Goal: Task Accomplishment & Management: Complete application form

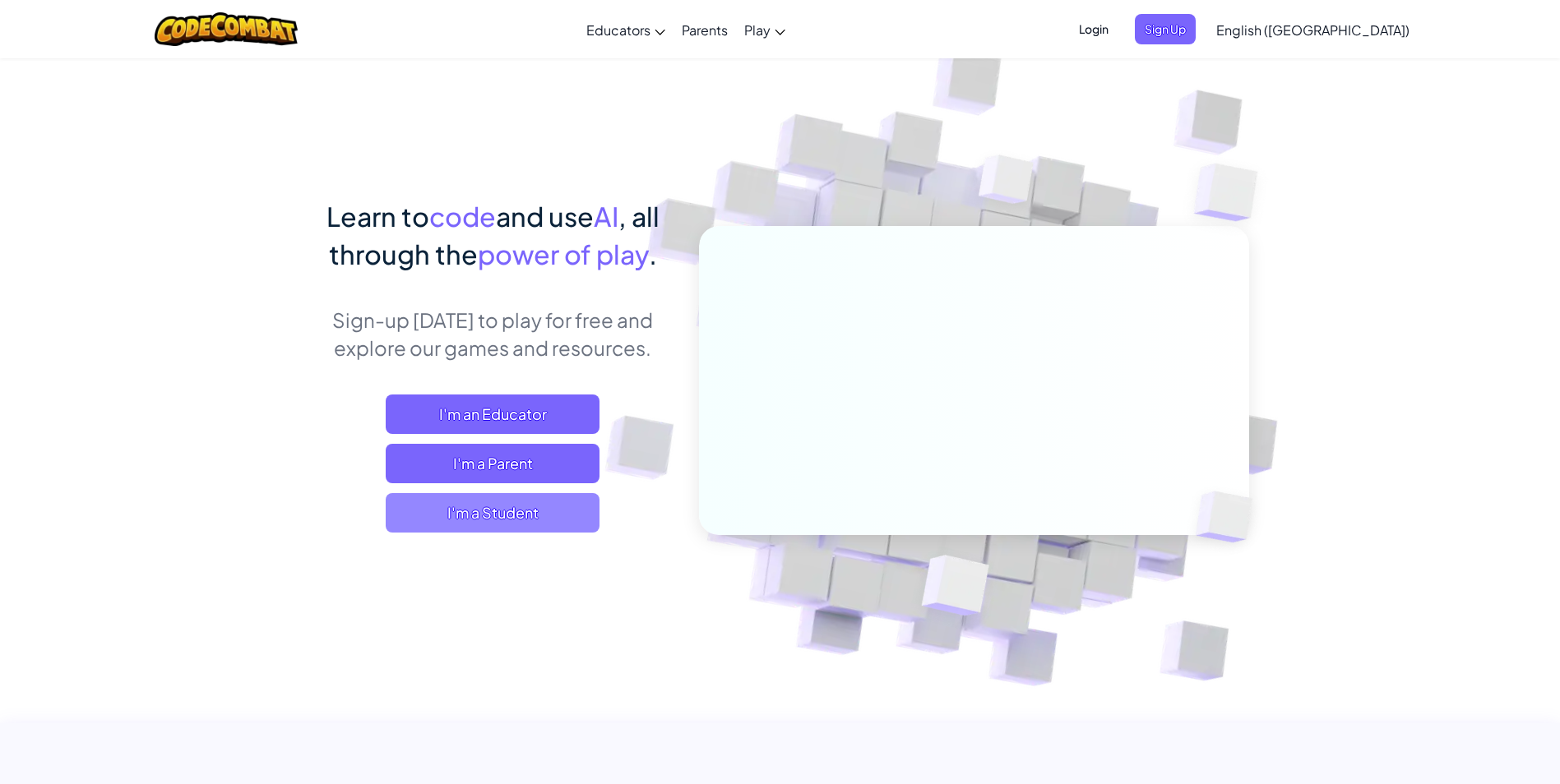
click at [477, 510] on span "I'm a Student" at bounding box center [493, 513] width 214 height 40
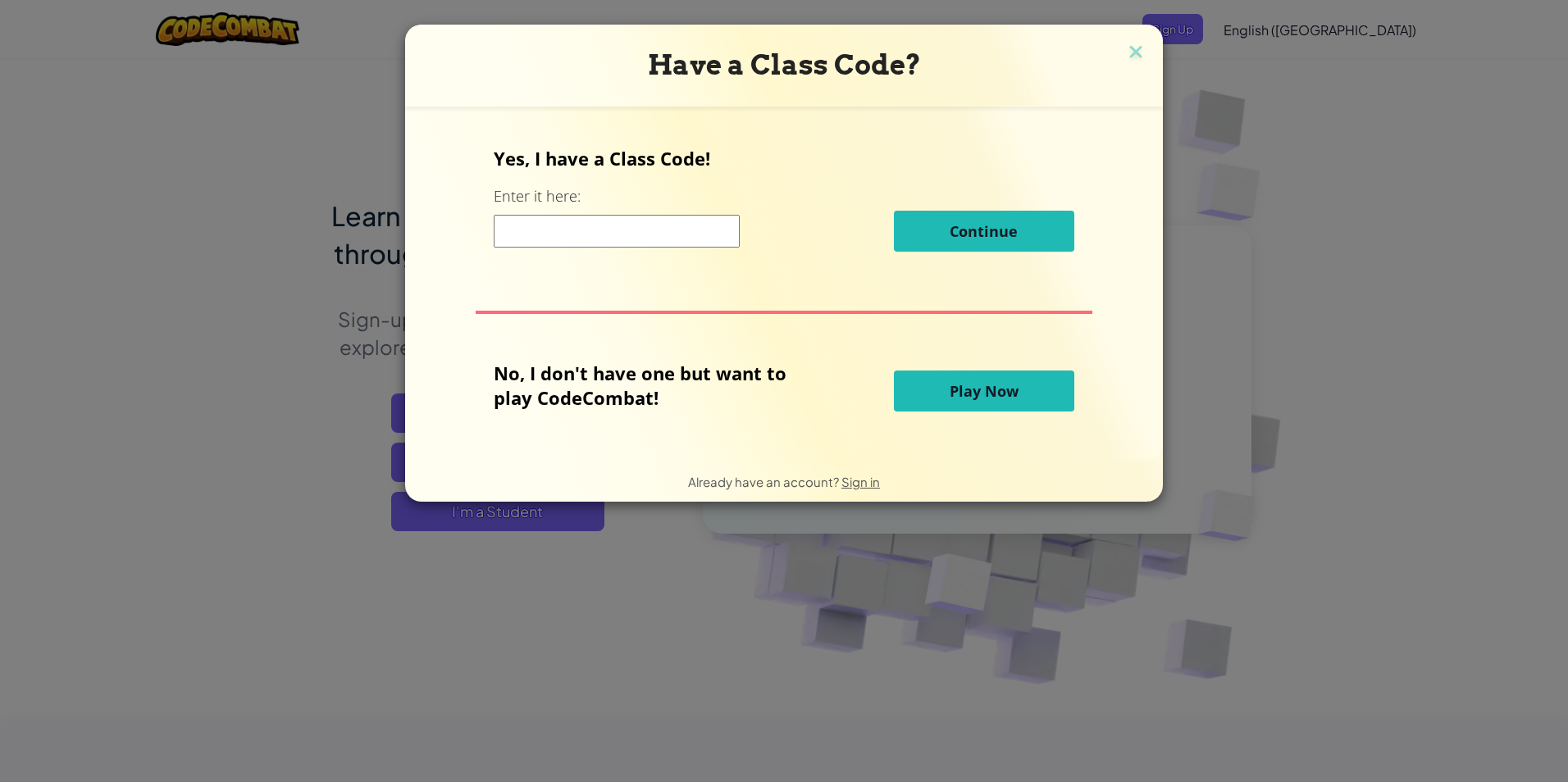
click at [986, 390] on span "Play Now" at bounding box center [984, 390] width 69 height 19
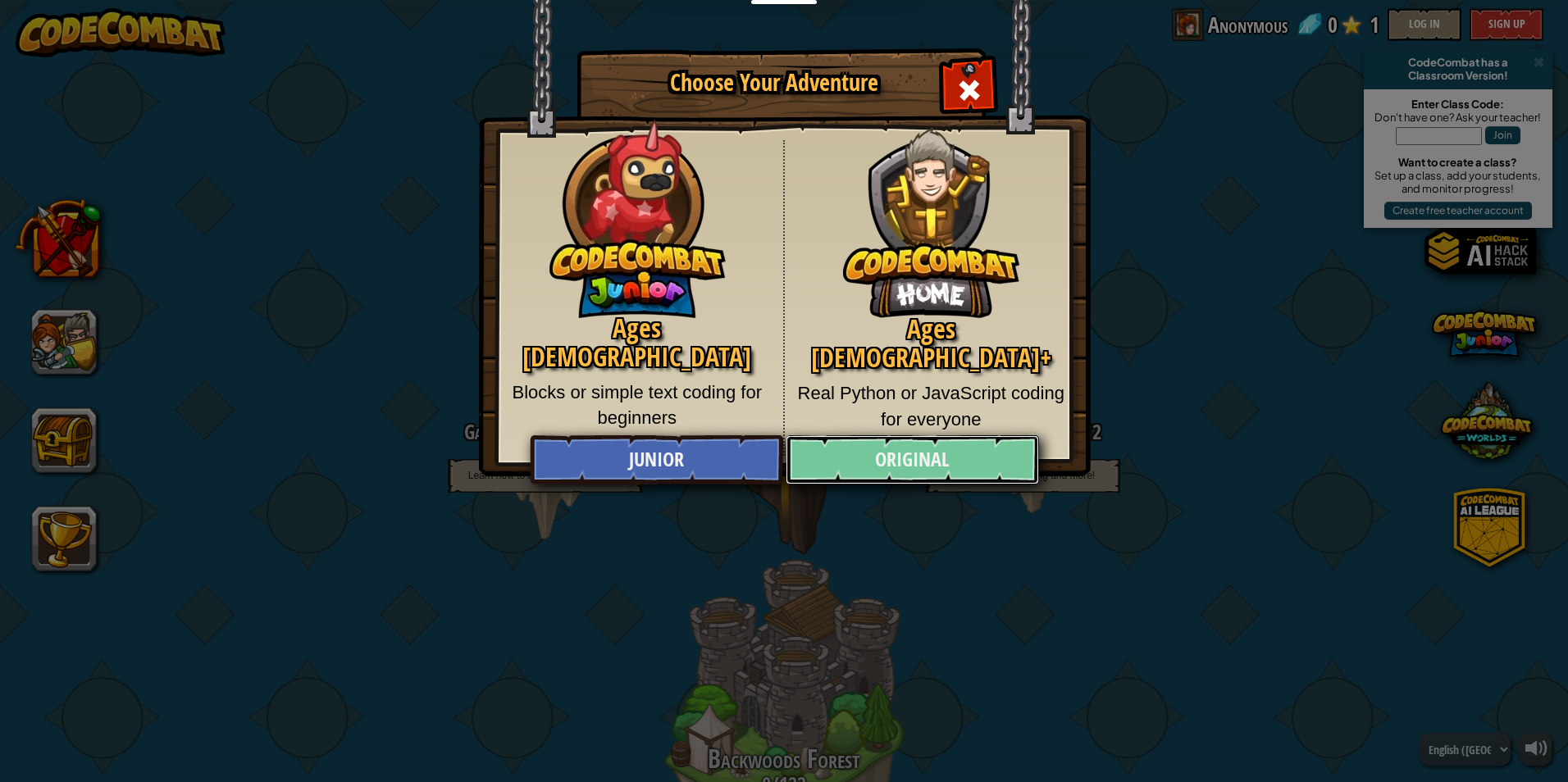
click at [852, 455] on link "Original" at bounding box center [912, 459] width 253 height 49
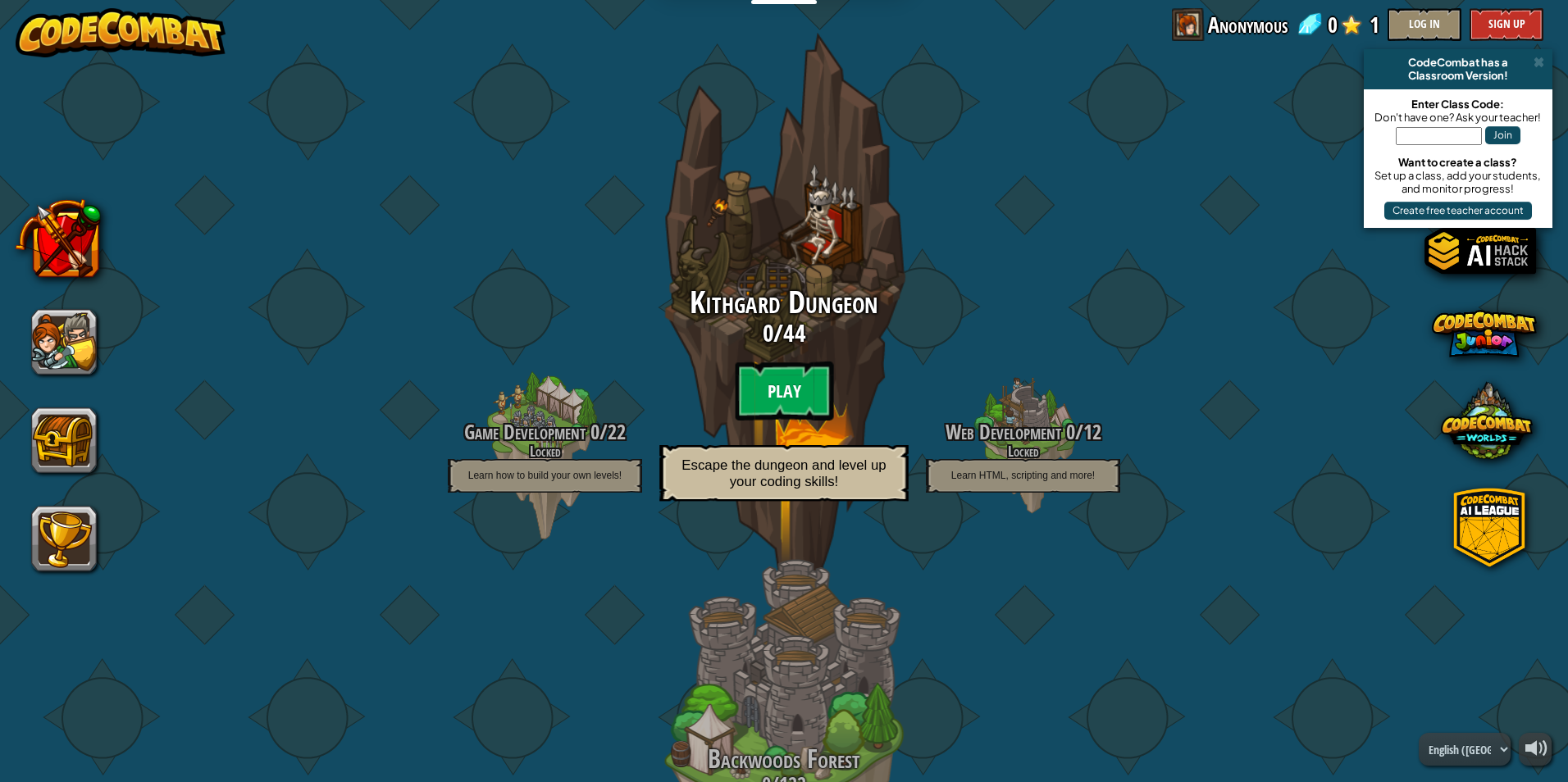
click at [813, 398] on btn "Play" at bounding box center [784, 391] width 98 height 59
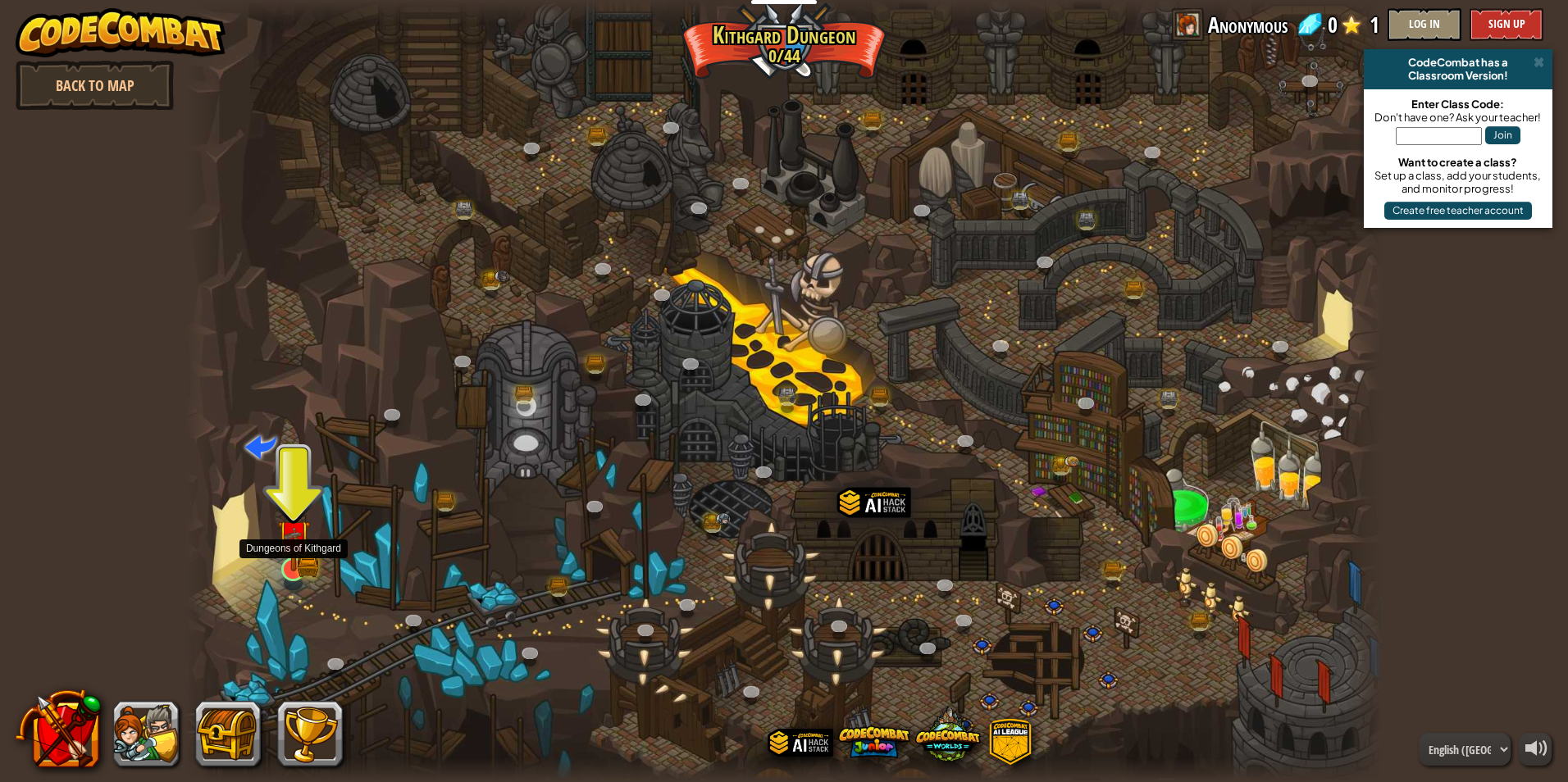
click at [303, 568] on img at bounding box center [293, 537] width 32 height 72
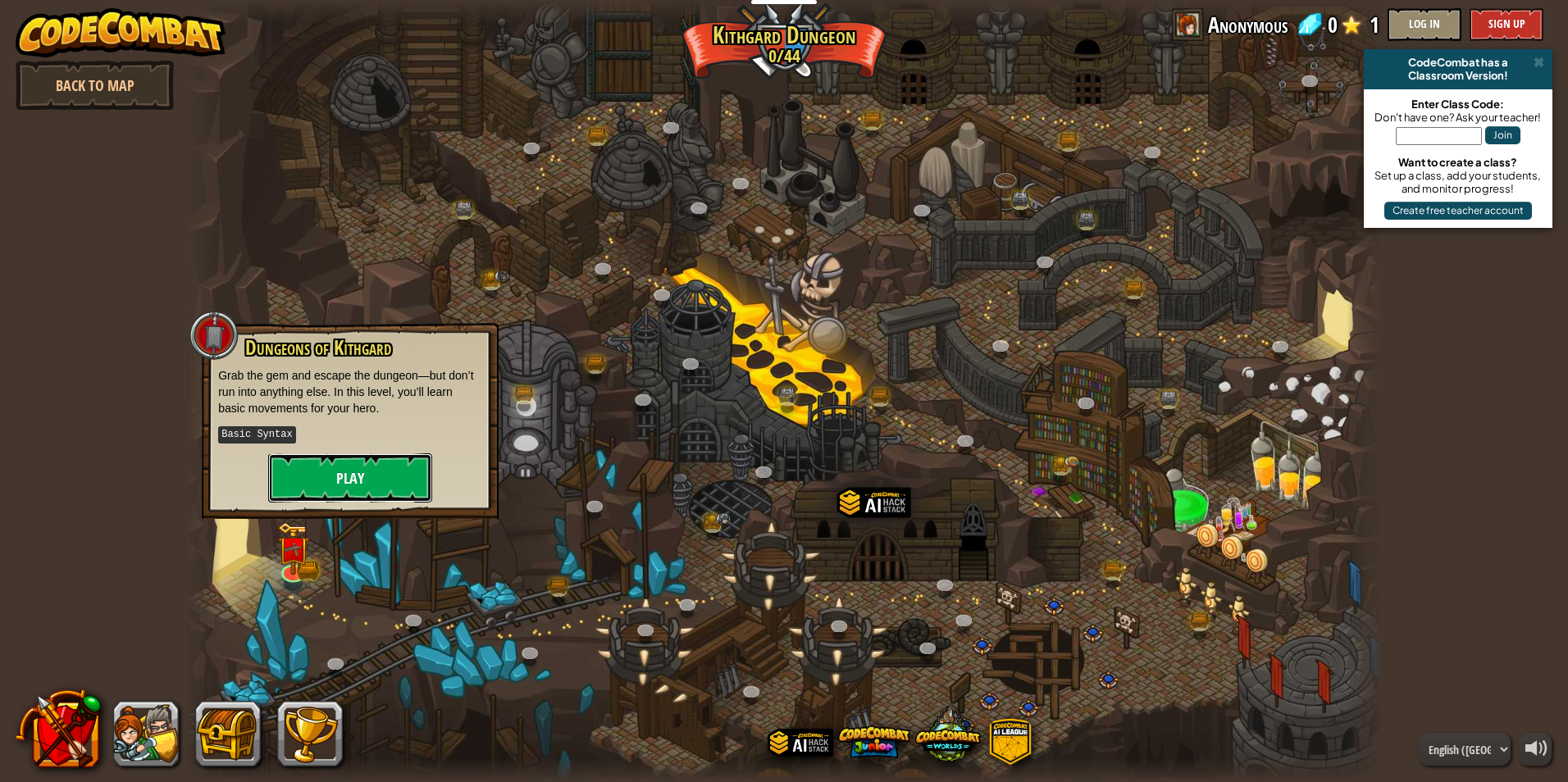
click at [309, 468] on button "Play" at bounding box center [350, 477] width 164 height 49
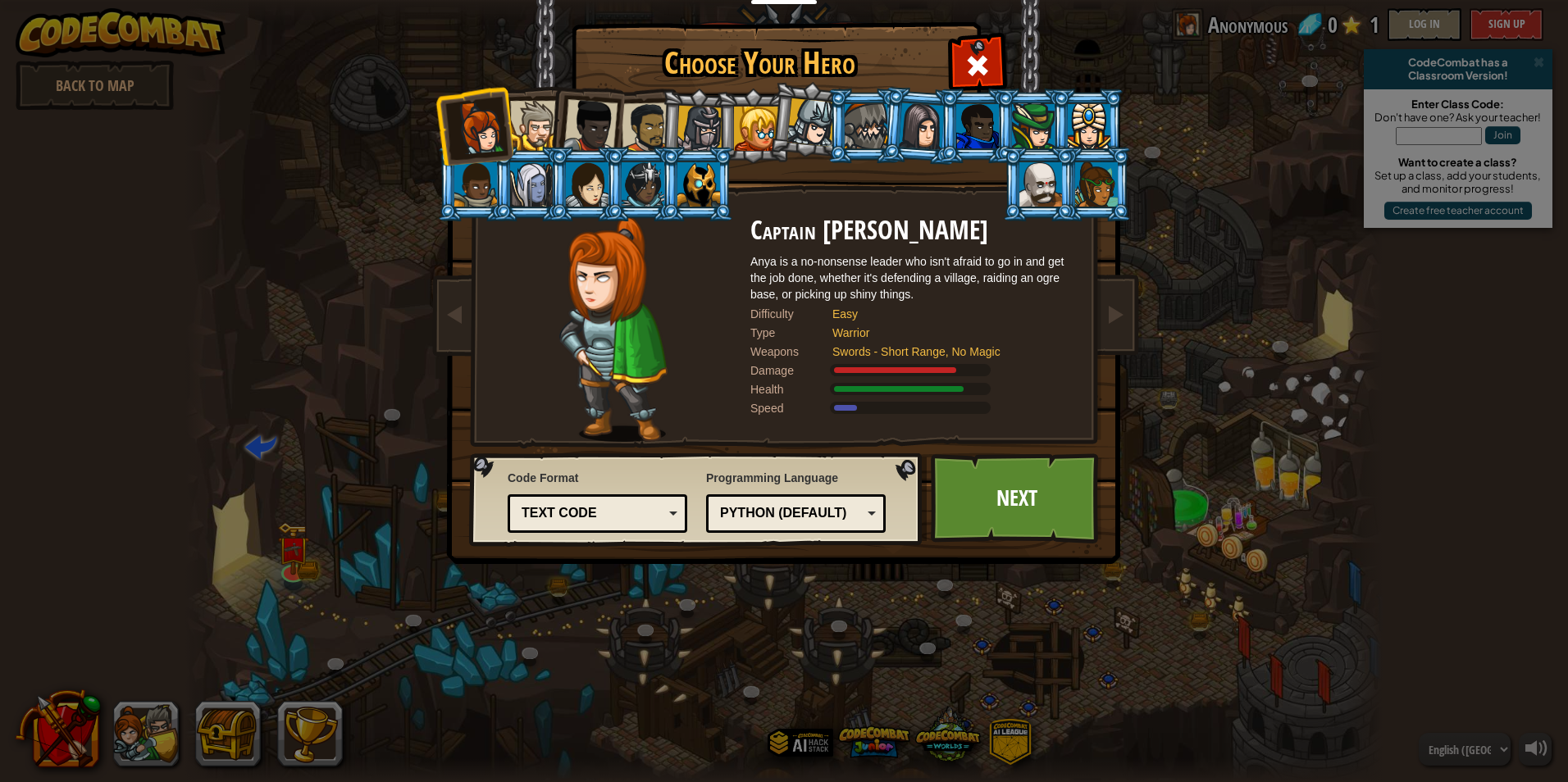
click at [529, 124] on div at bounding box center [535, 126] width 50 height 50
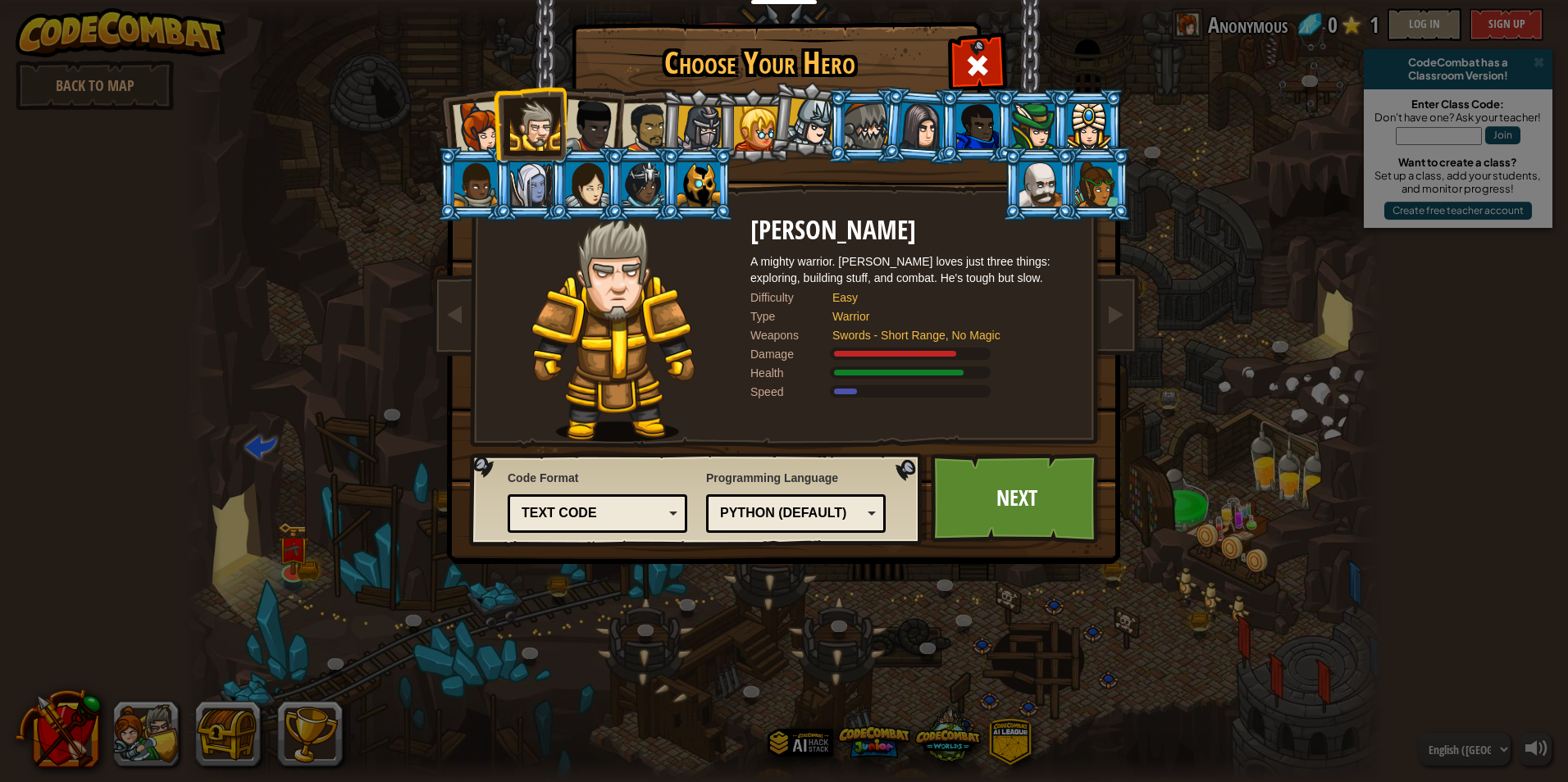
click at [578, 124] on div at bounding box center [590, 126] width 54 height 54
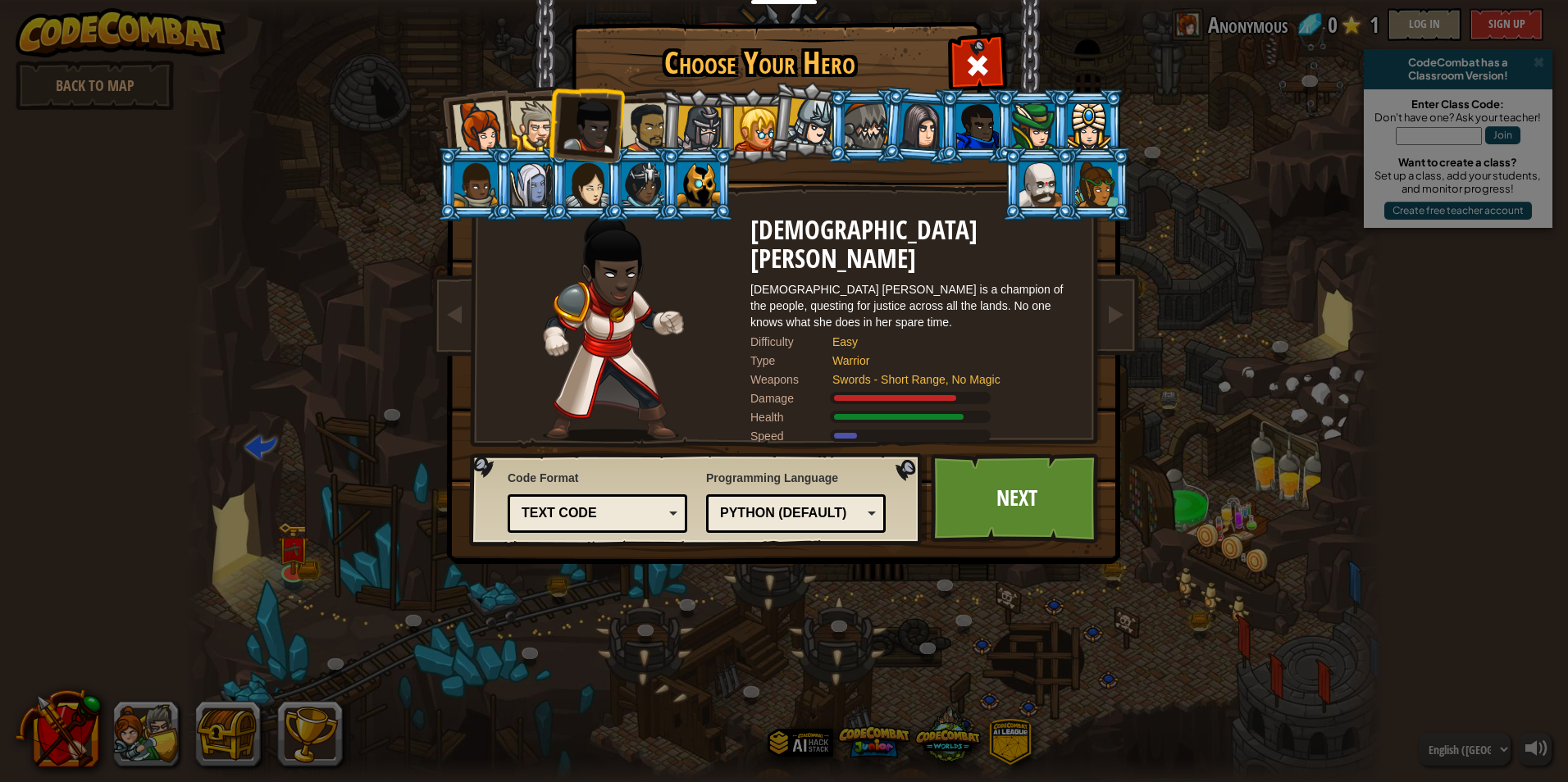
click at [620, 117] on li at bounding box center [585, 122] width 80 height 80
click at [660, 119] on div at bounding box center [647, 127] width 51 height 51
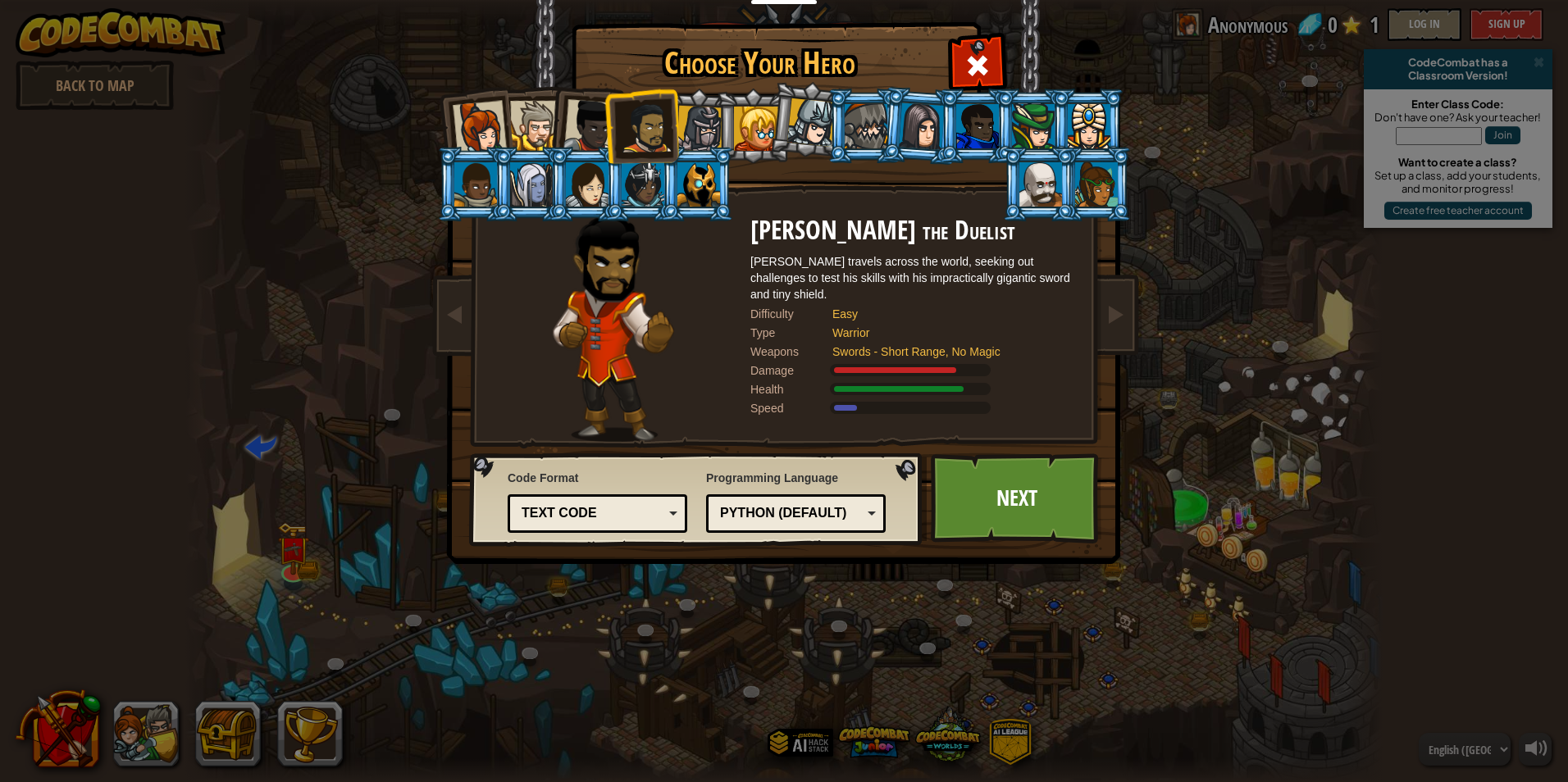
drag, startPoint x: 729, startPoint y: 122, endPoint x: 743, endPoint y: 123, distance: 14.0
click at [730, 123] on li at bounding box center [753, 125] width 74 height 75
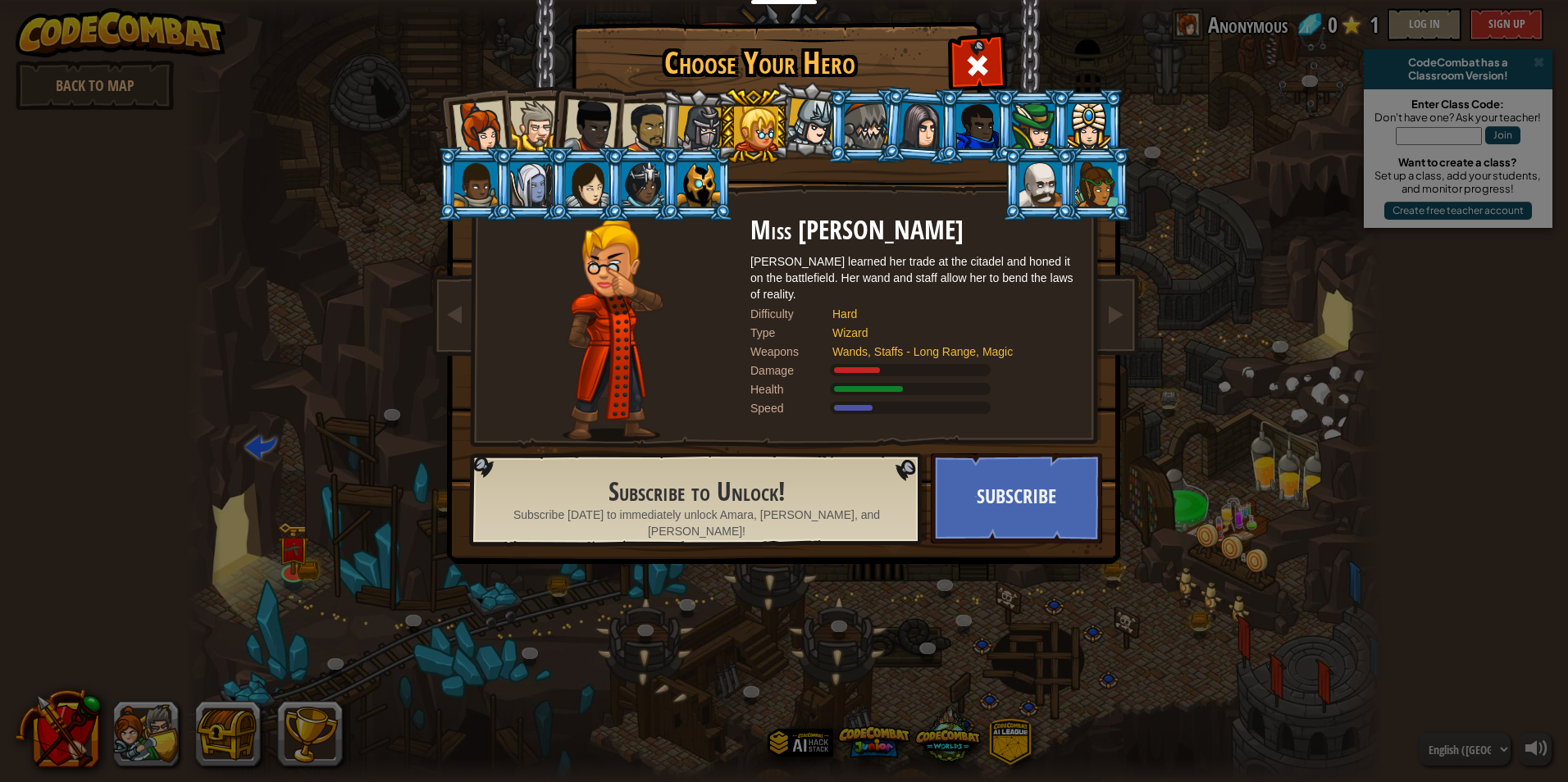
click at [721, 121] on li at bounding box center [753, 125] width 74 height 75
click at [705, 123] on div at bounding box center [699, 129] width 47 height 47
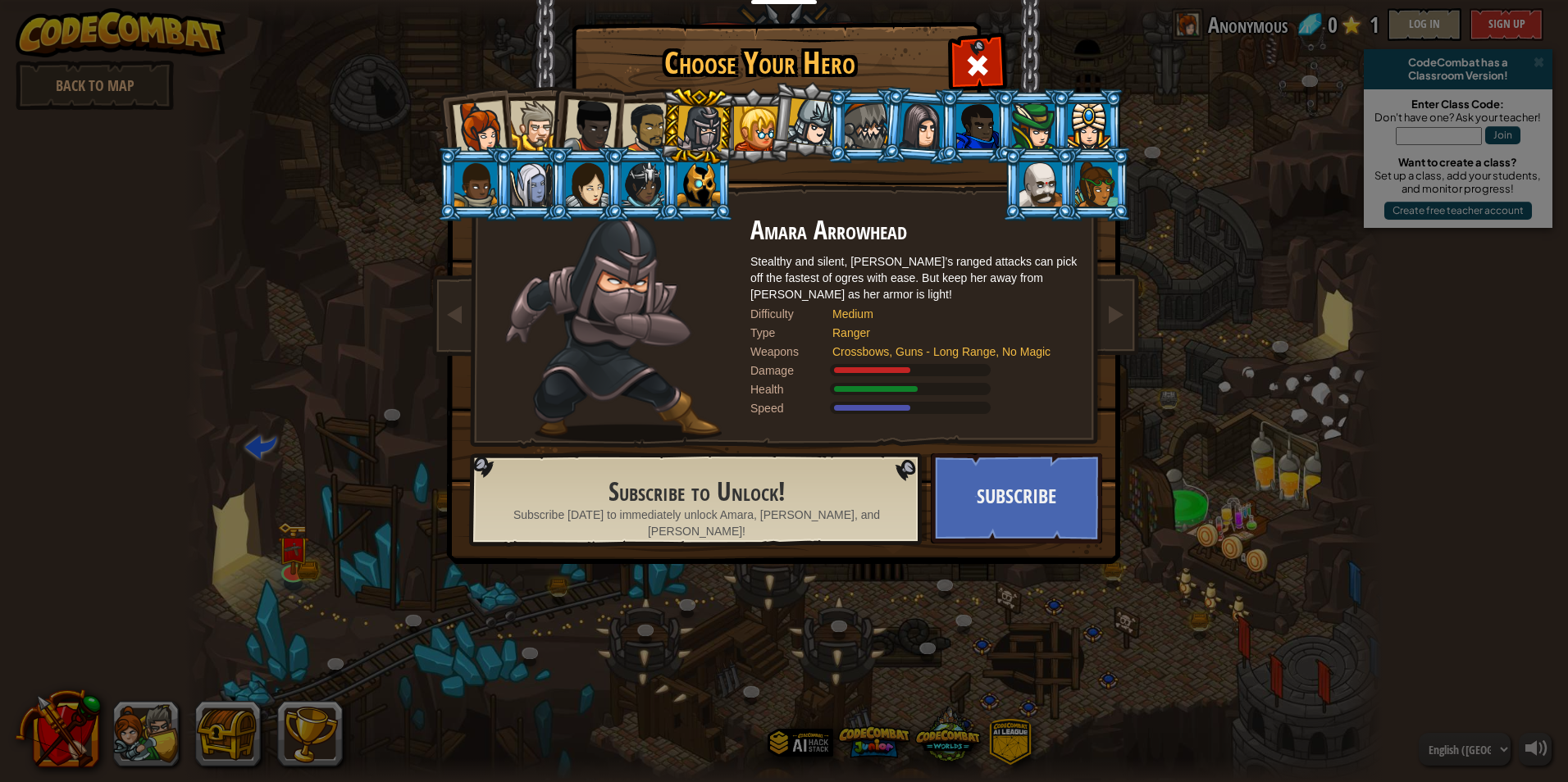
click at [801, 125] on div at bounding box center [812, 122] width 49 height 49
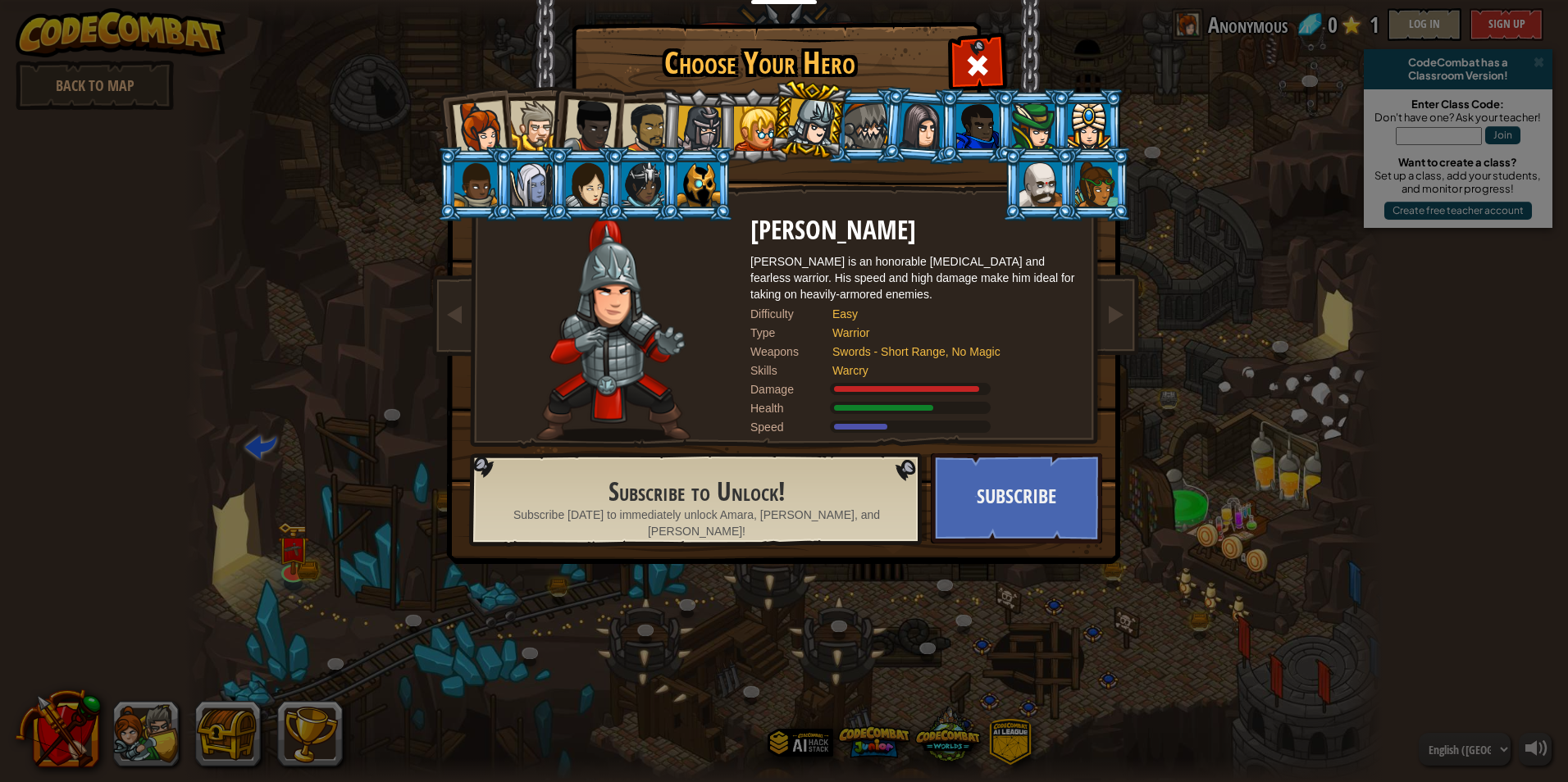
click at [594, 126] on div at bounding box center [590, 126] width 54 height 54
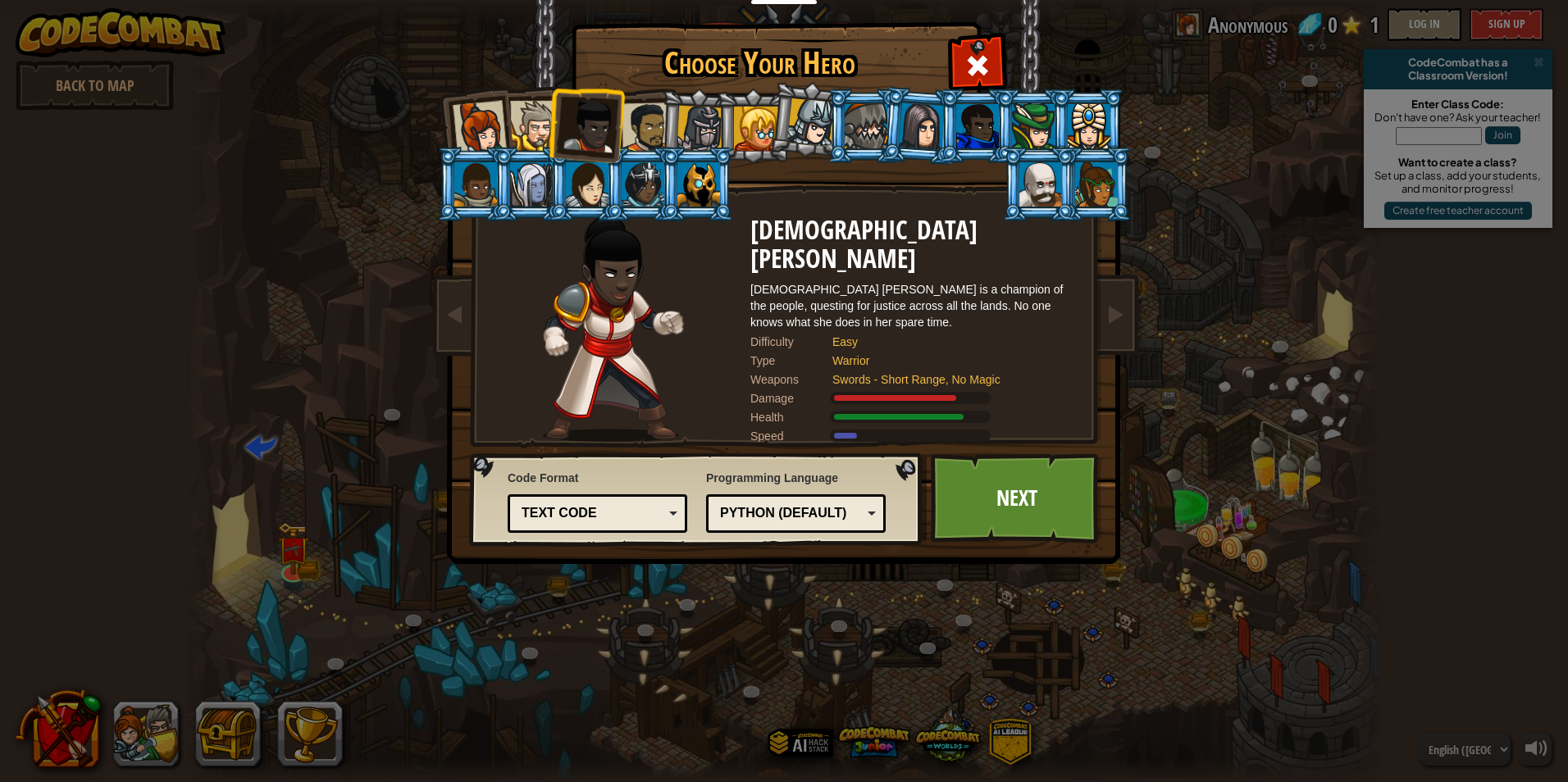
click at [511, 126] on li at bounding box center [473, 125] width 80 height 80
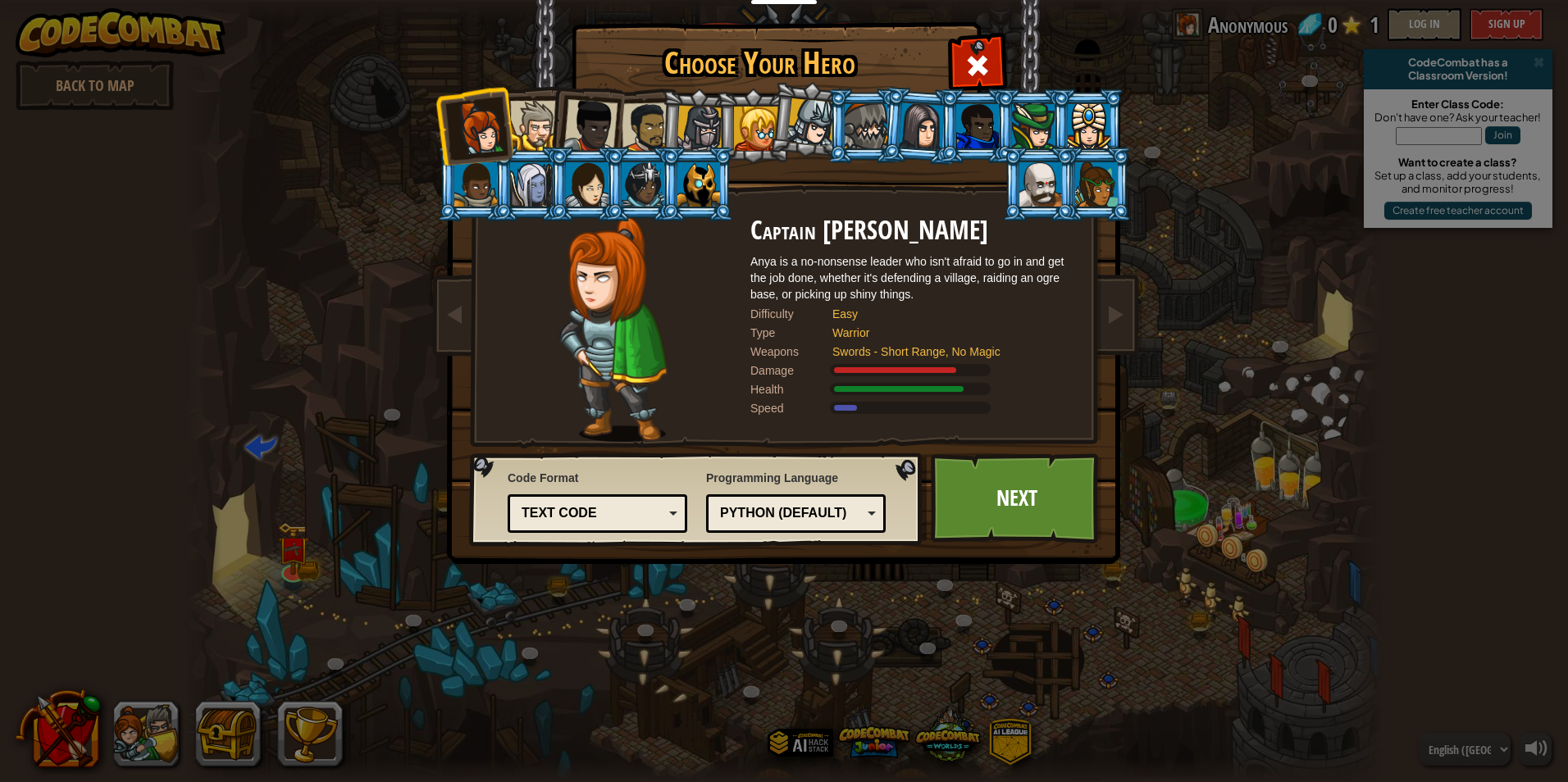
click at [782, 110] on li at bounding box center [808, 120] width 81 height 82
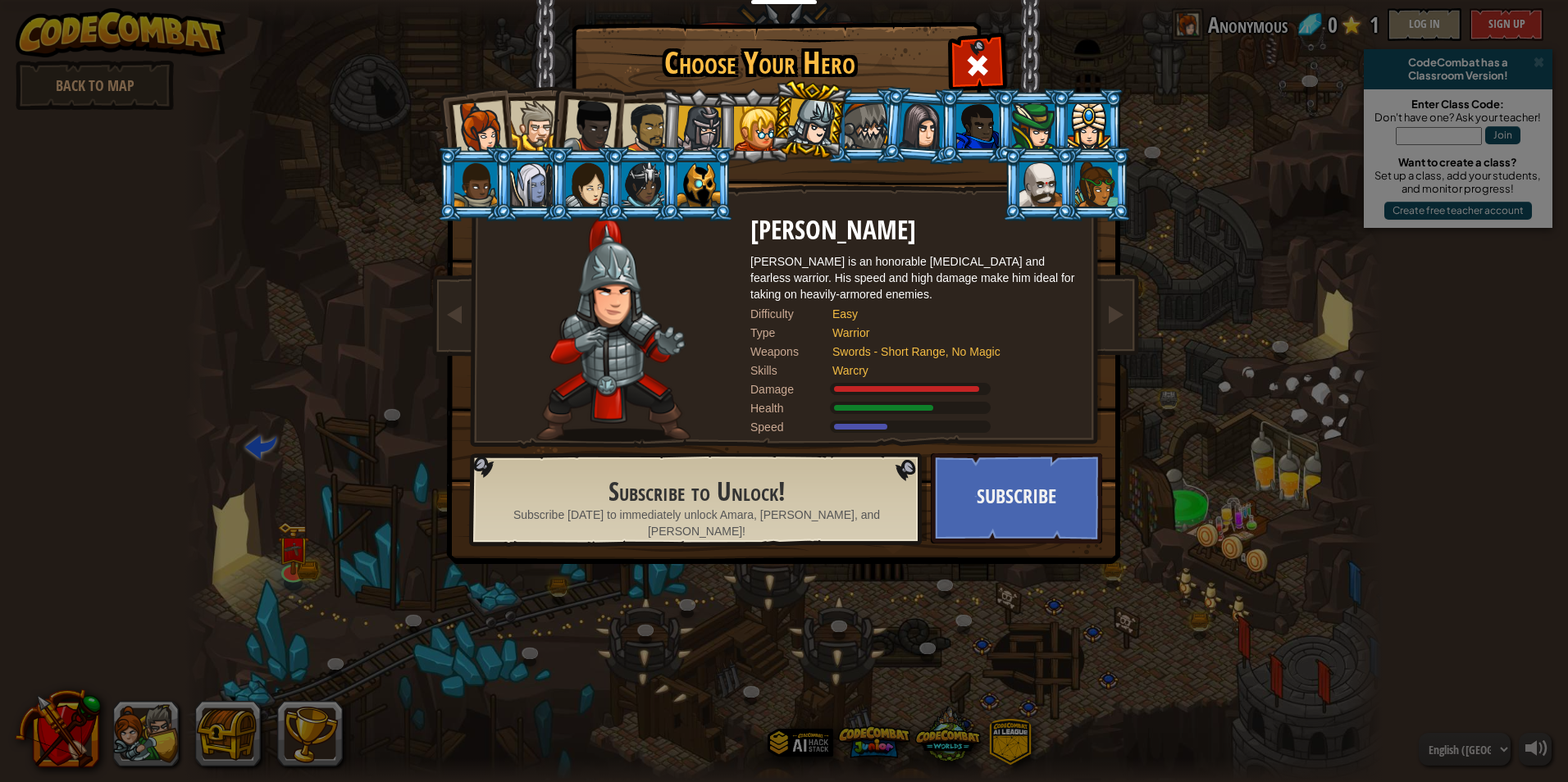
click at [673, 124] on li at bounding box center [698, 126] width 78 height 79
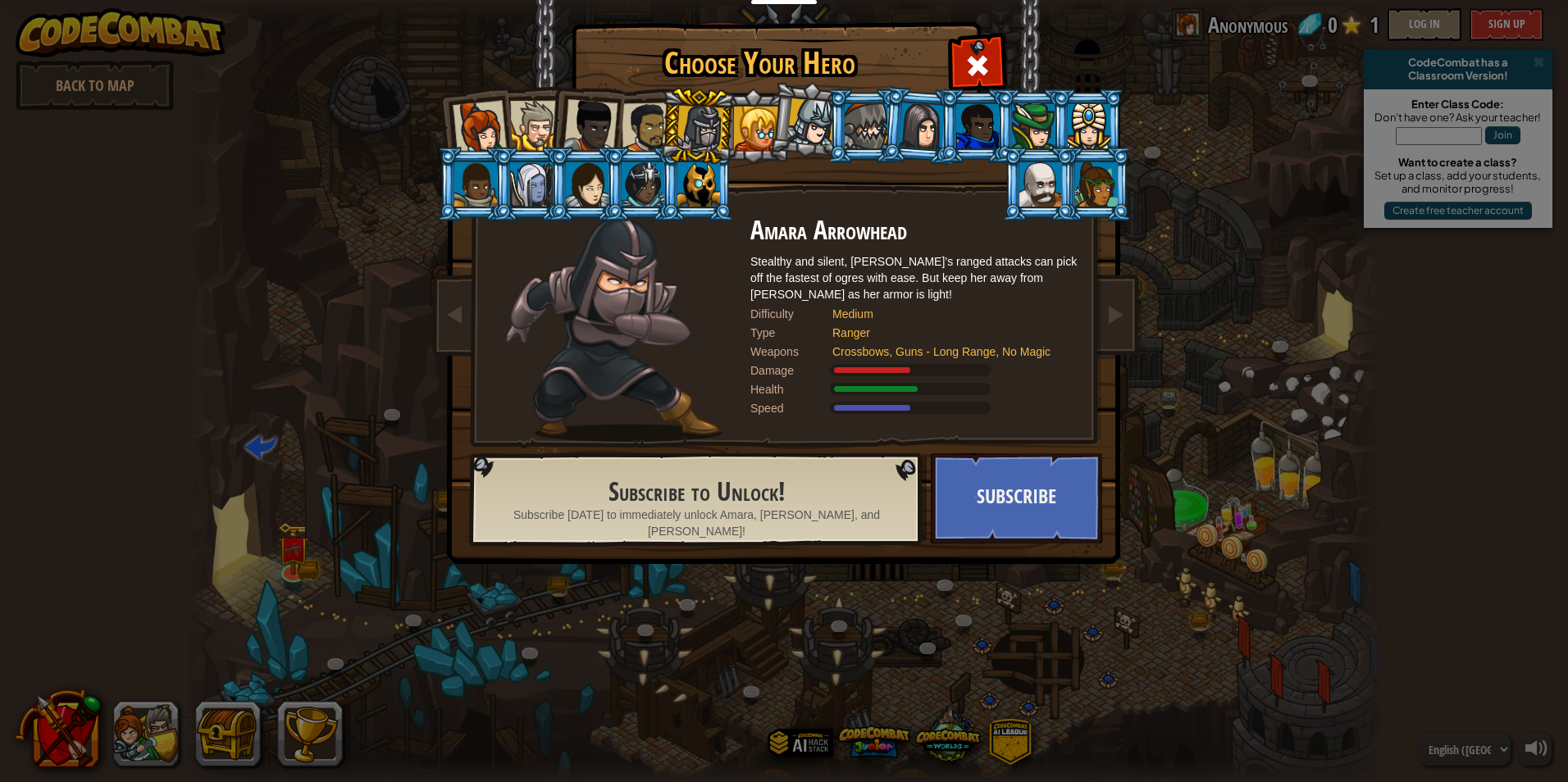
click at [747, 117] on div at bounding box center [756, 129] width 44 height 44
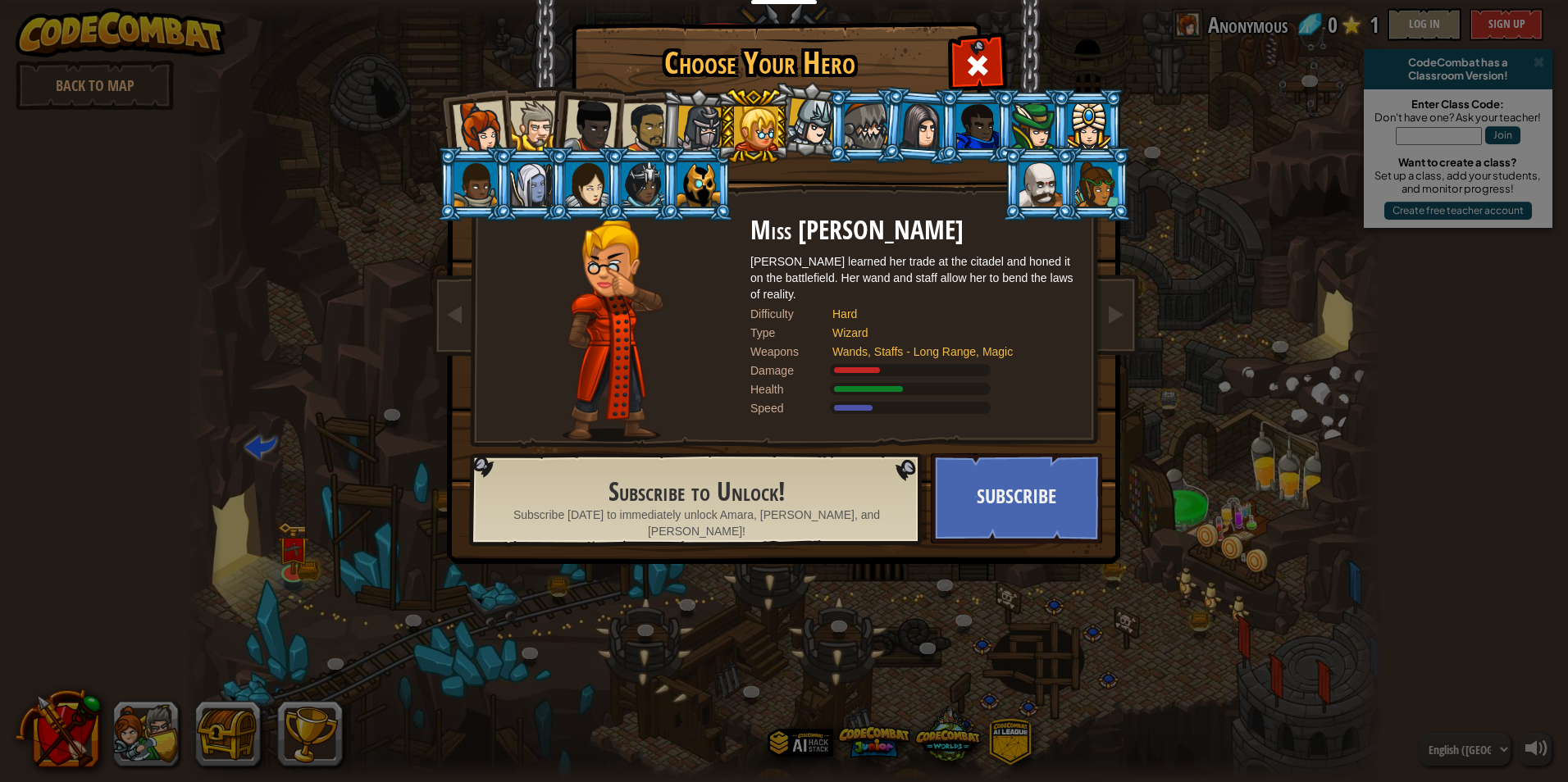
click at [815, 118] on div at bounding box center [812, 122] width 49 height 49
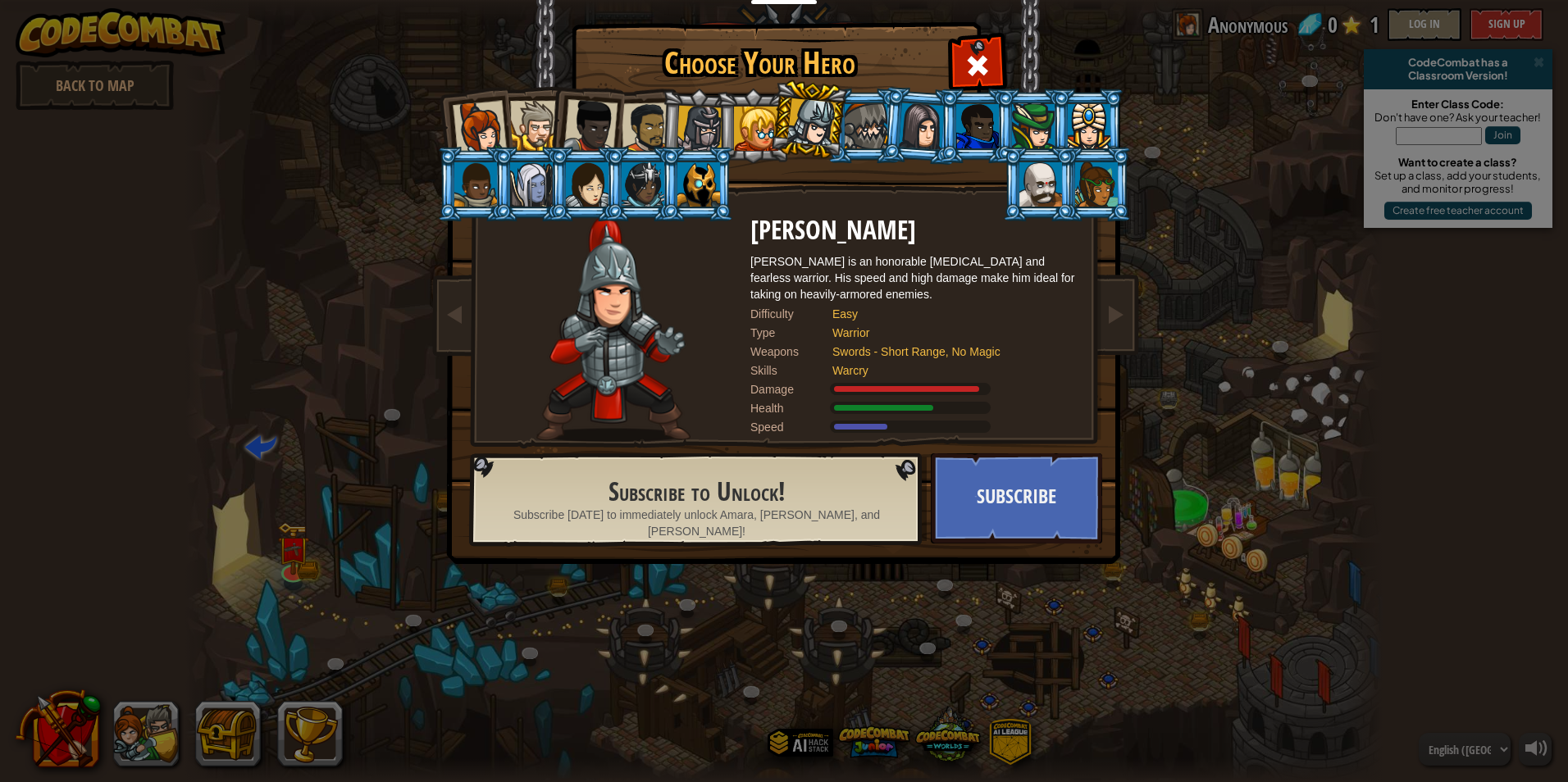
click at [874, 116] on div at bounding box center [866, 126] width 42 height 44
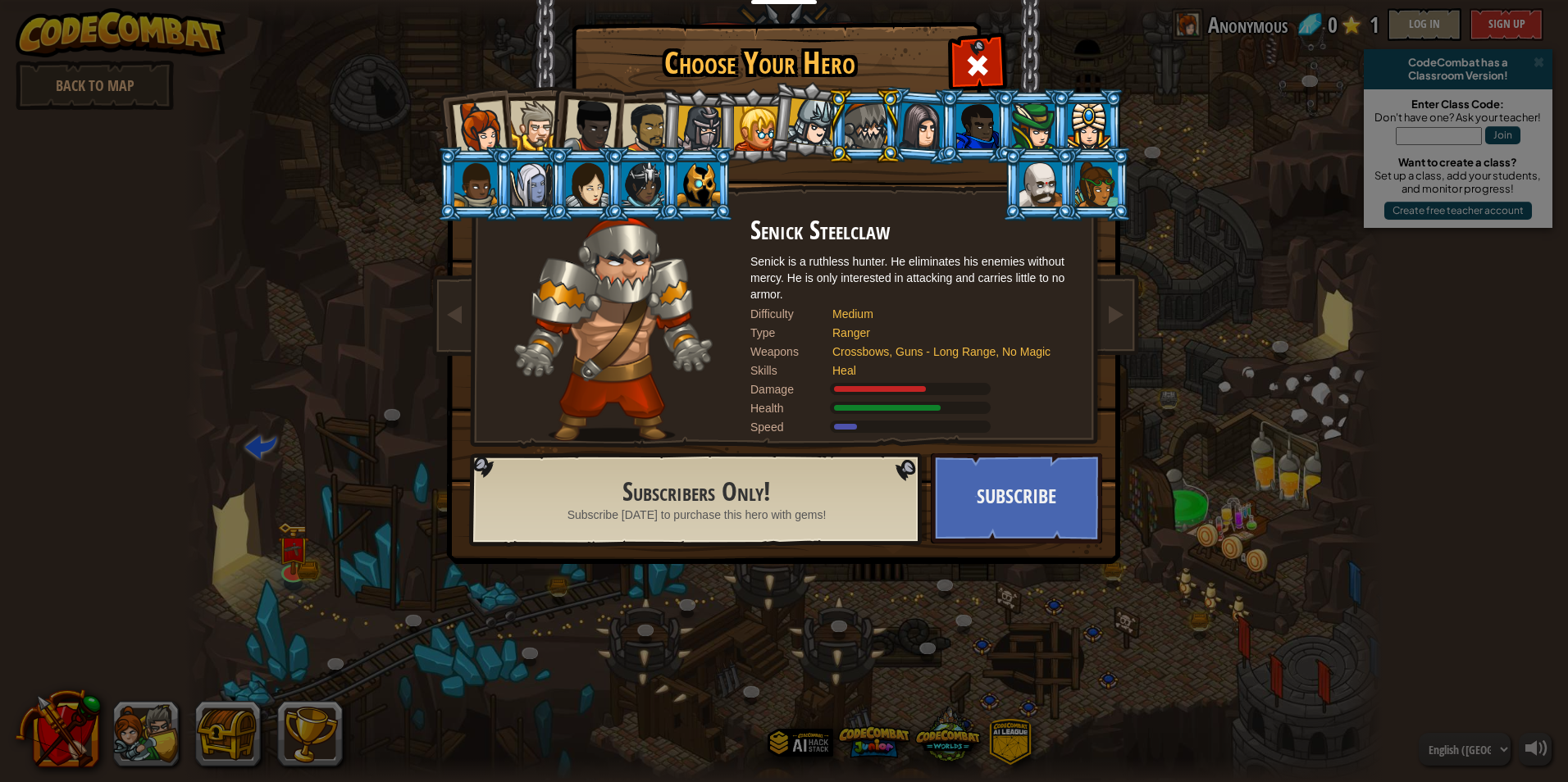
click at [719, 114] on li at bounding box center [753, 125] width 74 height 75
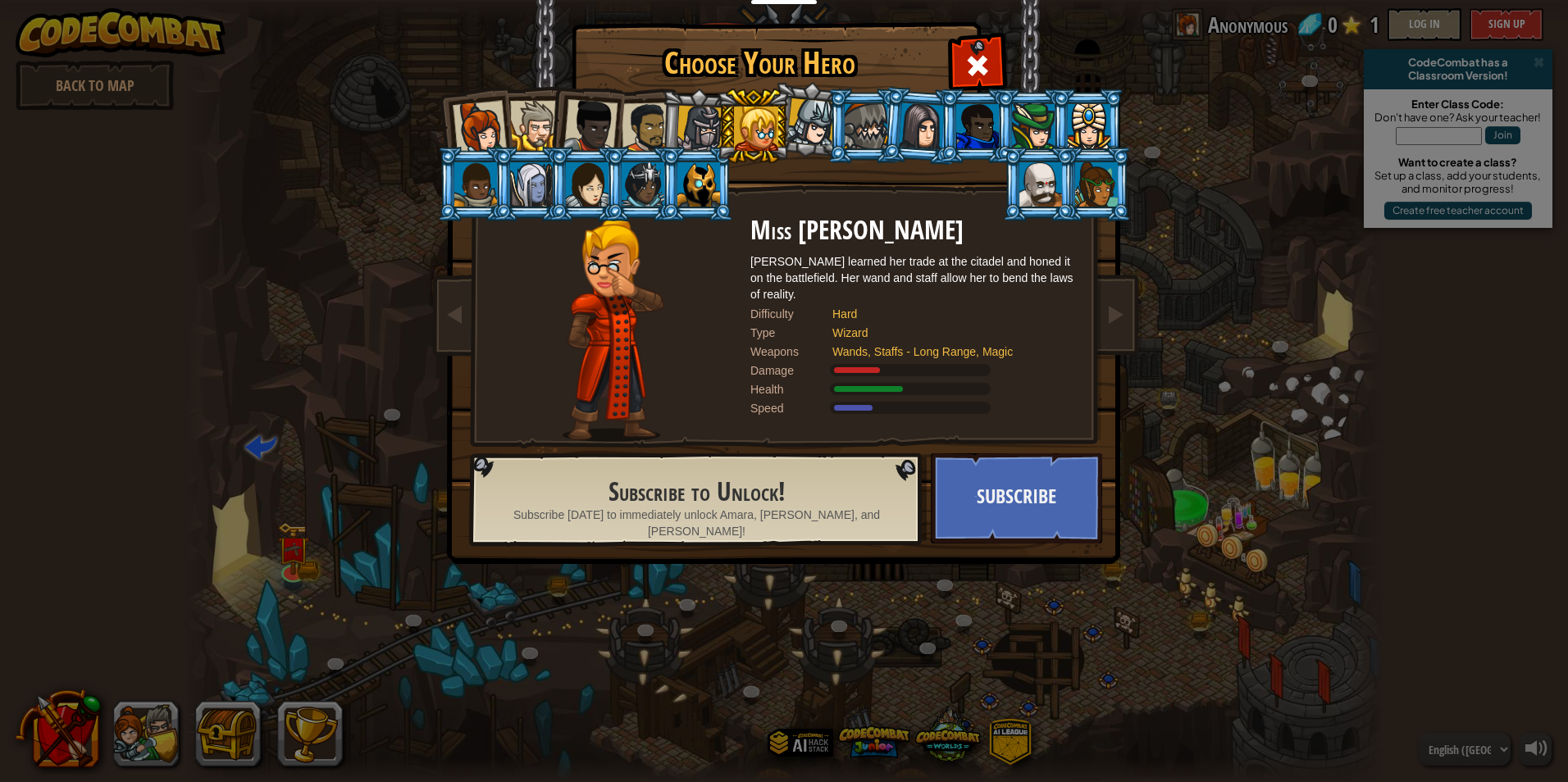
click at [638, 119] on div at bounding box center [647, 127] width 51 height 51
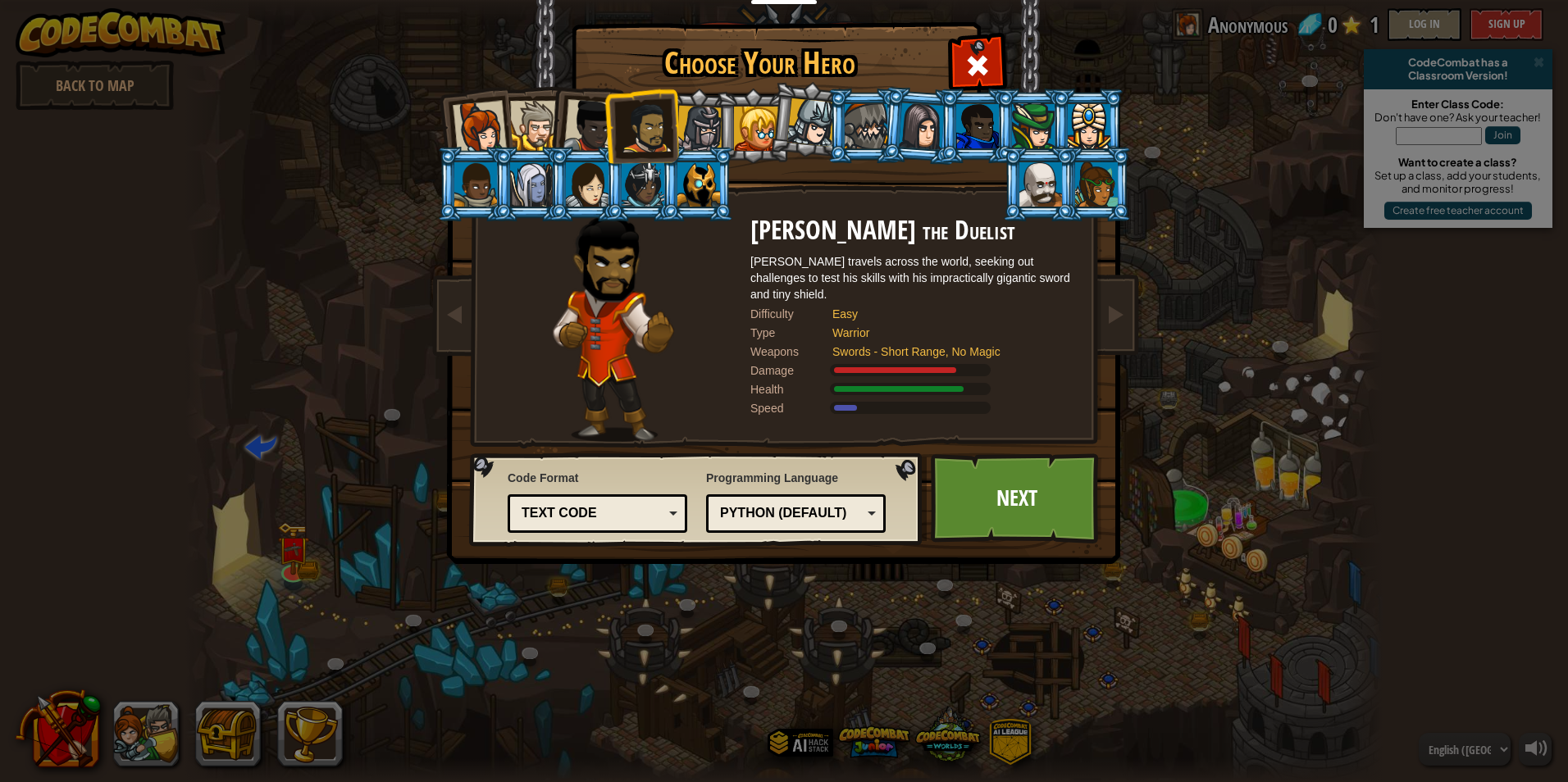
click at [716, 88] on ol at bounding box center [784, 88] width 676 height 0
click at [701, 121] on div at bounding box center [699, 129] width 47 height 47
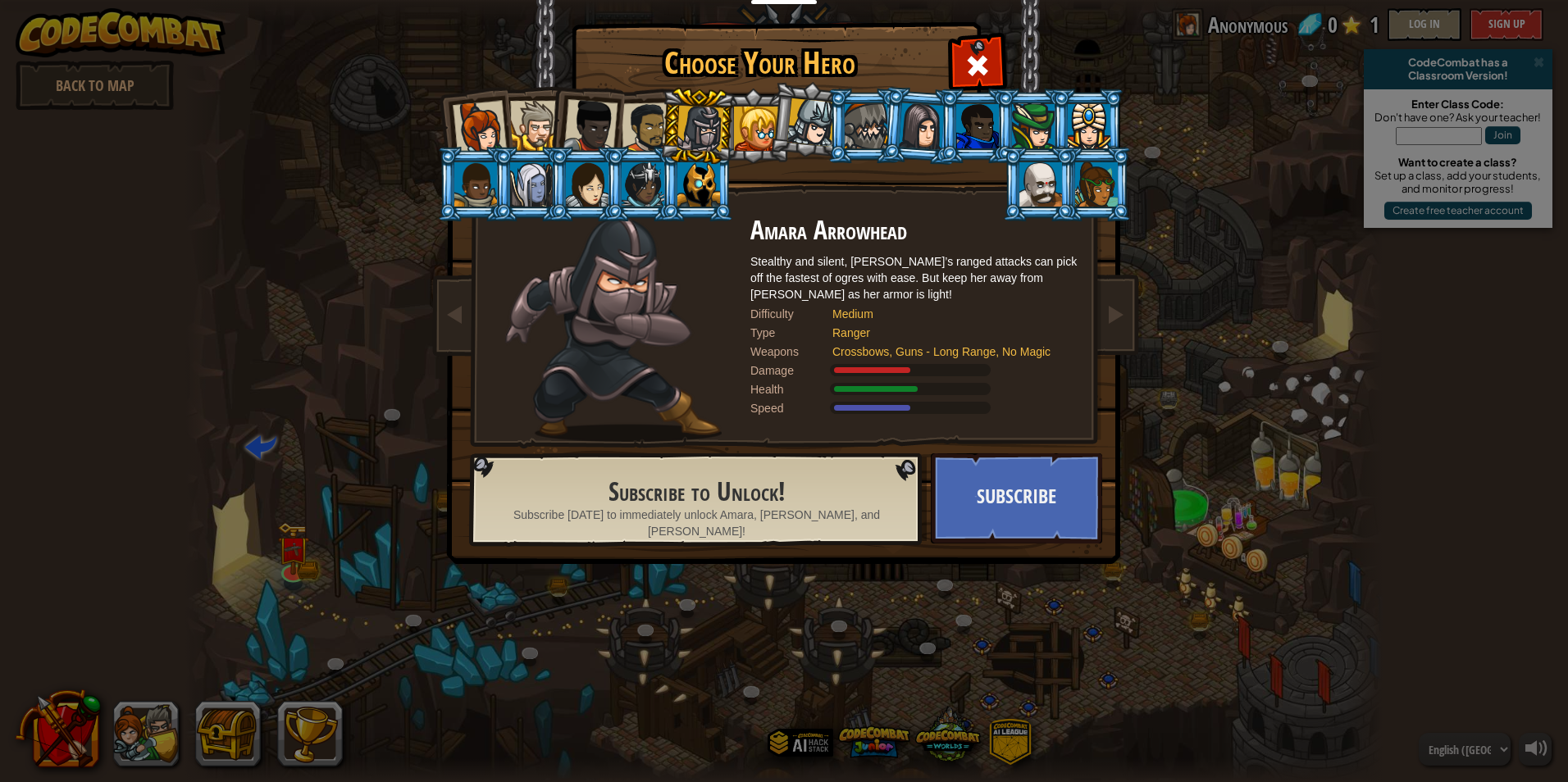
click at [645, 120] on div at bounding box center [647, 127] width 51 height 51
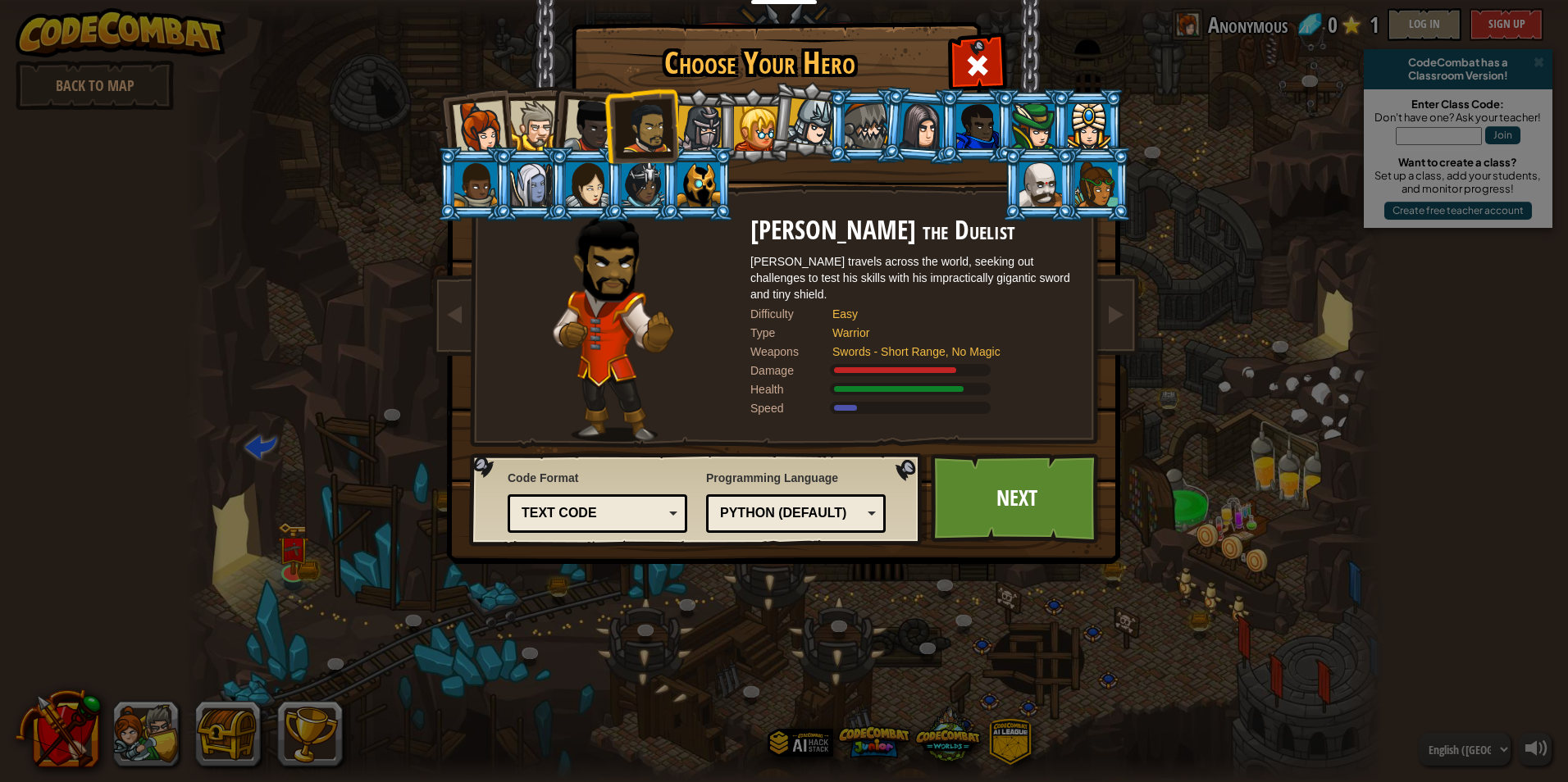
click at [584, 124] on div at bounding box center [590, 126] width 54 height 54
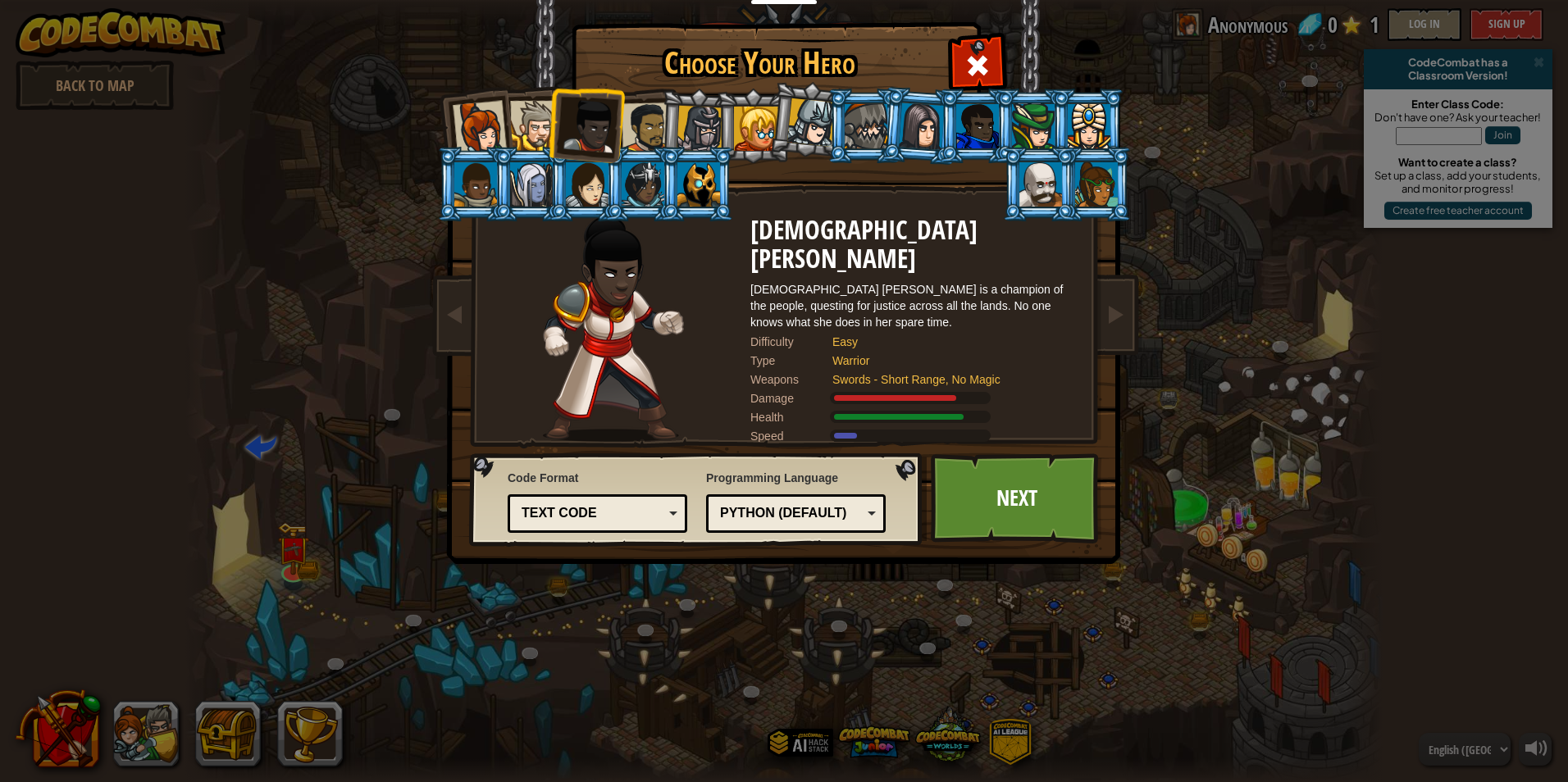
click at [646, 126] on div at bounding box center [647, 127] width 51 height 51
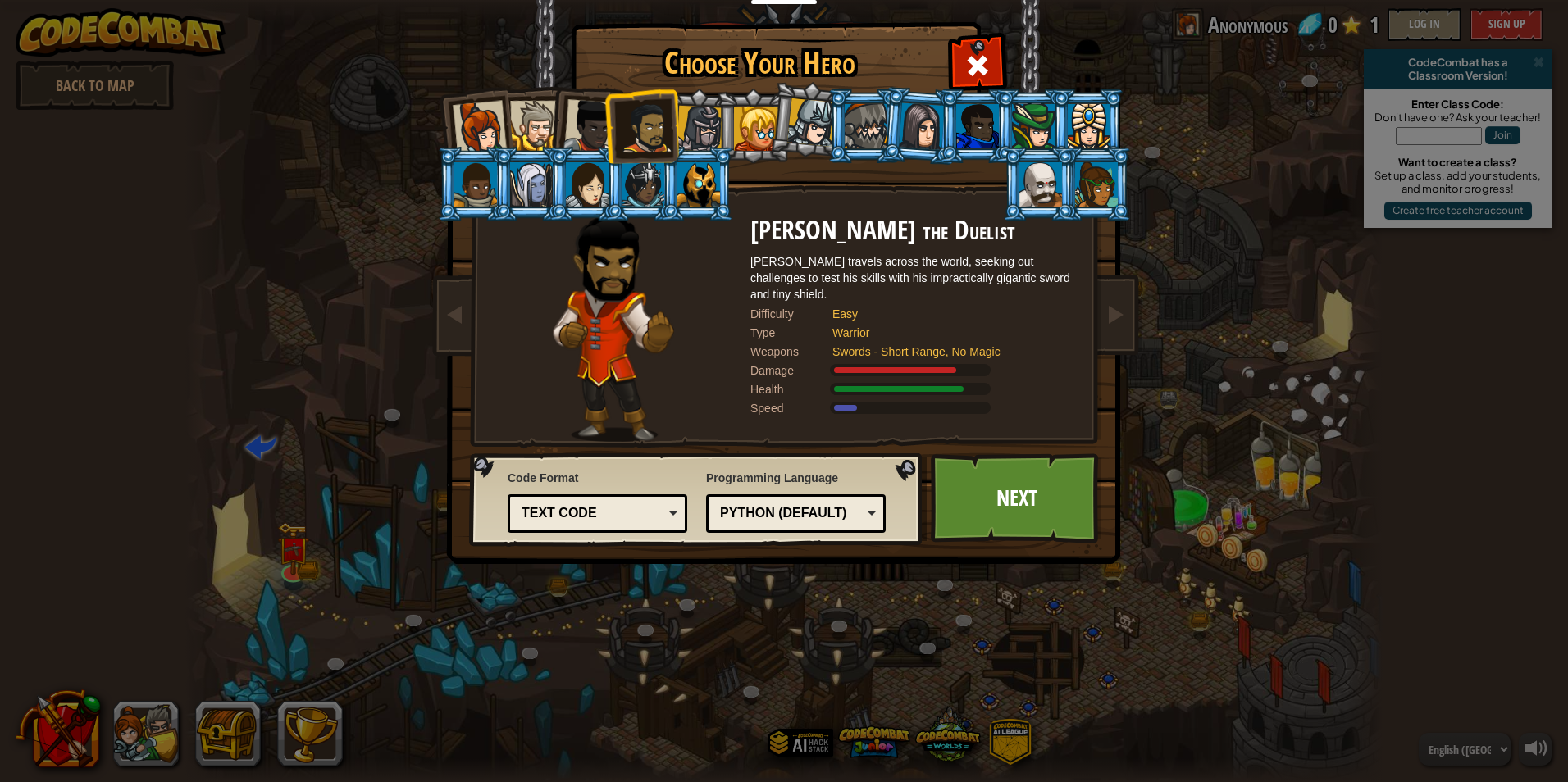
click at [525, 120] on div at bounding box center [535, 126] width 50 height 50
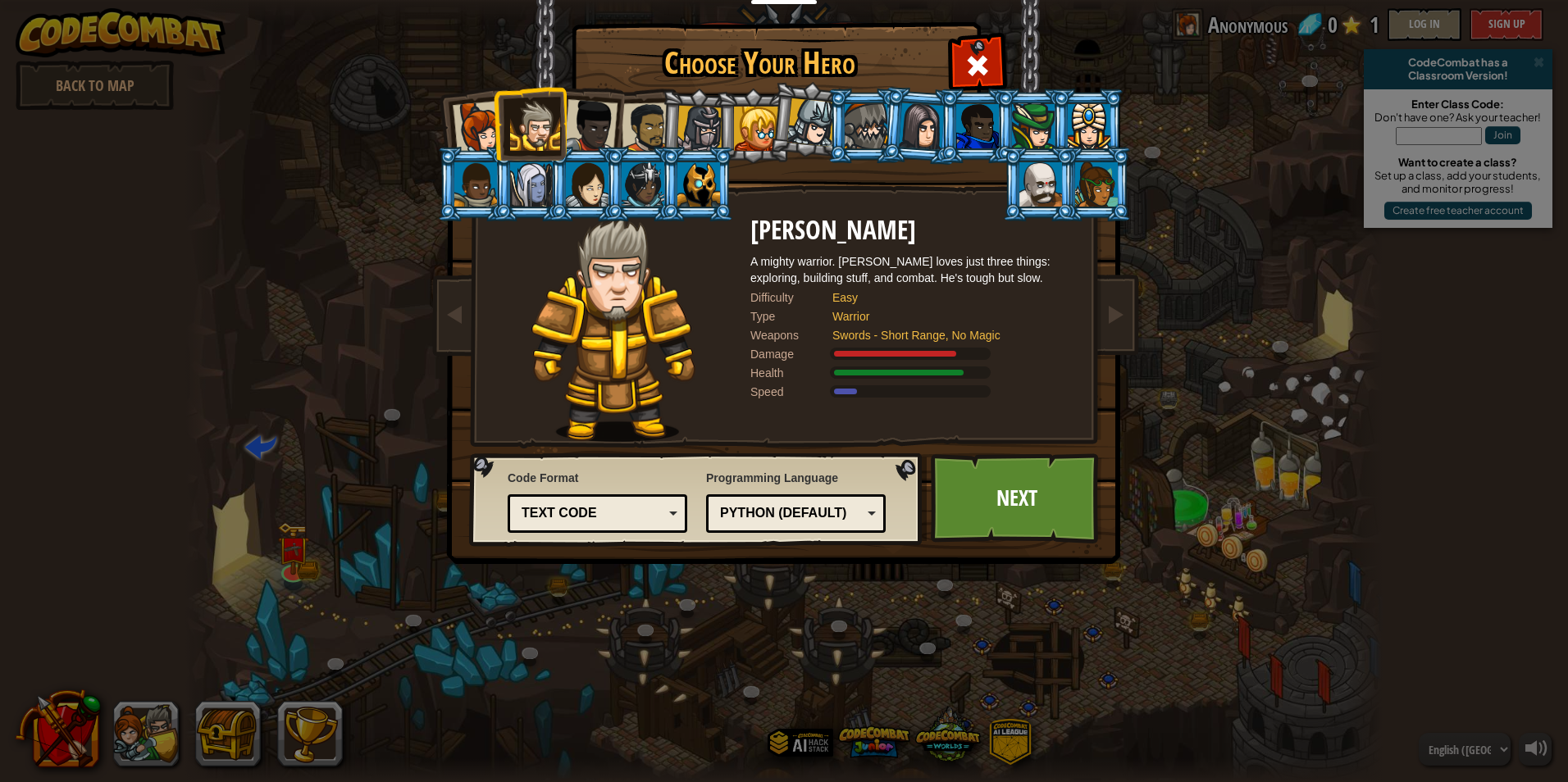
click at [600, 126] on div at bounding box center [590, 126] width 54 height 54
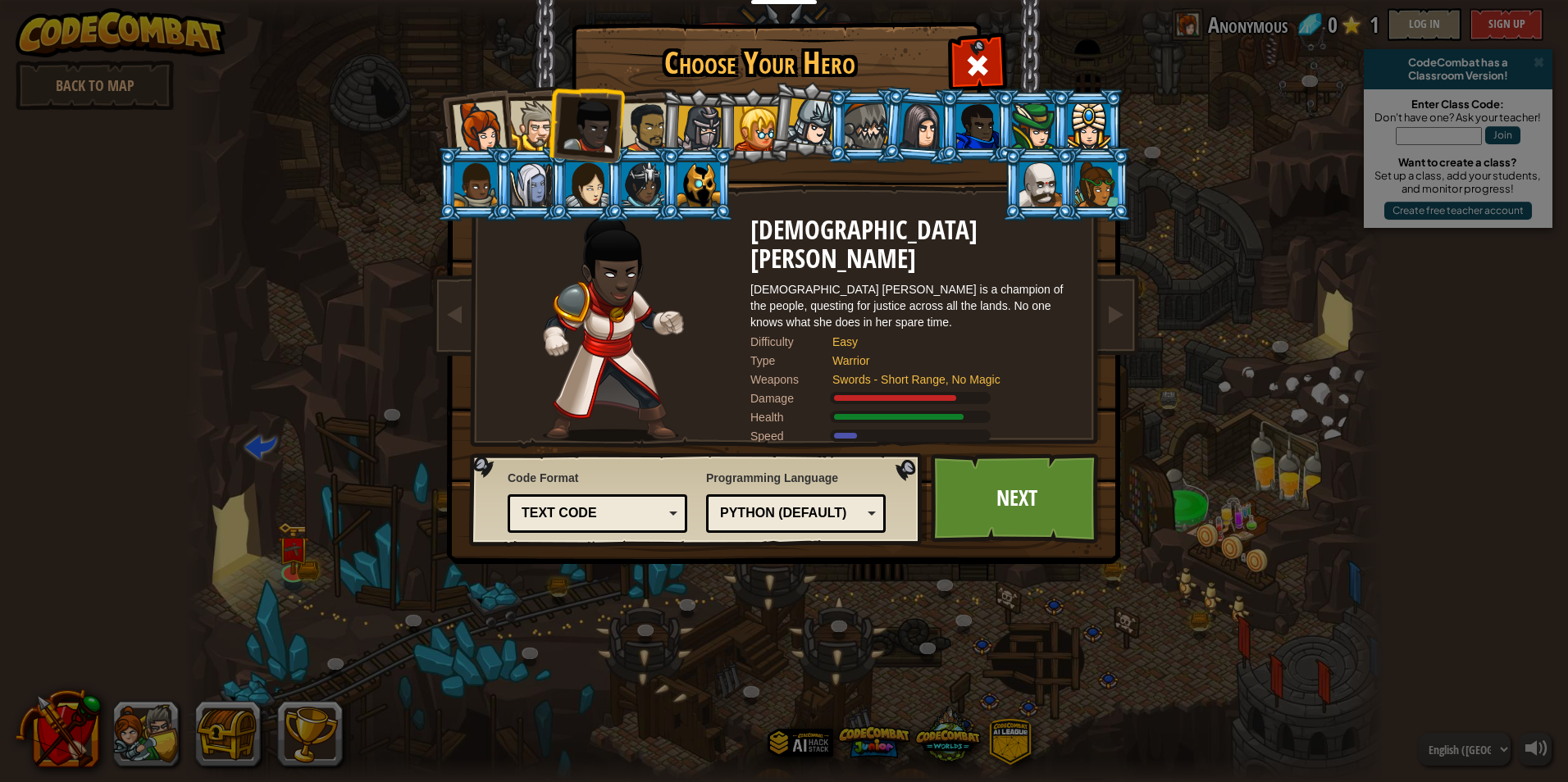
click at [641, 119] on div at bounding box center [647, 127] width 51 height 51
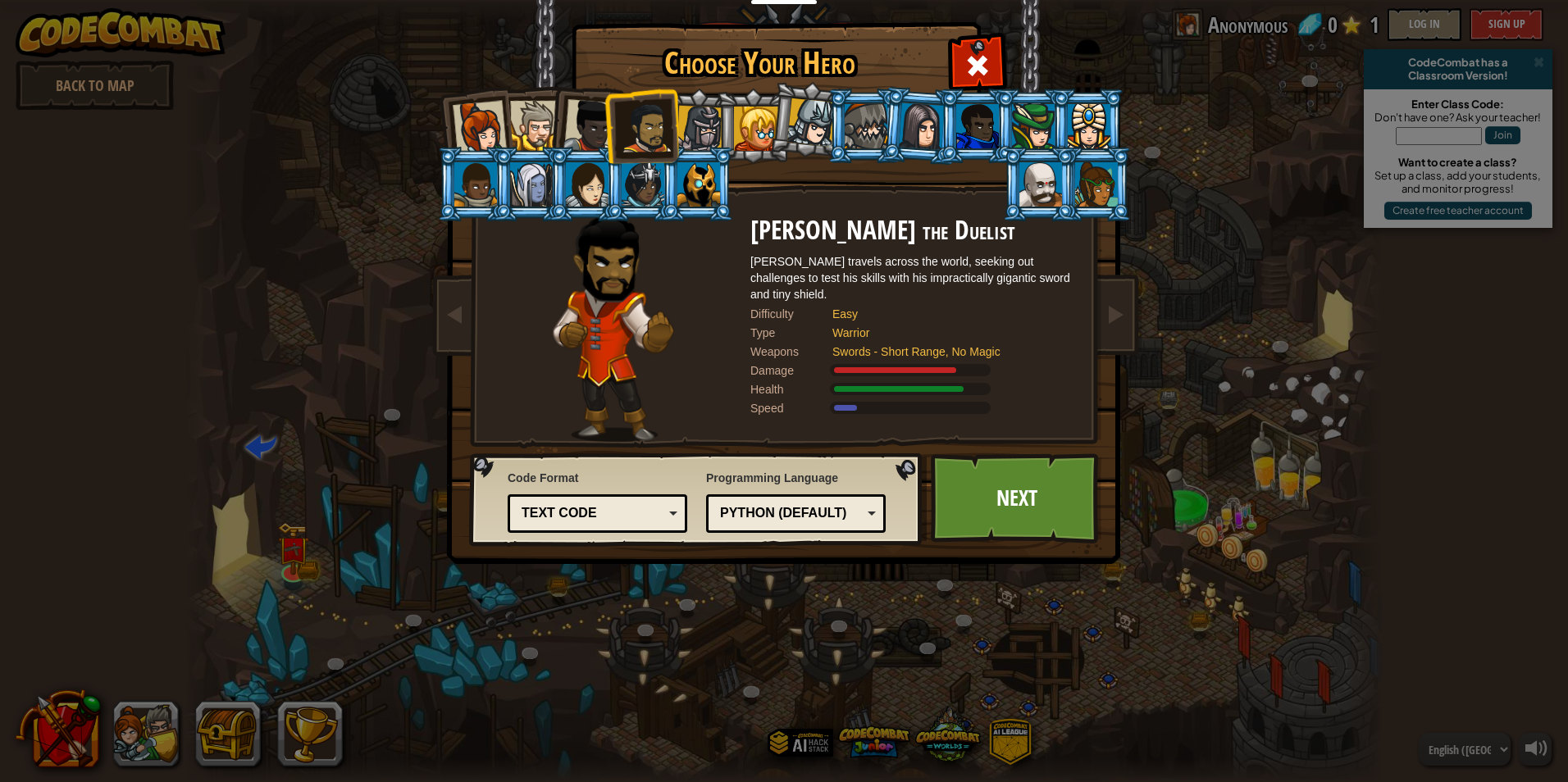
click at [560, 125] on li at bounding box center [585, 122] width 80 height 80
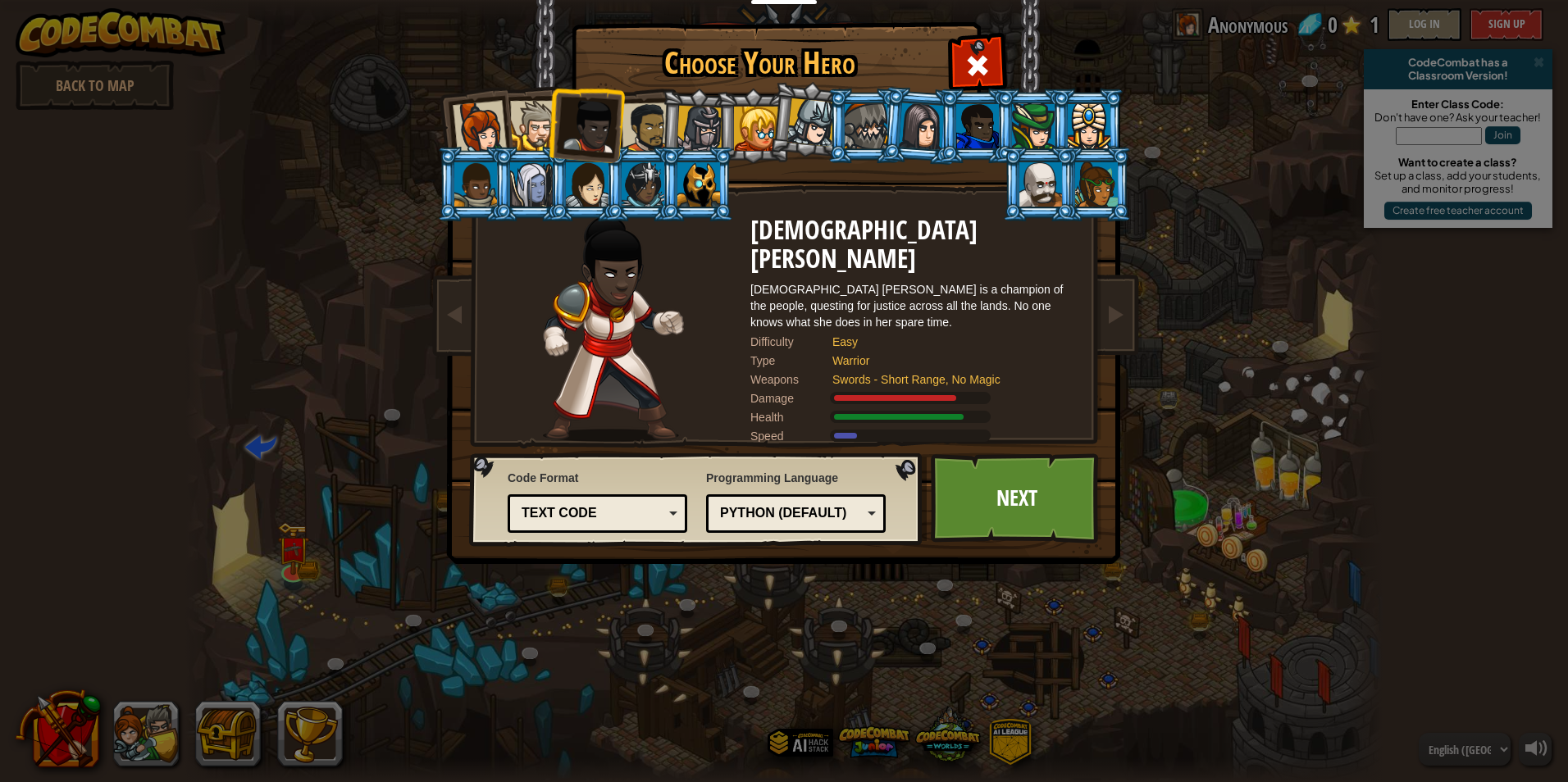
click at [502, 129] on div at bounding box center [479, 128] width 54 height 54
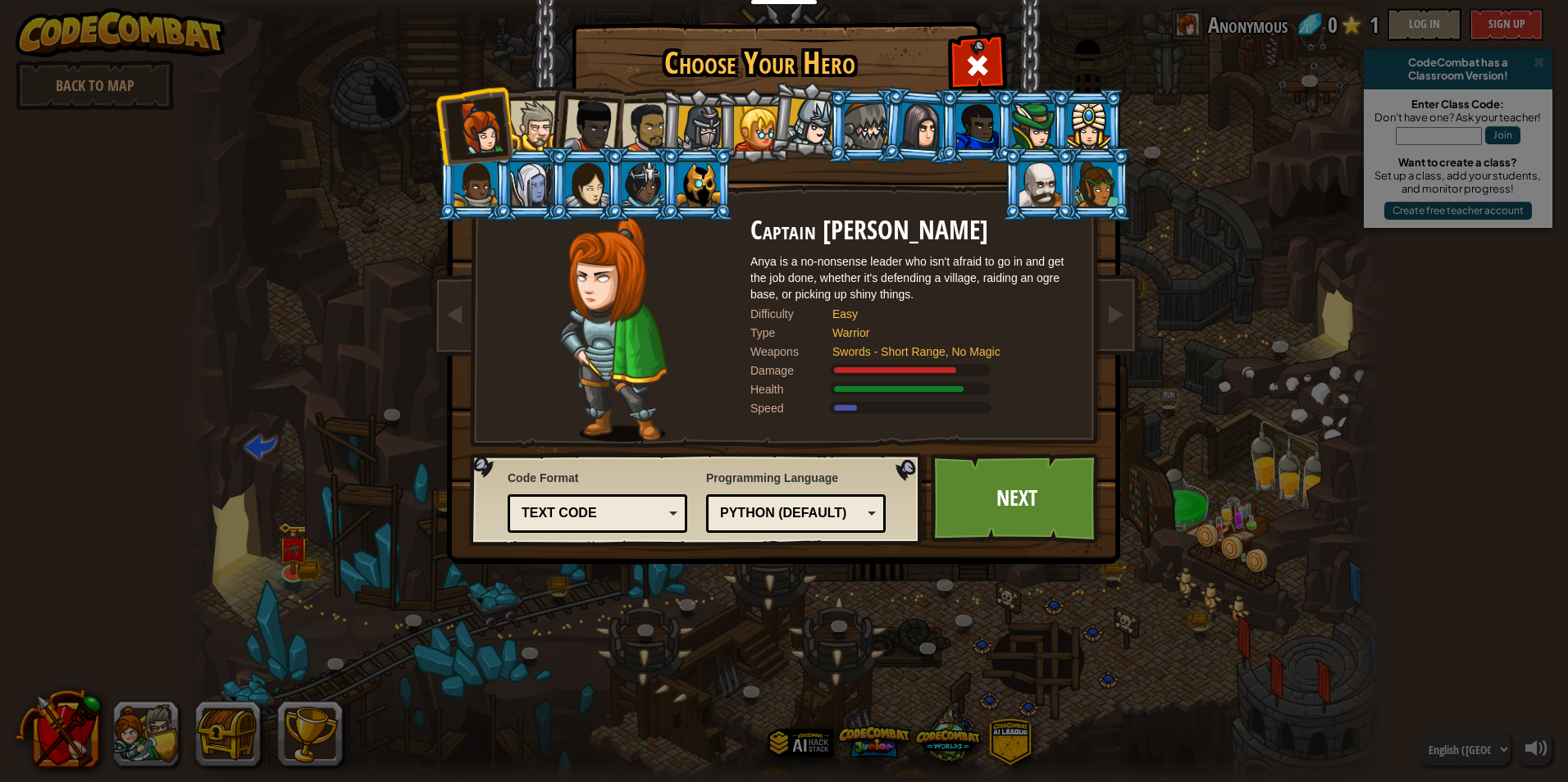
click at [444, 130] on li at bounding box center [473, 125] width 80 height 80
click at [530, 127] on div at bounding box center [535, 126] width 50 height 50
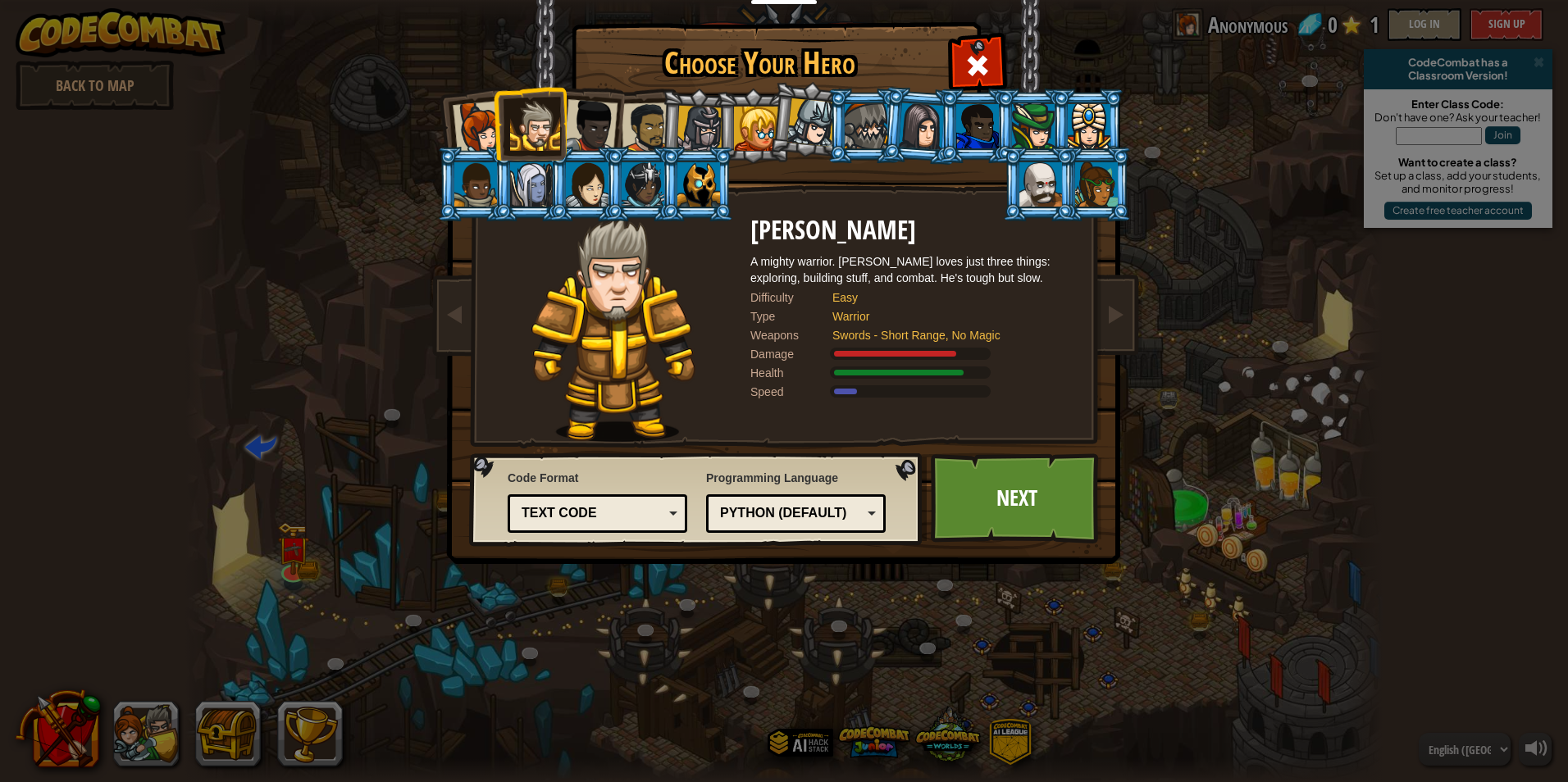
click at [641, 517] on div "Text code" at bounding box center [593, 513] width 142 height 18
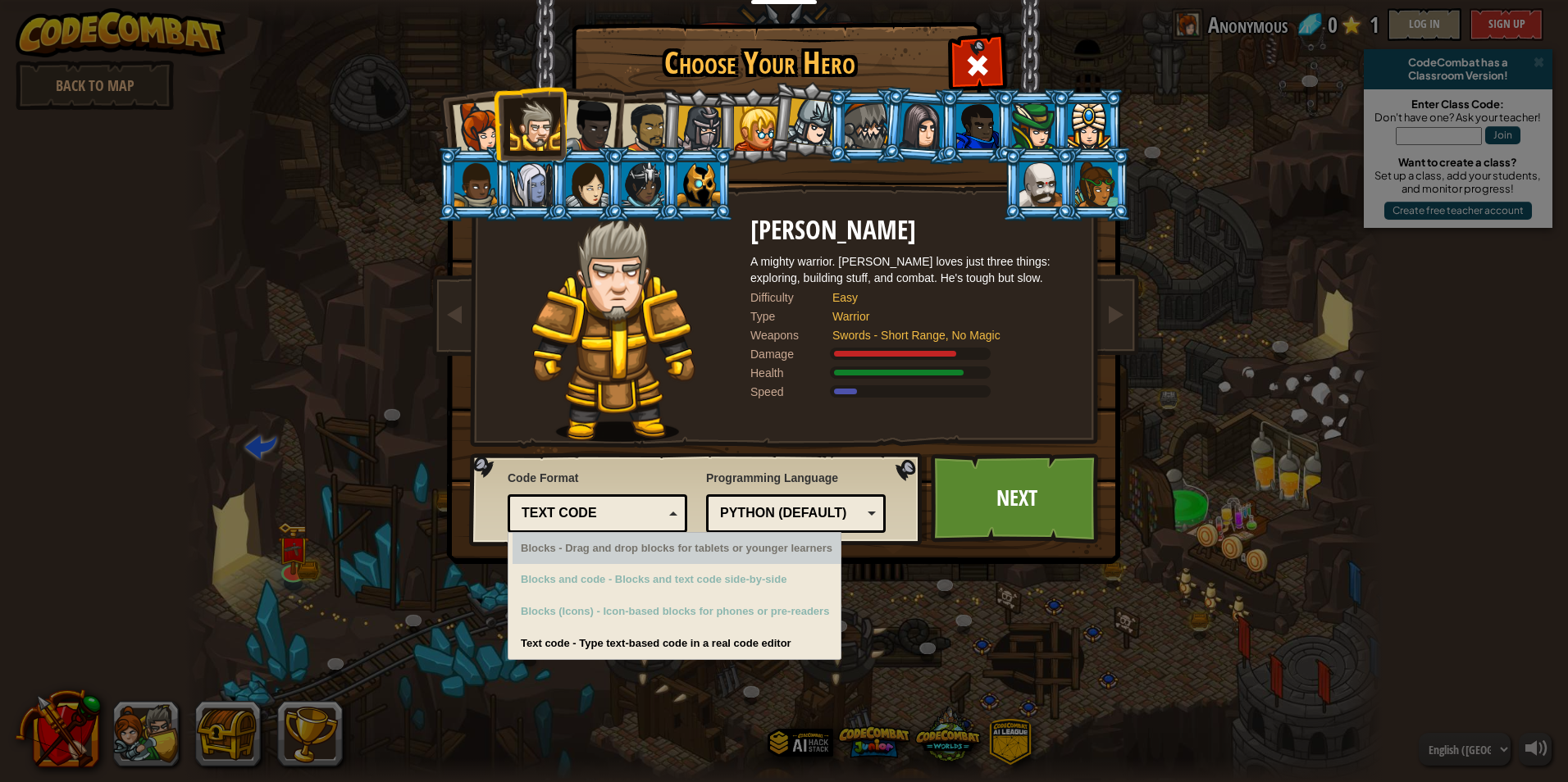
click at [649, 526] on div "Text code Blocks and code Blocks Blocks (Icons) Text code" at bounding box center [597, 513] width 179 height 39
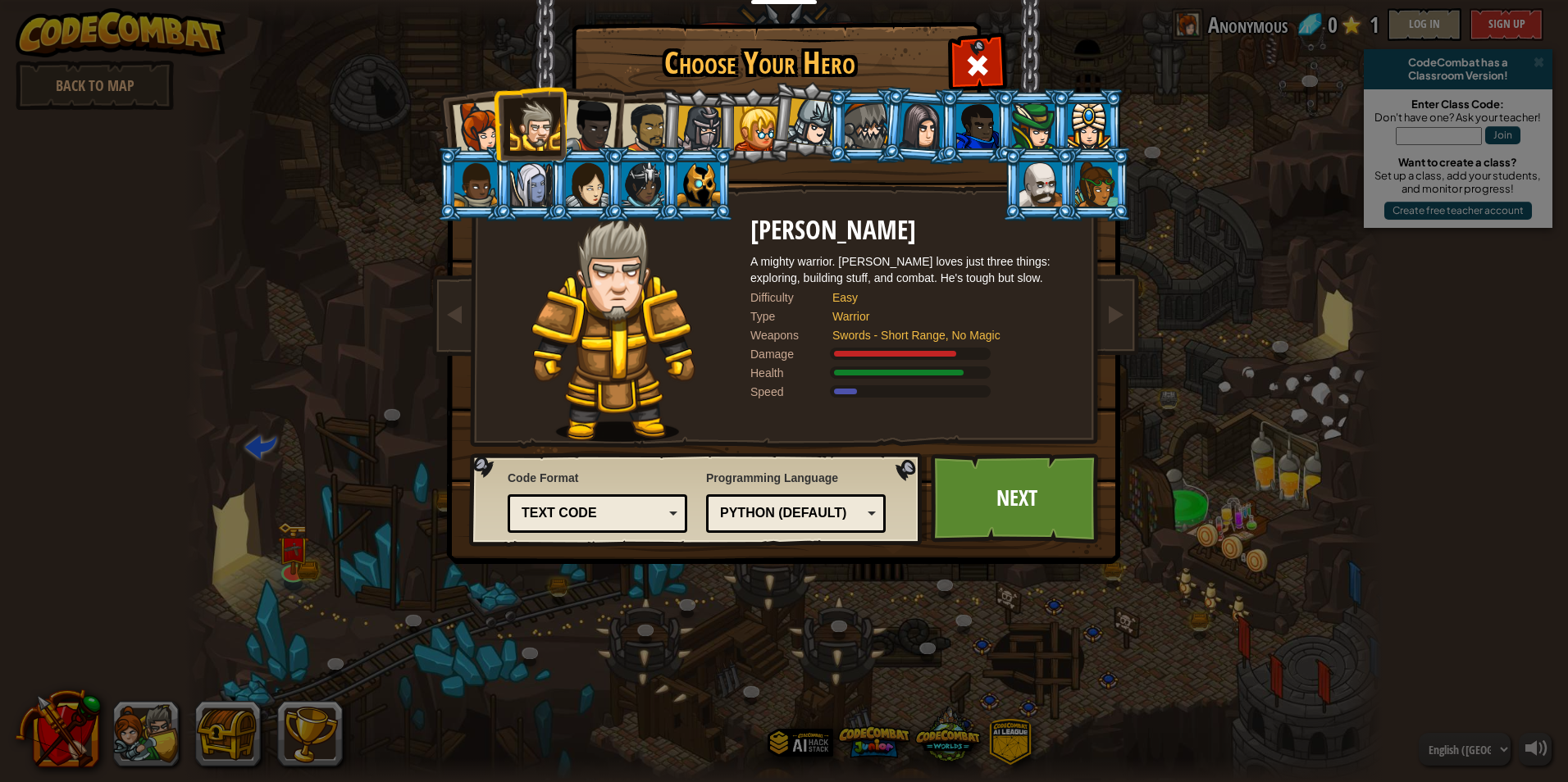
click at [770, 528] on div "Python (Default) JavaScript Lua C++ Java (Experimental) Python (Default)" at bounding box center [795, 513] width 179 height 39
click at [791, 674] on div "Choose Your Hero 0 Captain Anya Weston Anya is a no-nonsense leader who isn't a…" at bounding box center [784, 391] width 1568 height 782
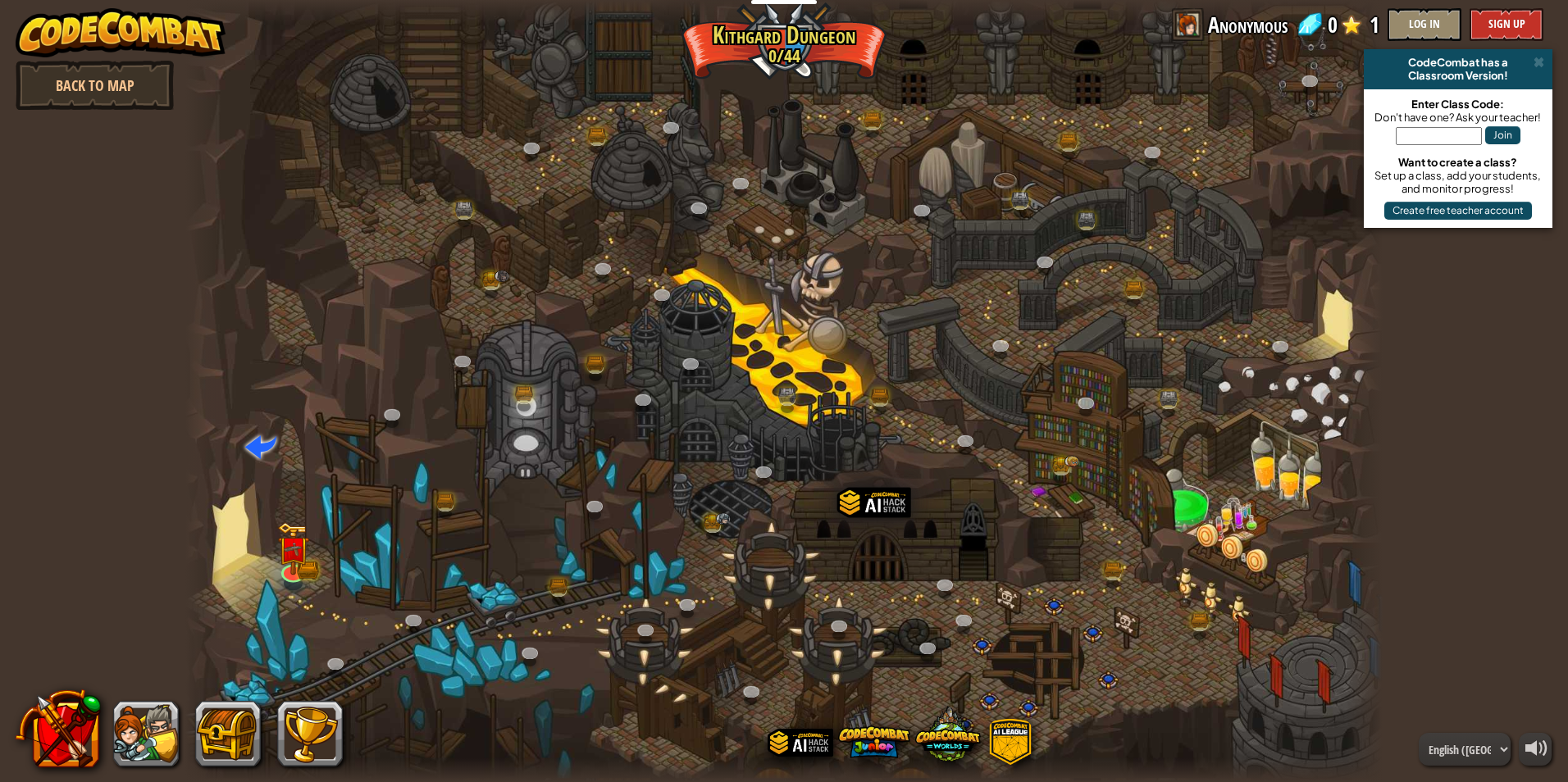
click at [327, 563] on div at bounding box center [783, 391] width 1197 height 782
click at [299, 558] on img at bounding box center [293, 537] width 32 height 72
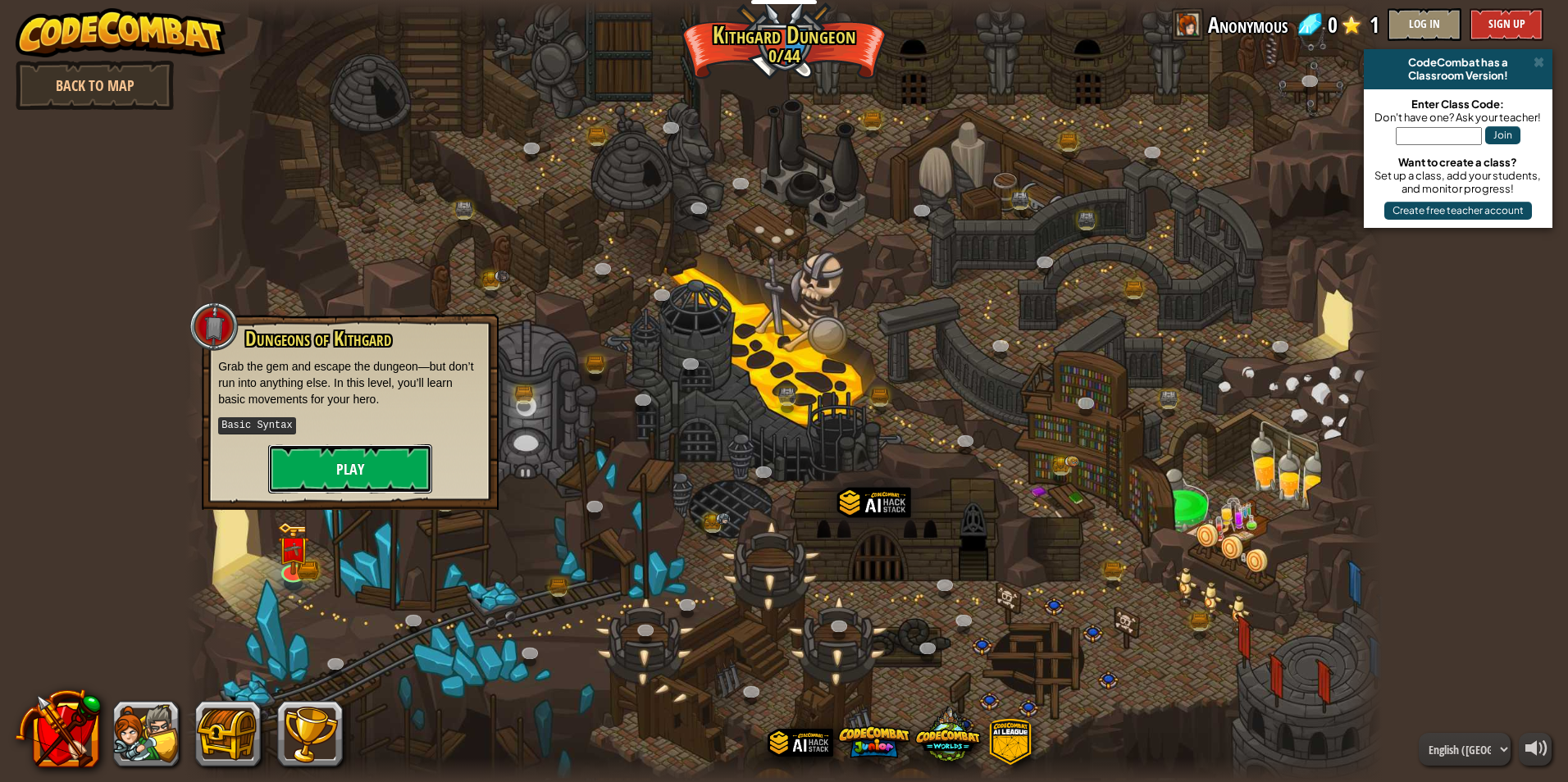
click at [377, 461] on button "Play" at bounding box center [350, 468] width 164 height 49
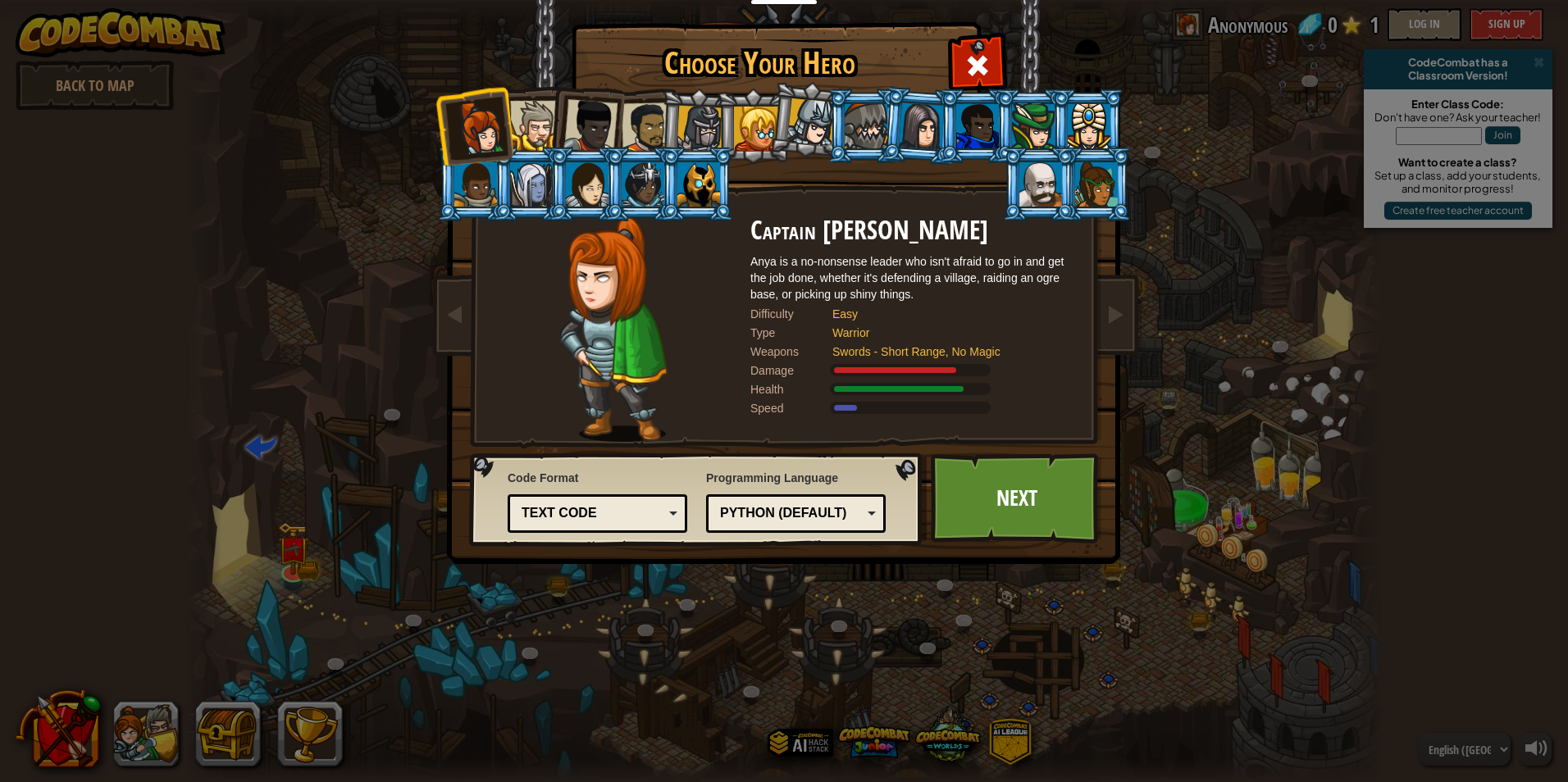
click at [629, 512] on div "Text code" at bounding box center [593, 513] width 142 height 18
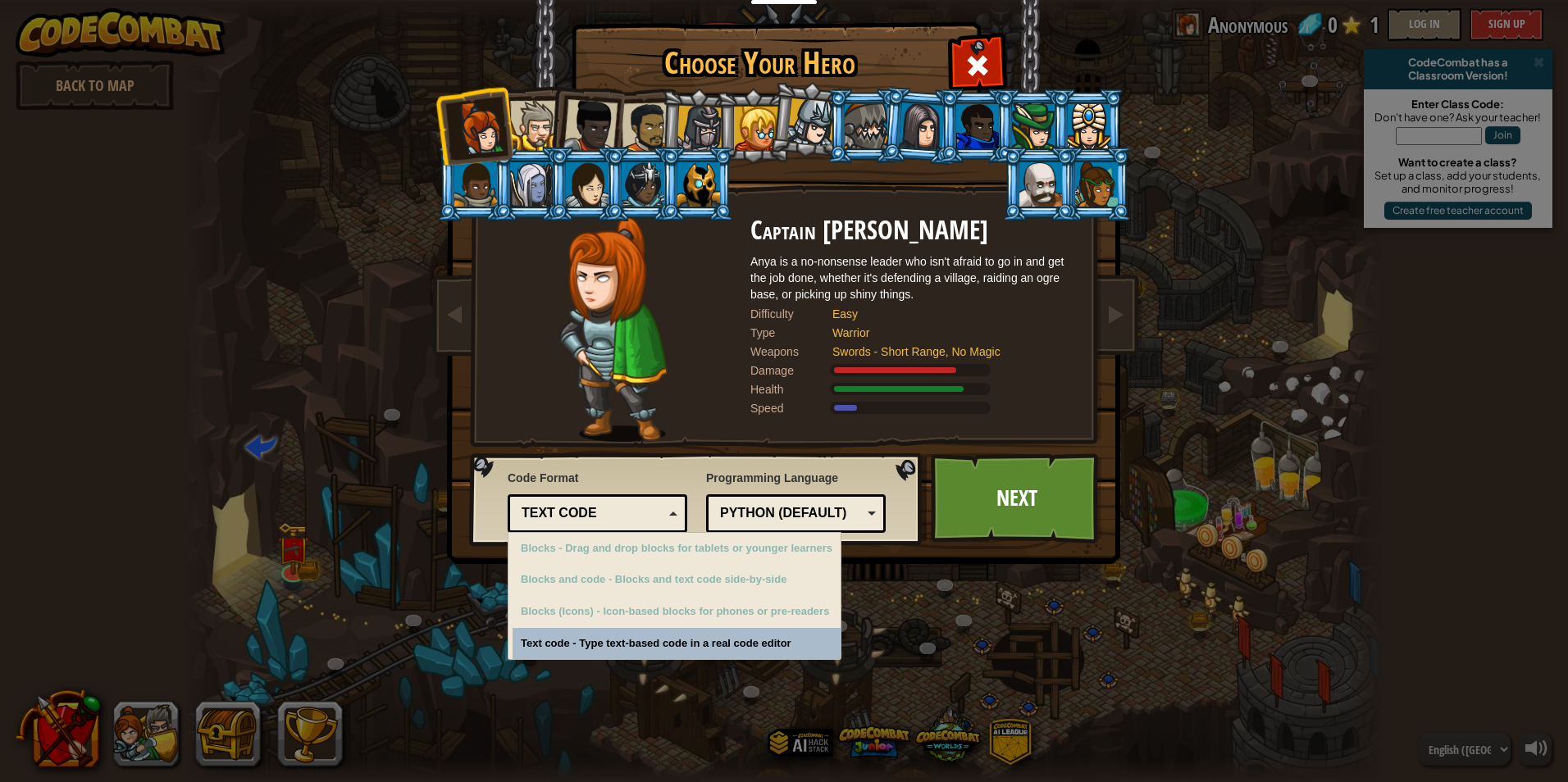
click at [532, 144] on div at bounding box center [535, 126] width 50 height 50
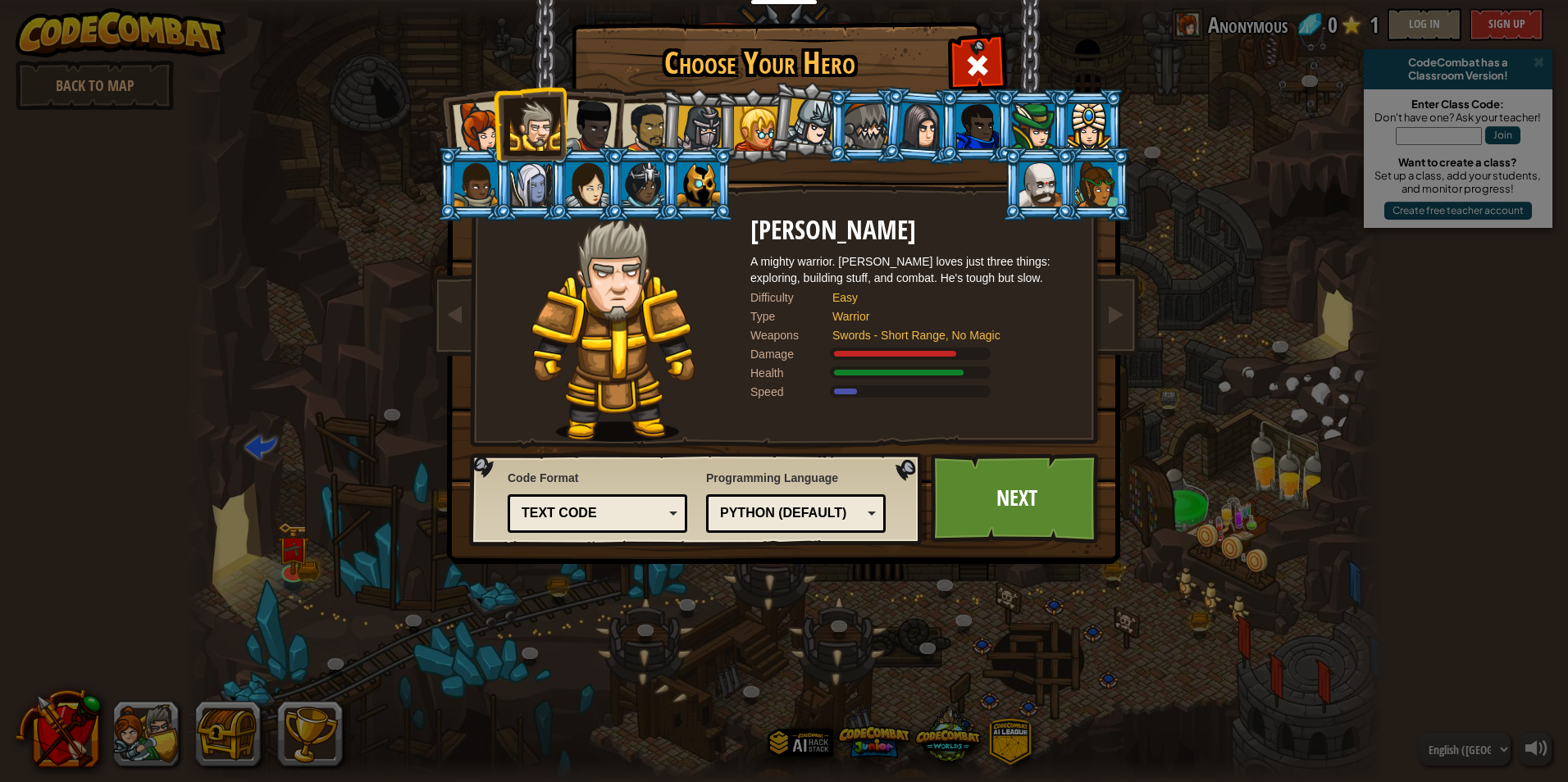
click at [763, 509] on div "Python (Default)" at bounding box center [791, 513] width 142 height 18
click at [756, 670] on div "Choose Your Hero 0 Captain Anya Weston Anya is a no-nonsense leader who isn't a…" at bounding box center [784, 391] width 1568 height 782
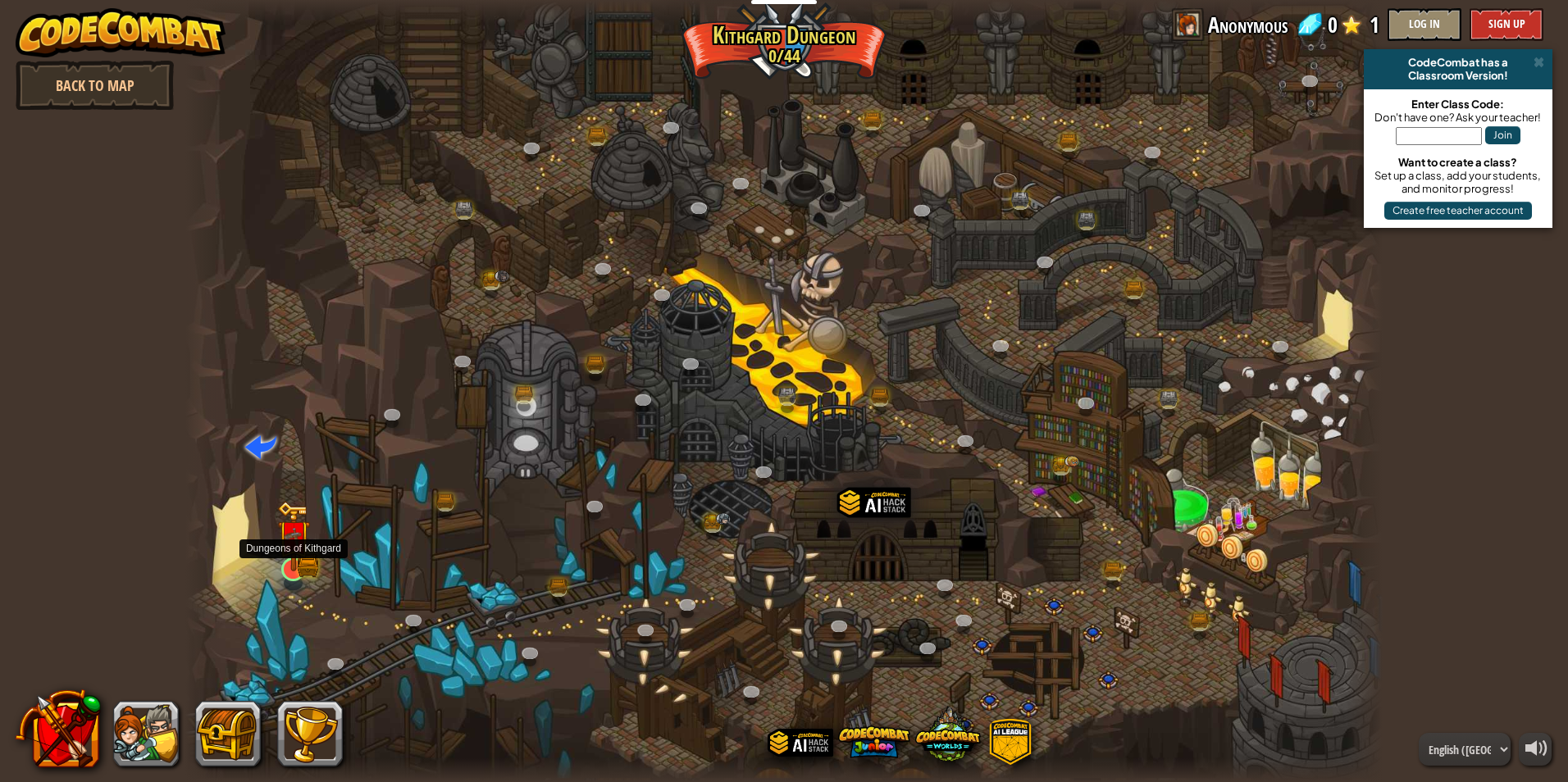
click at [304, 566] on img at bounding box center [293, 537] width 32 height 72
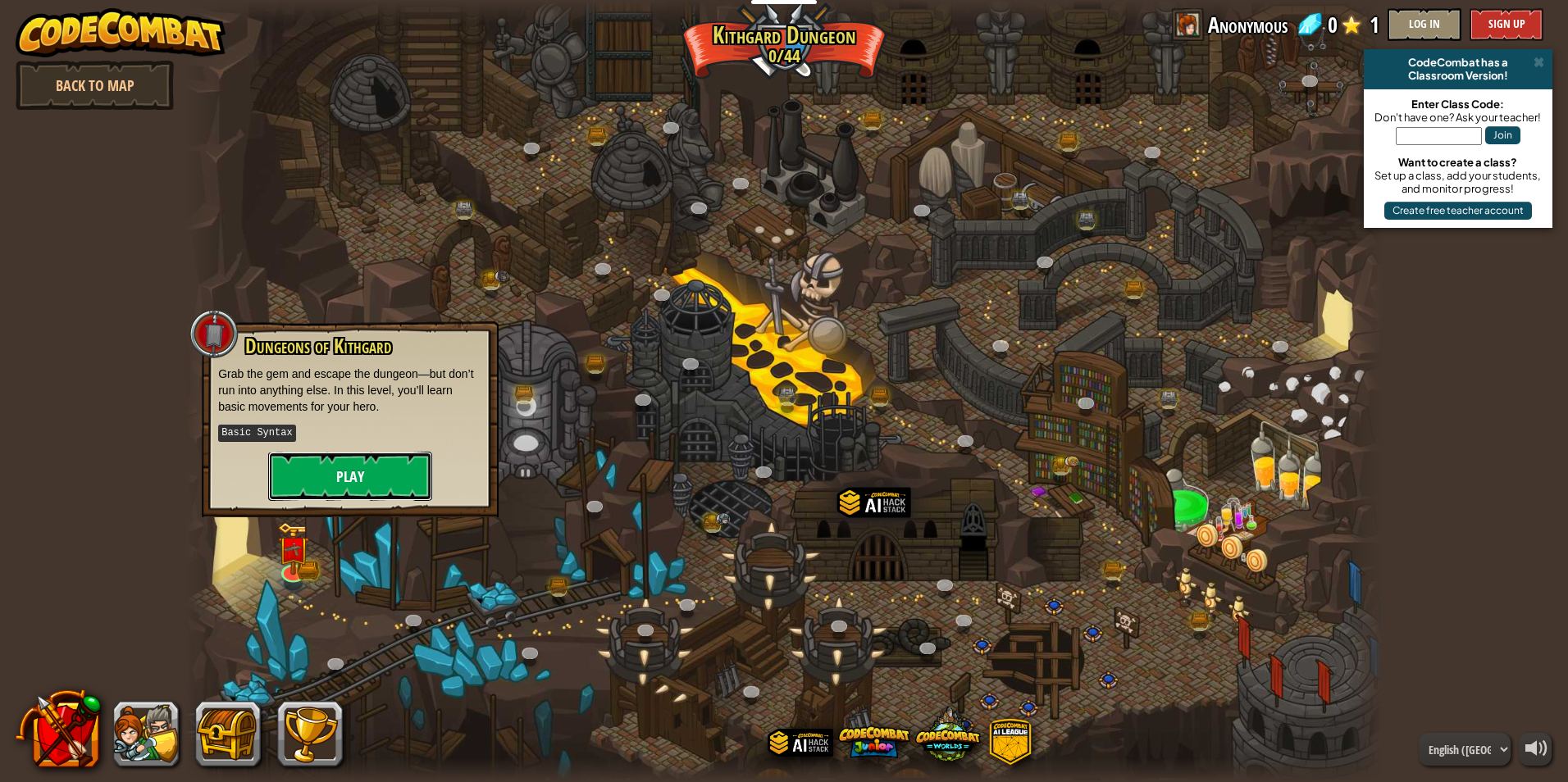
click at [336, 484] on button "Play" at bounding box center [350, 476] width 164 height 49
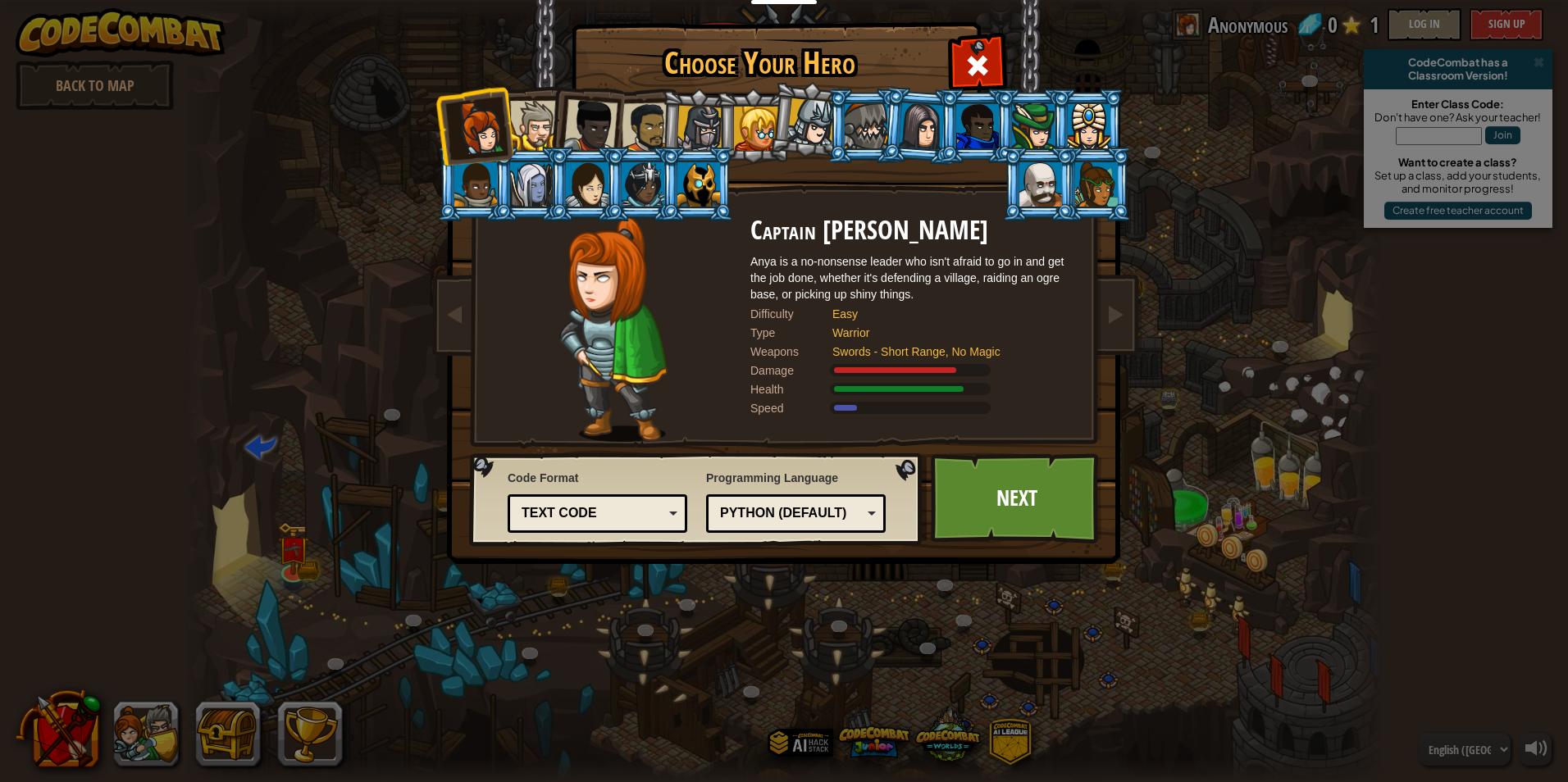
click at [538, 95] on li at bounding box center [530, 123] width 74 height 75
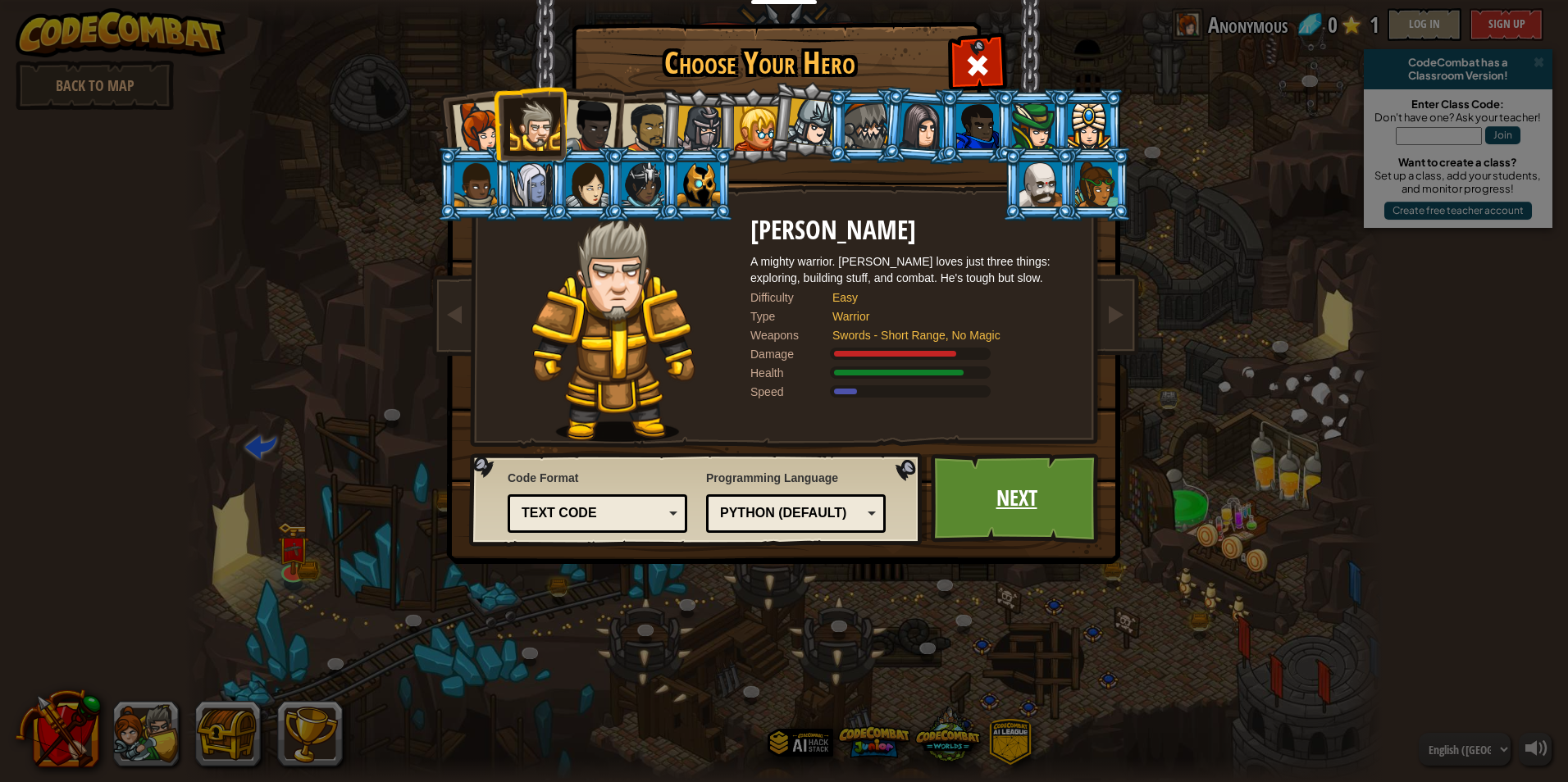
click at [1040, 507] on link "Next" at bounding box center [1017, 499] width 171 height 90
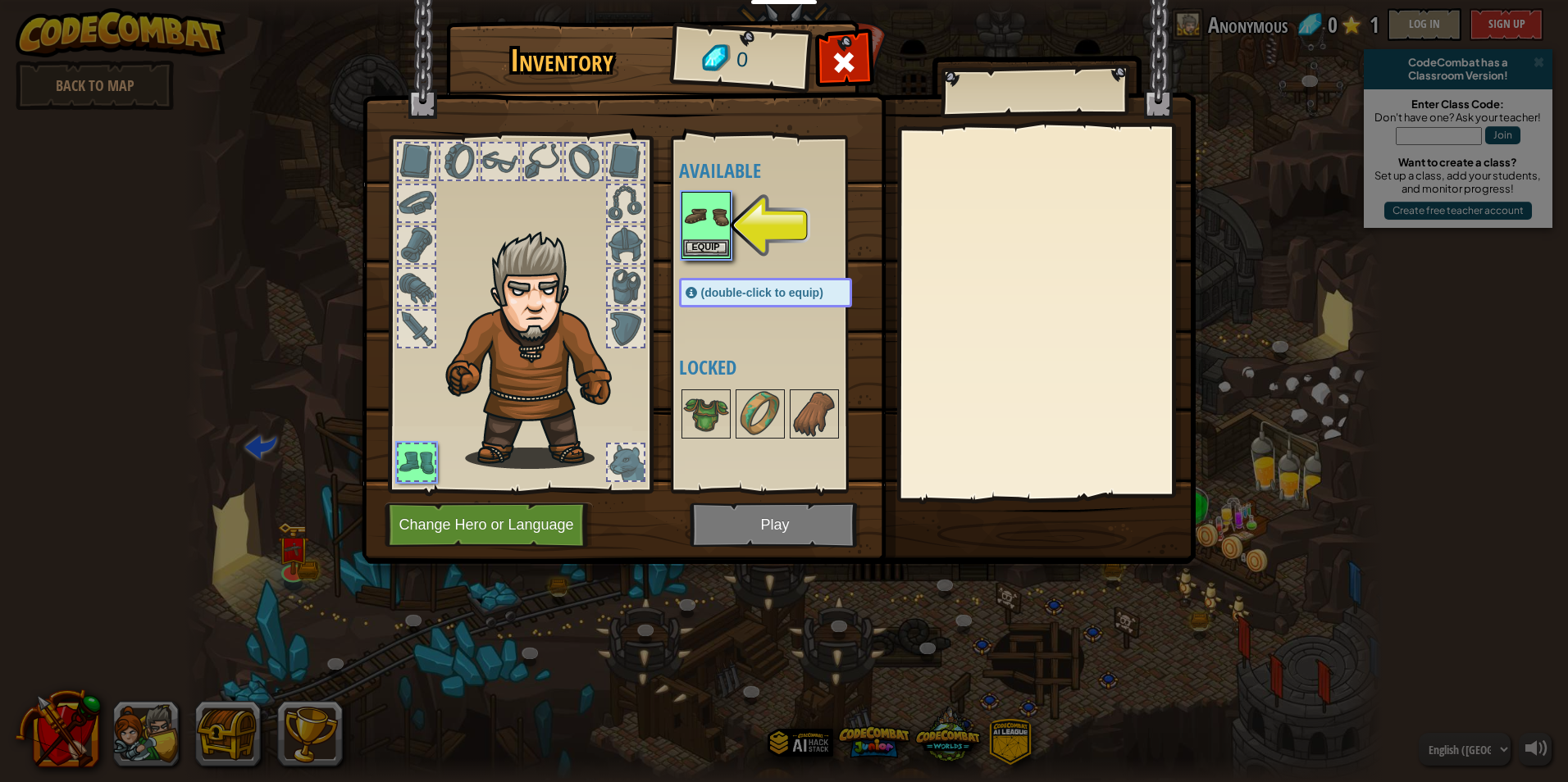
click at [720, 238] on img at bounding box center [706, 216] width 46 height 46
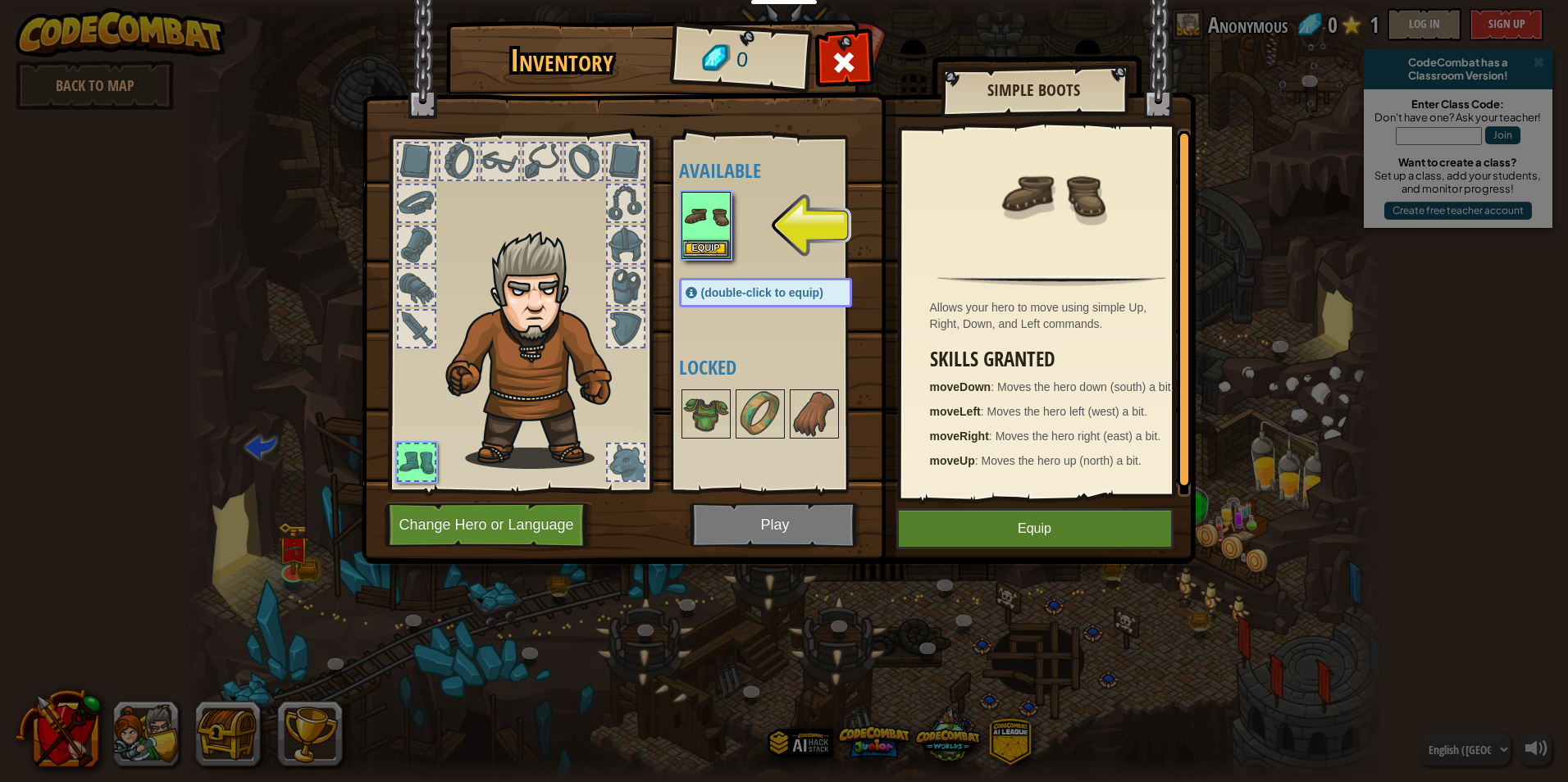
click at [1060, 573] on div "Inventory 0 Available Equip (double-click to equip) Locked Simple Boots Allows …" at bounding box center [784, 391] width 1568 height 782
click at [1057, 535] on button "Equip" at bounding box center [1034, 529] width 277 height 41
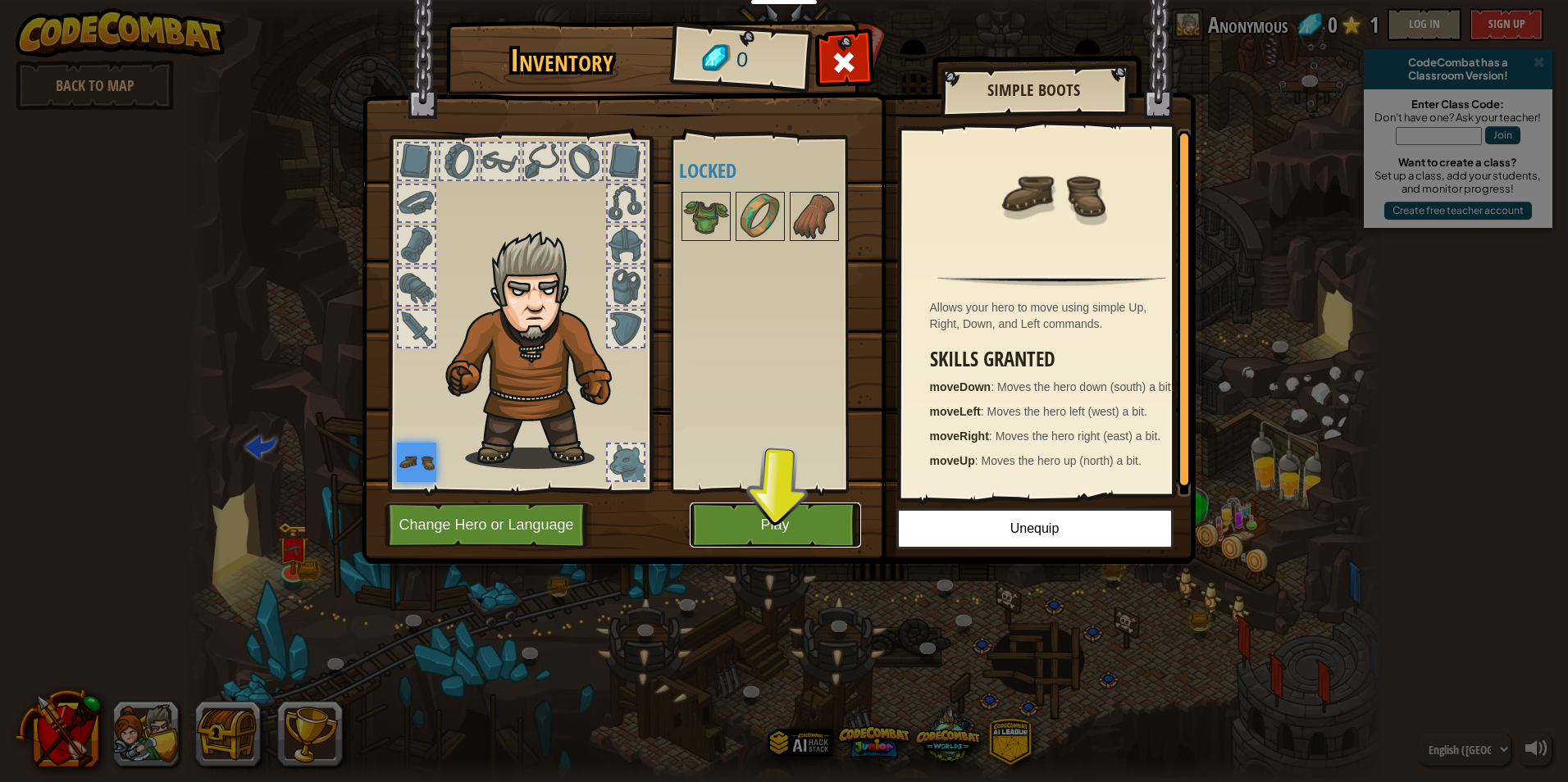
click at [750, 512] on button "Play" at bounding box center [776, 524] width 171 height 45
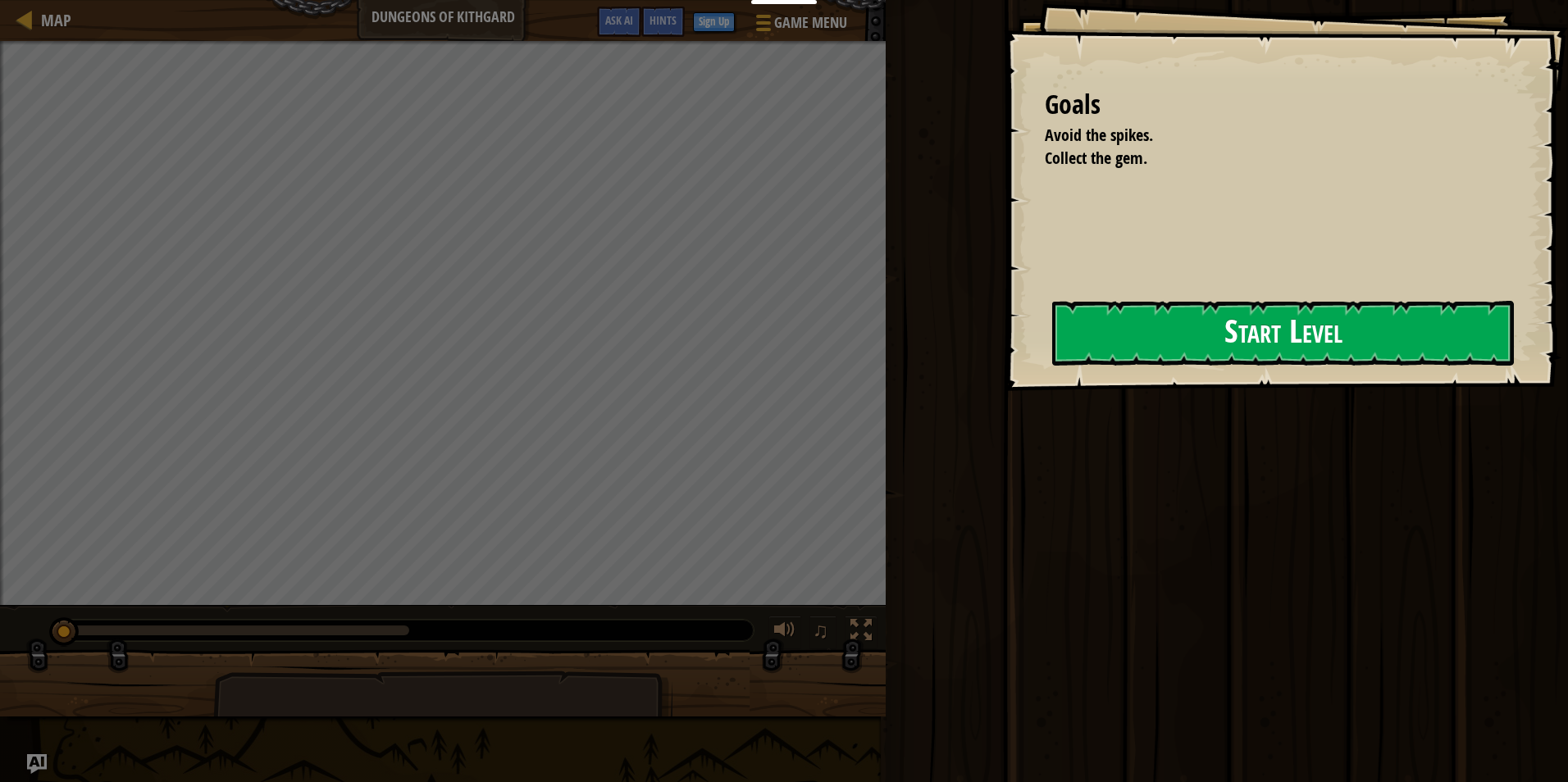
click at [1143, 337] on button "Start Level" at bounding box center [1283, 333] width 462 height 64
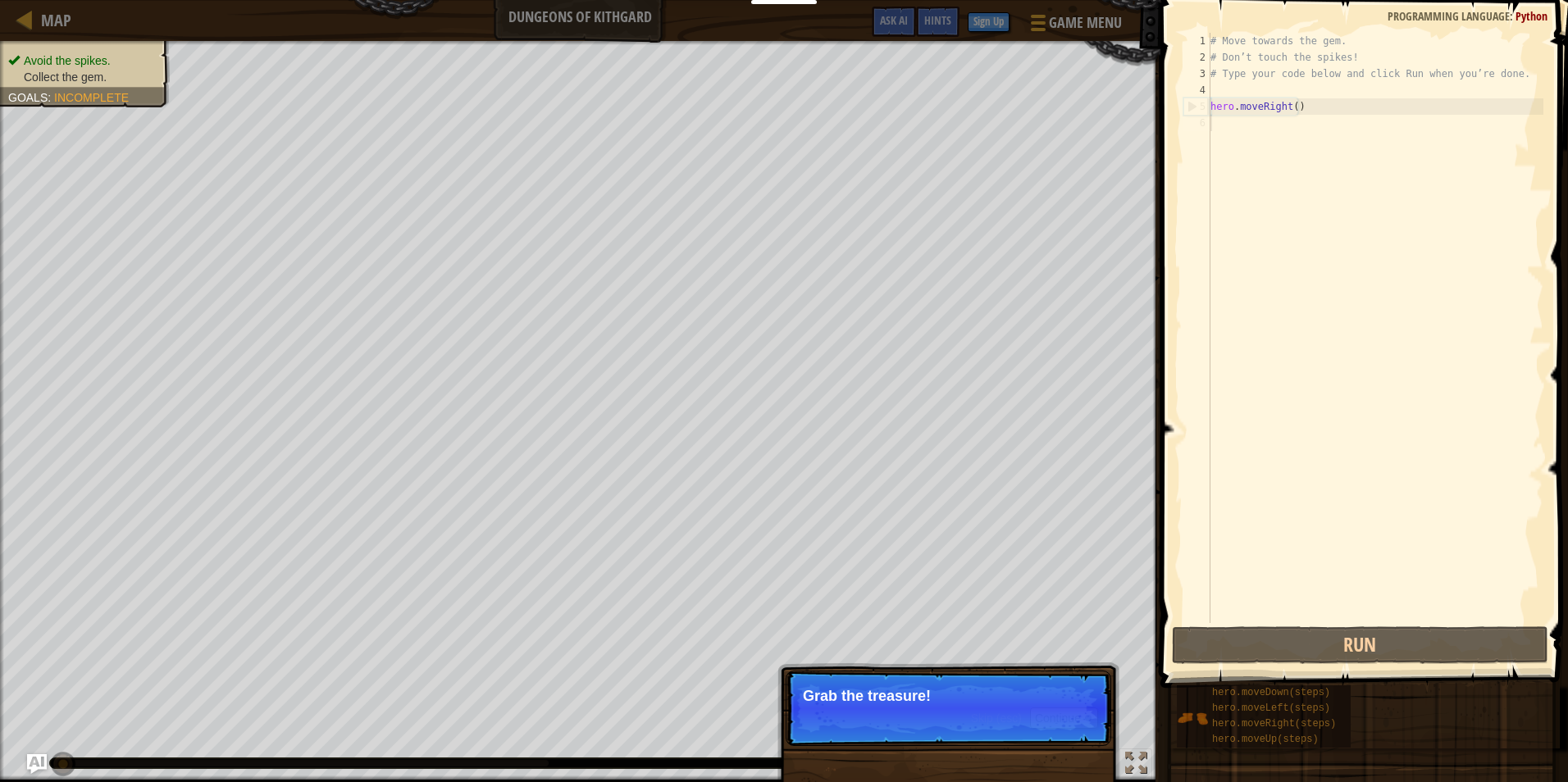
click at [989, 678] on p "Skip (esc) Continue Grab the treasure!" at bounding box center [949, 708] width 326 height 75
click at [999, 697] on p "Grab the treasure!" at bounding box center [949, 696] width 291 height 17
click at [1326, 142] on div "# Move towards the gem. # Don’t touch the spikes! # Type your code below and cl…" at bounding box center [1375, 344] width 336 height 623
click at [1325, 111] on div "# Move towards the gem. # Don’t touch the spikes! # Type your code below and cl…" at bounding box center [1375, 344] width 336 height 623
type textarea "hero.moveRight()"
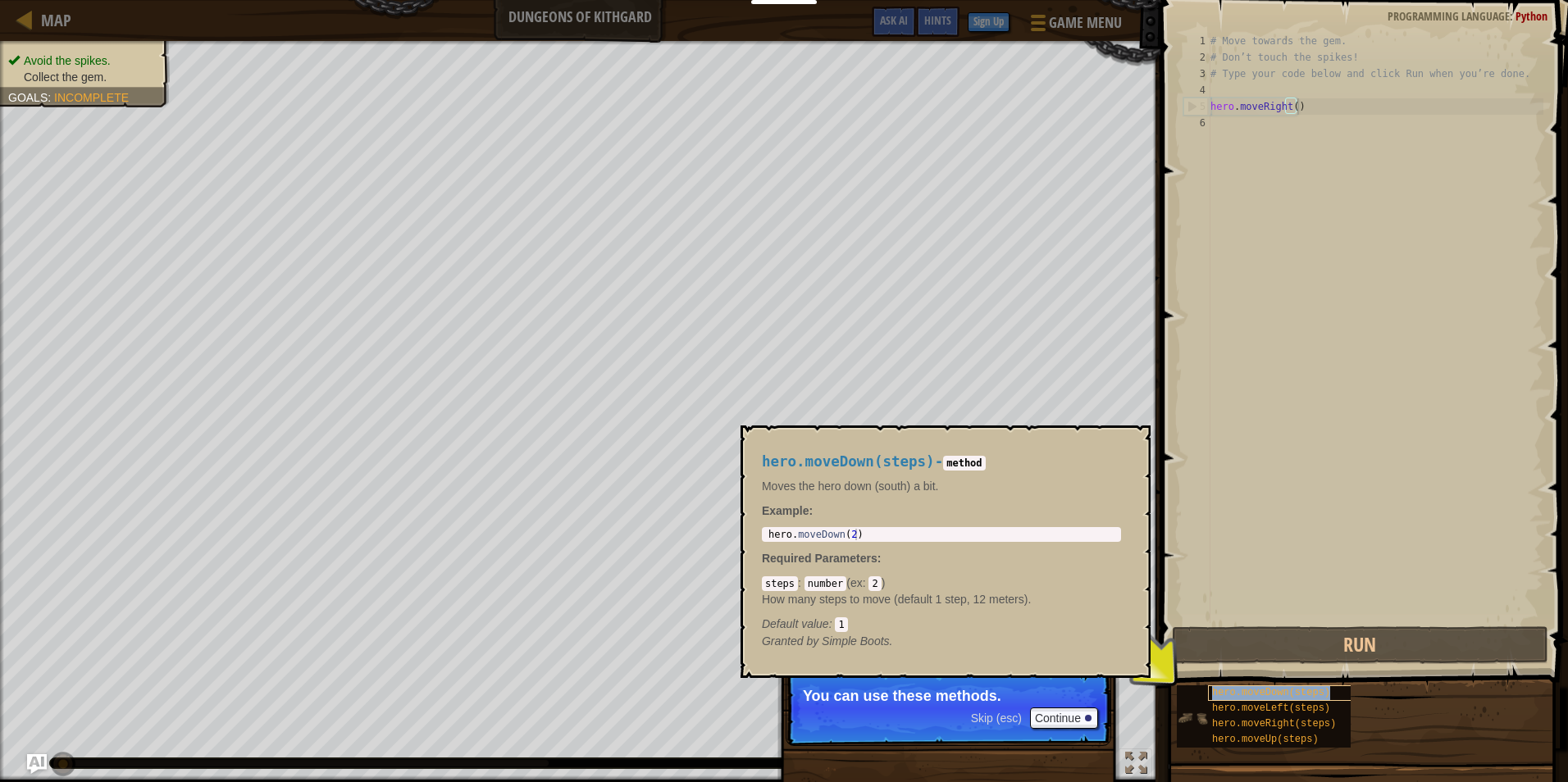
click at [1287, 690] on span "hero.moveDown(steps)" at bounding box center [1271, 693] width 118 height 11
click at [1362, 257] on div "# Move towards the gem. # Don’t touch the spikes! # Type your code below and cl…" at bounding box center [1375, 344] width 336 height 623
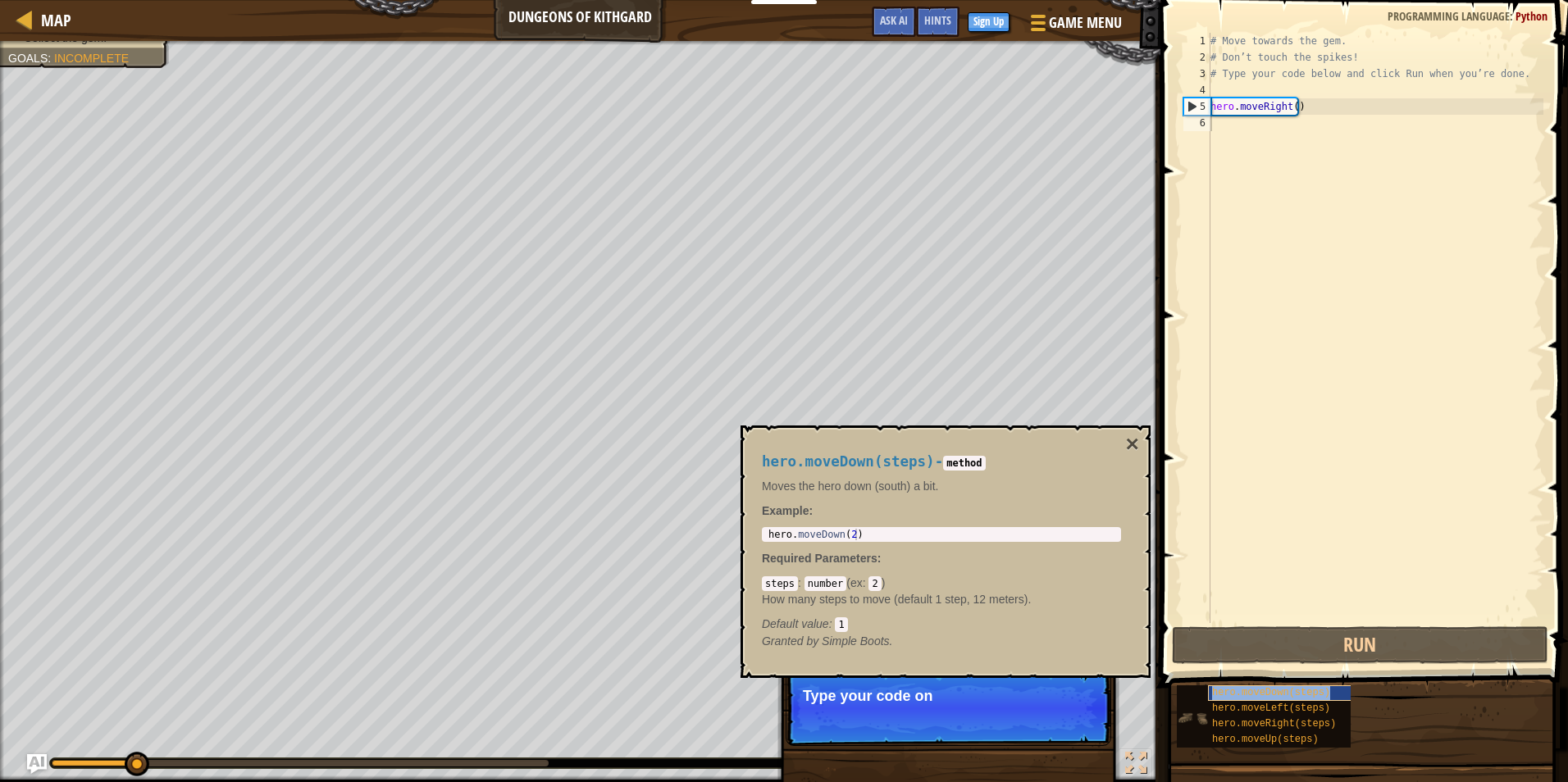
click at [1253, 694] on span "hero.moveDown(steps)" at bounding box center [1271, 693] width 118 height 11
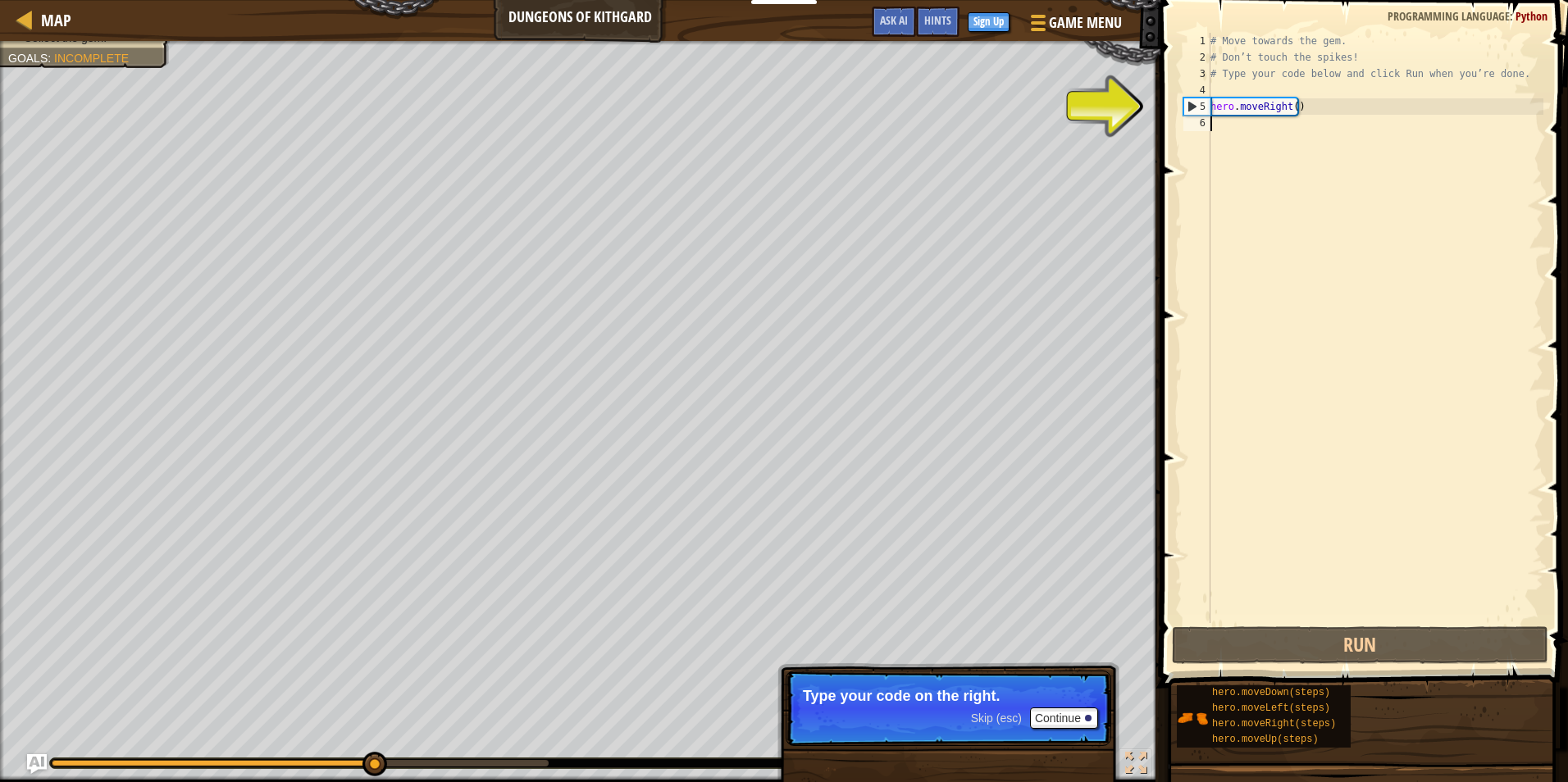
click at [1275, 126] on div "# Move towards the gem. # Don’t touch the spikes! # Type your code below and cl…" at bounding box center [1375, 344] width 336 height 623
click at [1270, 89] on div "# Move towards the gem. # Don’t touch the spikes! # Type your code below and cl…" at bounding box center [1375, 344] width 336 height 623
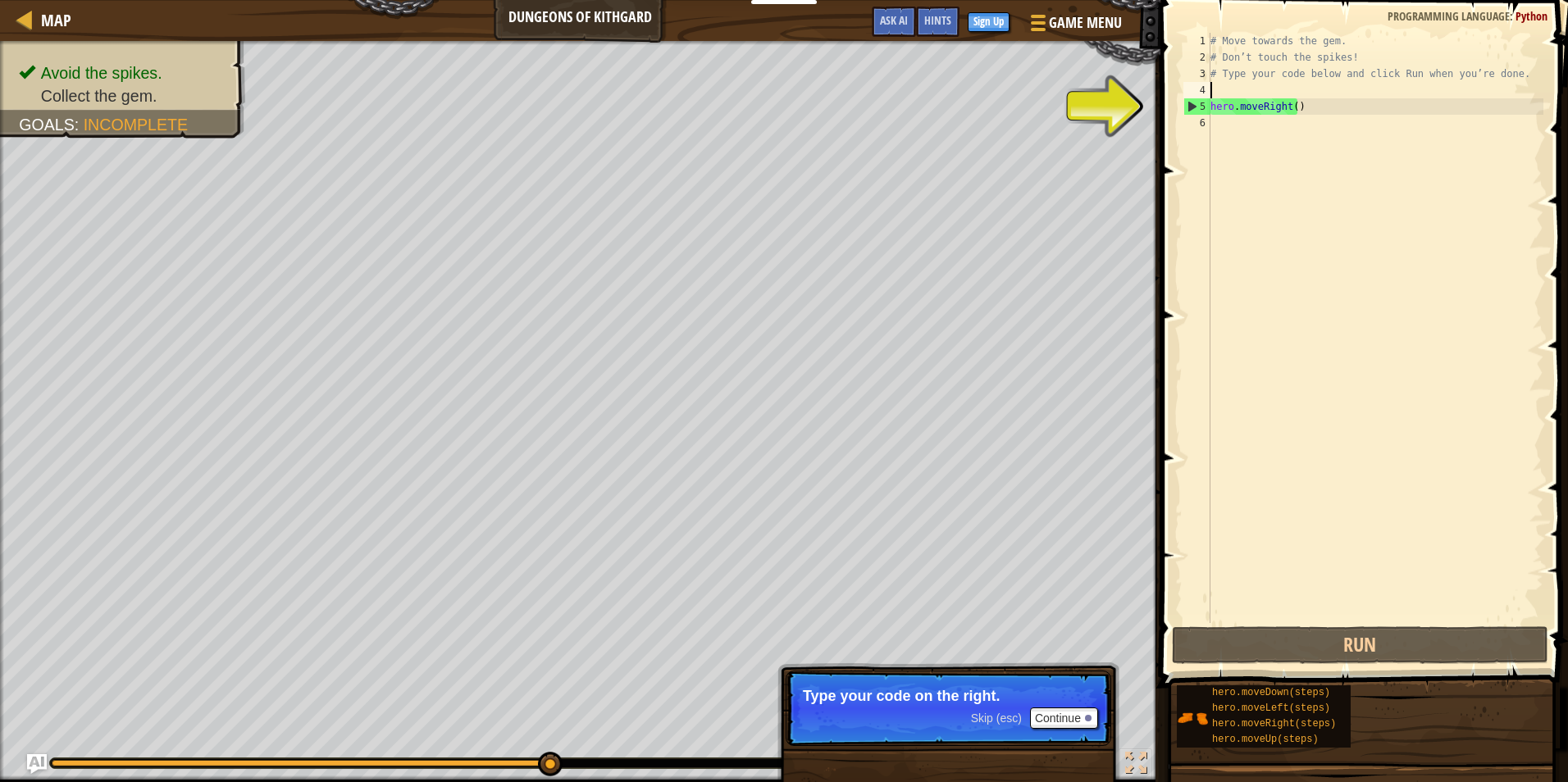
click at [1224, 126] on div "# Move towards the gem. # Don’t touch the spikes! # Type your code below and cl…" at bounding box center [1375, 344] width 336 height 623
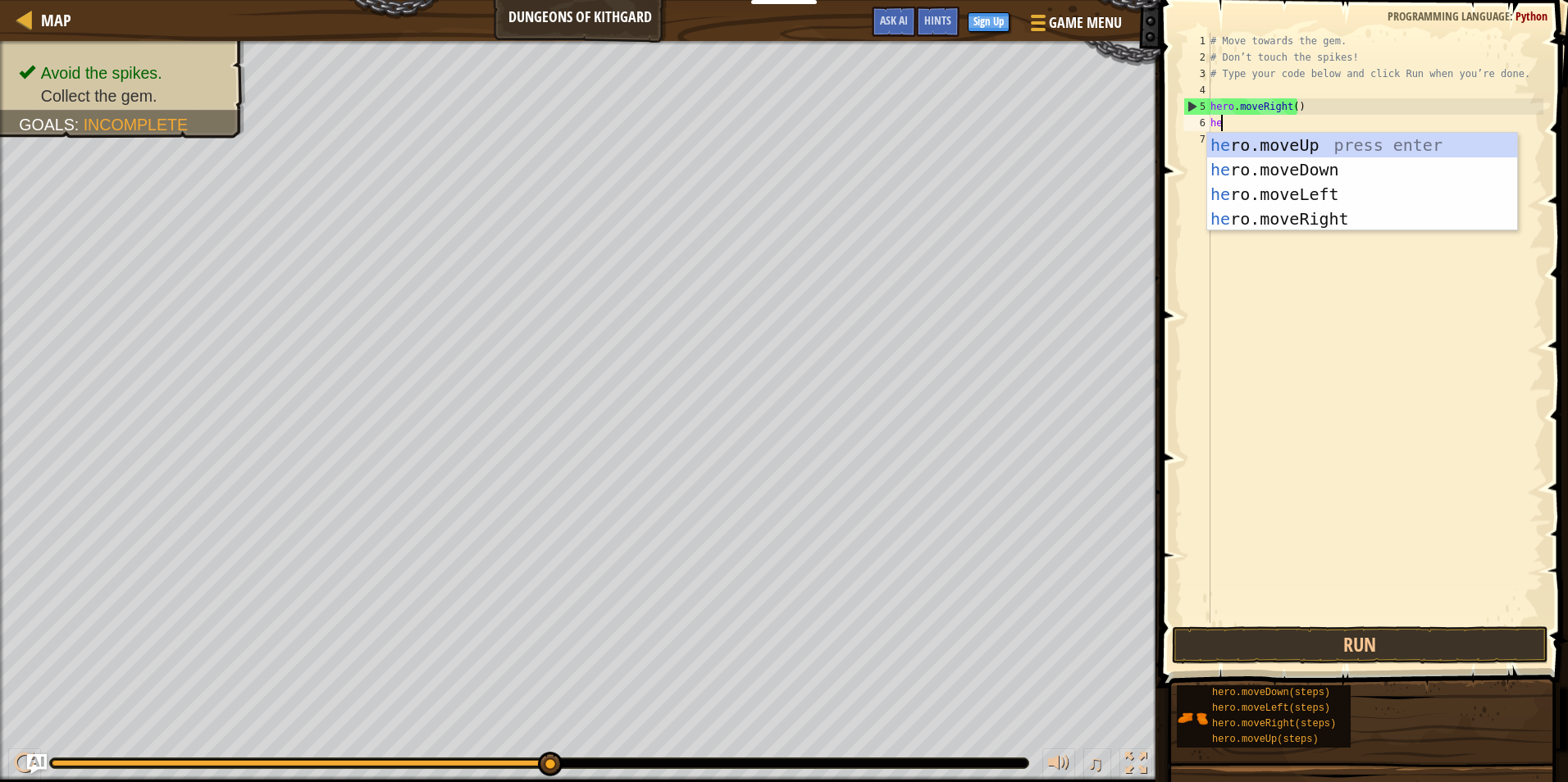
scroll to position [7, 1]
type textarea "her."
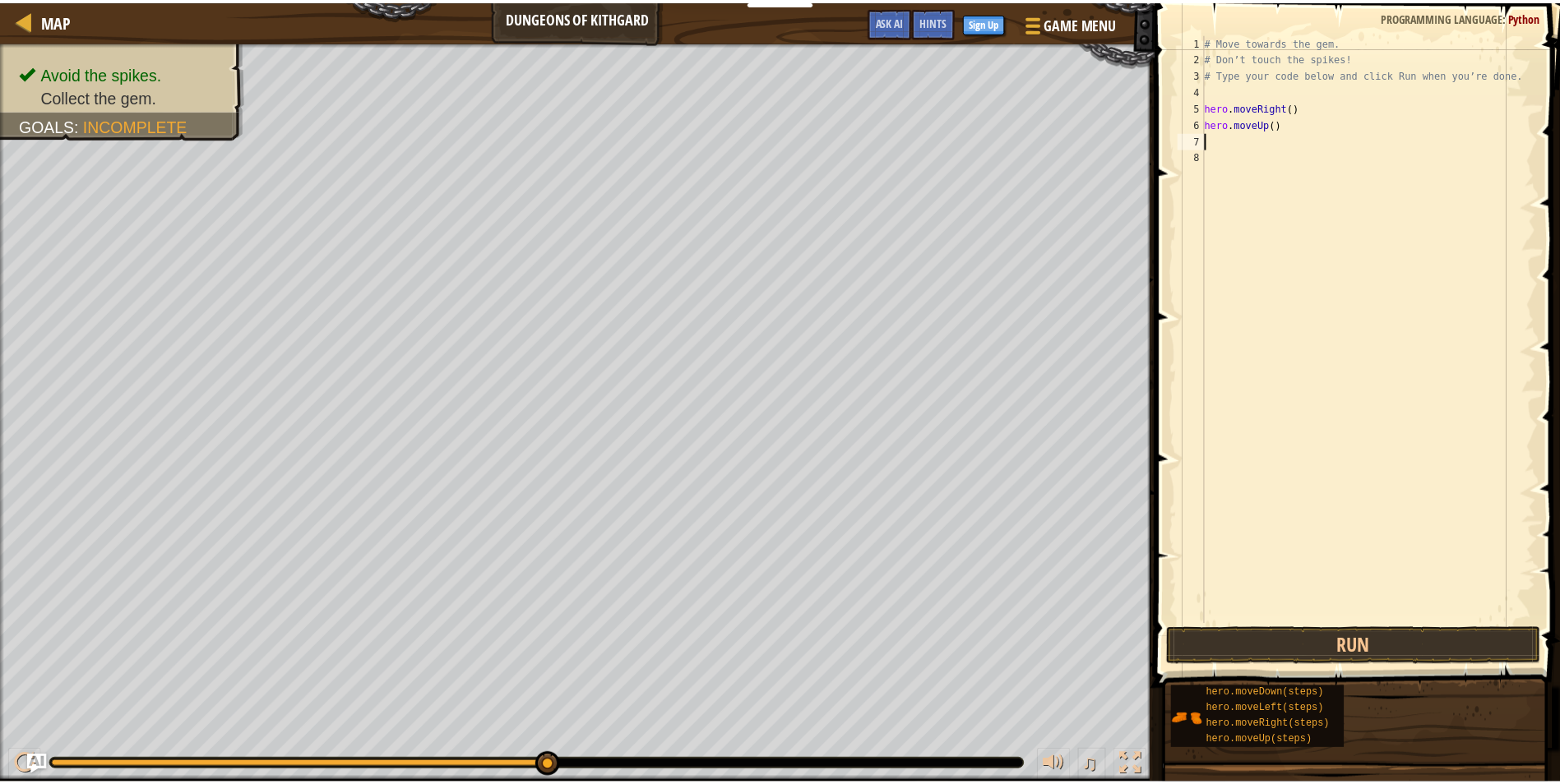
scroll to position [7, 0]
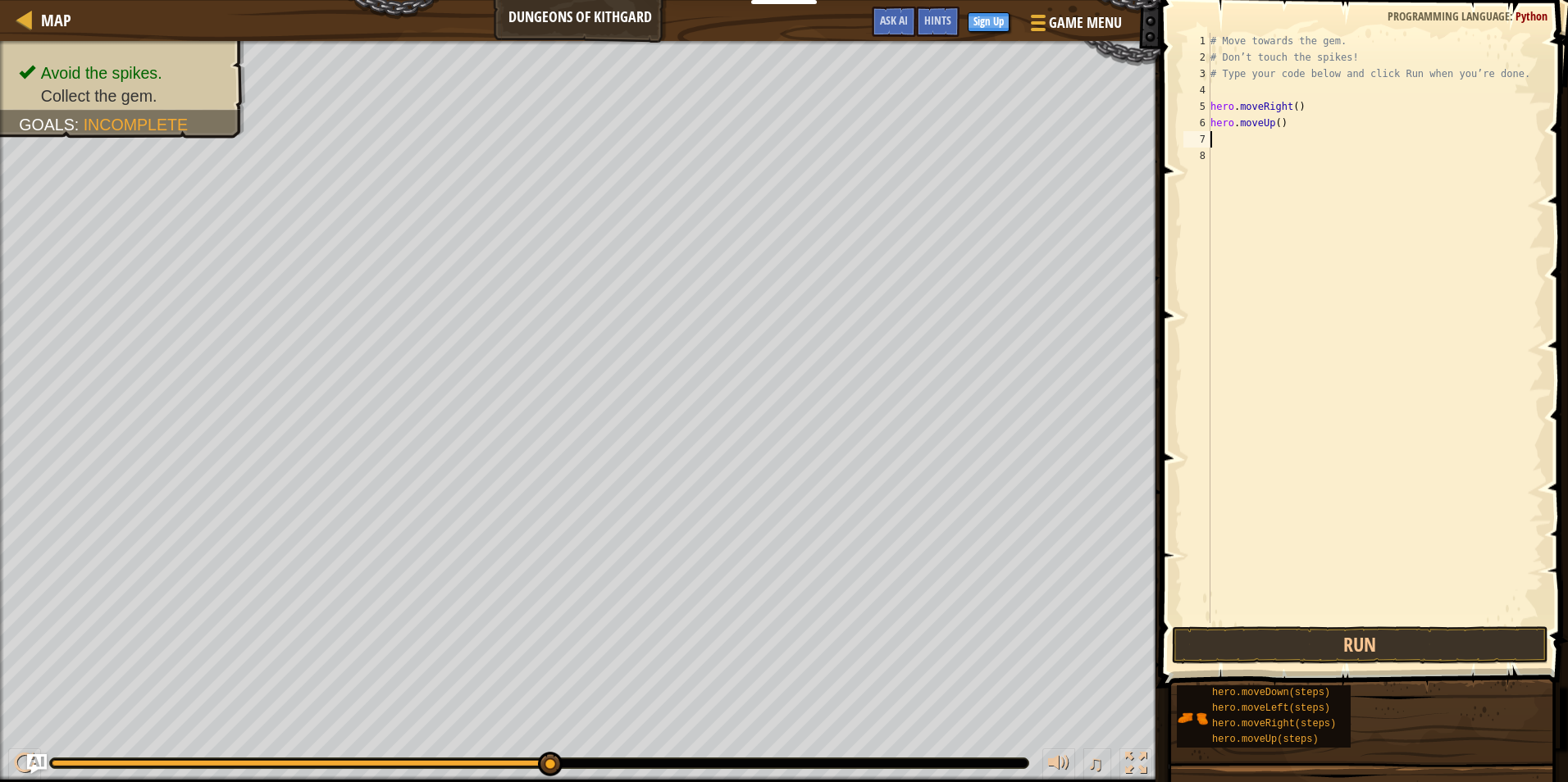
click at [1264, 122] on div "# Move towards the gem. # Don’t touch the spikes! # Type your code below and cl…" at bounding box center [1375, 344] width 336 height 623
click at [1271, 119] on div "# Move towards the gem. # Don’t touch the spikes! # Type your code below and cl…" at bounding box center [1375, 344] width 336 height 623
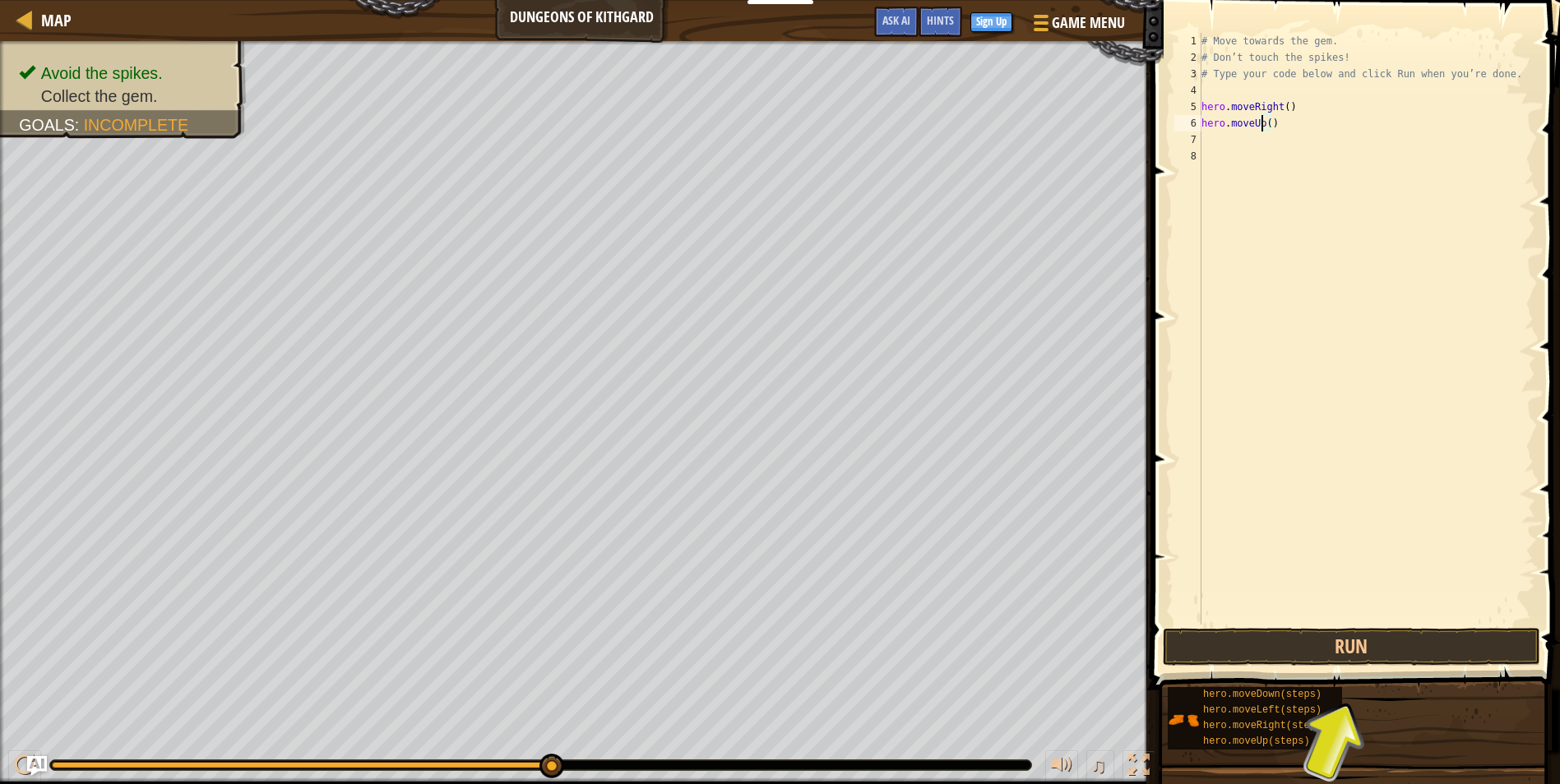
type textarea "hero.move()"
click at [1320, 130] on div "# Move towards the gem. # Don’t touch the spikes! # Type your code below and cl…" at bounding box center [1366, 345] width 337 height 624
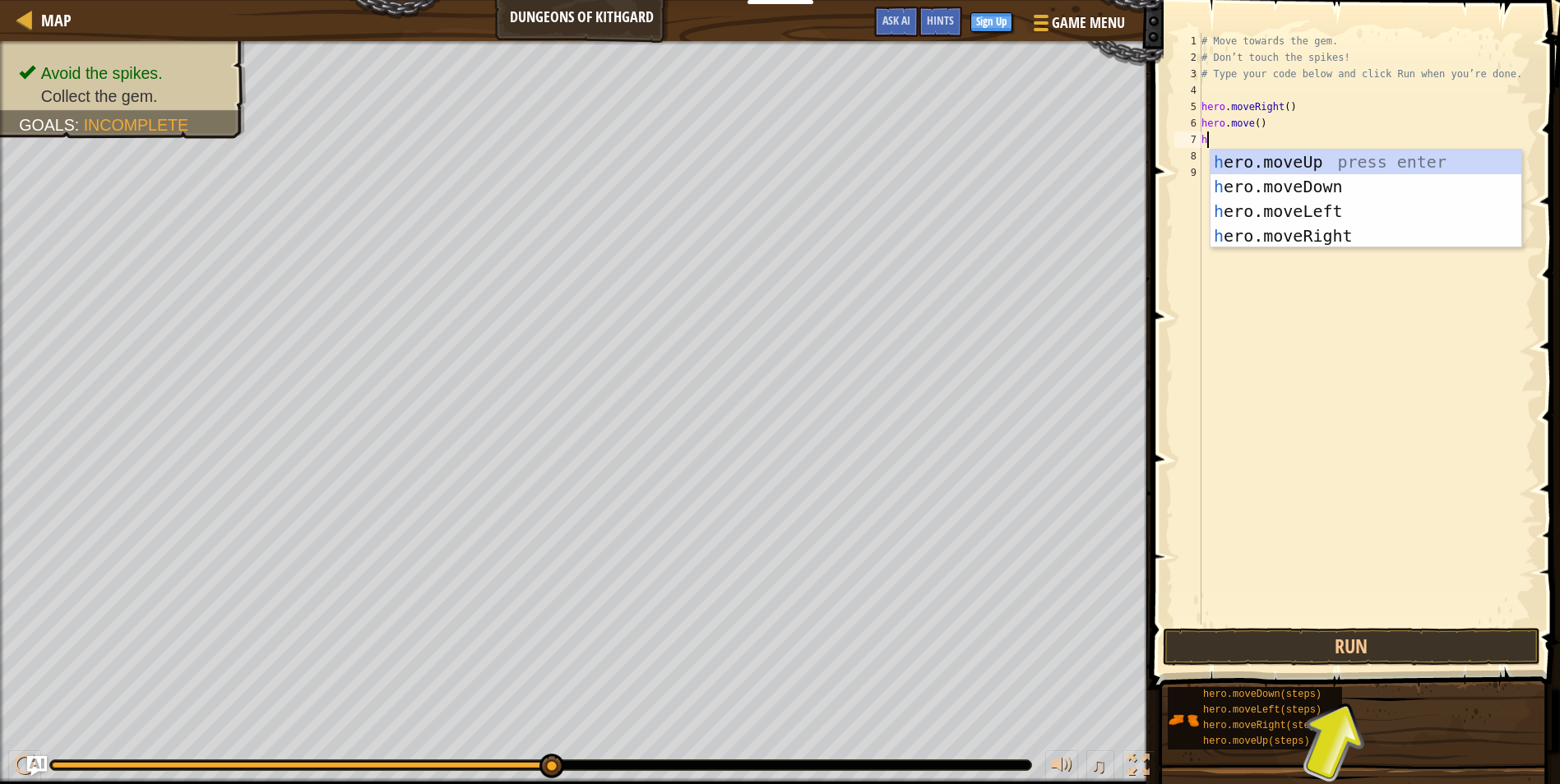
type textarea "her"
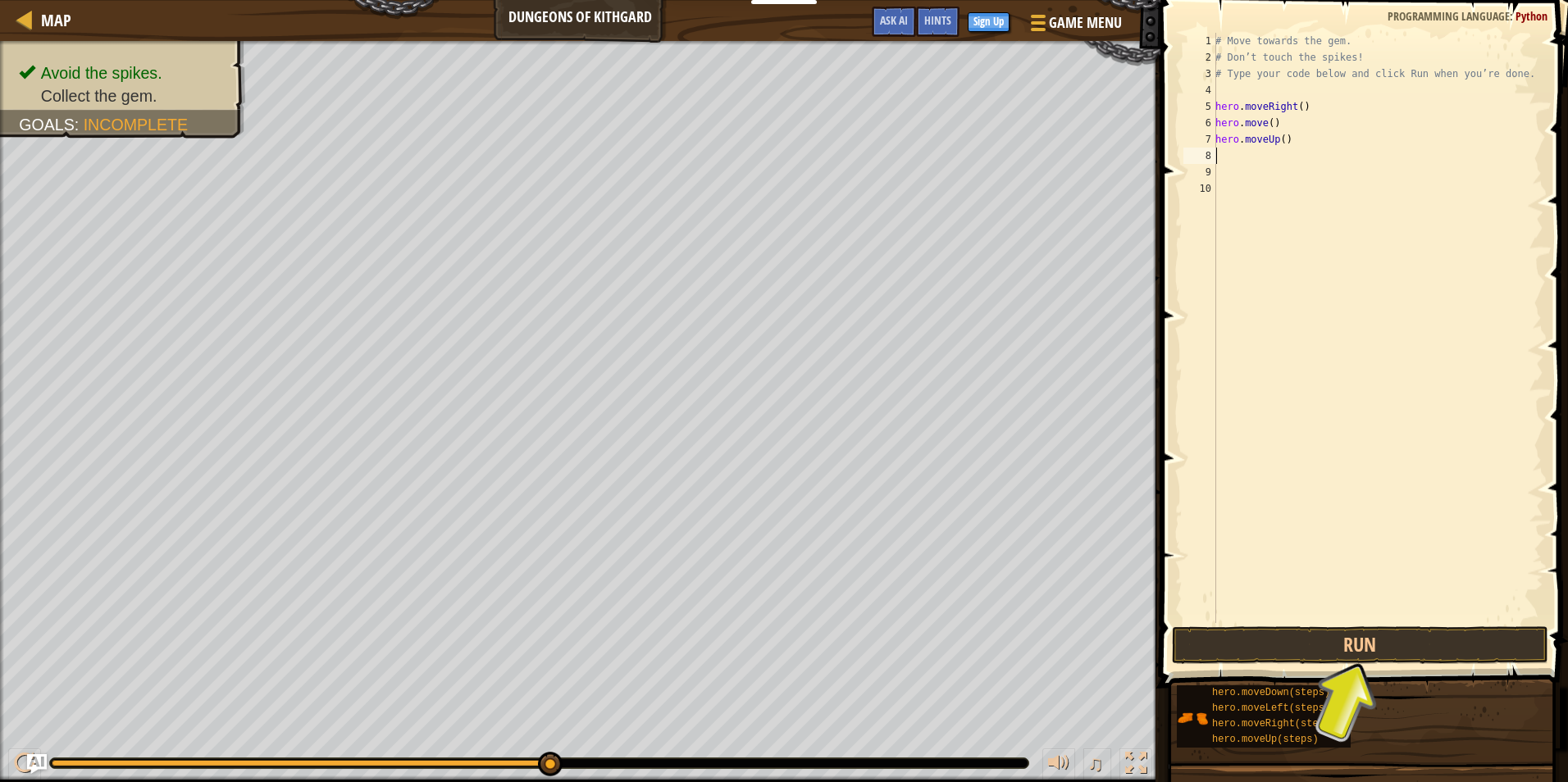
click at [1330, 137] on div "# Move towards the gem. # Don’t touch the spikes! # Type your code below and cl…" at bounding box center [1378, 344] width 331 height 623
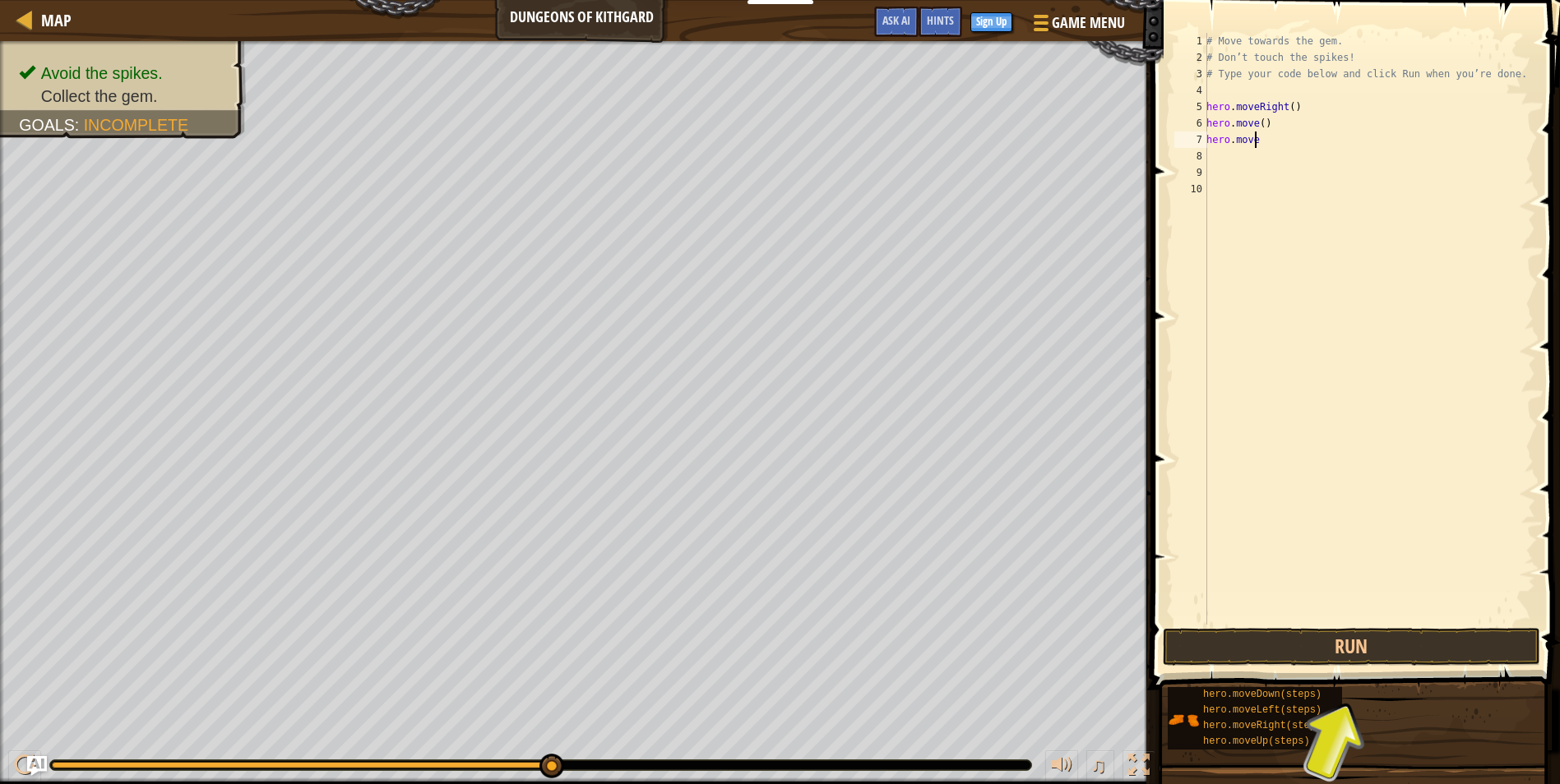
type textarea "hero.mover"
click at [1357, 644] on button "Run" at bounding box center [1351, 647] width 377 height 38
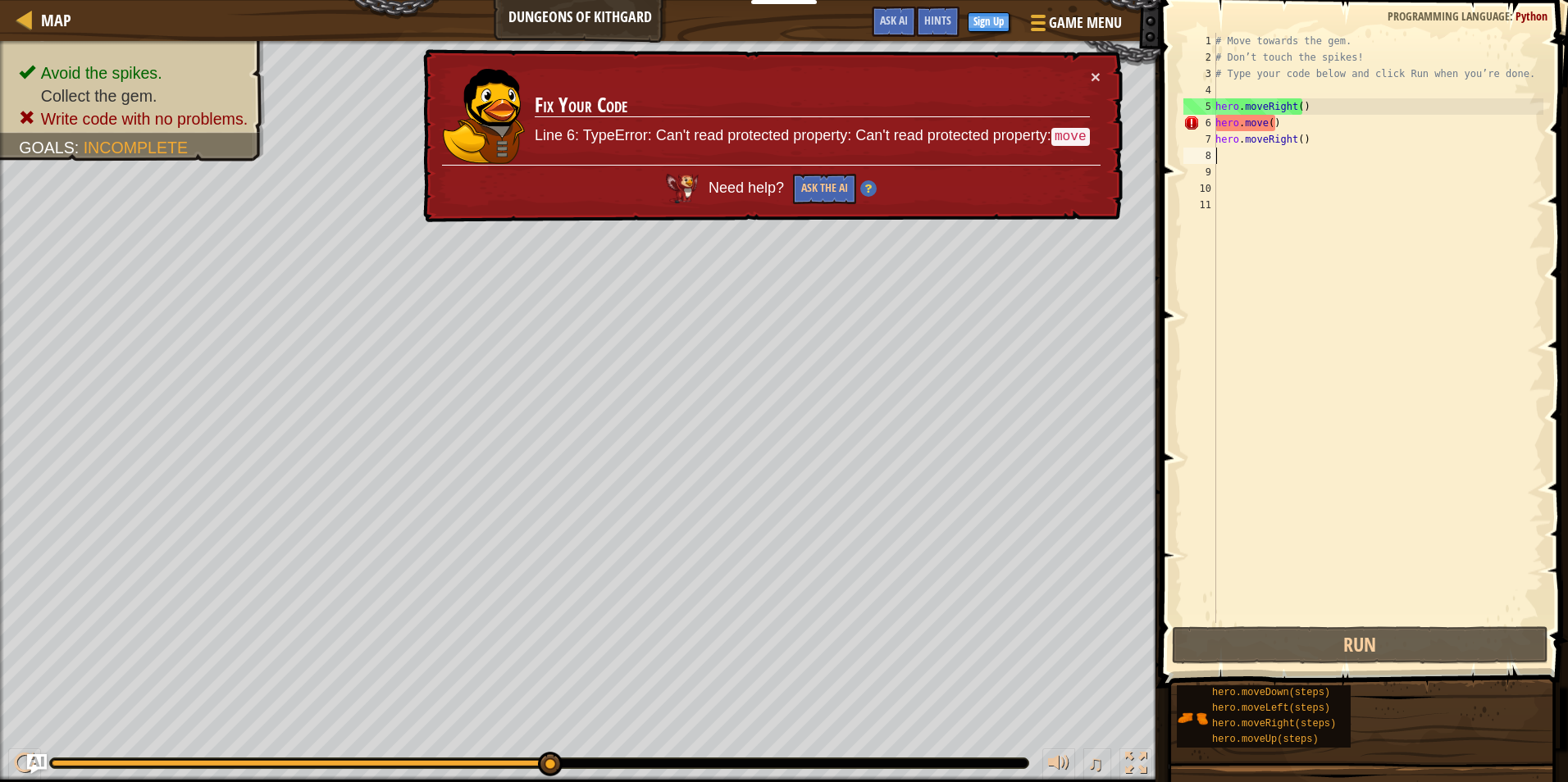
click at [1286, 124] on div "# Move towards the gem. # Don’t touch the spikes! # Type your code below and cl…" at bounding box center [1378, 344] width 331 height 623
click at [1254, 120] on div "# Move towards the gem. # Don’t touch the spikes! # Type your code below and cl…" at bounding box center [1378, 344] width 331 height 623
click at [1264, 120] on div "# Move towards the gem. # Don’t touch the spikes! # Type your code below and cl…" at bounding box center [1378, 344] width 331 height 623
drag, startPoint x: 1279, startPoint y: 121, endPoint x: 1207, endPoint y: 124, distance: 72.1
click at [1207, 124] on div "hero.move() 1 2 3 4 5 6 7 8 9 10 11 # Move towards the gem. # Don’t touch the s…" at bounding box center [1362, 328] width 363 height 591
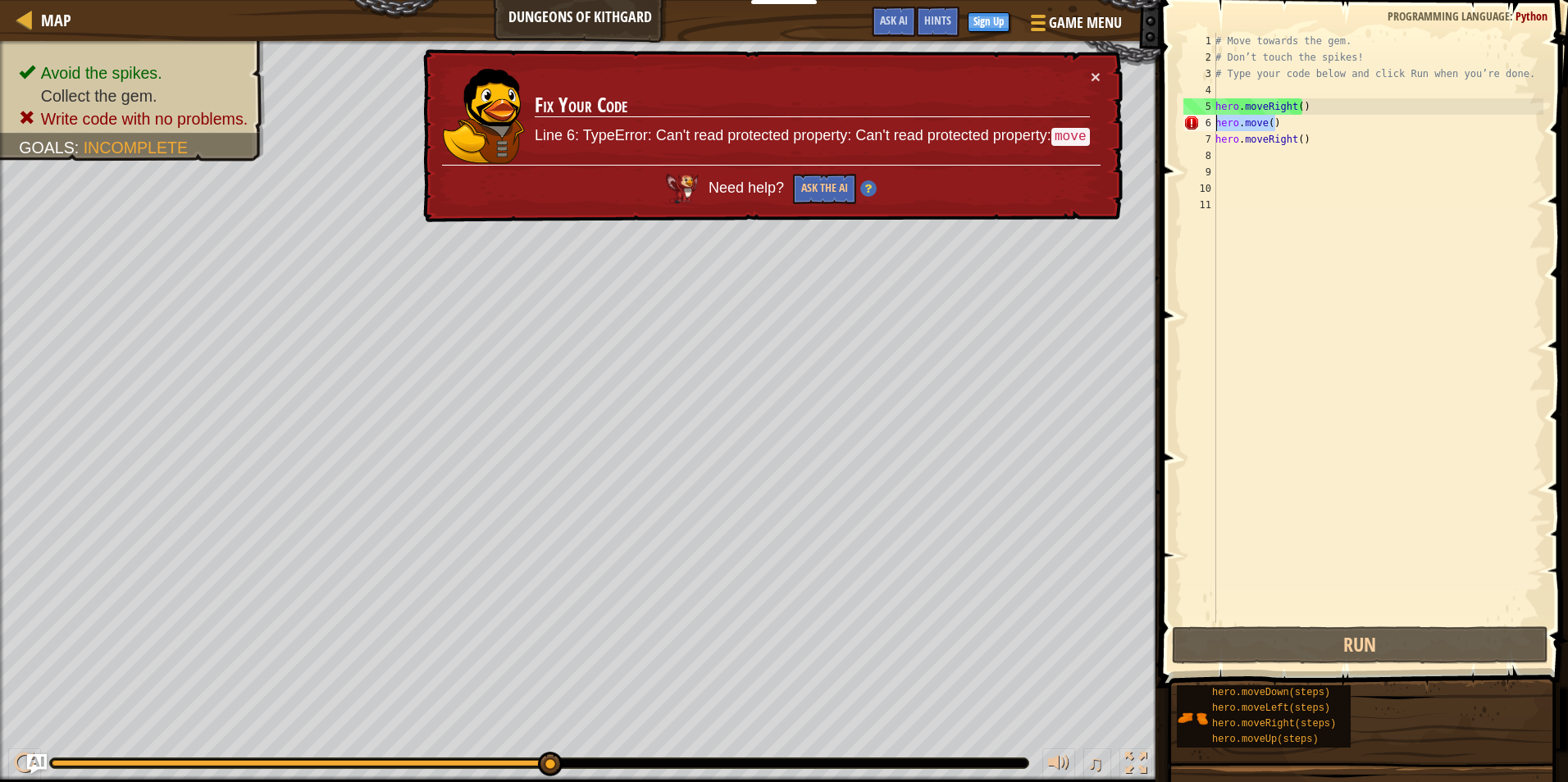
click at [1265, 118] on div "# Move towards the gem. # Don’t touch the spikes! # Type your code below and cl…" at bounding box center [1378, 328] width 331 height 591
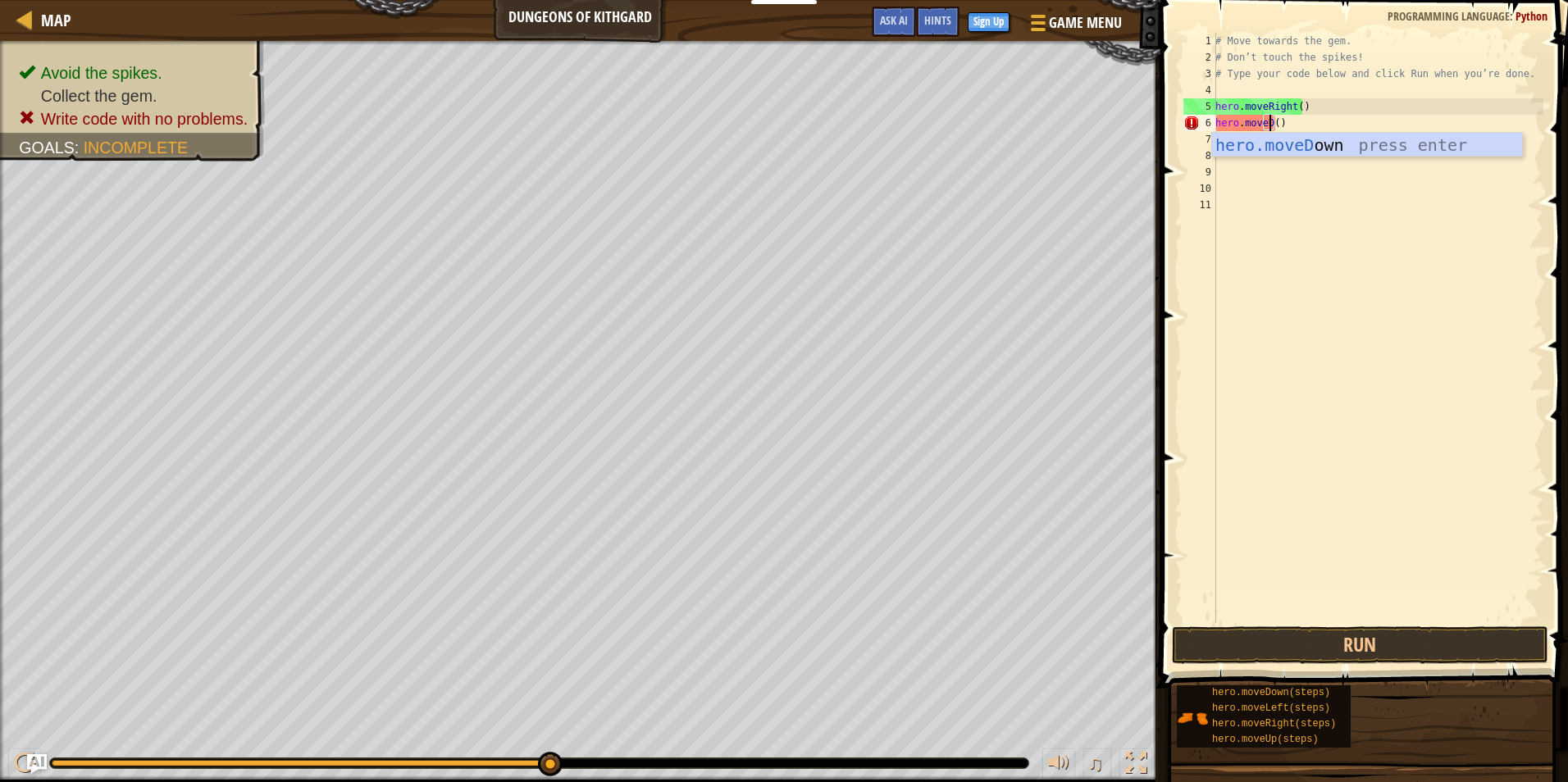
scroll to position [7, 4]
click at [1309, 139] on div "hero.moveD own press enter" at bounding box center [1366, 169] width 310 height 74
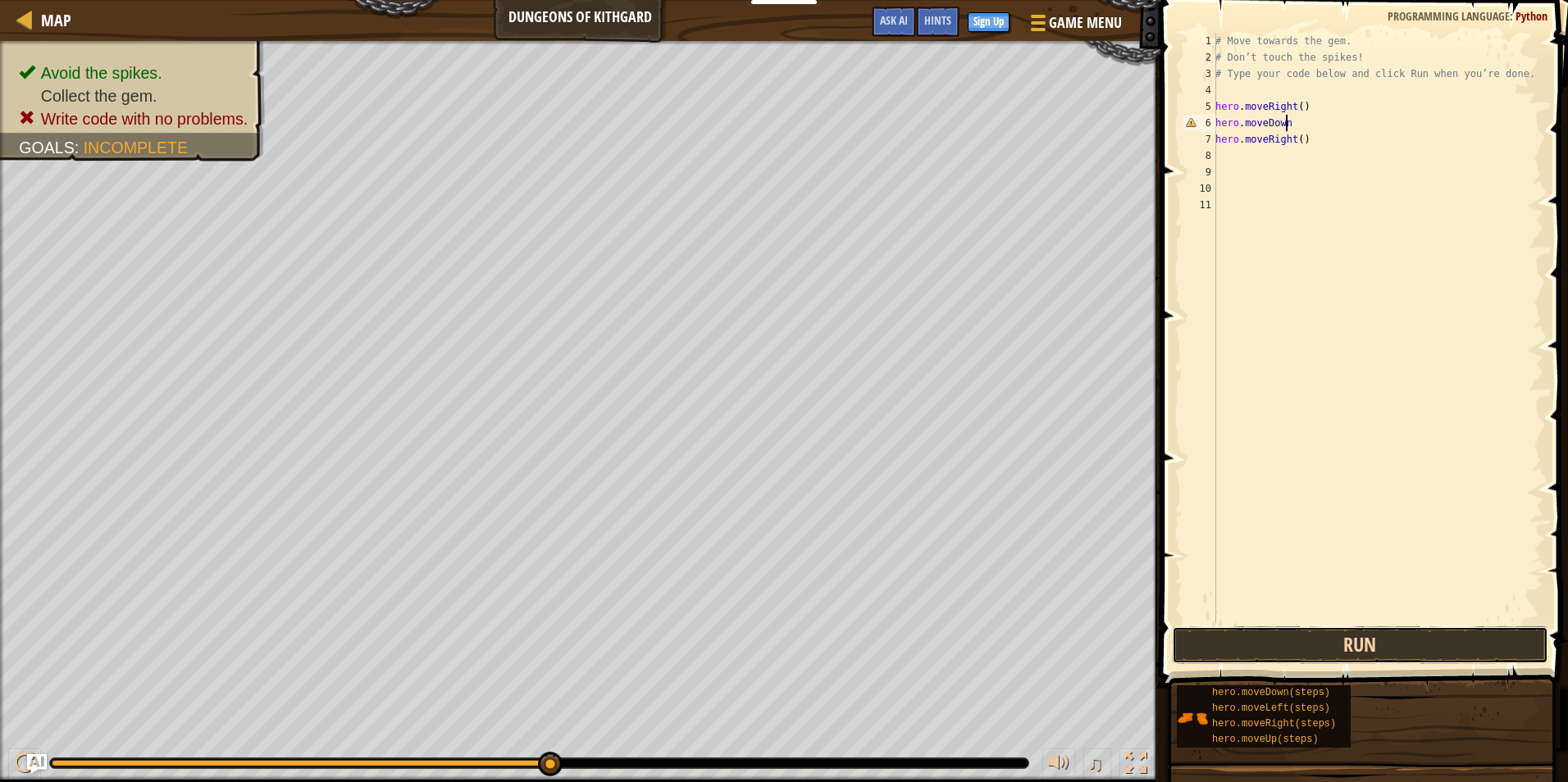
click at [1377, 641] on button "Run" at bounding box center [1360, 645] width 376 height 38
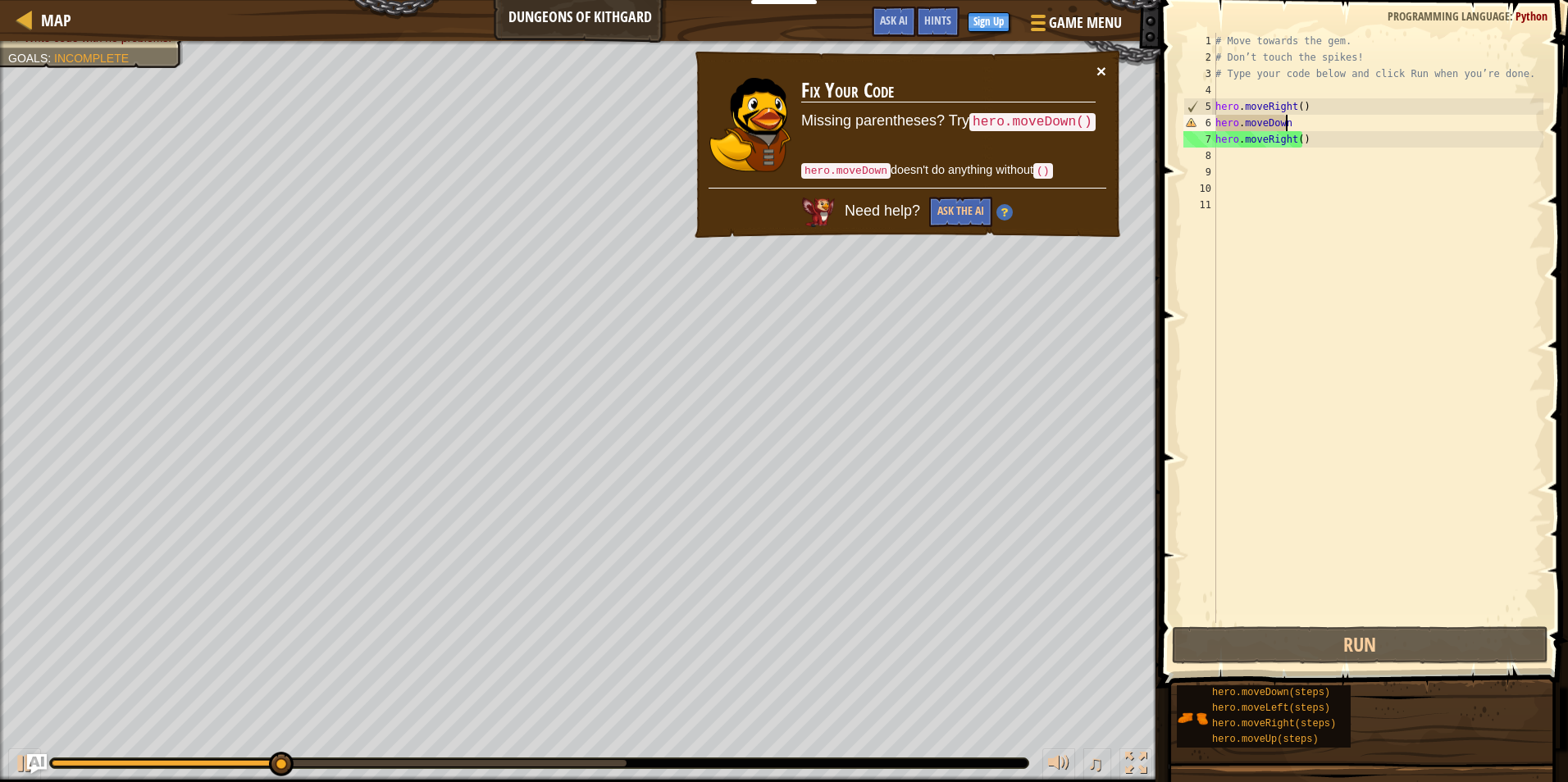
click at [1098, 69] on button "×" at bounding box center [1101, 71] width 10 height 17
click at [1323, 127] on div "# Move towards the gem. # Don’t touch the spikes! # Type your code below and cl…" at bounding box center [1378, 344] width 331 height 623
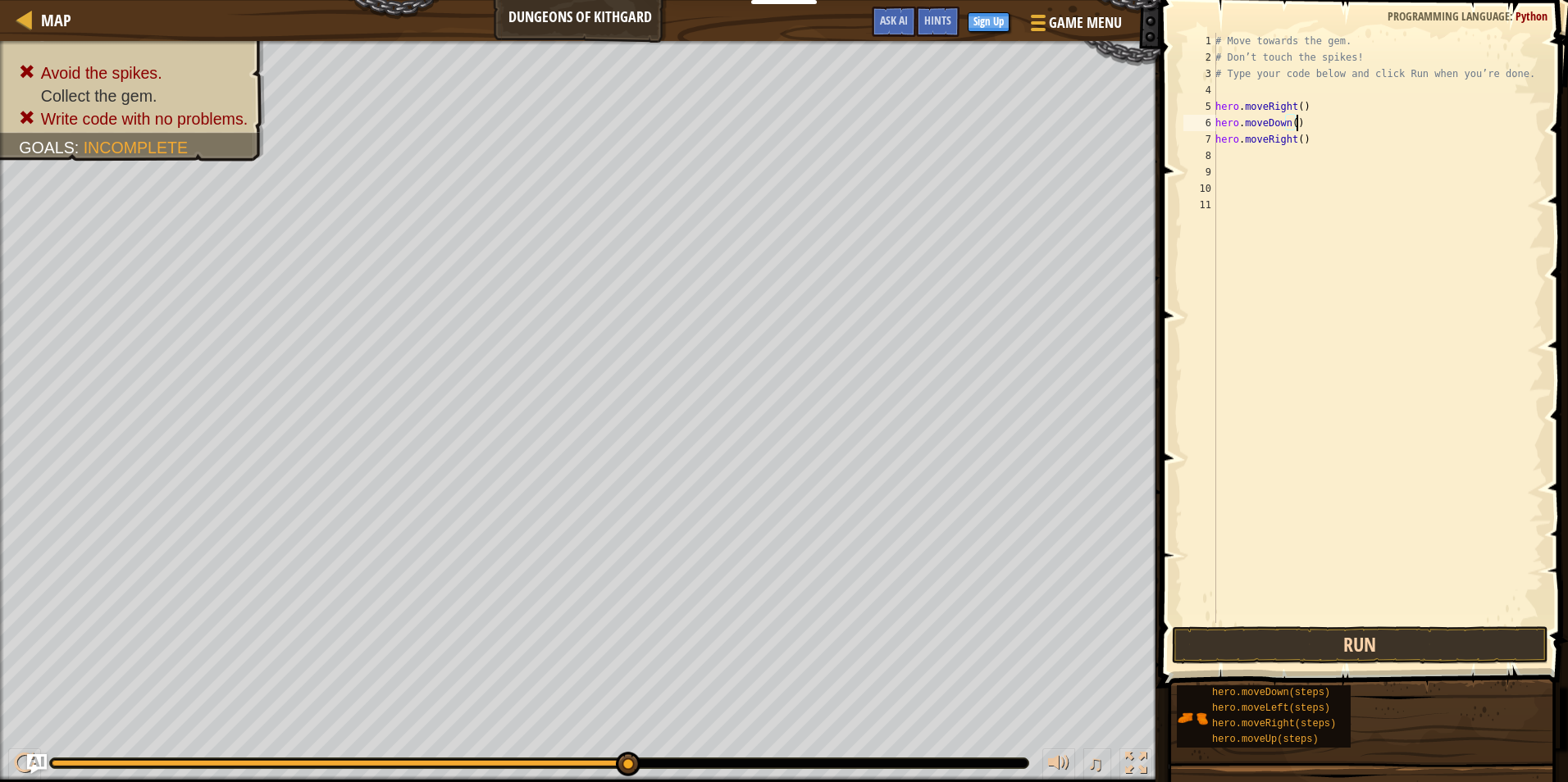
type textarea "hero.moveDown()"
click at [1309, 638] on button "Run" at bounding box center [1360, 645] width 376 height 38
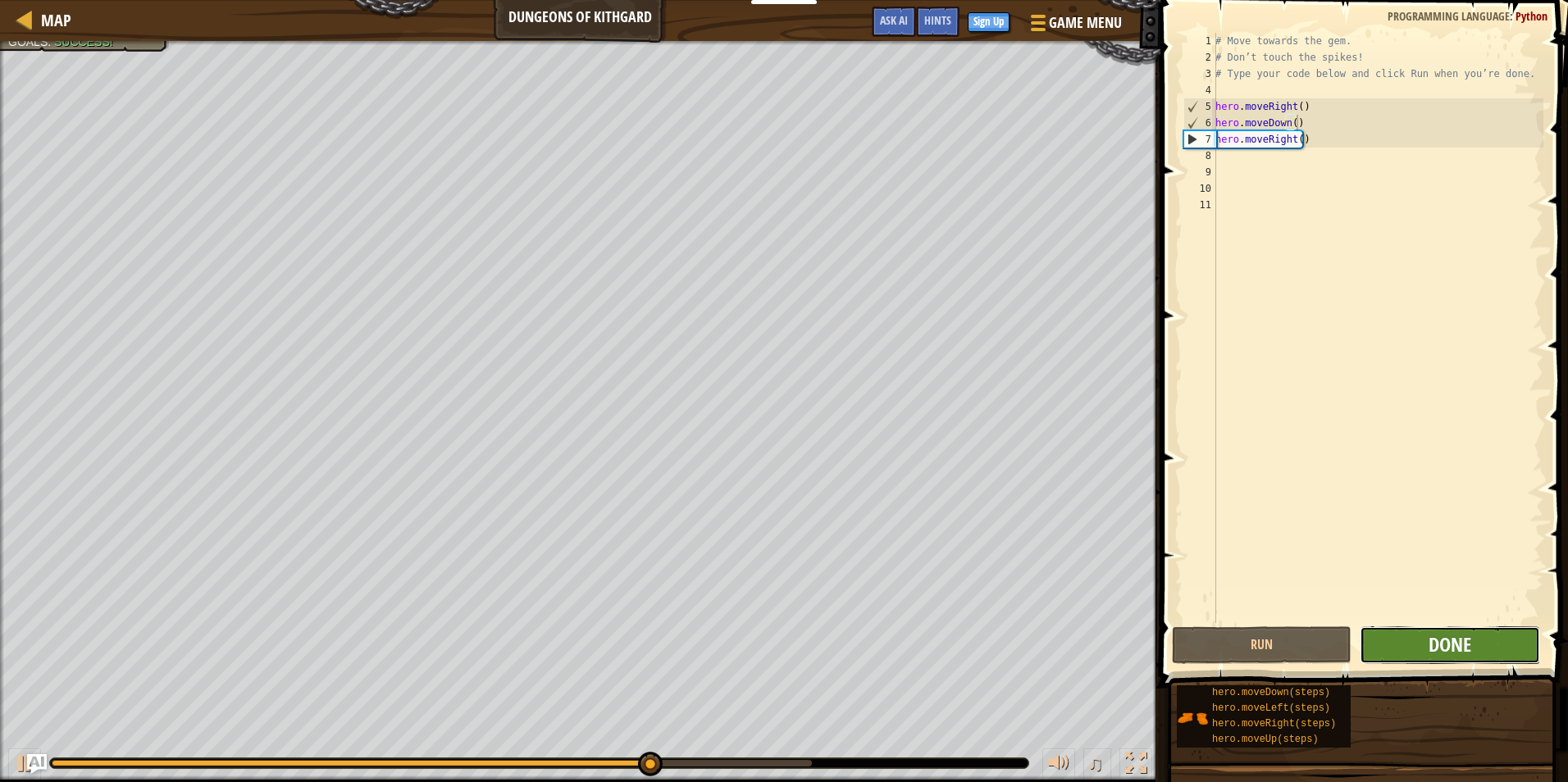
click at [1436, 645] on span "Done" at bounding box center [1450, 644] width 42 height 27
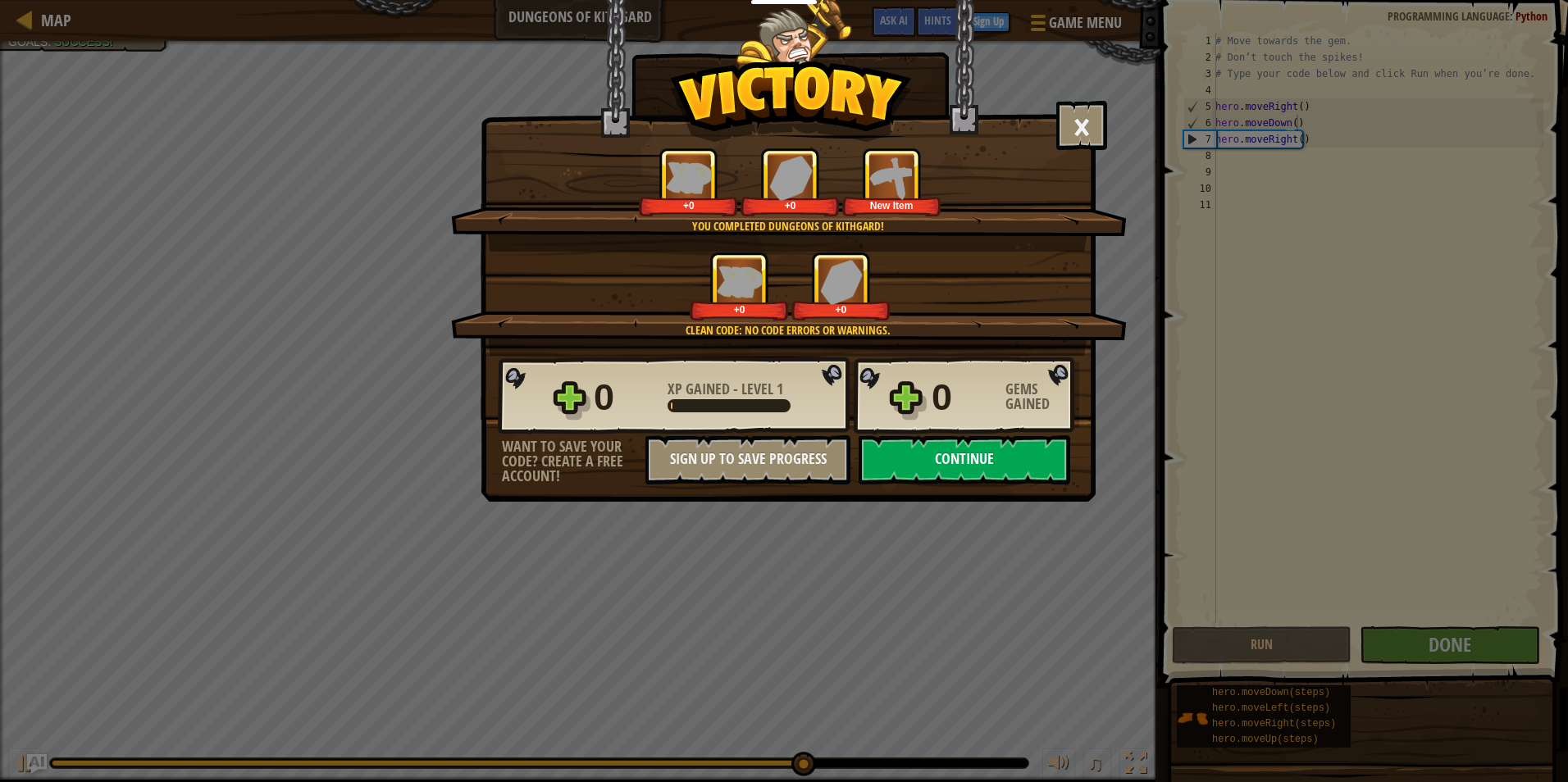
click at [974, 464] on button "Continue" at bounding box center [964, 459] width 212 height 49
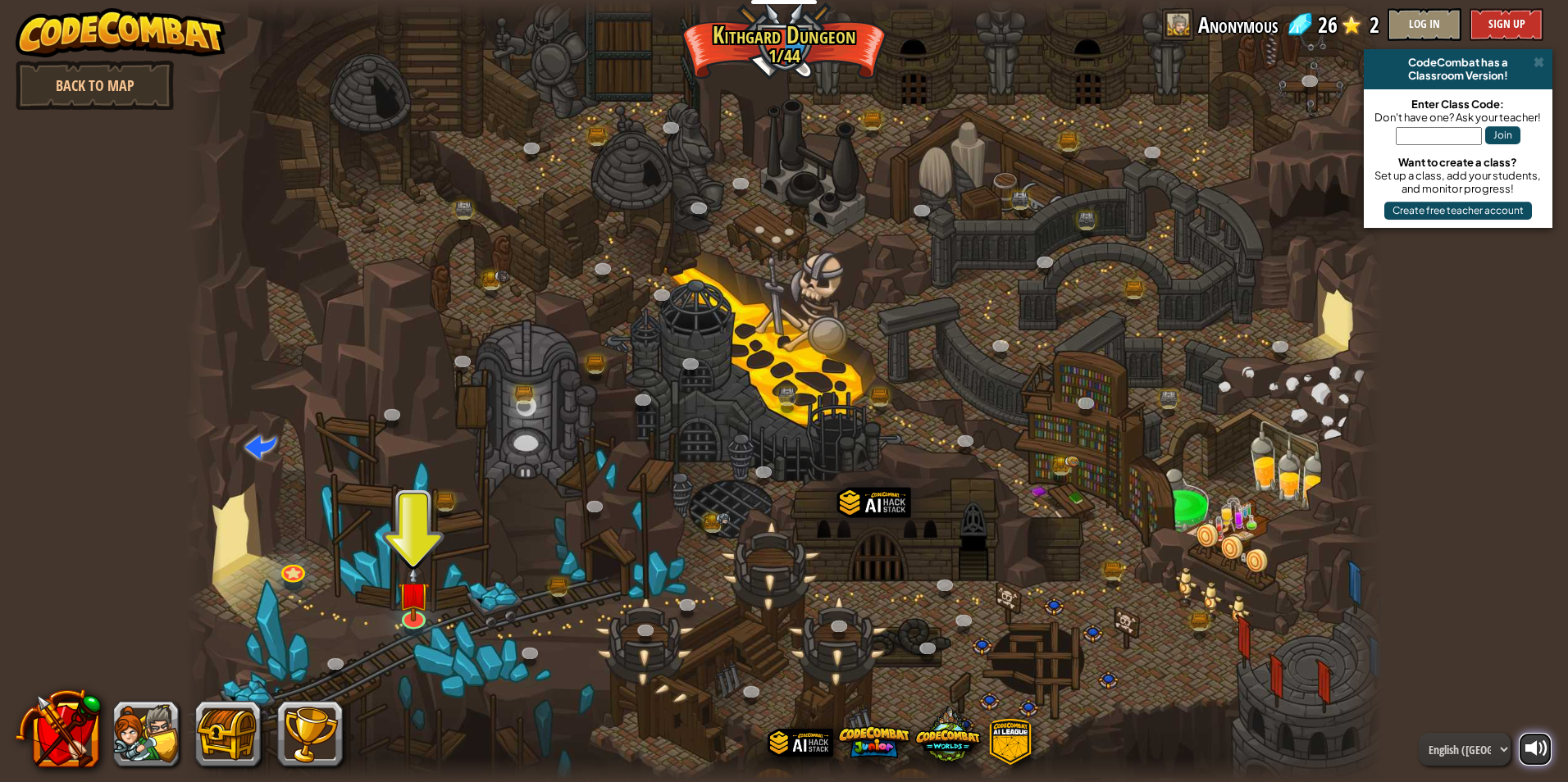
click at [1539, 743] on div at bounding box center [1537, 748] width 23 height 23
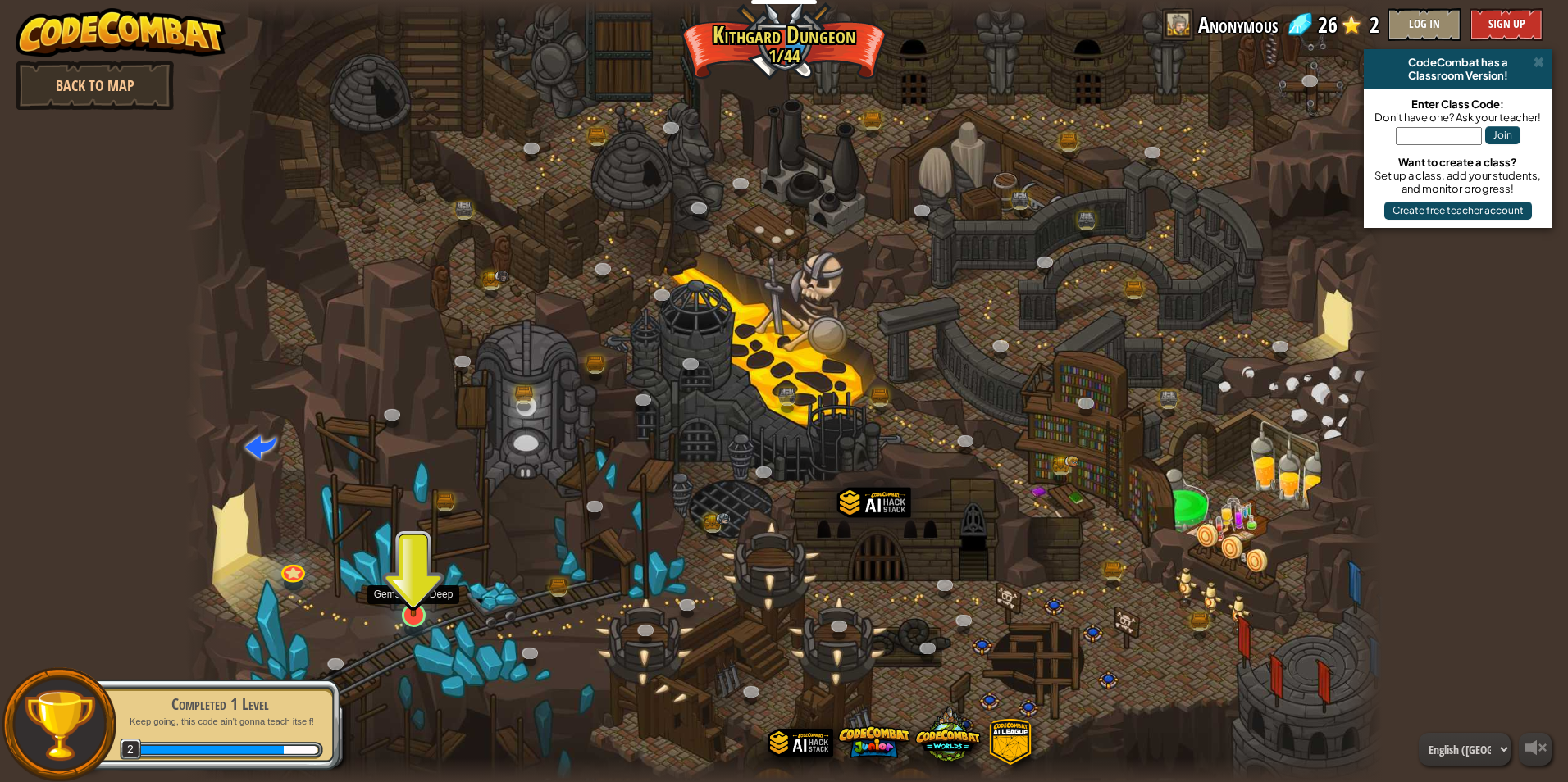
click at [412, 610] on img at bounding box center [413, 581] width 32 height 74
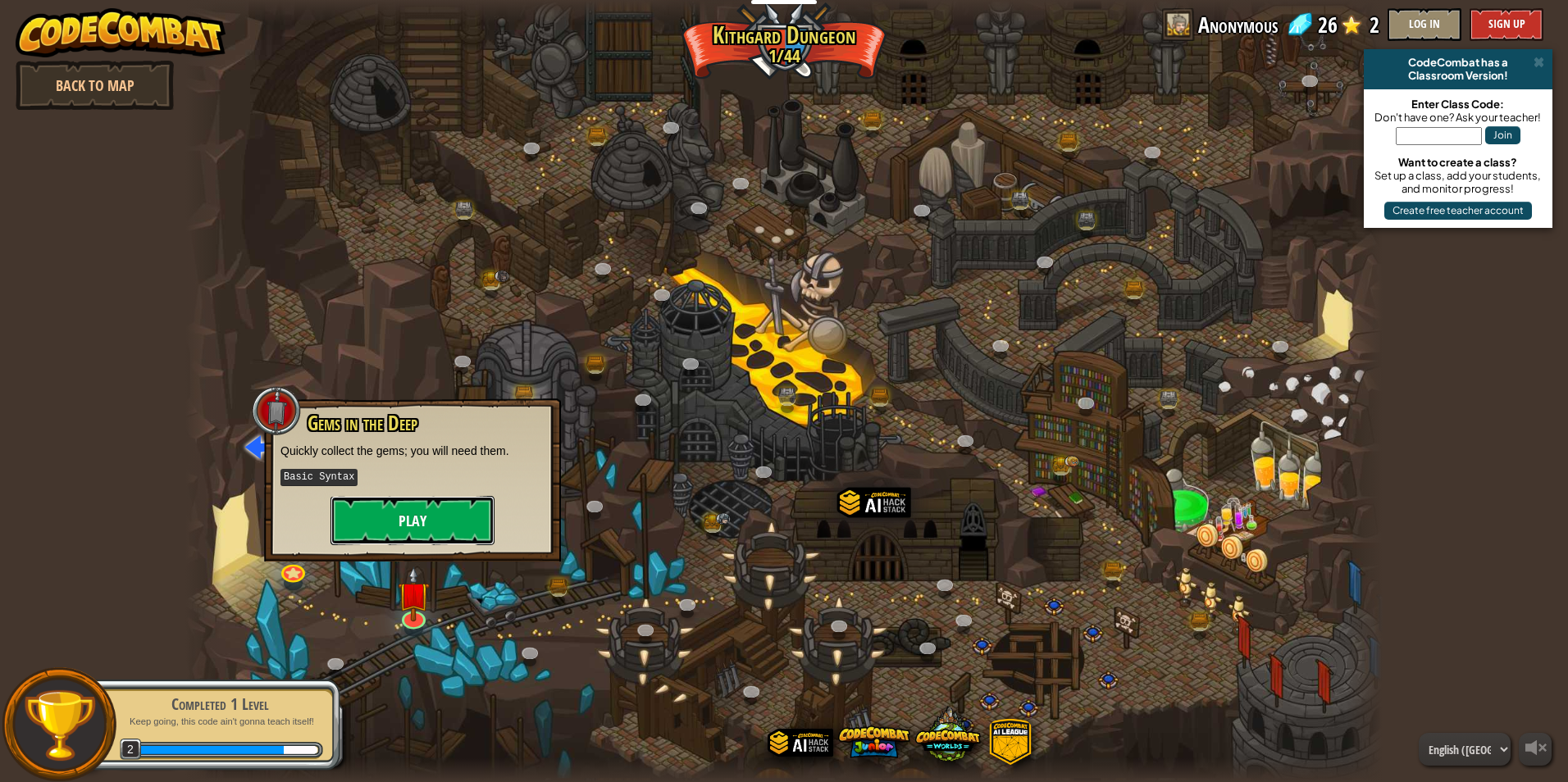
click at [465, 516] on button "Play" at bounding box center [412, 520] width 164 height 49
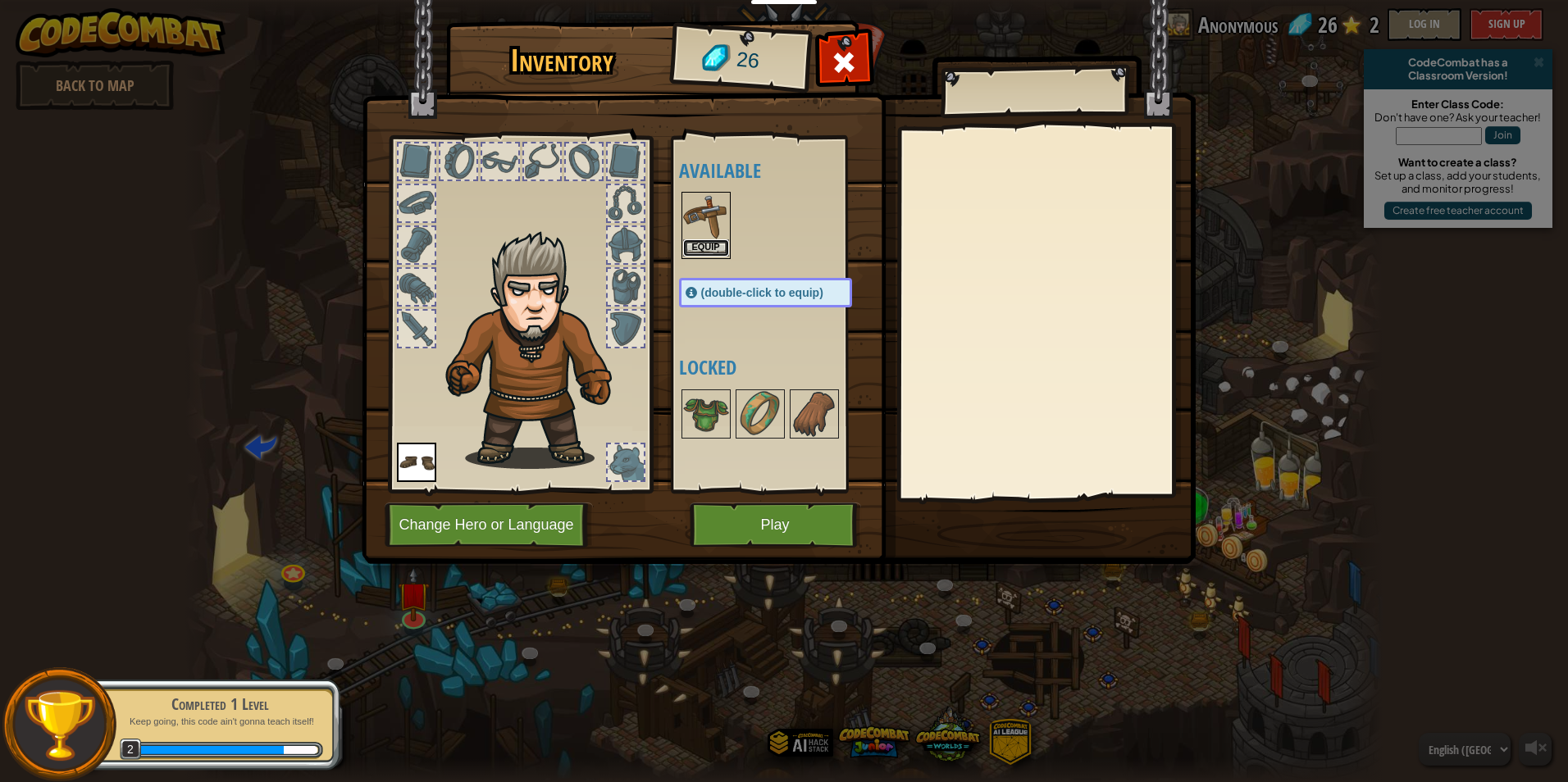
click at [703, 247] on button "Equip" at bounding box center [706, 247] width 46 height 17
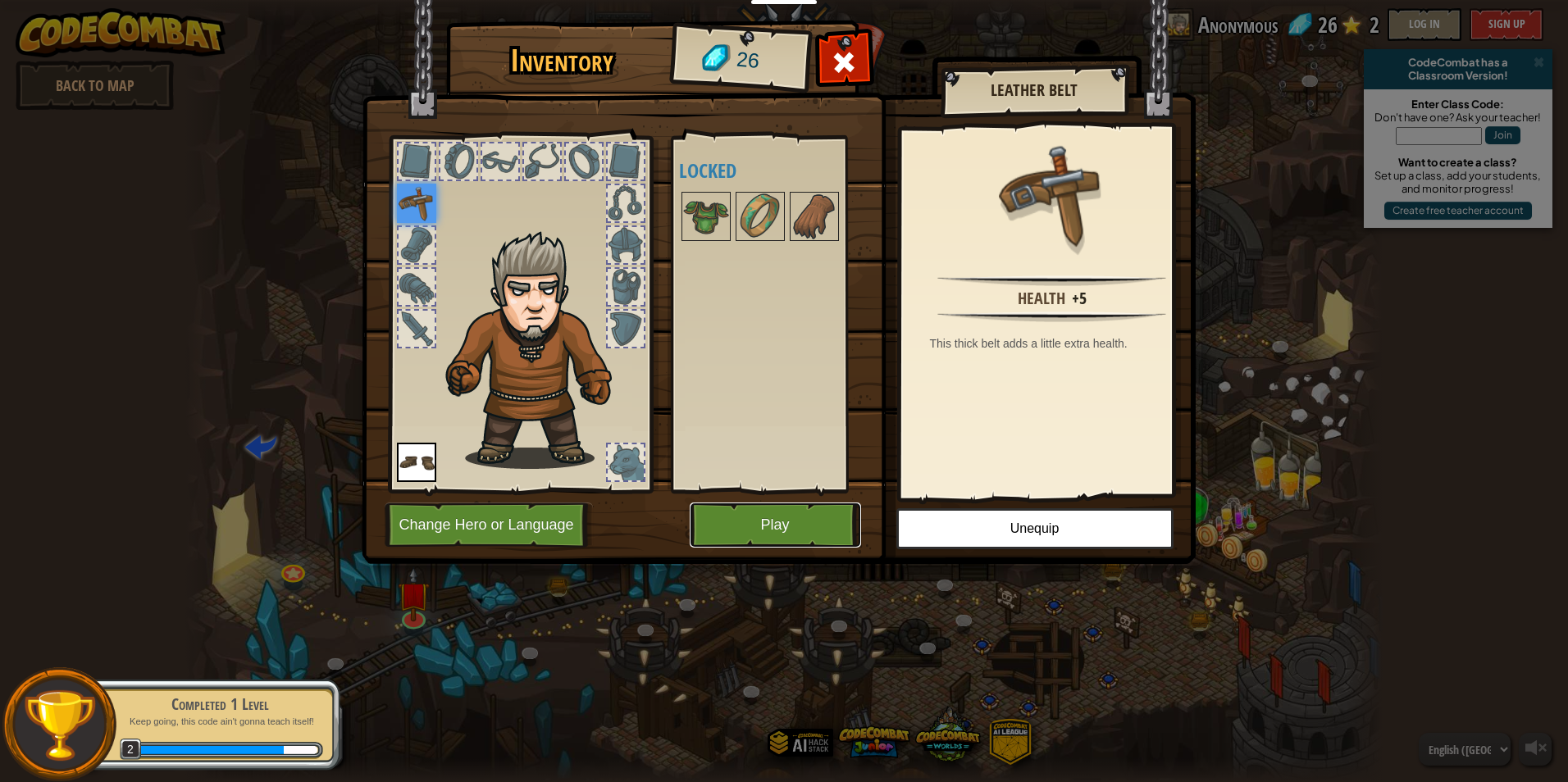
click at [840, 533] on button "Play" at bounding box center [776, 524] width 171 height 45
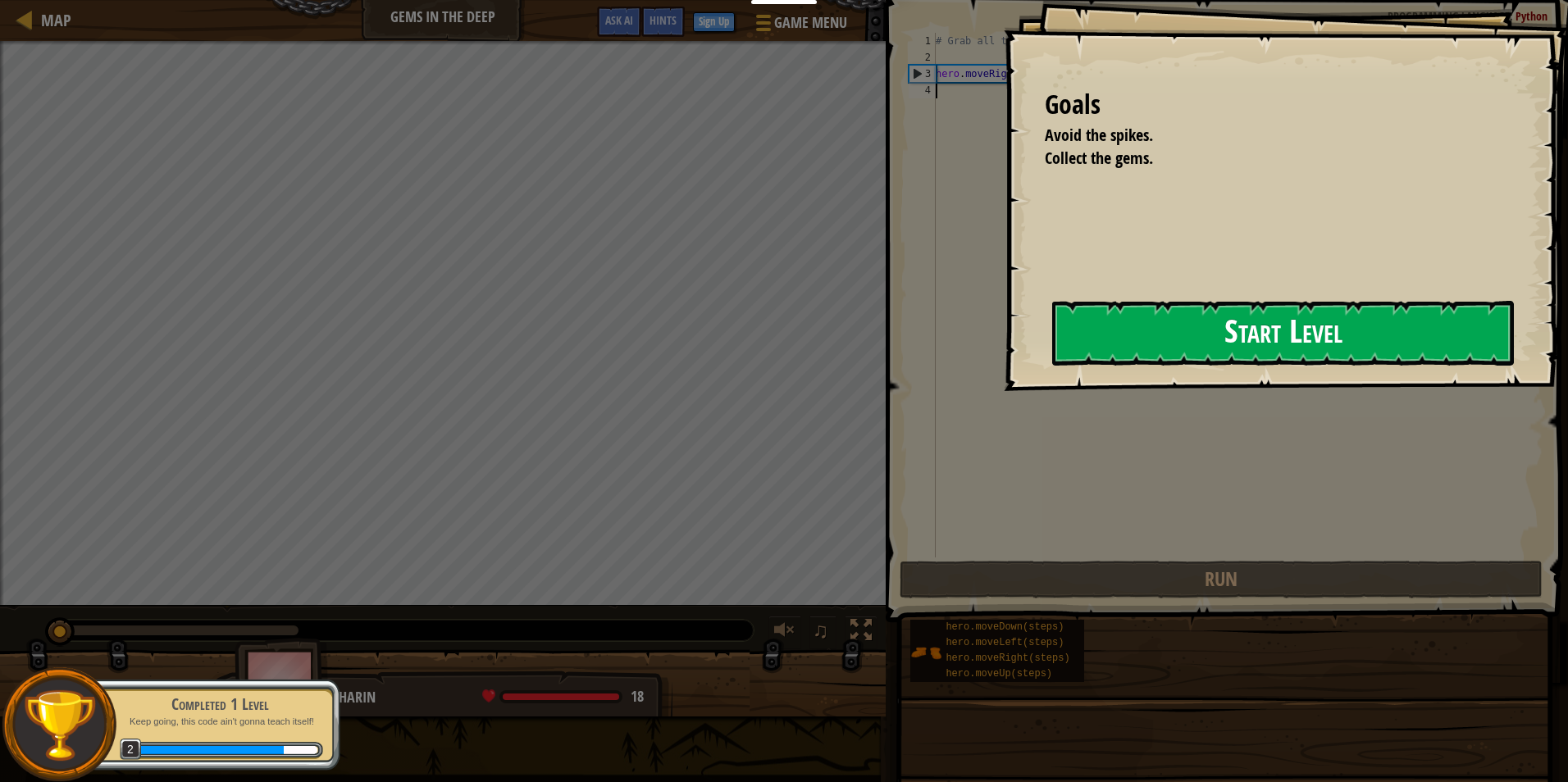
click at [1241, 342] on button "Start Level" at bounding box center [1283, 333] width 462 height 64
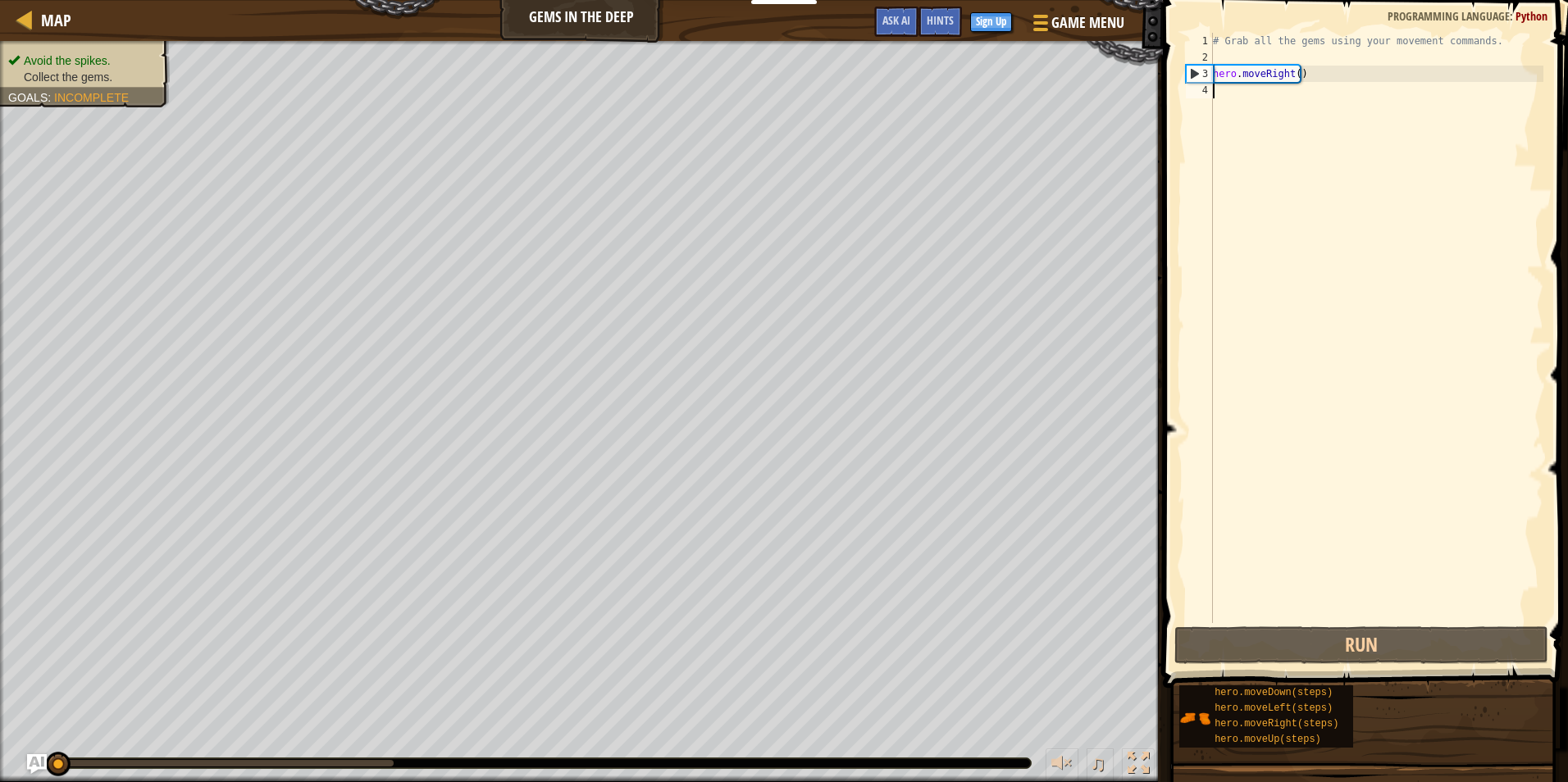
scroll to position [7, 0]
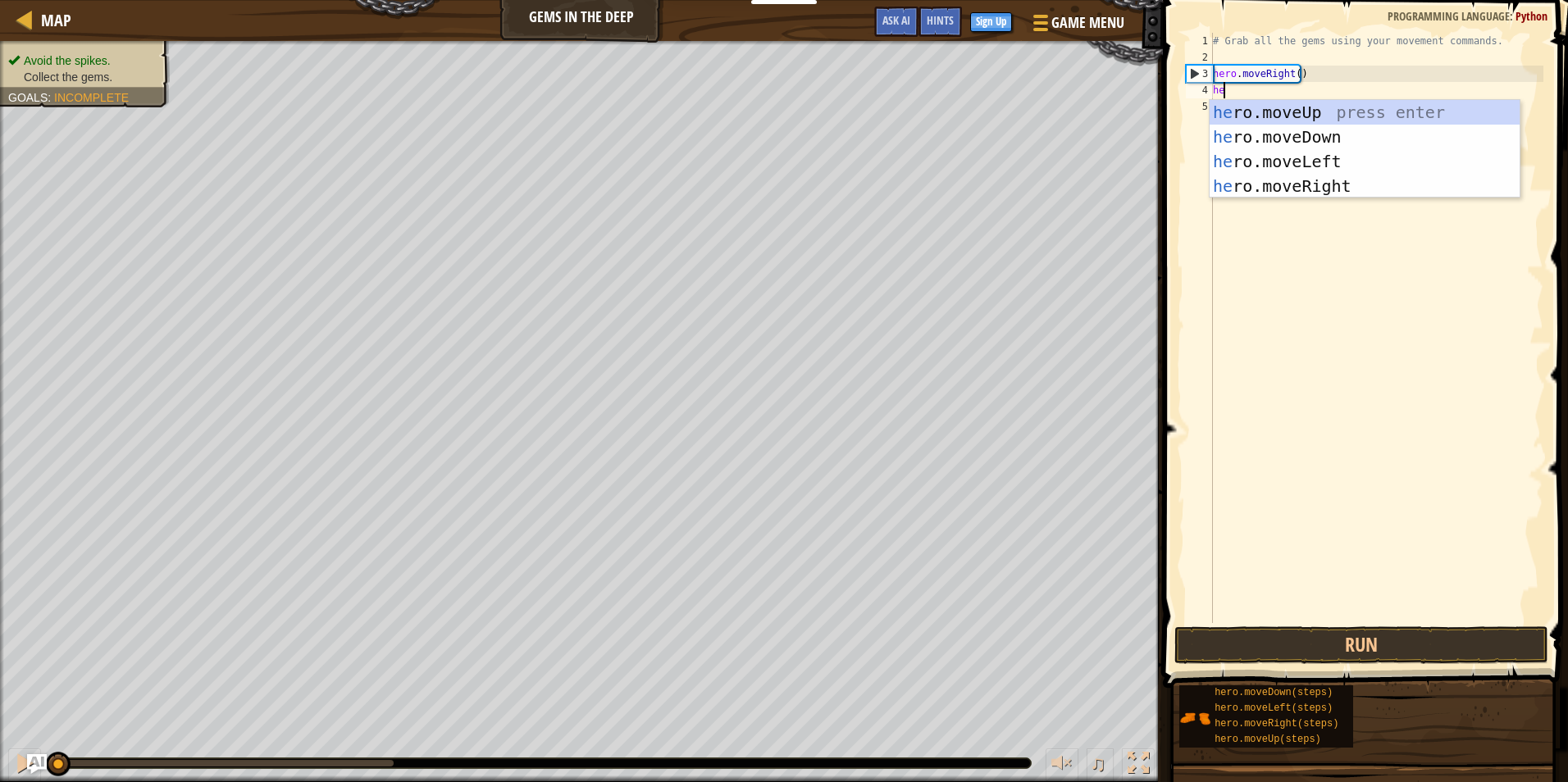
type textarea "her"
click at [1303, 134] on div "her o.moveUp press enter her o.moveDown press enter her o.moveLeft press enter …" at bounding box center [1365, 174] width 310 height 147
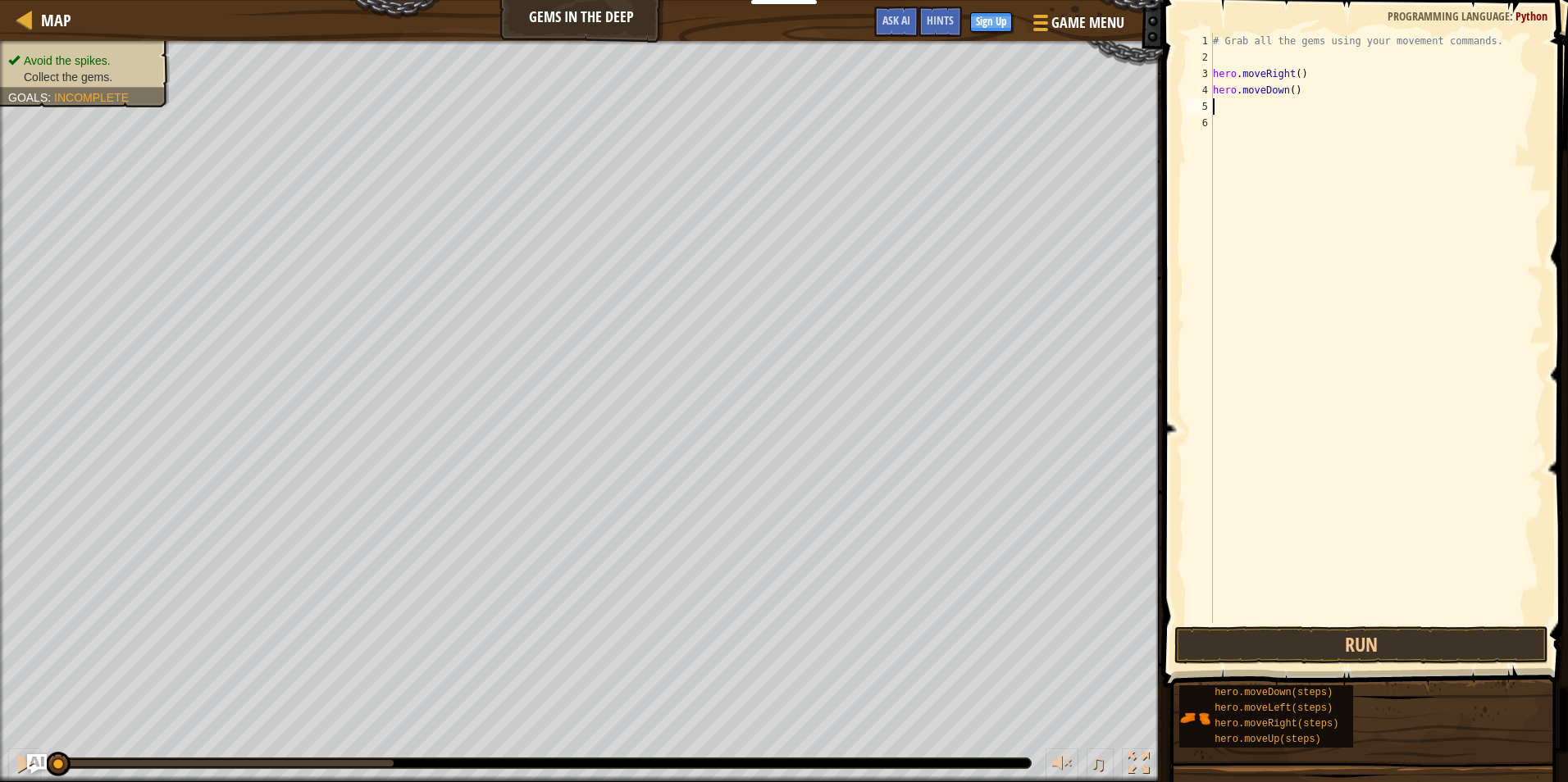
type textarea "h"
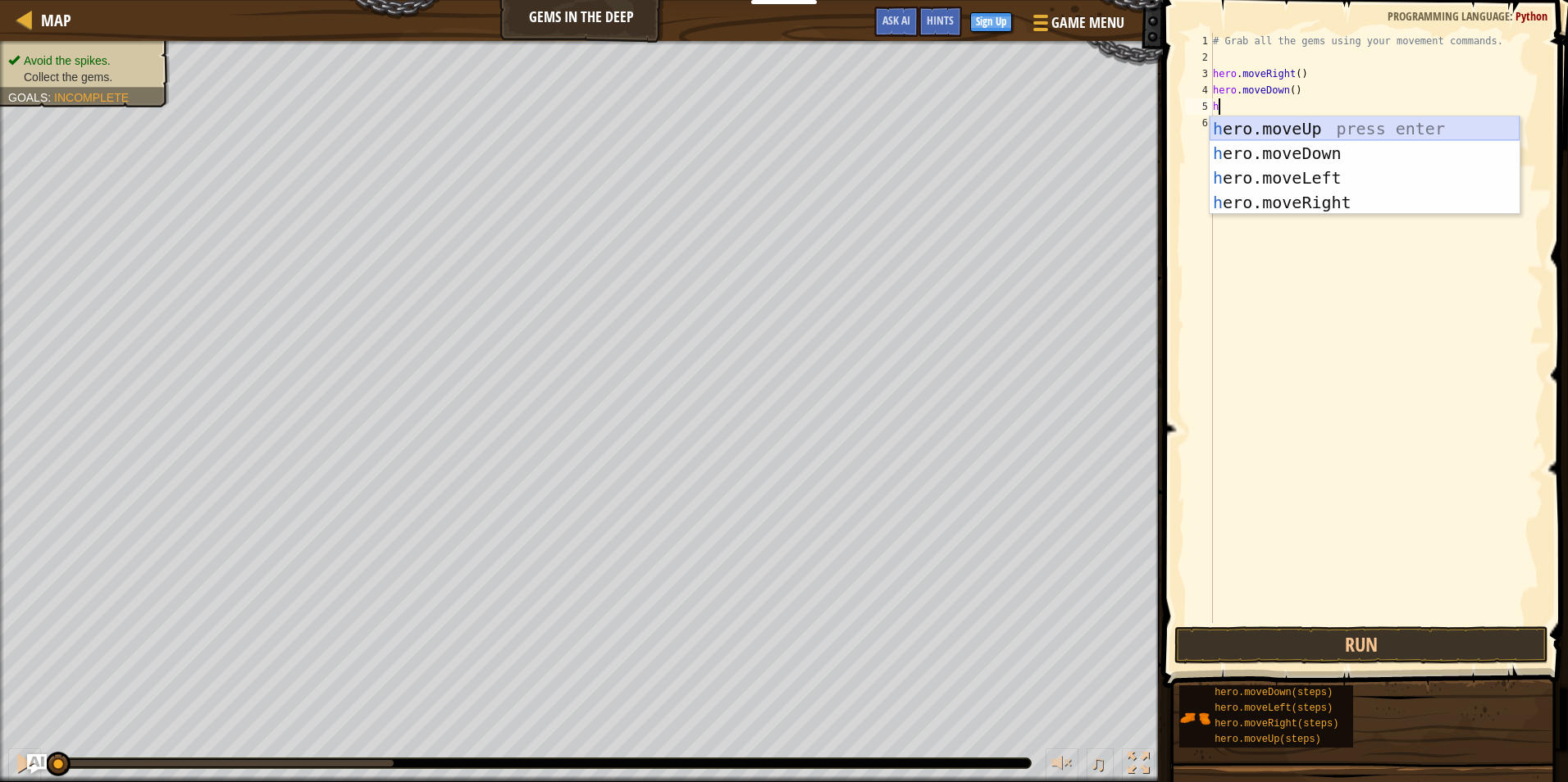
click at [1327, 130] on div "h ero.moveUp press enter h ero.moveDown press enter h ero.moveLeft press enter …" at bounding box center [1365, 190] width 310 height 147
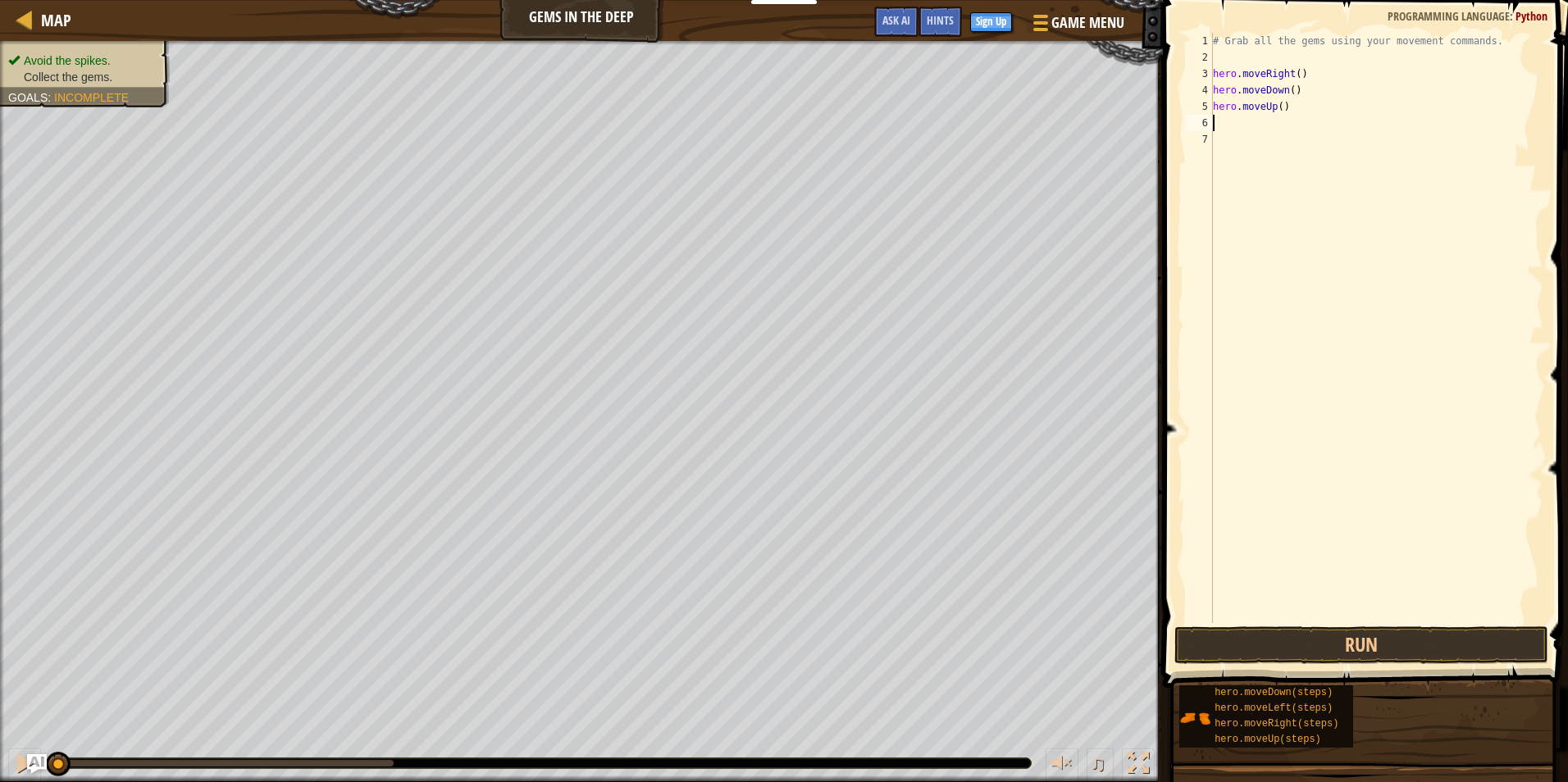
type textarea "g"
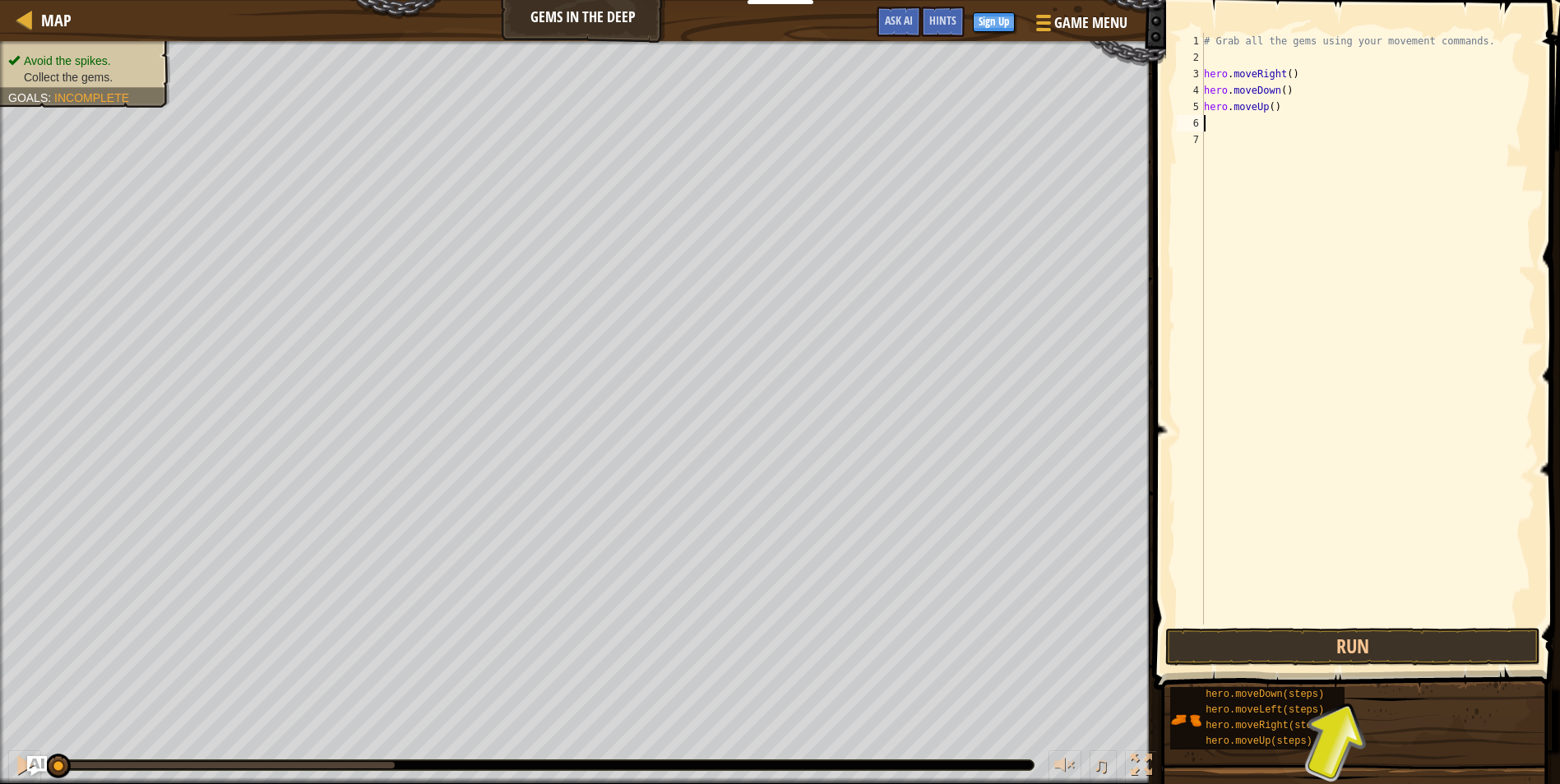
type textarea "h"
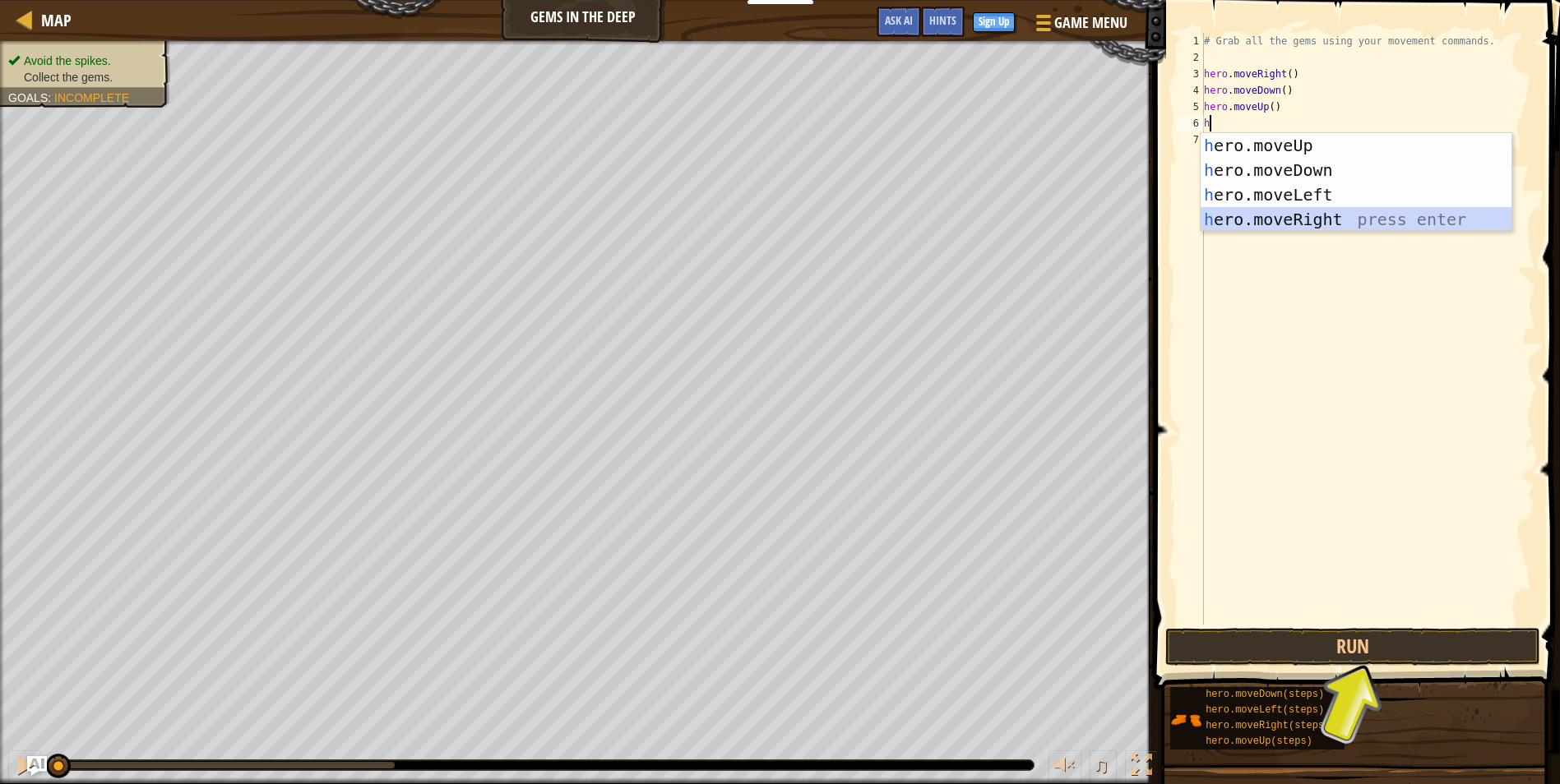
click at [1354, 214] on div "h ero.moveUp press enter h ero.moveDown press enter h ero.moveLeft press enter …" at bounding box center [1355, 207] width 311 height 148
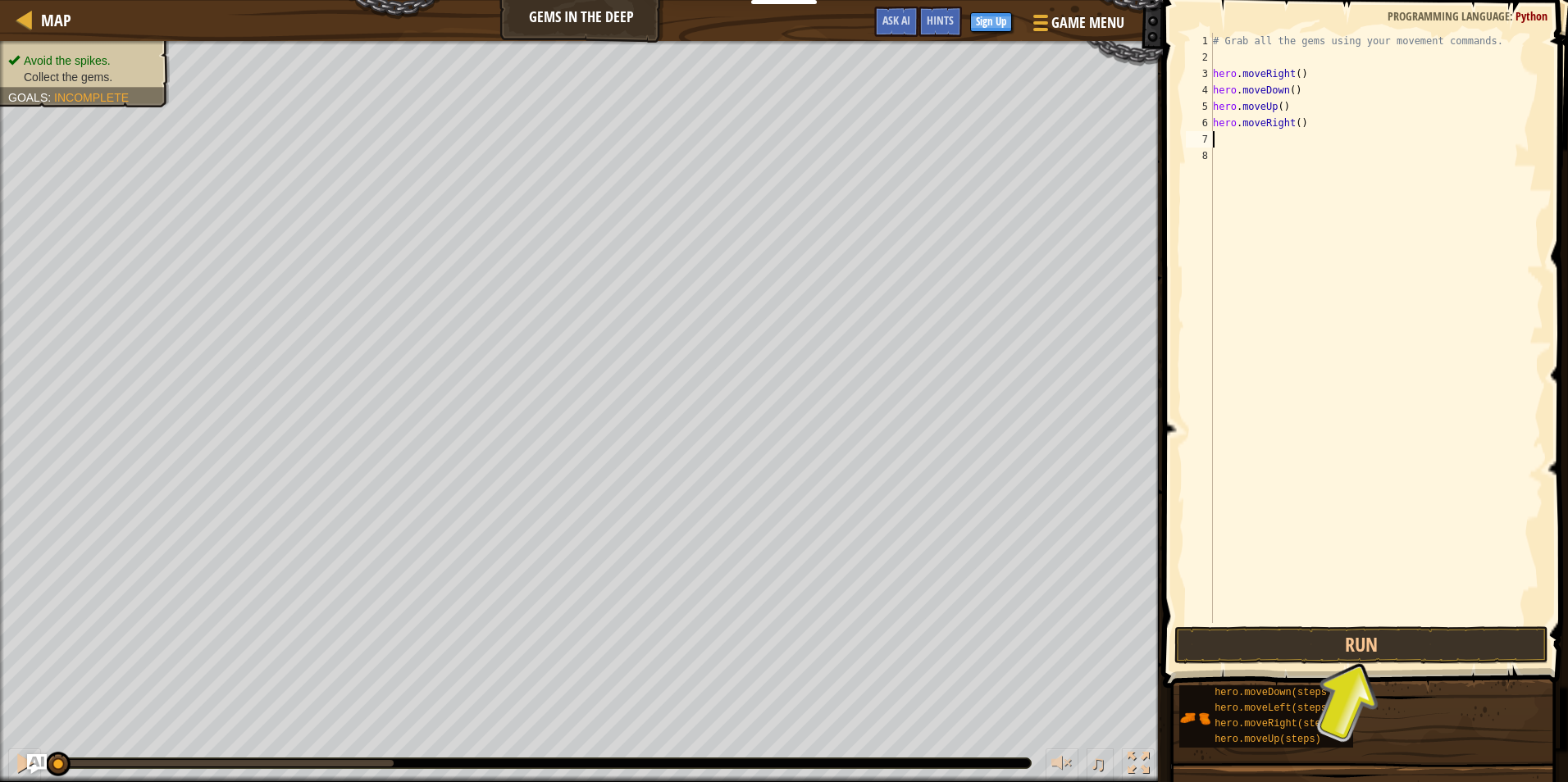
type textarea "h"
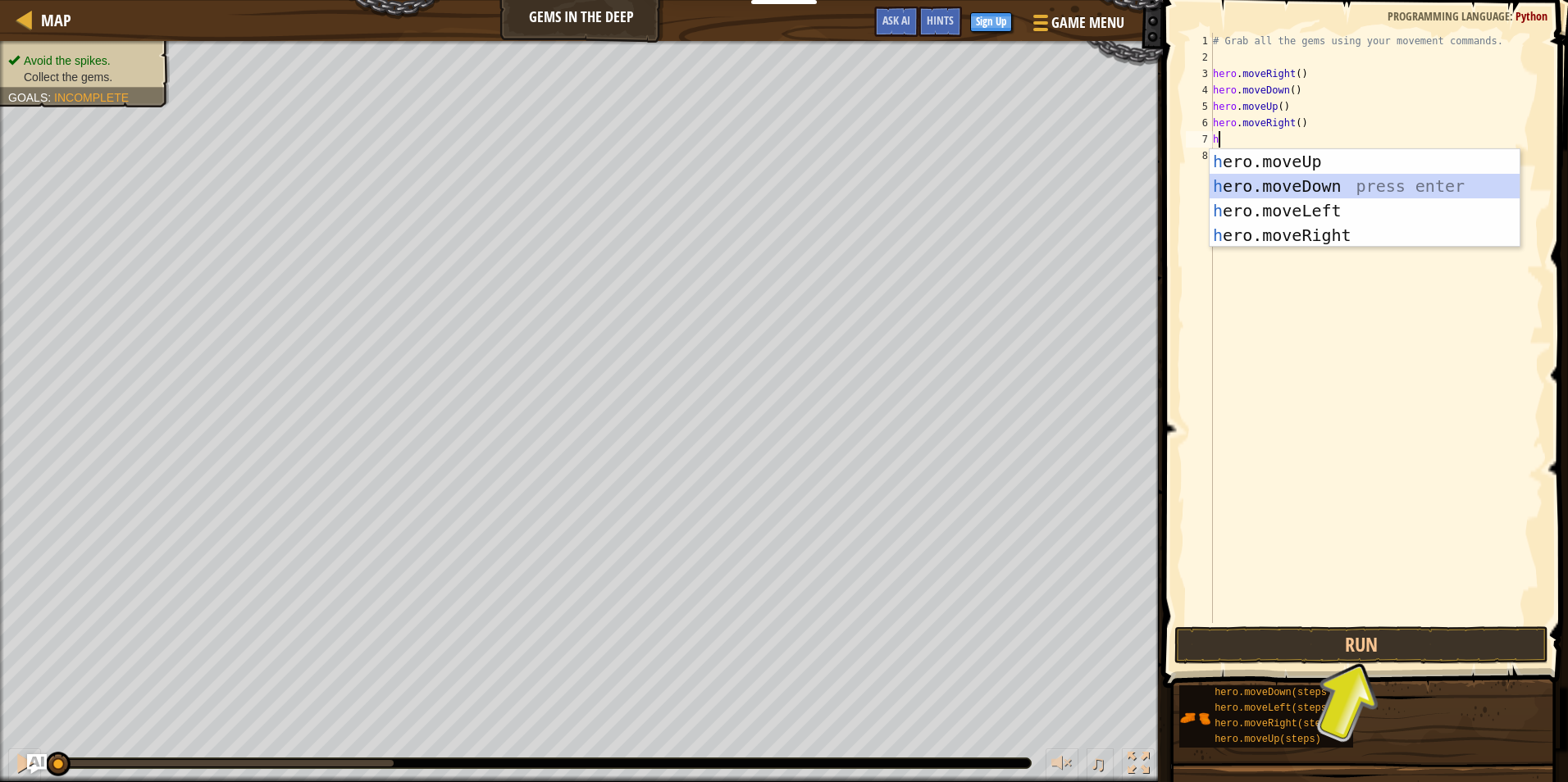
click at [1334, 193] on div "h ero.moveUp press enter h ero.moveDown press enter h ero.moveLeft press enter …" at bounding box center [1365, 223] width 310 height 147
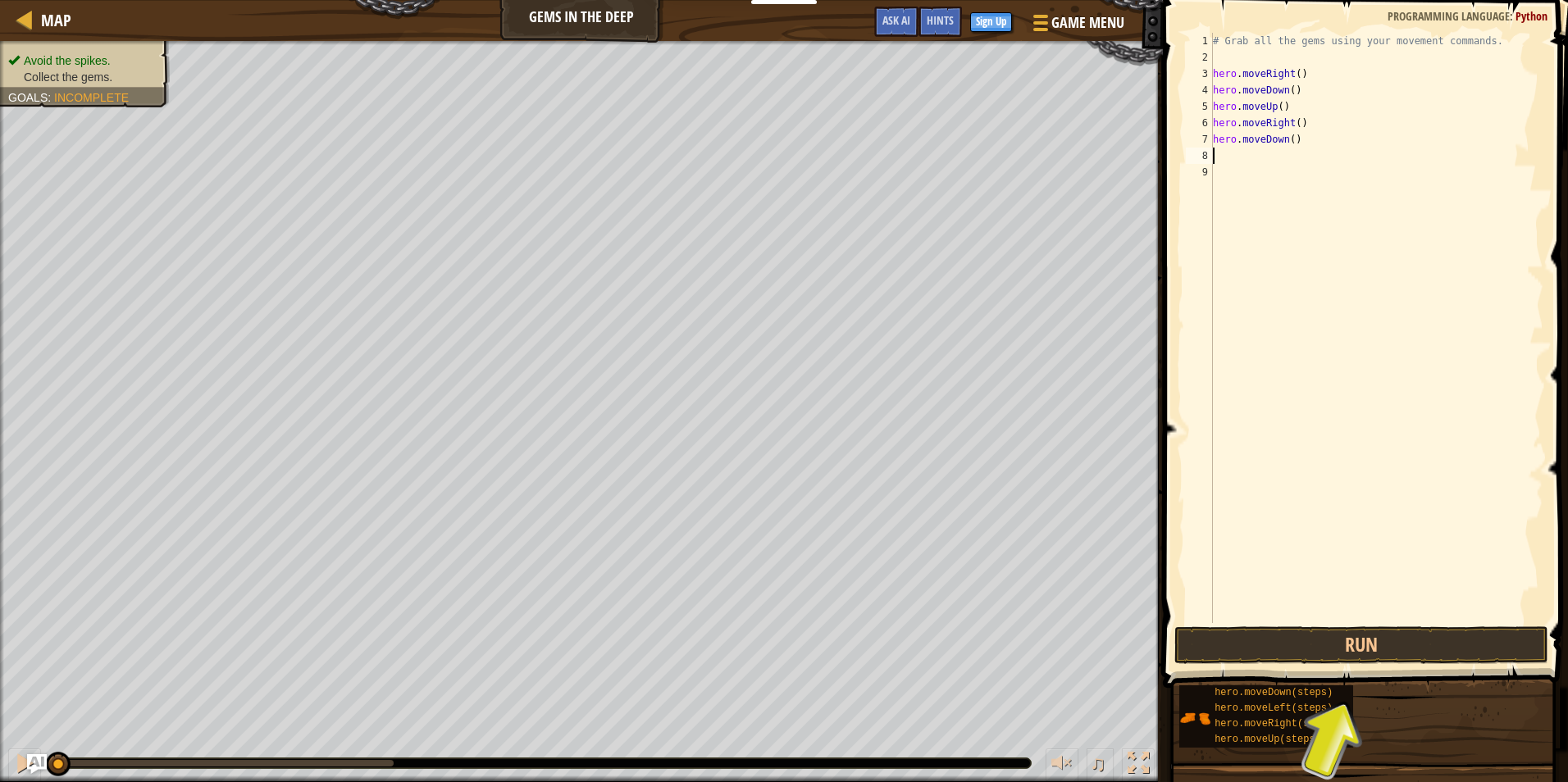
type textarea "h"
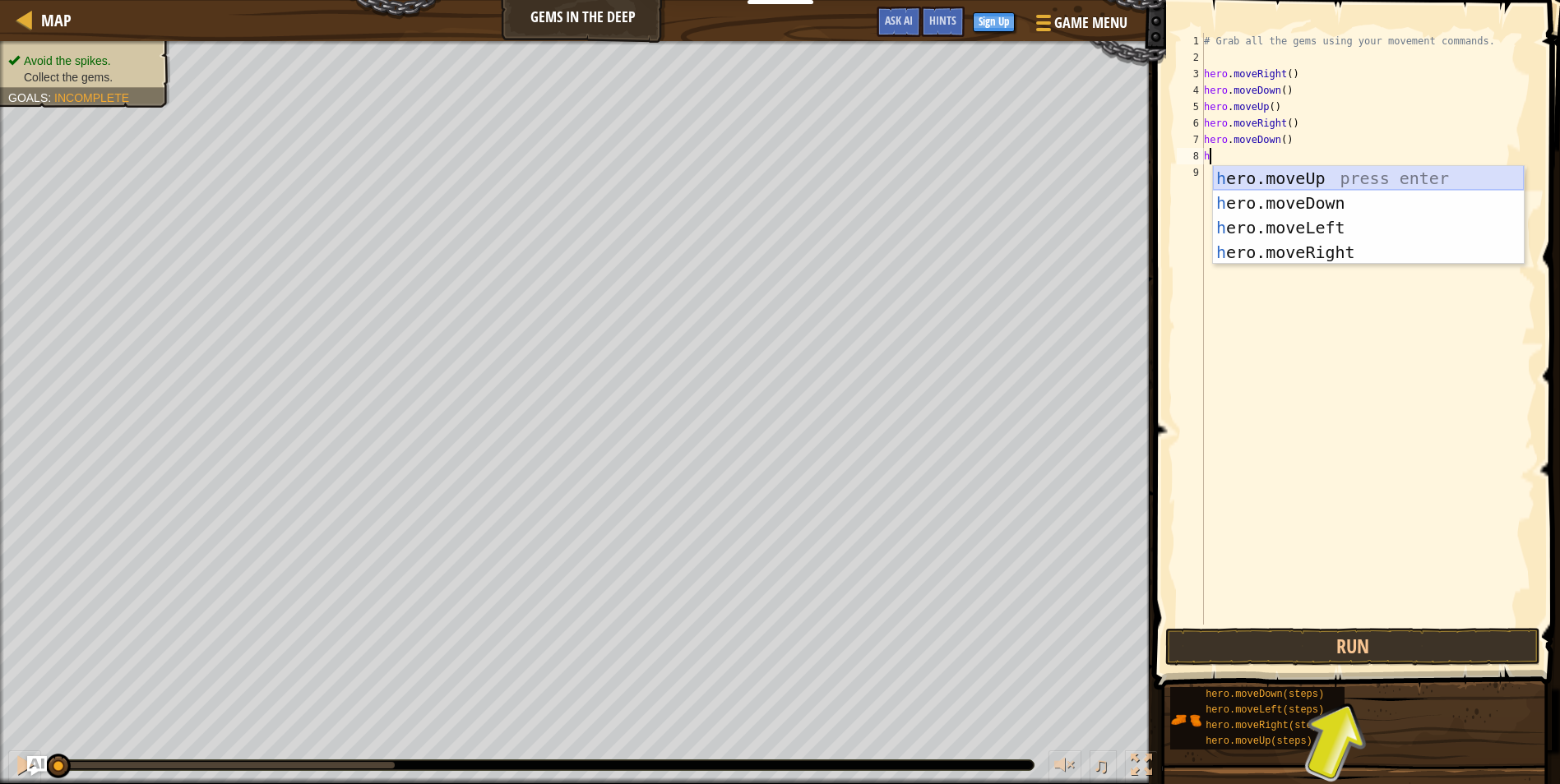
click at [1364, 178] on div "h ero.moveUp press enter h ero.moveDown press enter h ero.moveLeft press enter …" at bounding box center [1368, 240] width 311 height 148
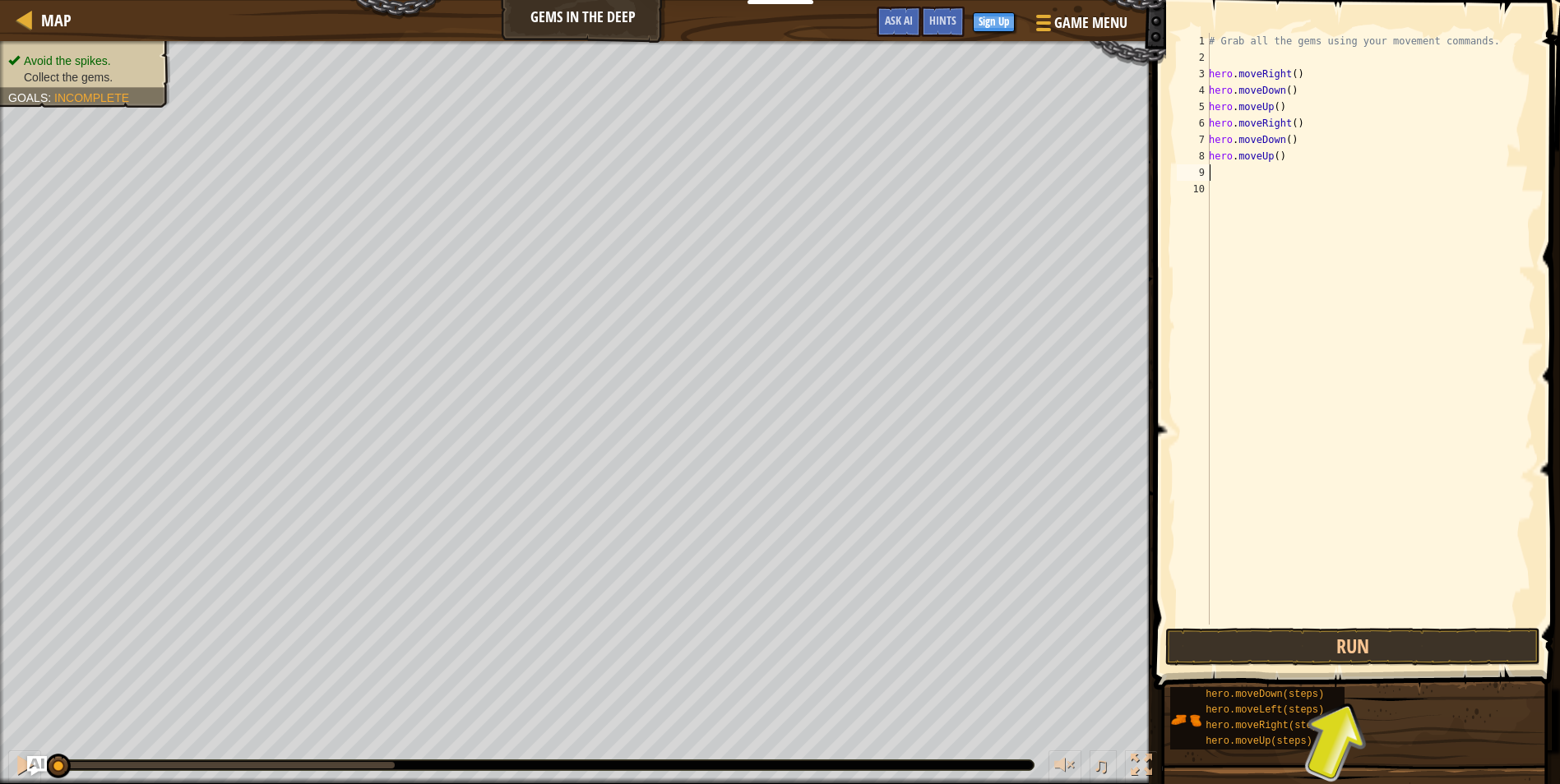
type textarea "h"
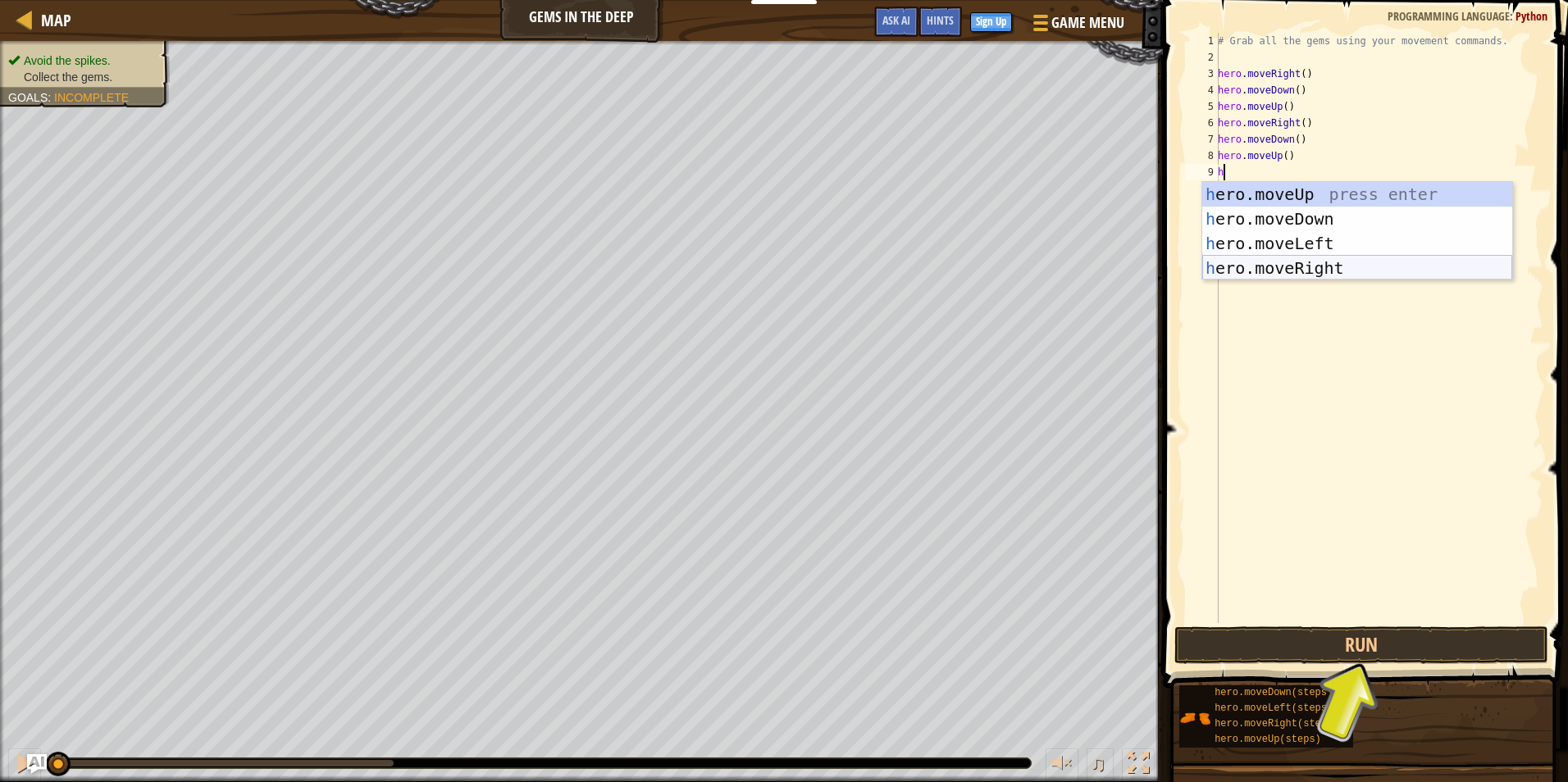
click at [1323, 259] on div "h ero.moveUp press enter h ero.moveDown press enter h ero.moveLeft press enter …" at bounding box center [1357, 256] width 310 height 147
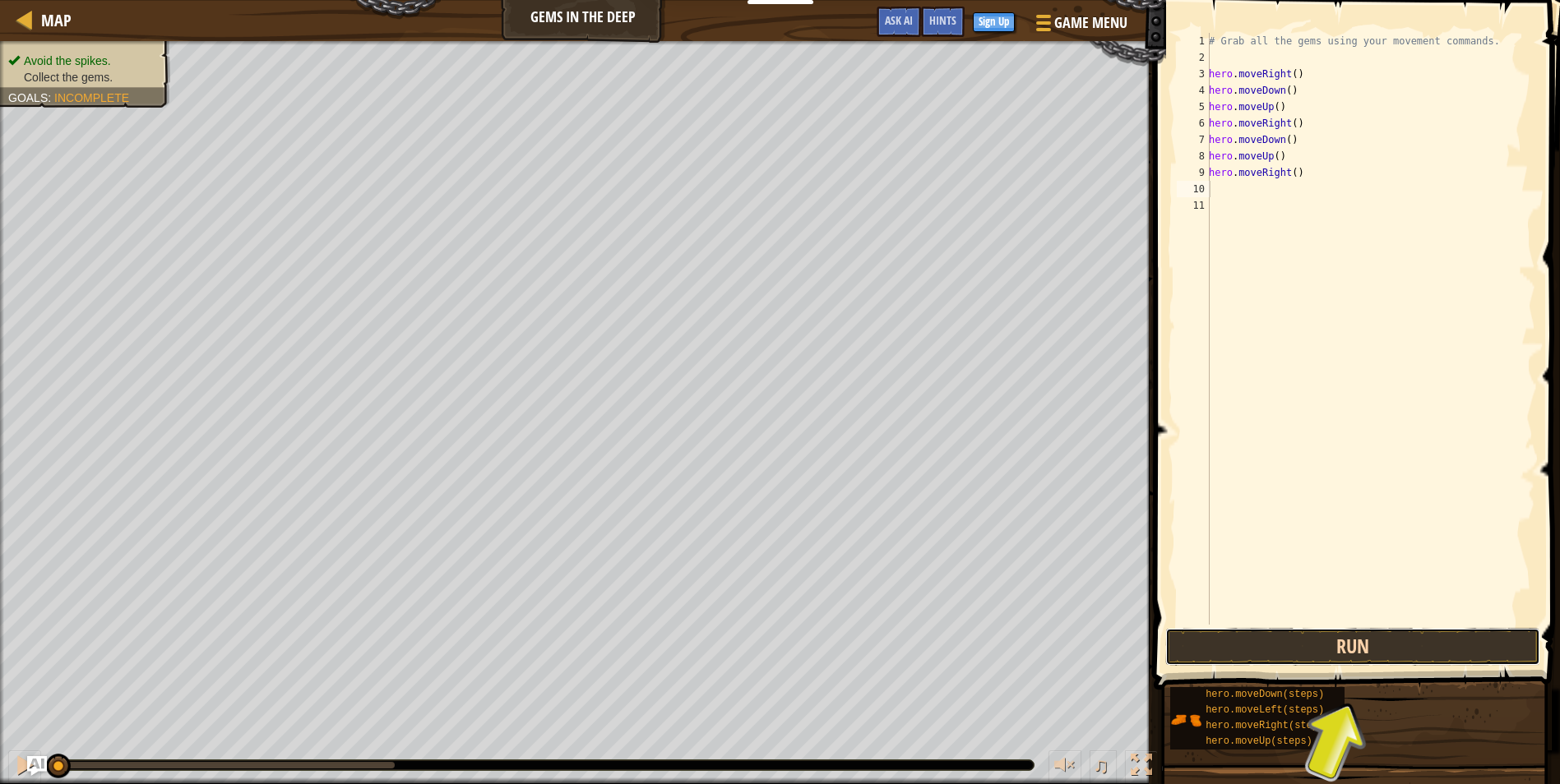
click at [1442, 637] on button "Run" at bounding box center [1352, 647] width 375 height 38
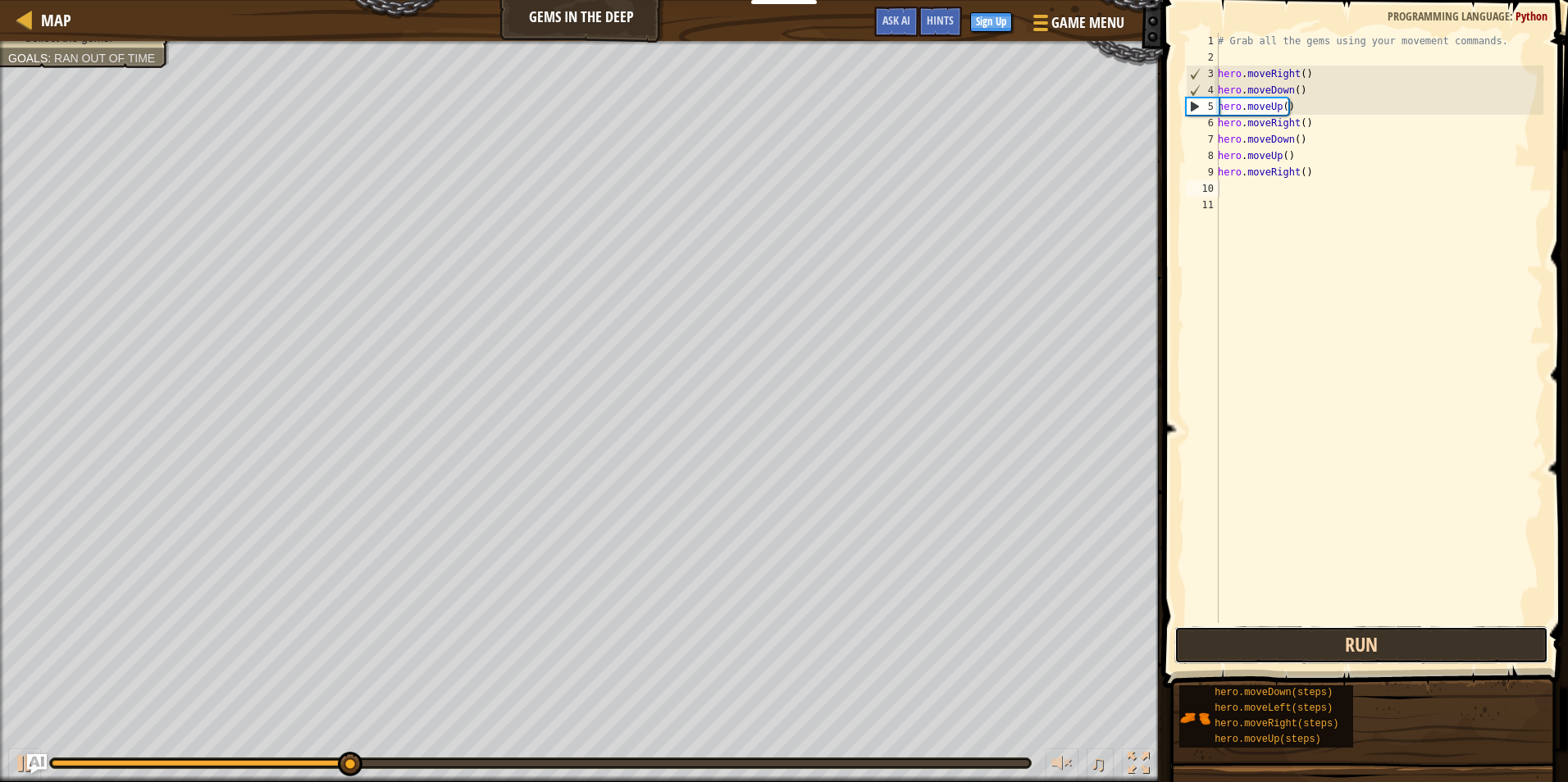
click at [1435, 633] on button "Run" at bounding box center [1361, 645] width 374 height 38
click at [1356, 629] on button "Run" at bounding box center [1361, 645] width 374 height 38
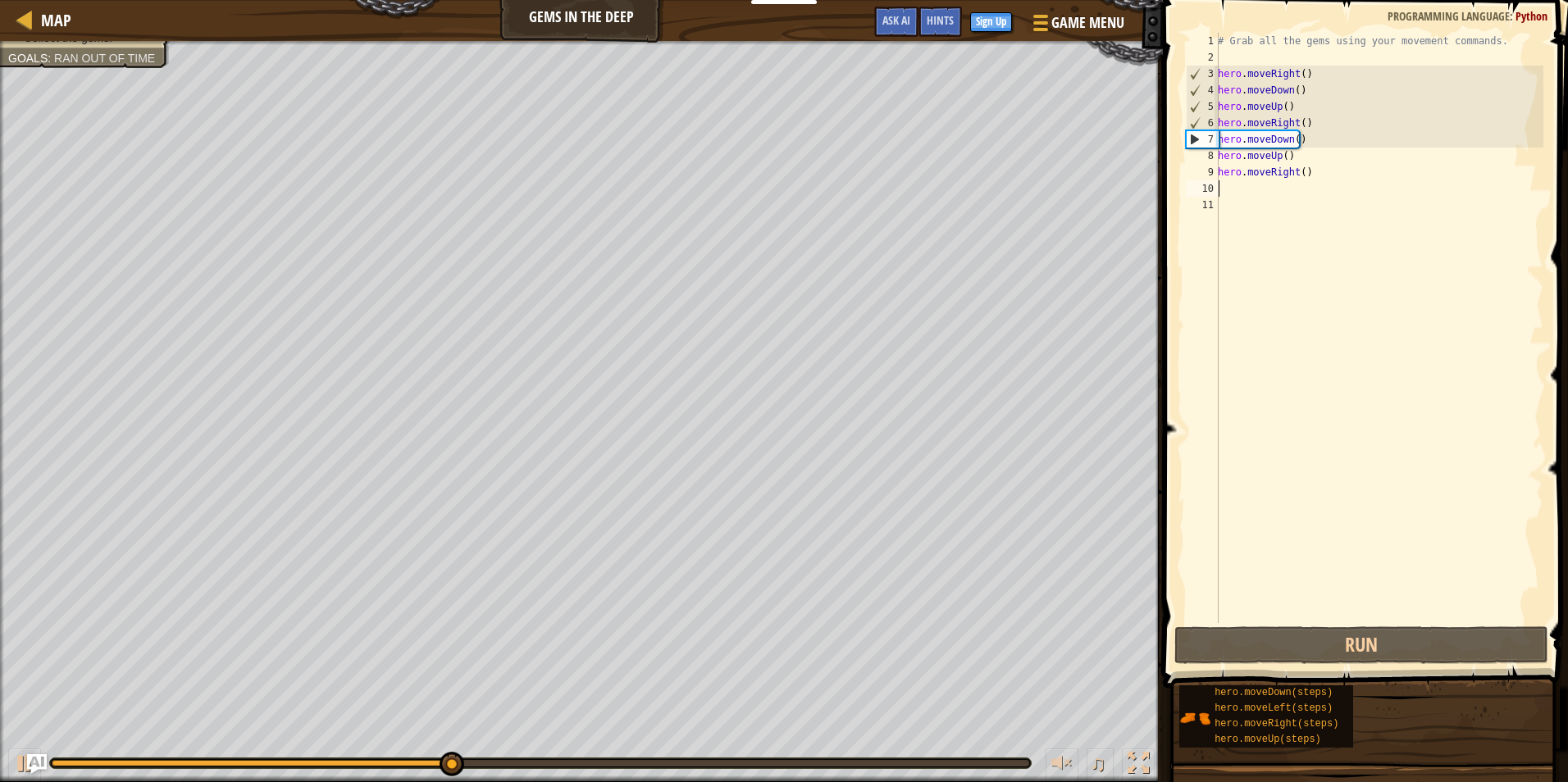
click at [1286, 107] on div "# Grab all the gems using your movement commands. hero . moveRight ( ) hero . m…" at bounding box center [1378, 344] width 329 height 623
type textarea "hero.moveUp()"
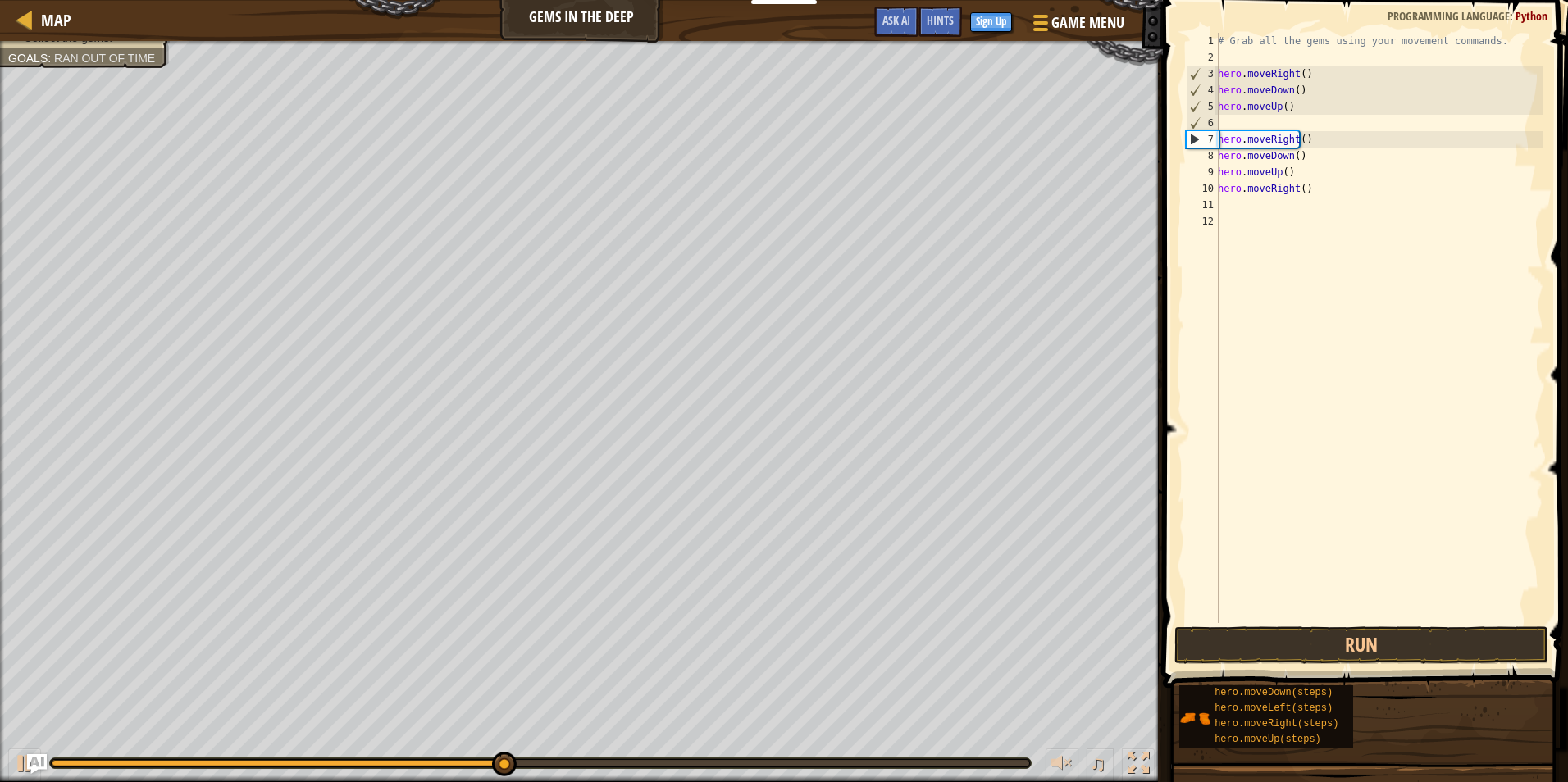
type textarea "h"
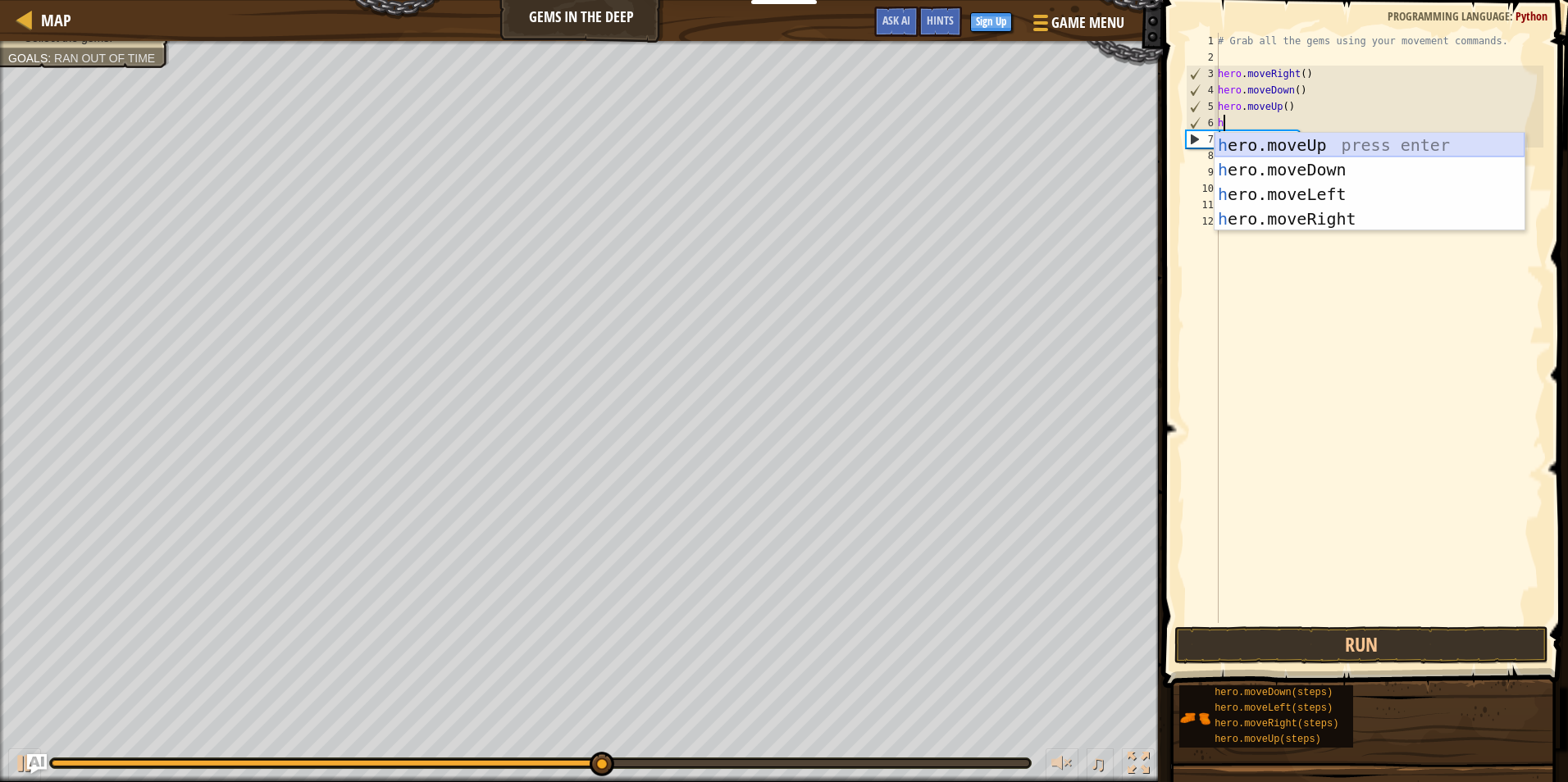
click at [1348, 144] on div "h ero.moveUp press enter h ero.moveDown press enter h ero.moveLeft press enter …" at bounding box center [1369, 206] width 310 height 147
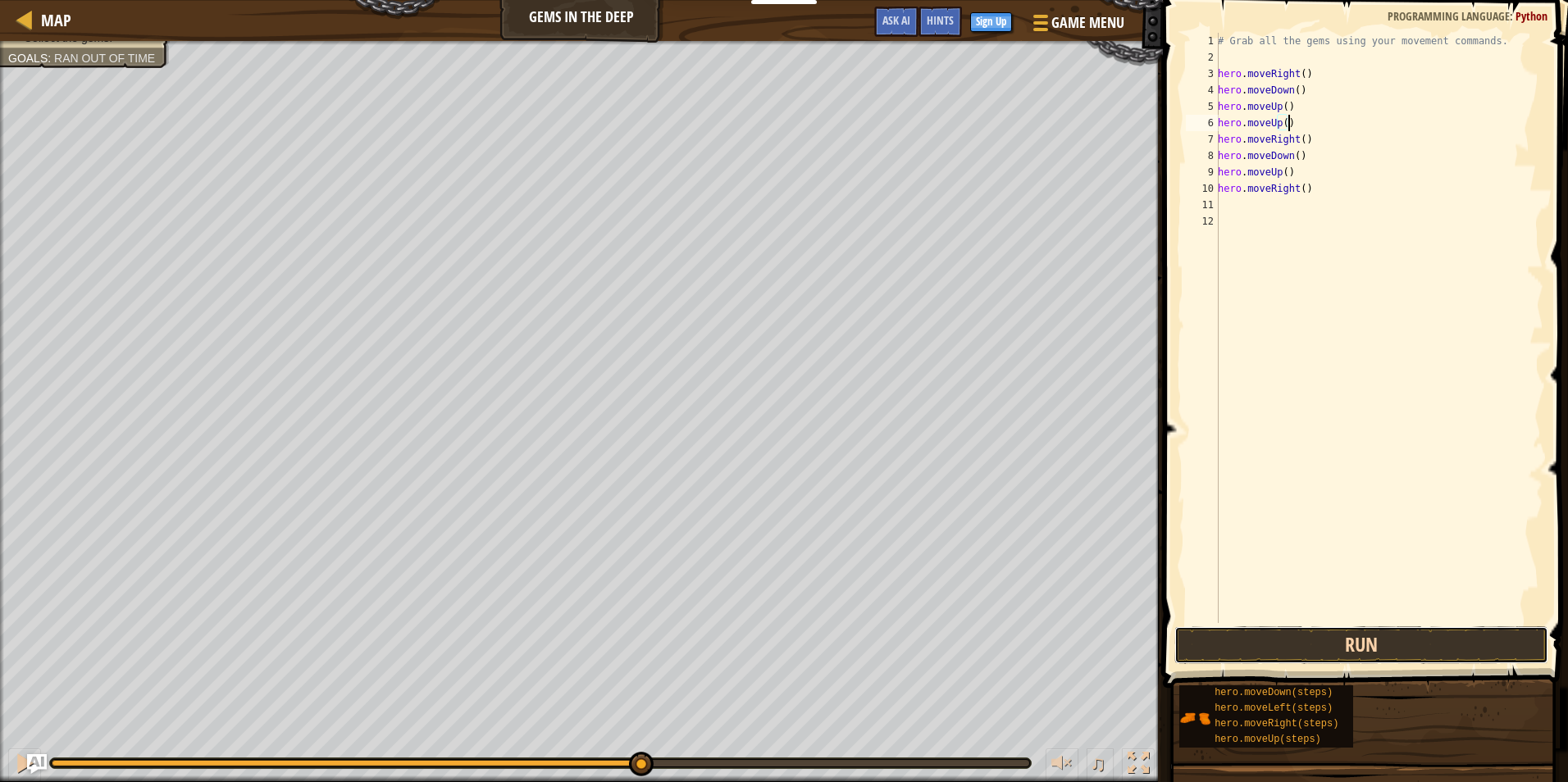
click at [1263, 638] on button "Run" at bounding box center [1361, 645] width 374 height 38
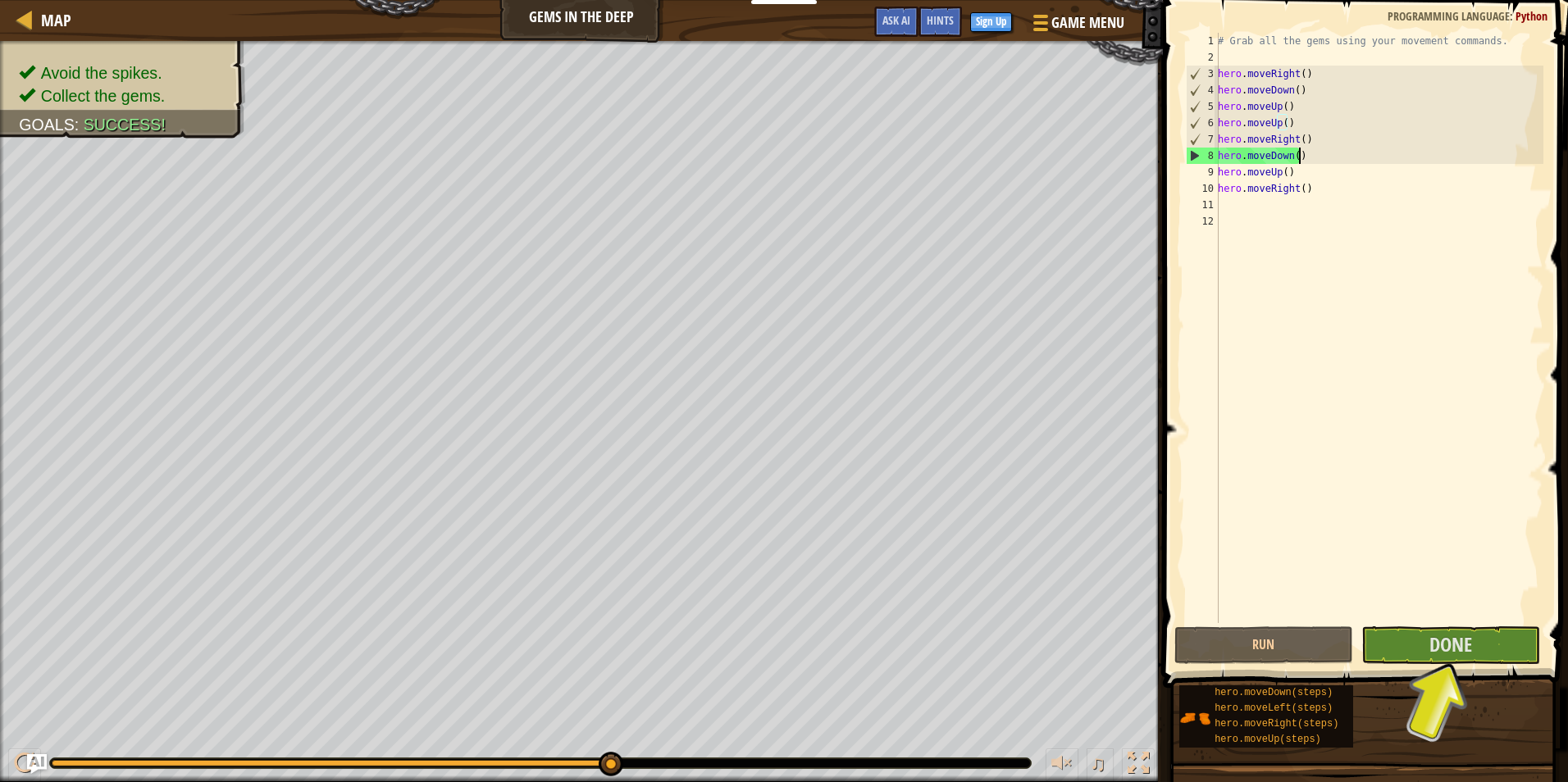
click at [1311, 155] on div "# Grab all the gems using your movement commands. hero . moveRight ( ) hero . m…" at bounding box center [1378, 344] width 329 height 623
type textarea "hero.moveDown()"
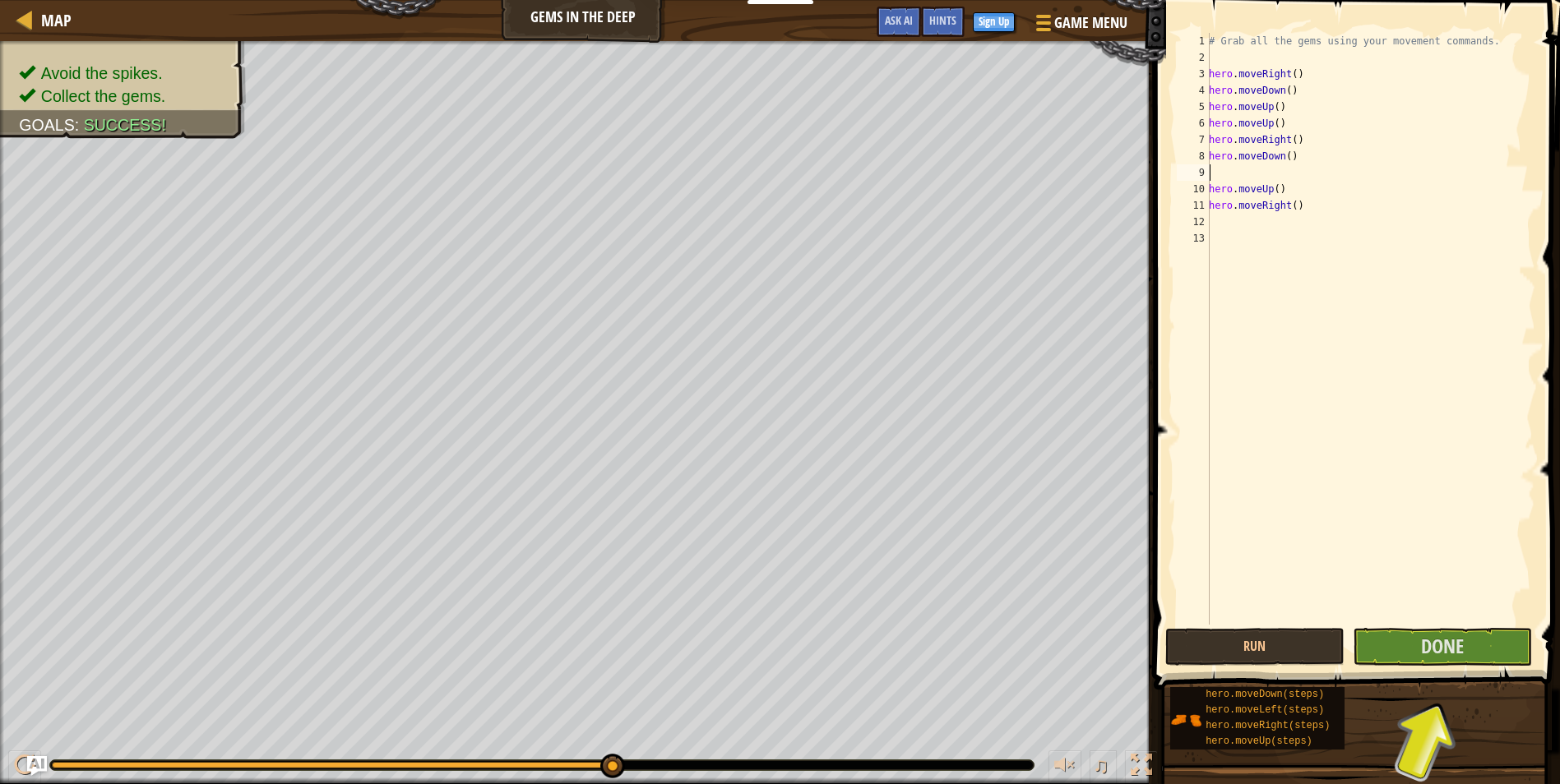
type textarea "h"
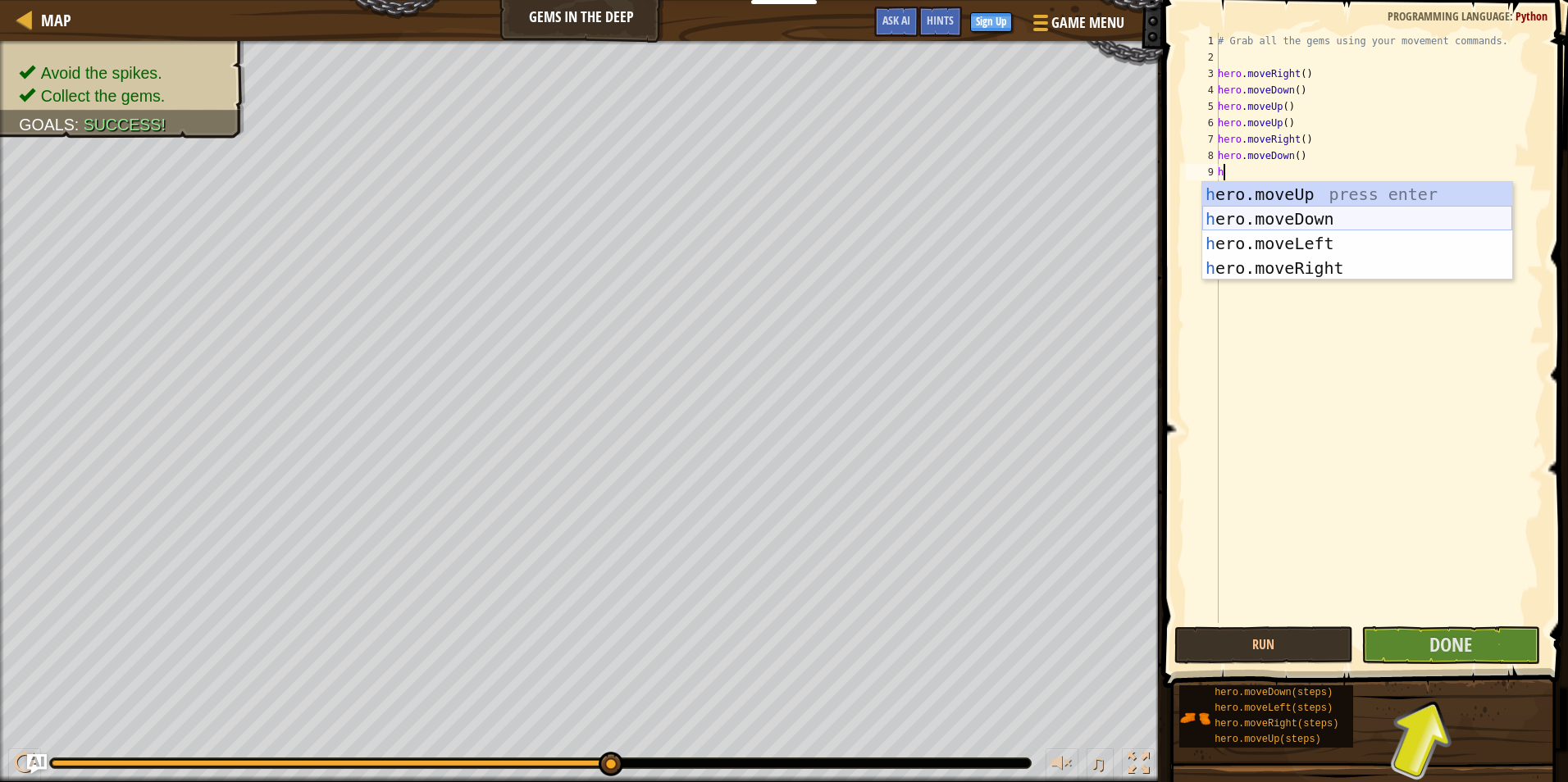
click at [1318, 213] on div "h ero.moveUp press enter h ero.moveDown press enter h ero.moveLeft press enter …" at bounding box center [1357, 256] width 310 height 147
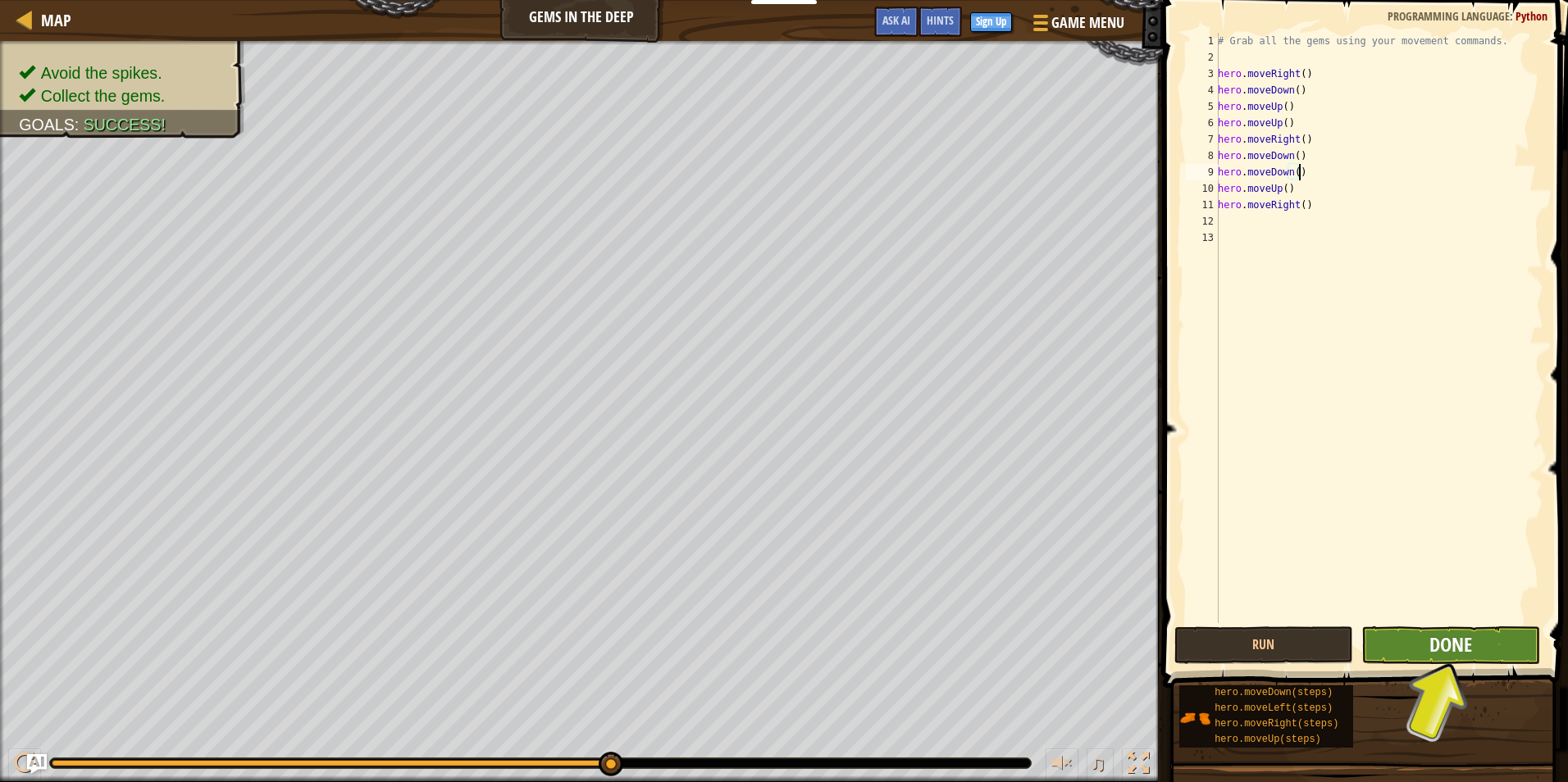
type textarea "hero.moveDown()"
click at [1442, 645] on span "Done" at bounding box center [1450, 644] width 42 height 27
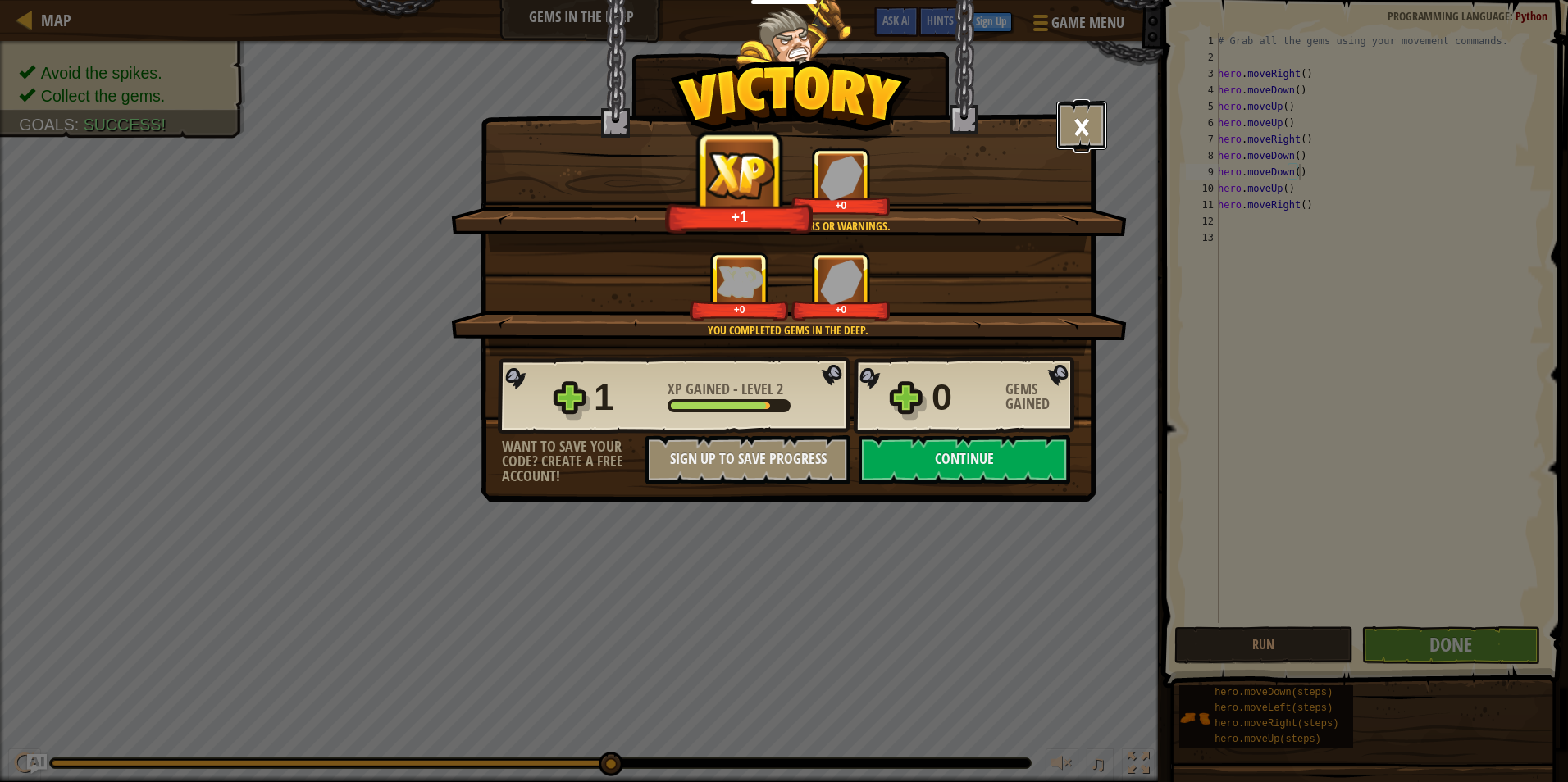
click at [1073, 117] on button "×" at bounding box center [1081, 125] width 51 height 49
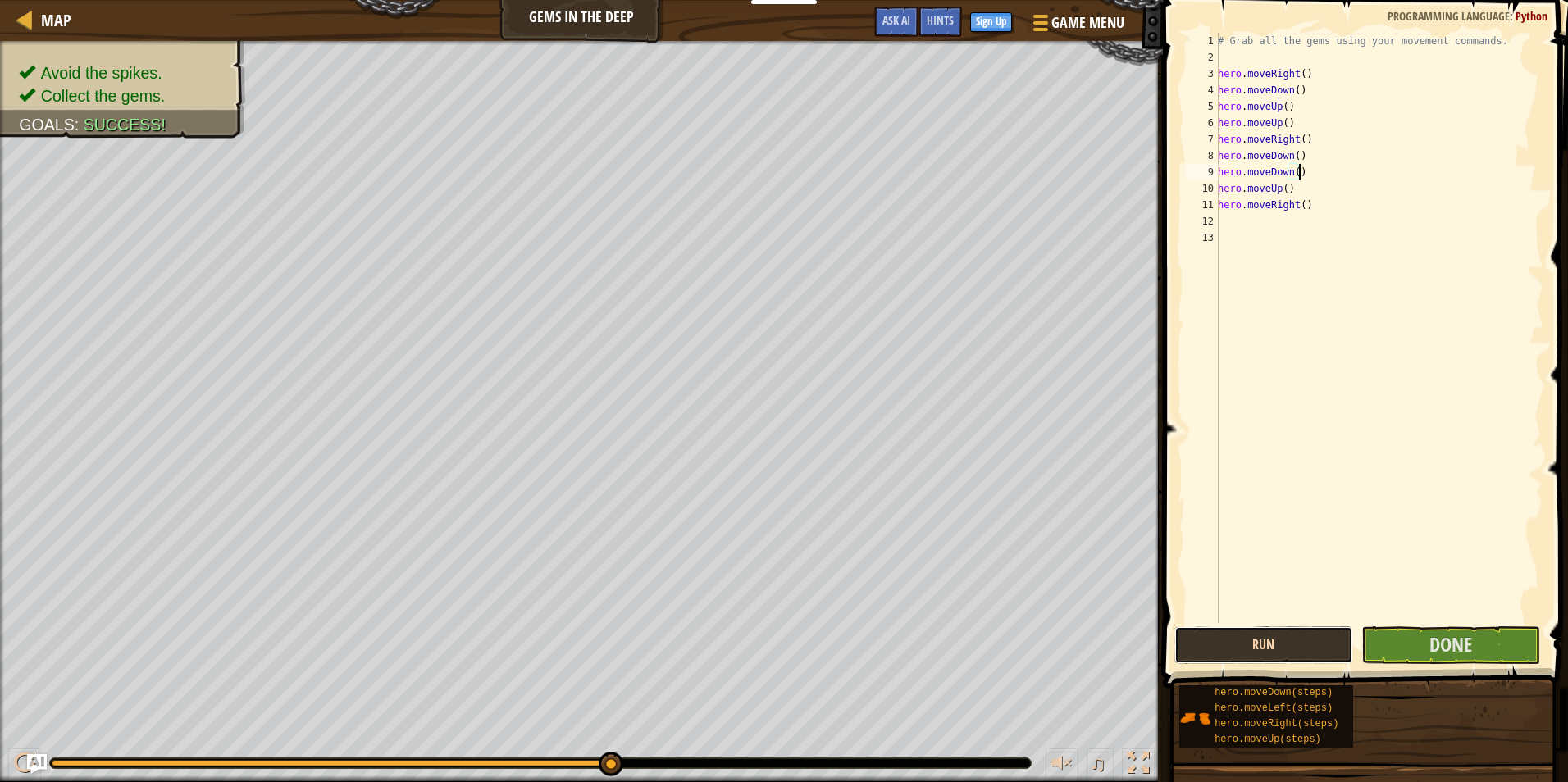
click at [1291, 650] on button "Run" at bounding box center [1263, 645] width 179 height 38
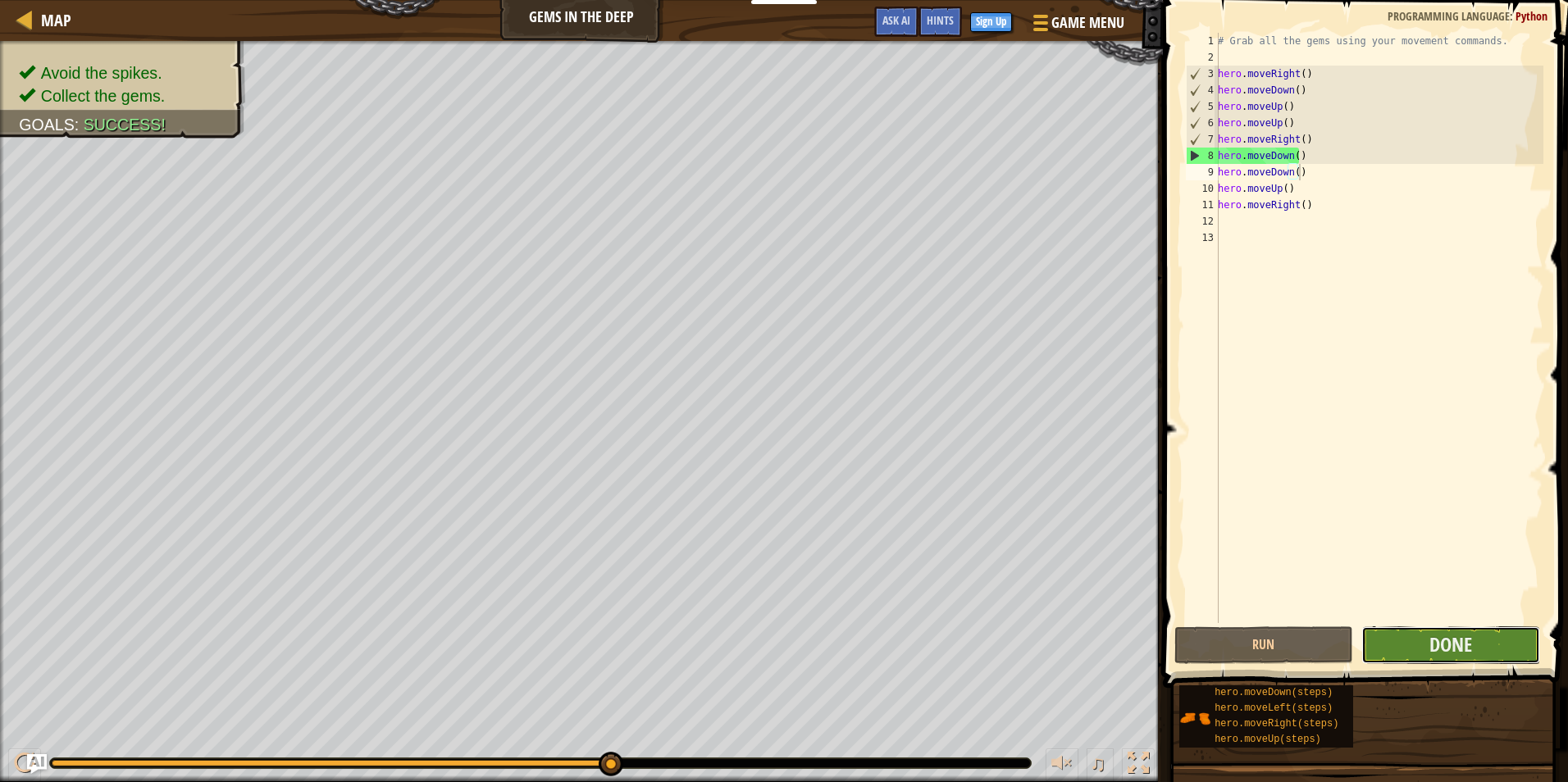
click at [1424, 653] on button "Done" at bounding box center [1450, 645] width 179 height 38
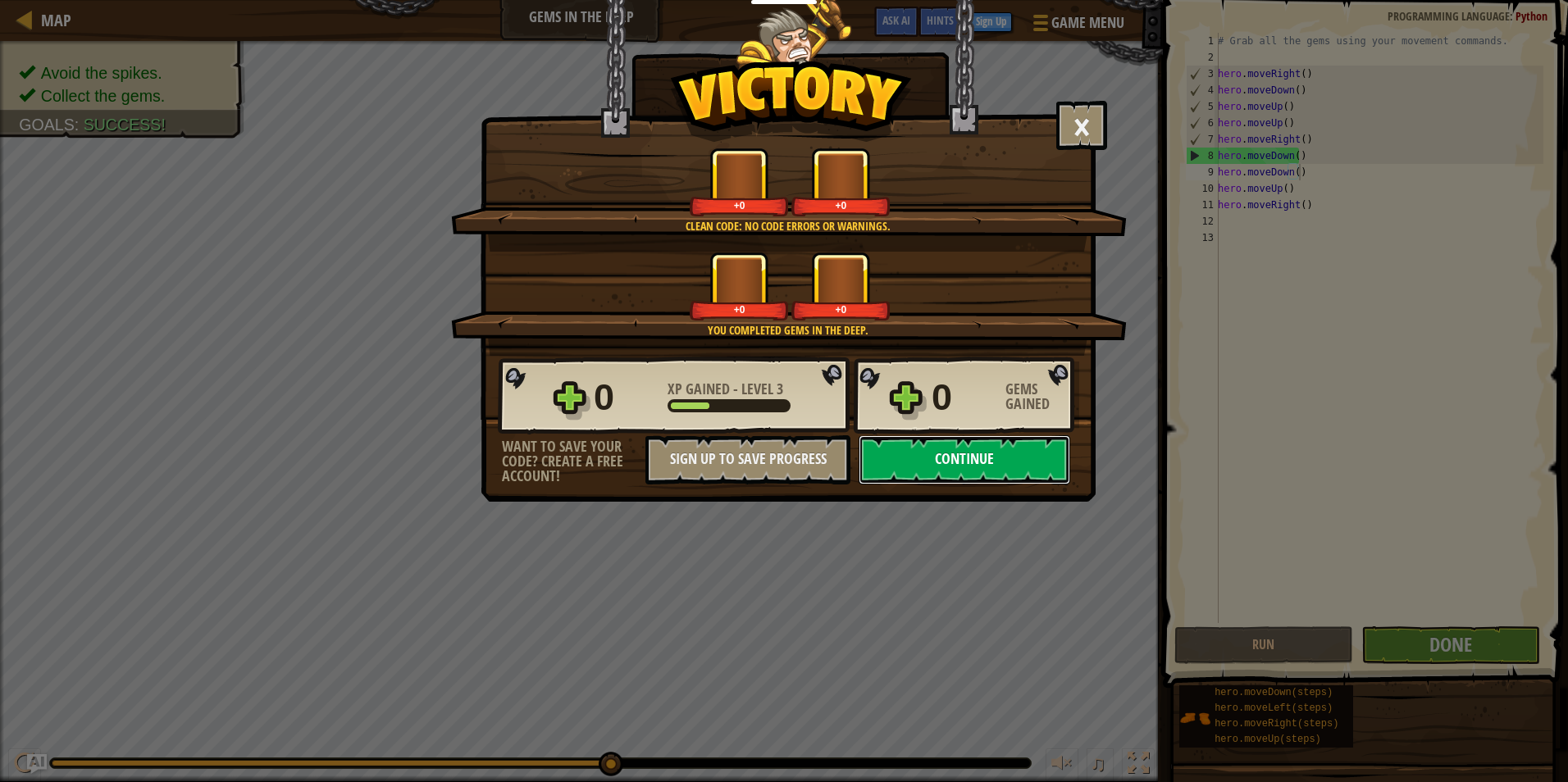
click at [1009, 458] on button "Continue" at bounding box center [964, 459] width 212 height 49
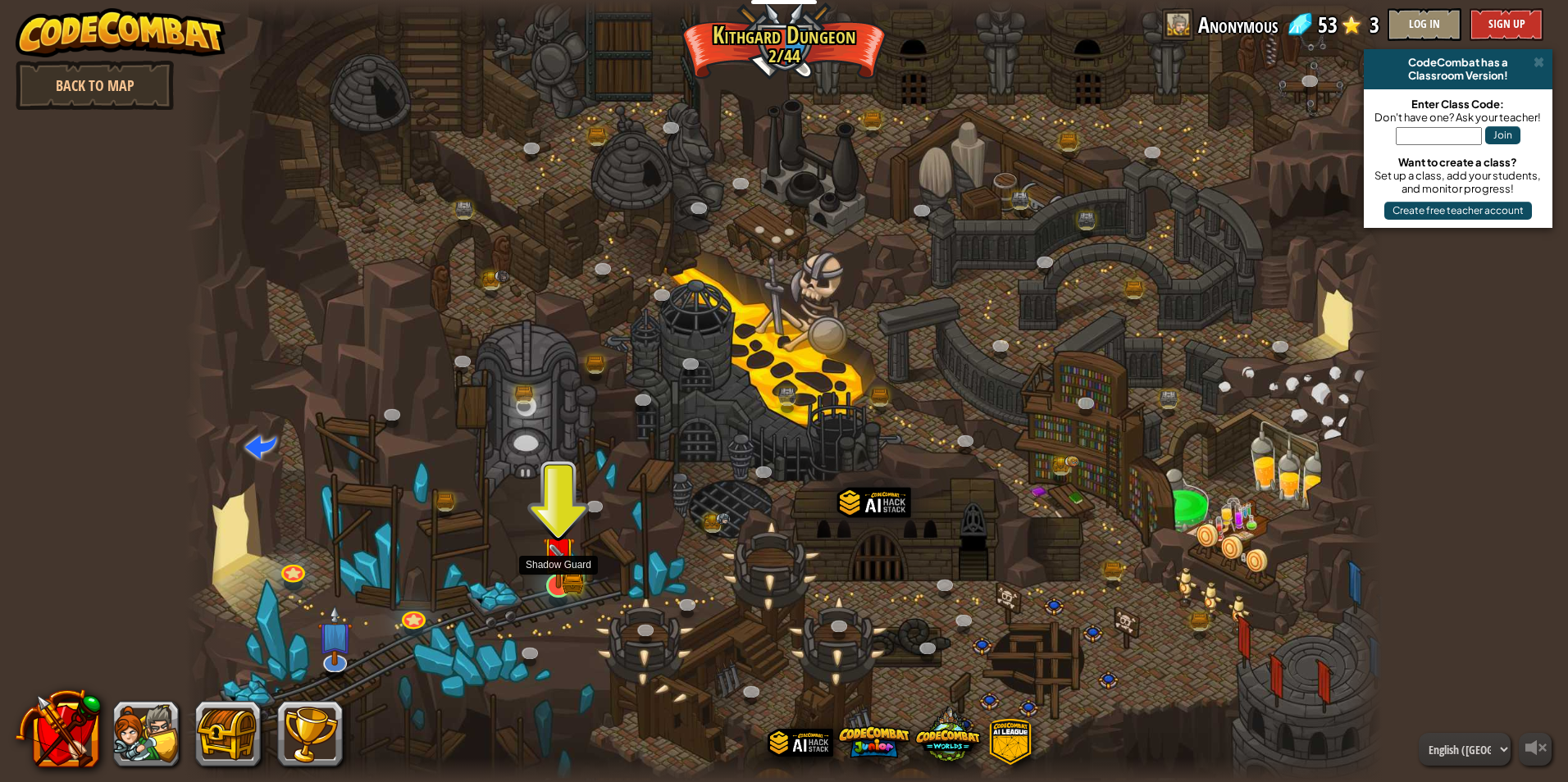
click at [562, 577] on img at bounding box center [558, 553] width 32 height 72
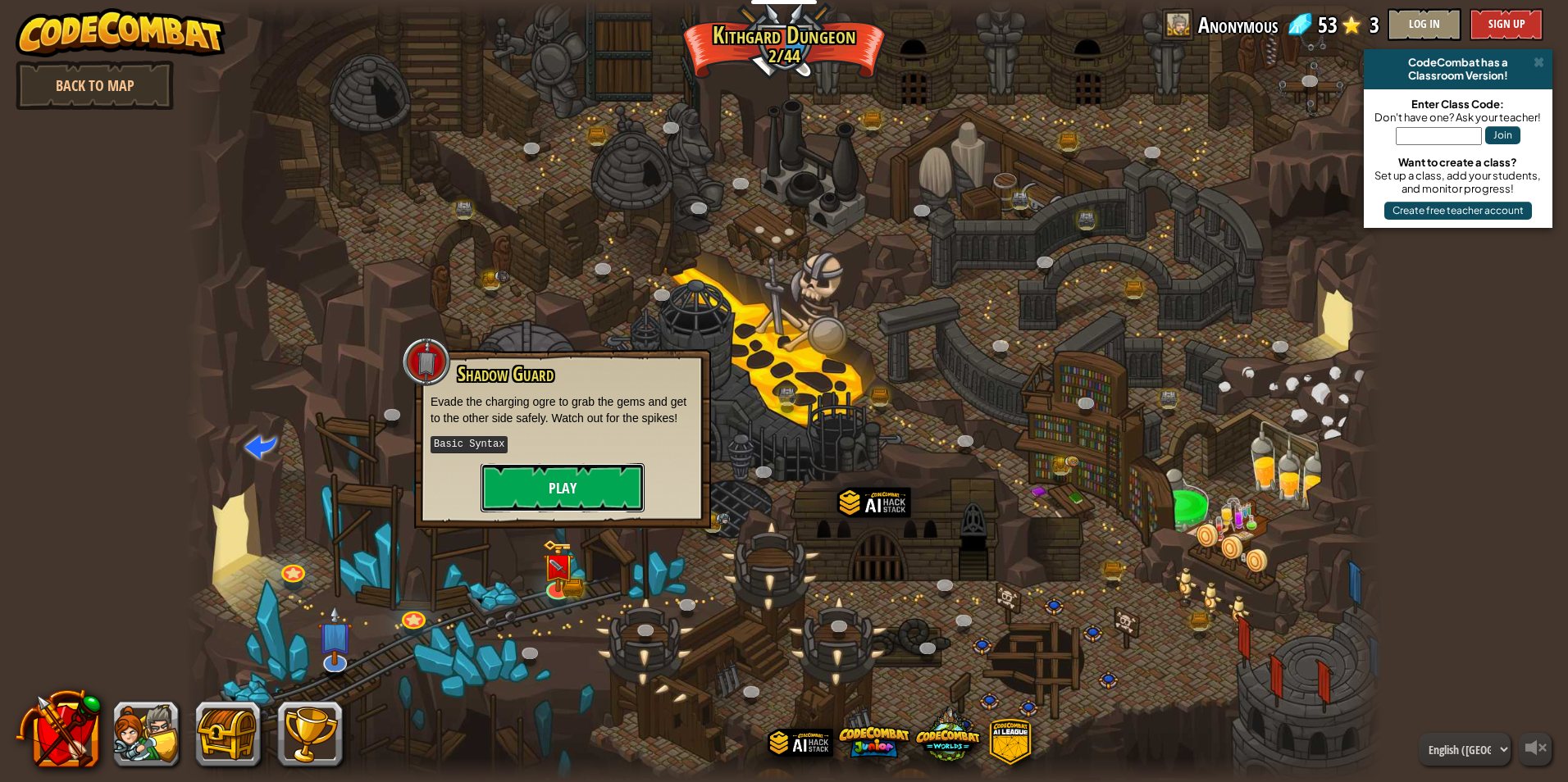
click at [593, 501] on button "Play" at bounding box center [562, 488] width 164 height 49
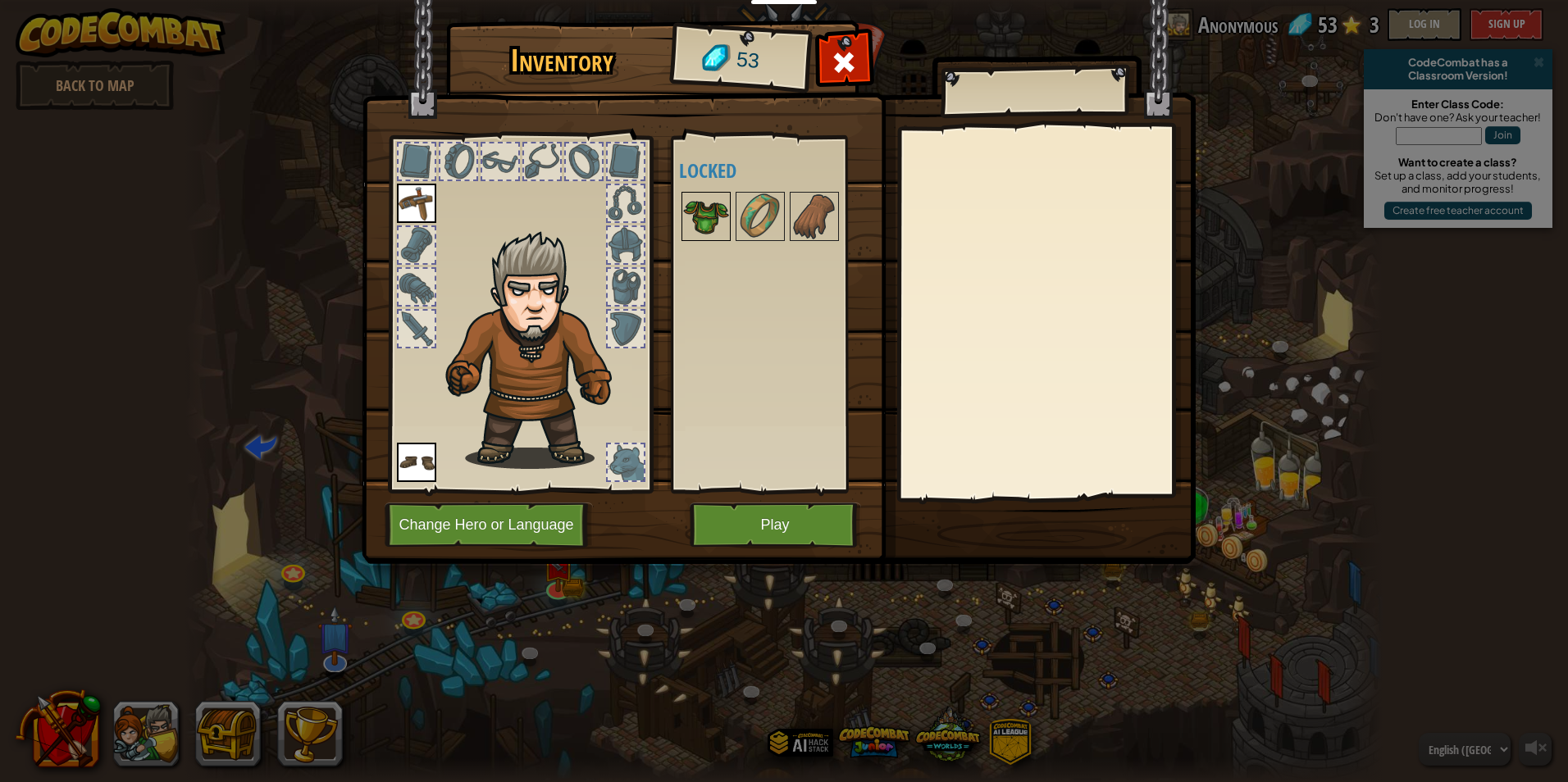
click at [708, 201] on img at bounding box center [706, 216] width 46 height 46
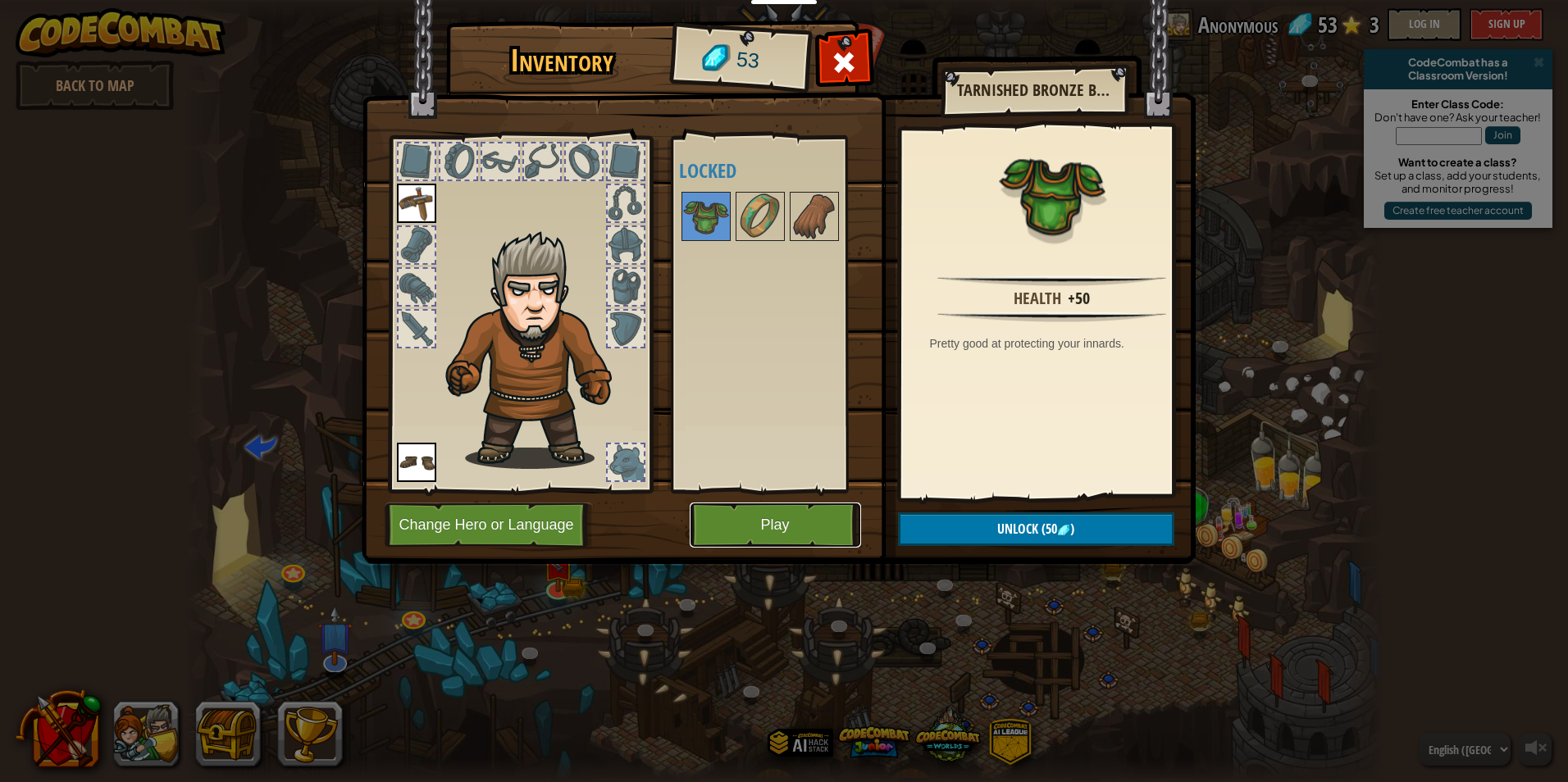
click at [783, 516] on button "Play" at bounding box center [776, 524] width 171 height 45
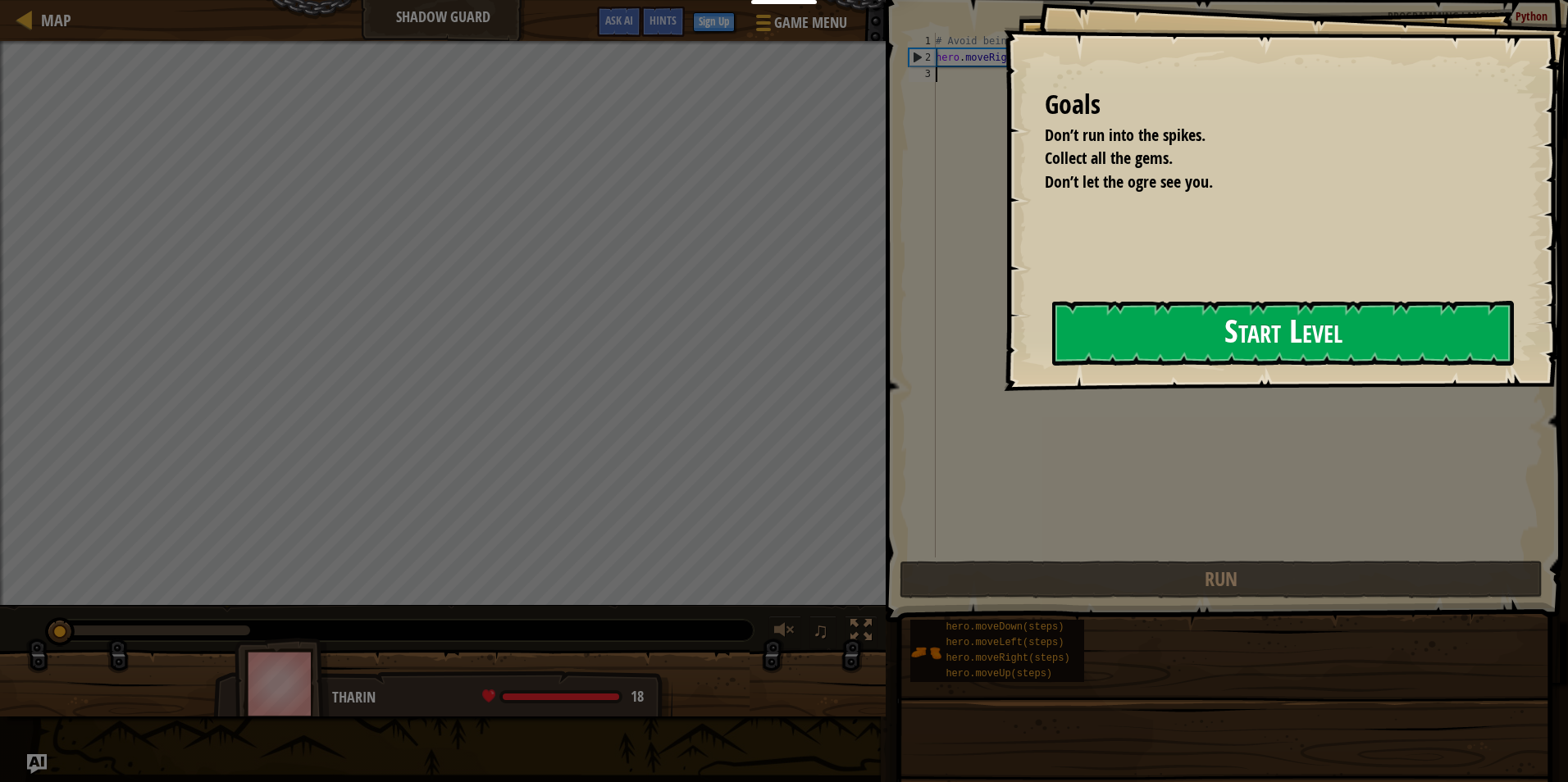
click at [1241, 313] on button "Start Level" at bounding box center [1283, 333] width 462 height 64
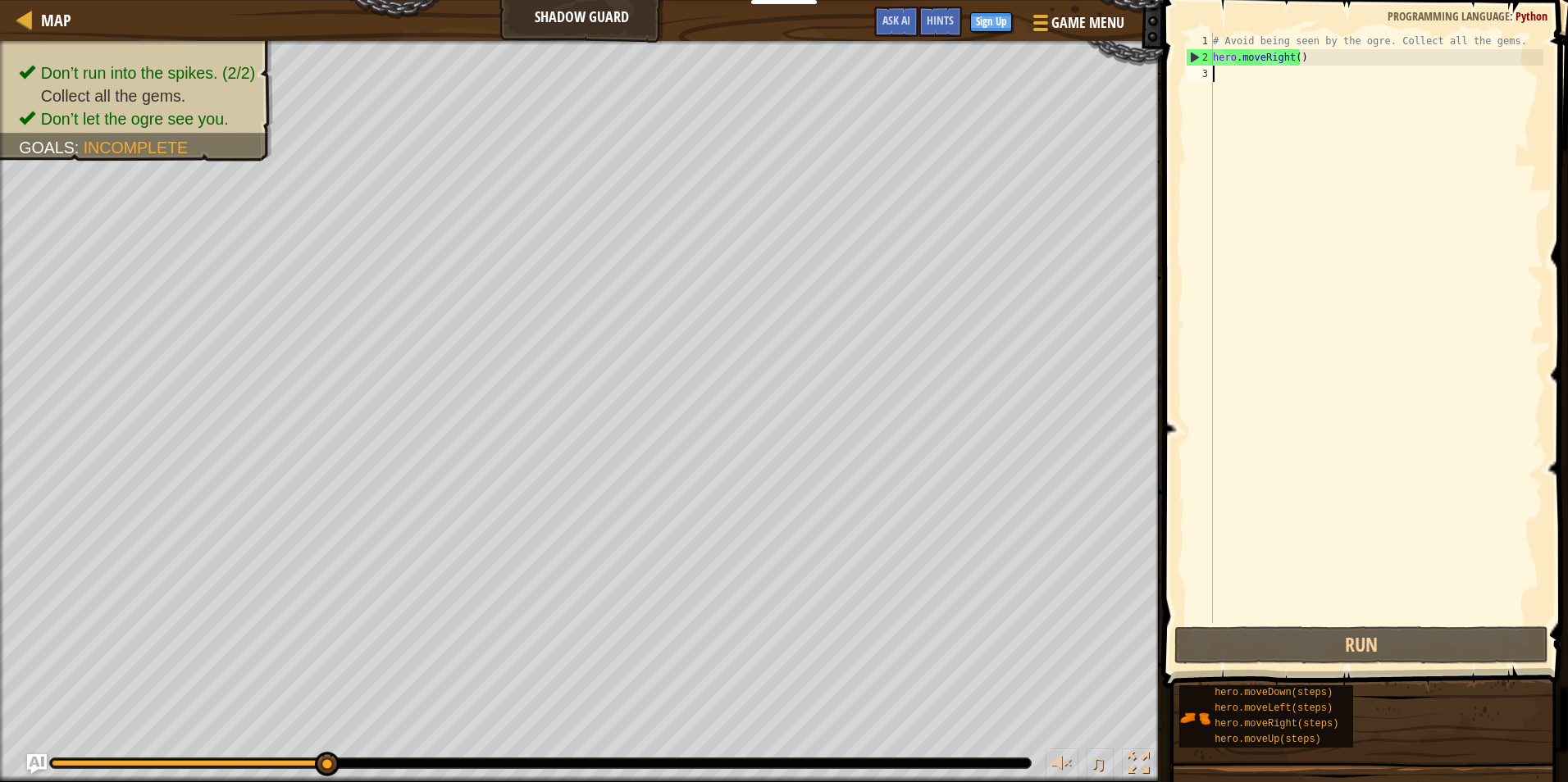
type textarea "h"
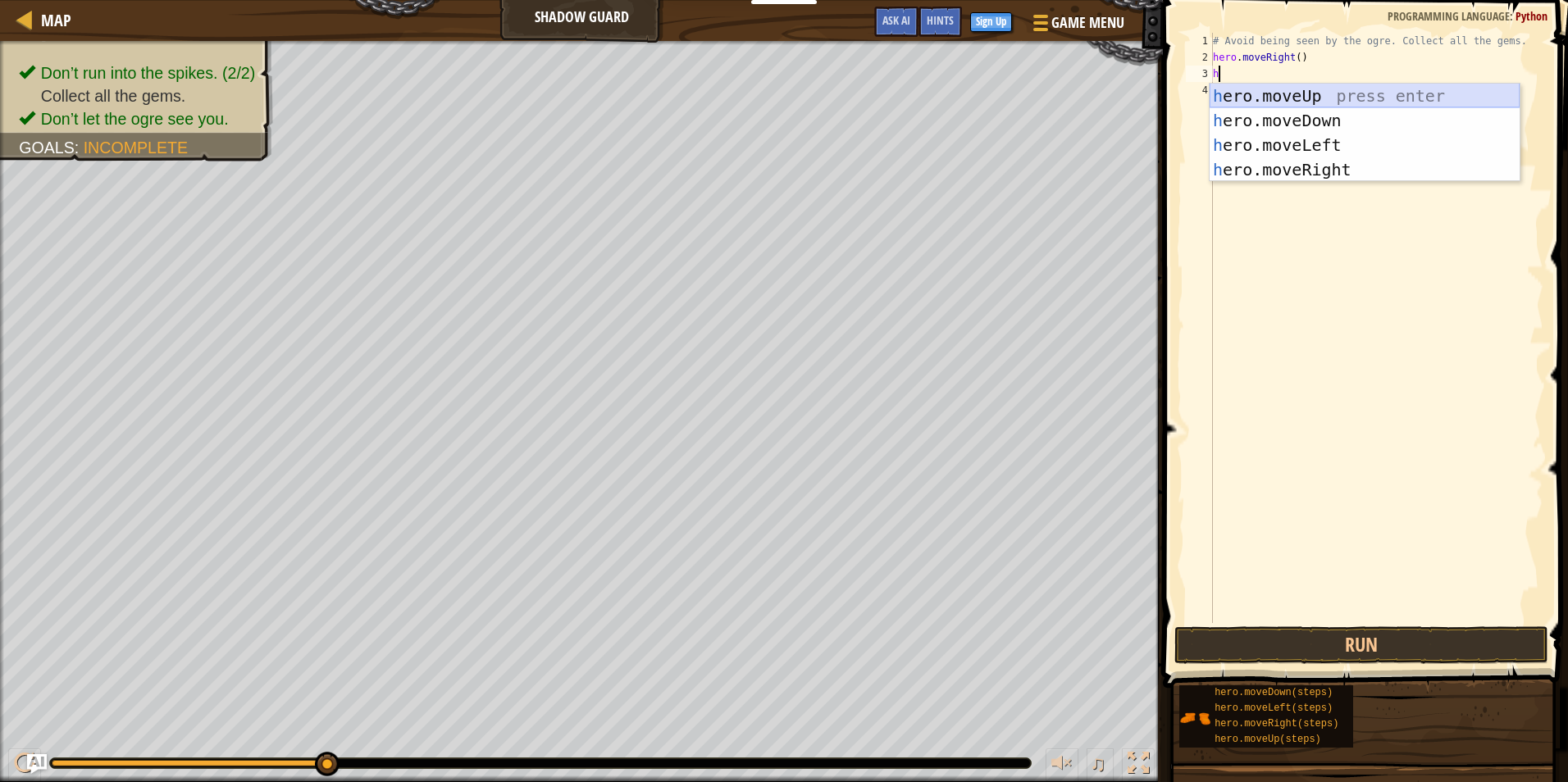
click at [1328, 97] on div "h ero.moveUp press enter h ero.moveDown press enter h ero.moveLeft press enter …" at bounding box center [1365, 157] width 310 height 147
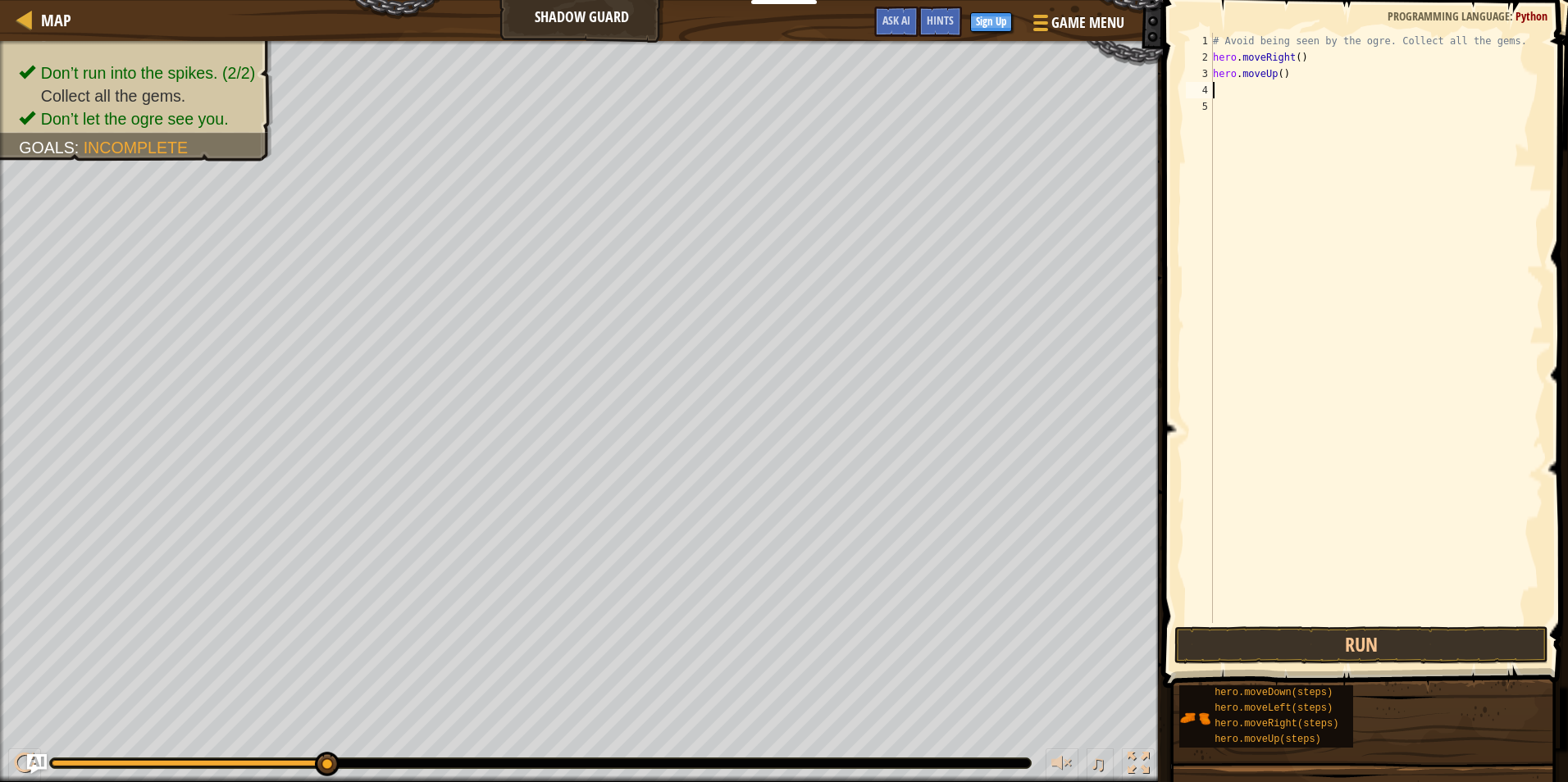
type textarea "h"
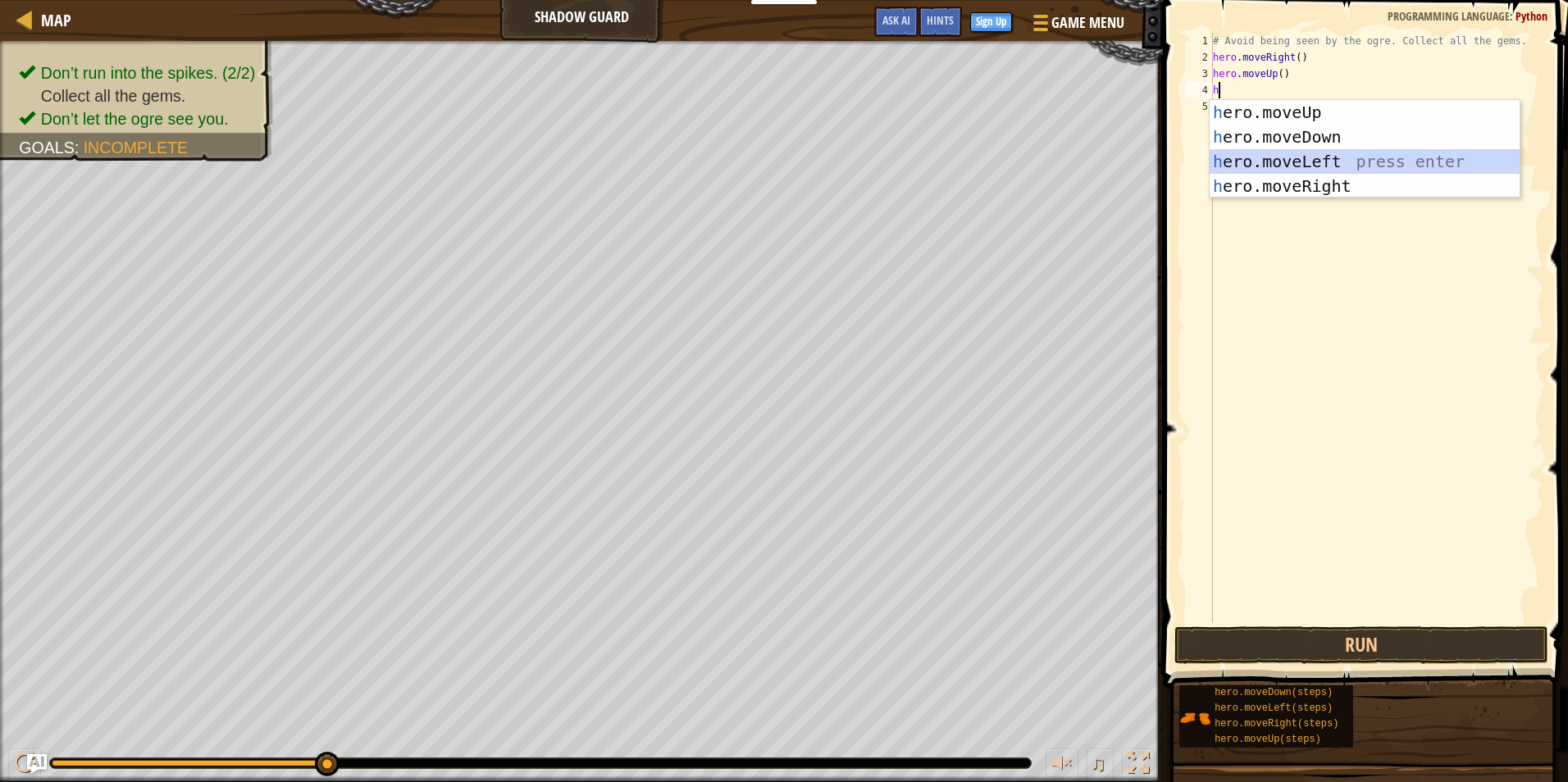
click at [1319, 170] on div "h ero.moveUp press enter h ero.moveDown press enter h ero.moveLeft press enter …" at bounding box center [1365, 174] width 310 height 147
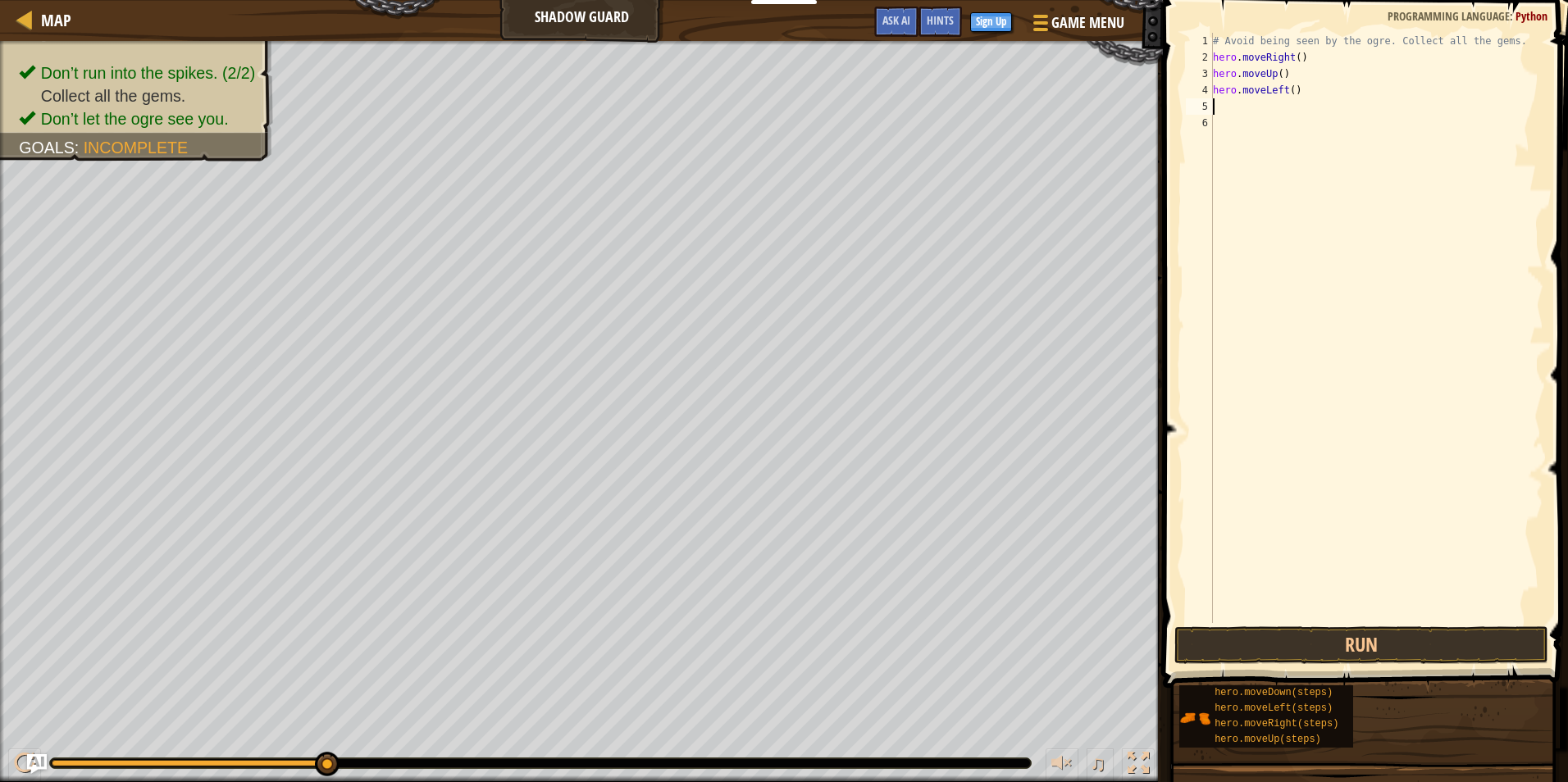
click at [1274, 89] on div "# Avoid being seen by the ogre. Collect all the gems. hero . moveRight ( ) hero…" at bounding box center [1377, 344] width 334 height 623
click at [1295, 109] on div "hero. moveRig h t press enter" at bounding box center [1365, 137] width 310 height 74
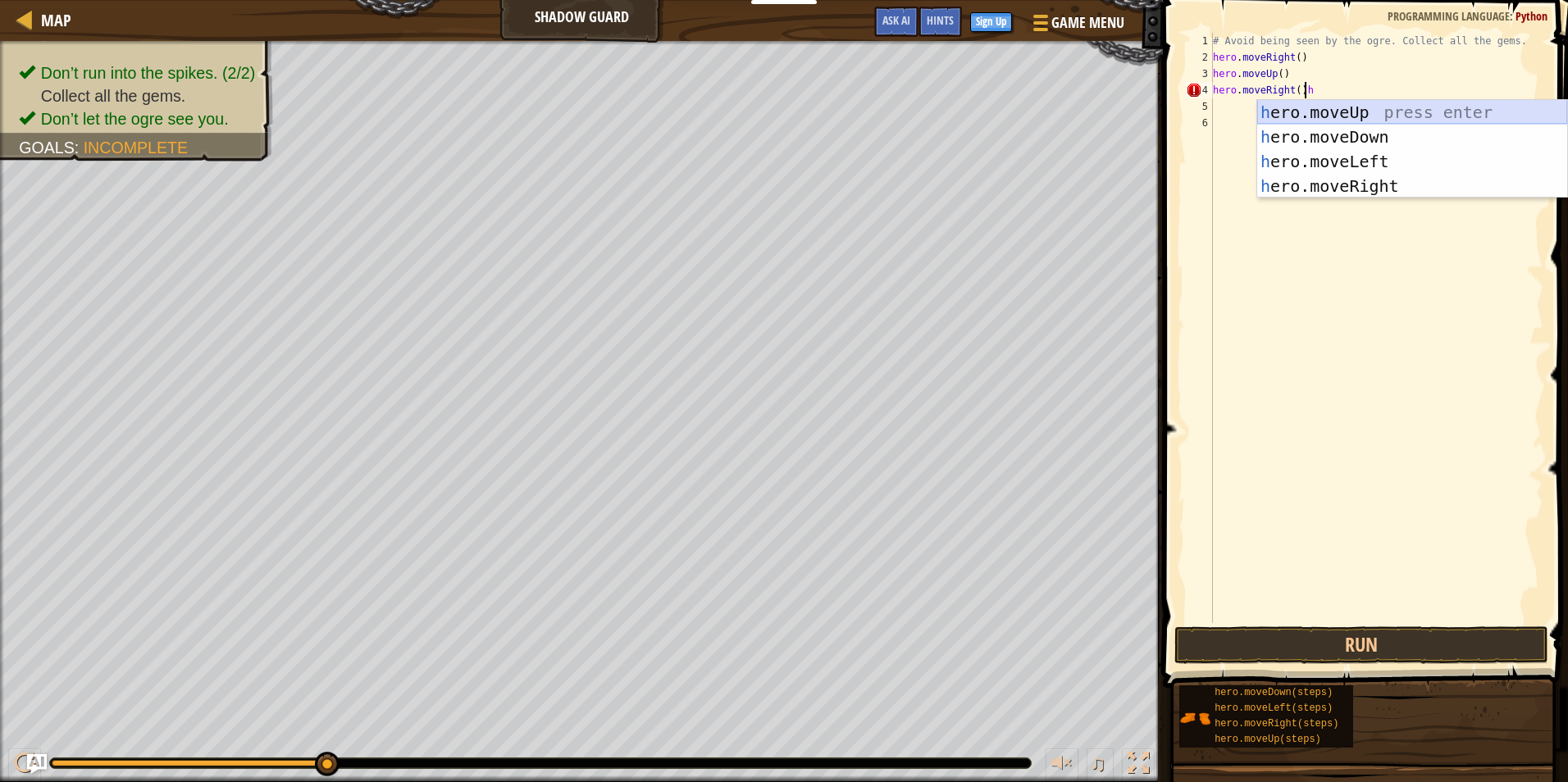
type textarea "hero.moveRight()"
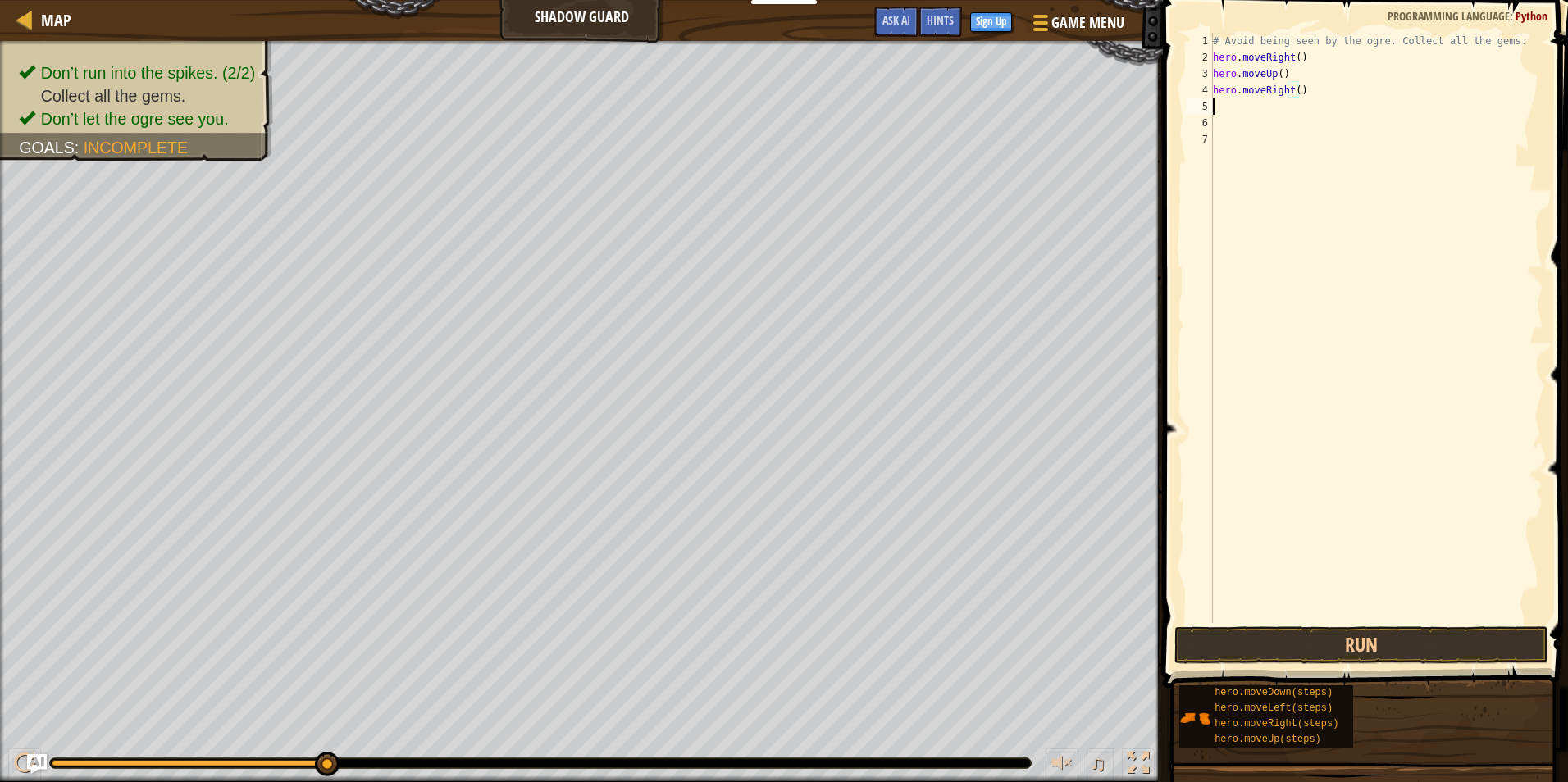
scroll to position [7, 0]
type textarea "h"
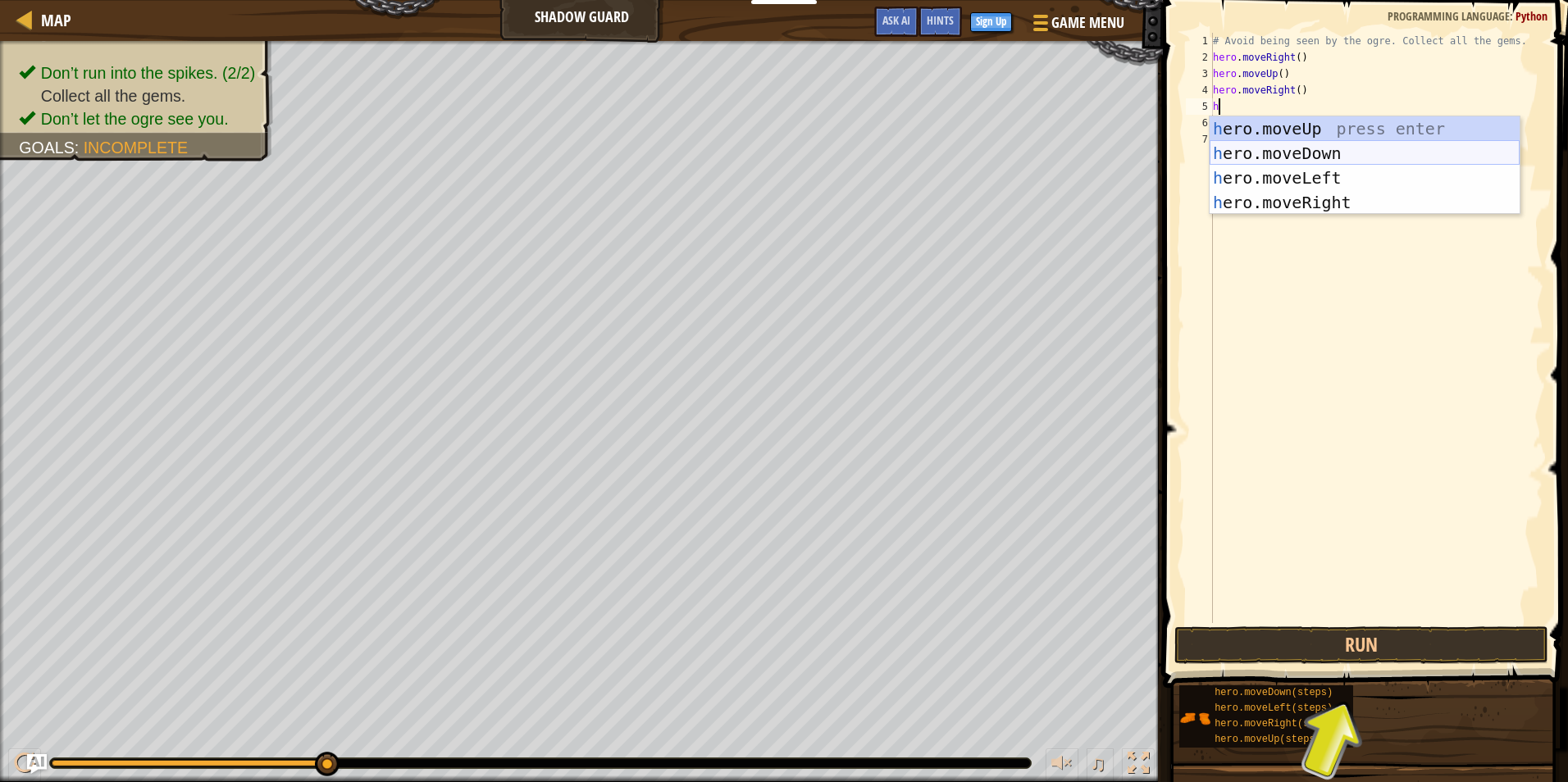
click at [1351, 155] on div "h ero.moveUp press enter h ero.moveDown press enter h ero.moveLeft press enter …" at bounding box center [1365, 190] width 310 height 147
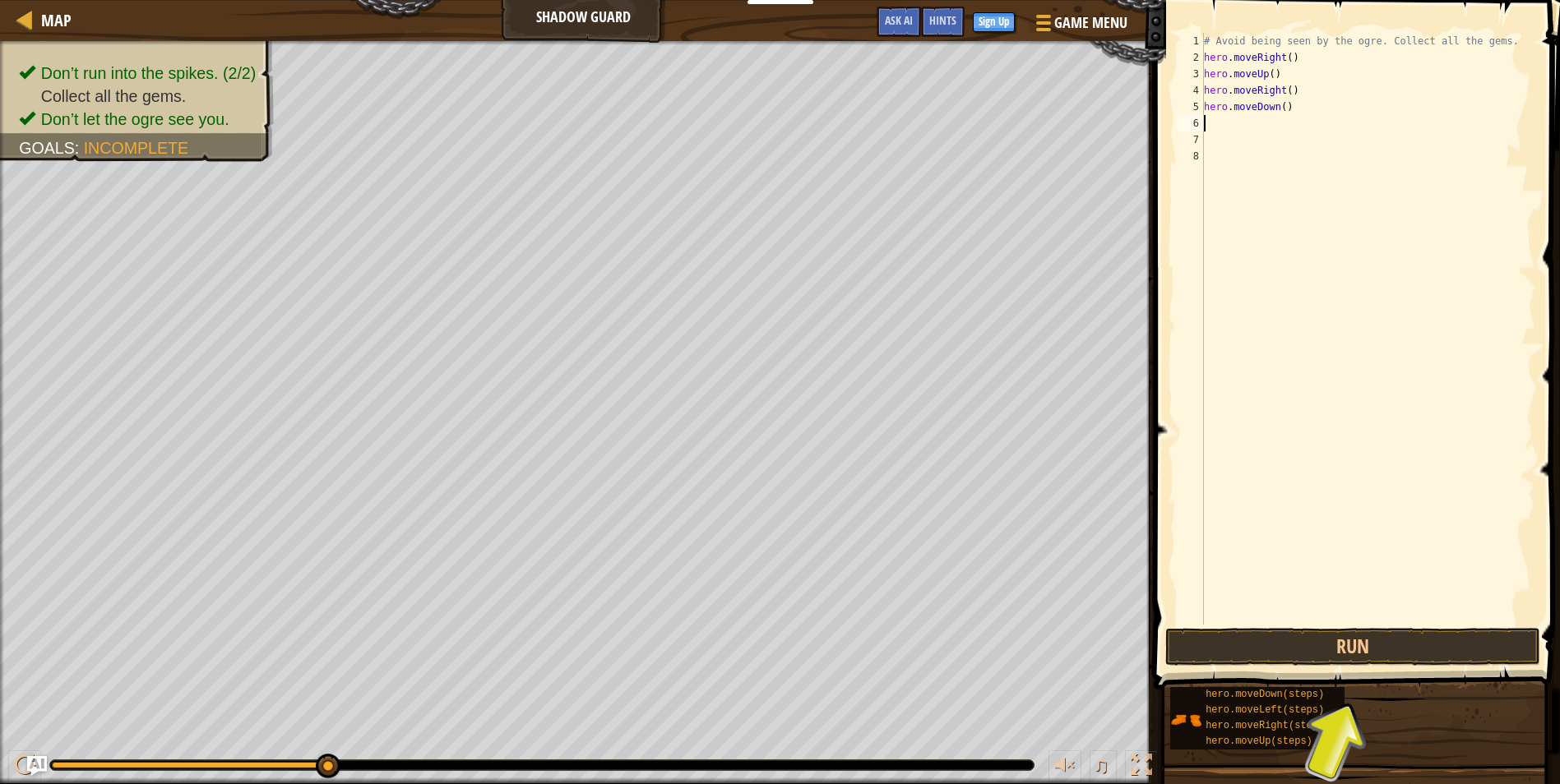
type textarea "h"
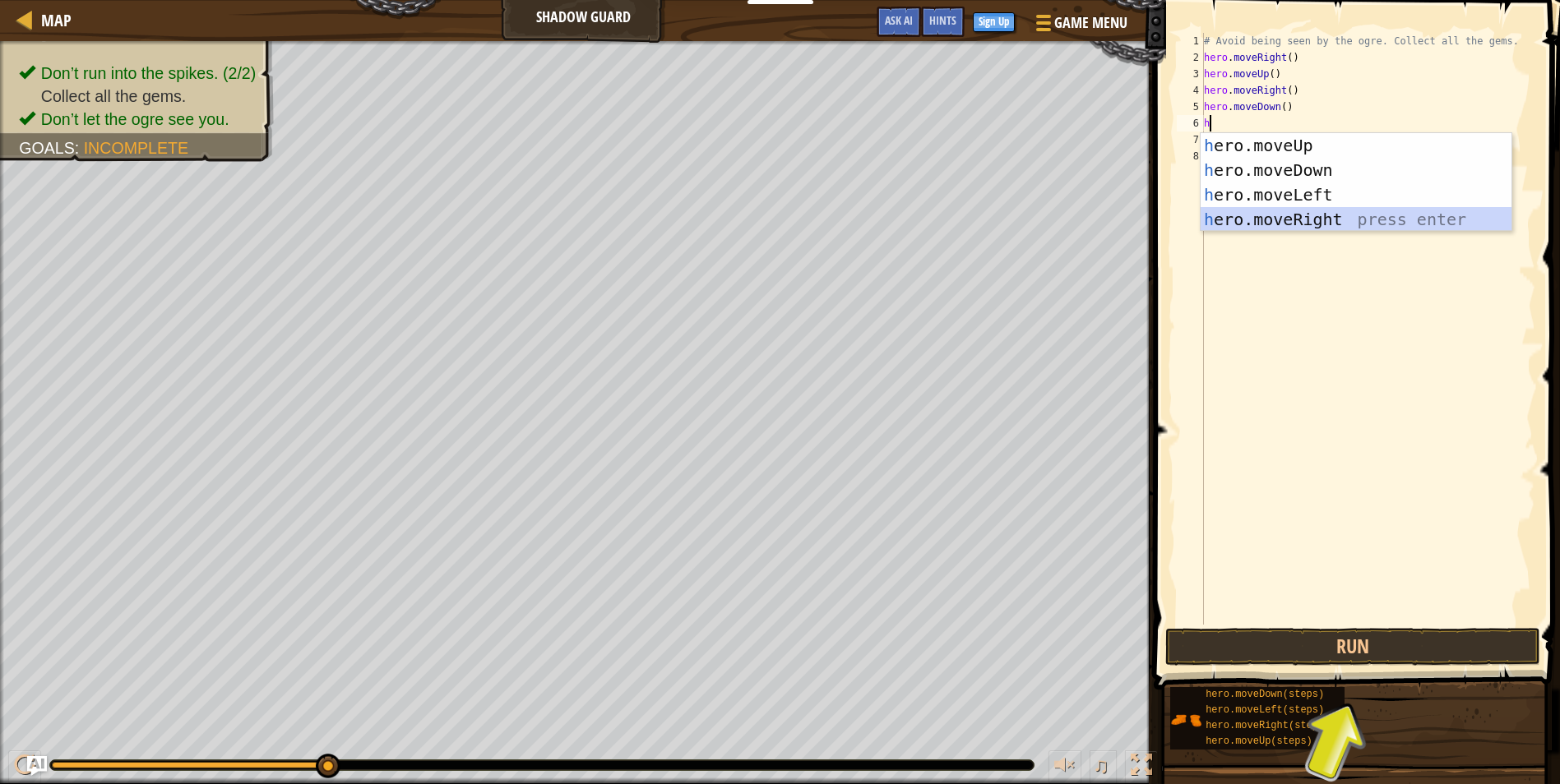
click at [1304, 214] on div "h ero.moveUp press enter h ero.moveDown press enter h ero.moveLeft press enter …" at bounding box center [1355, 207] width 311 height 148
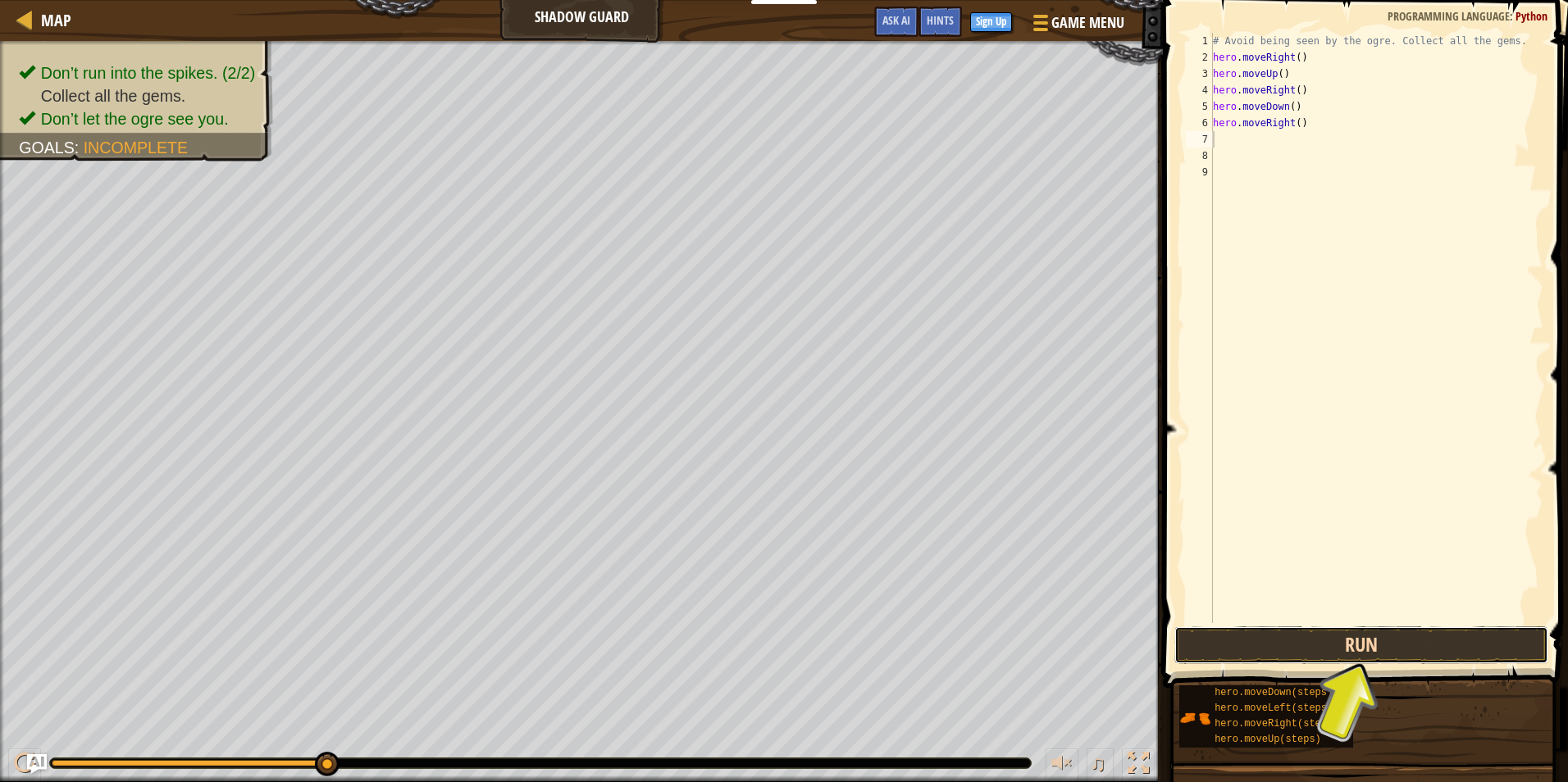
click at [1316, 639] on button "Run" at bounding box center [1361, 645] width 374 height 38
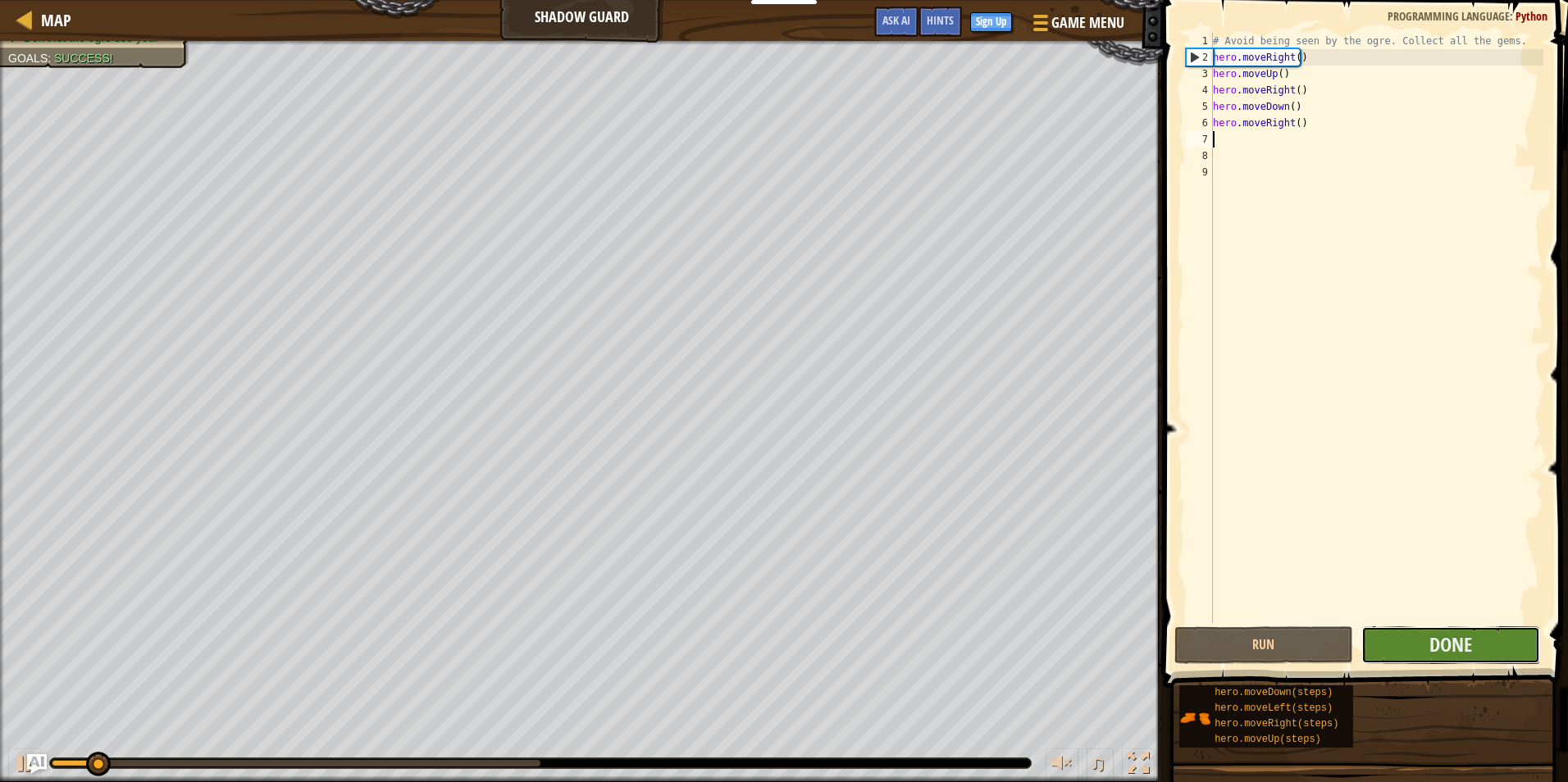
click at [1386, 633] on button "Done" at bounding box center [1450, 645] width 179 height 38
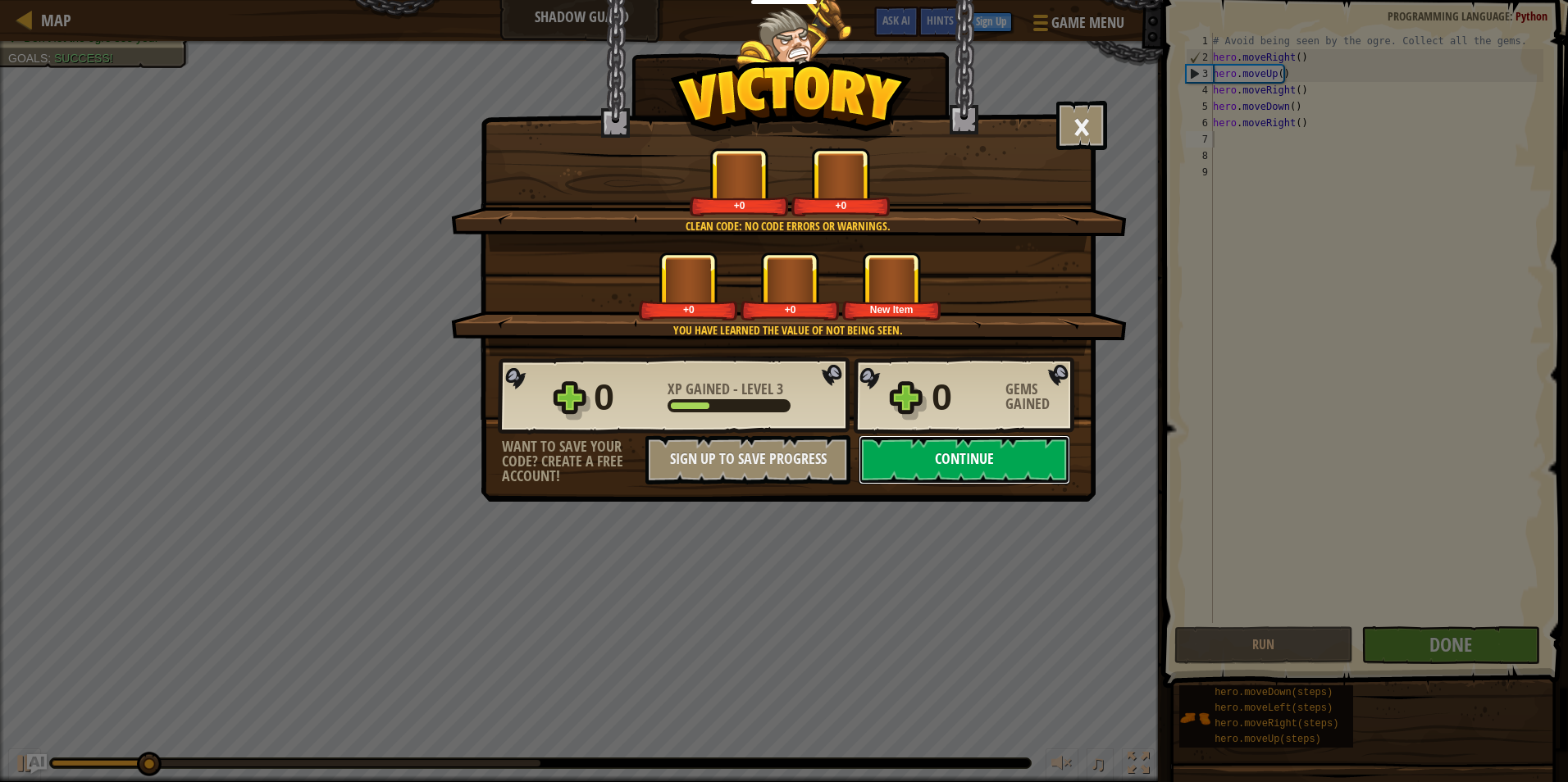
click at [1021, 477] on button "Continue" at bounding box center [964, 459] width 212 height 49
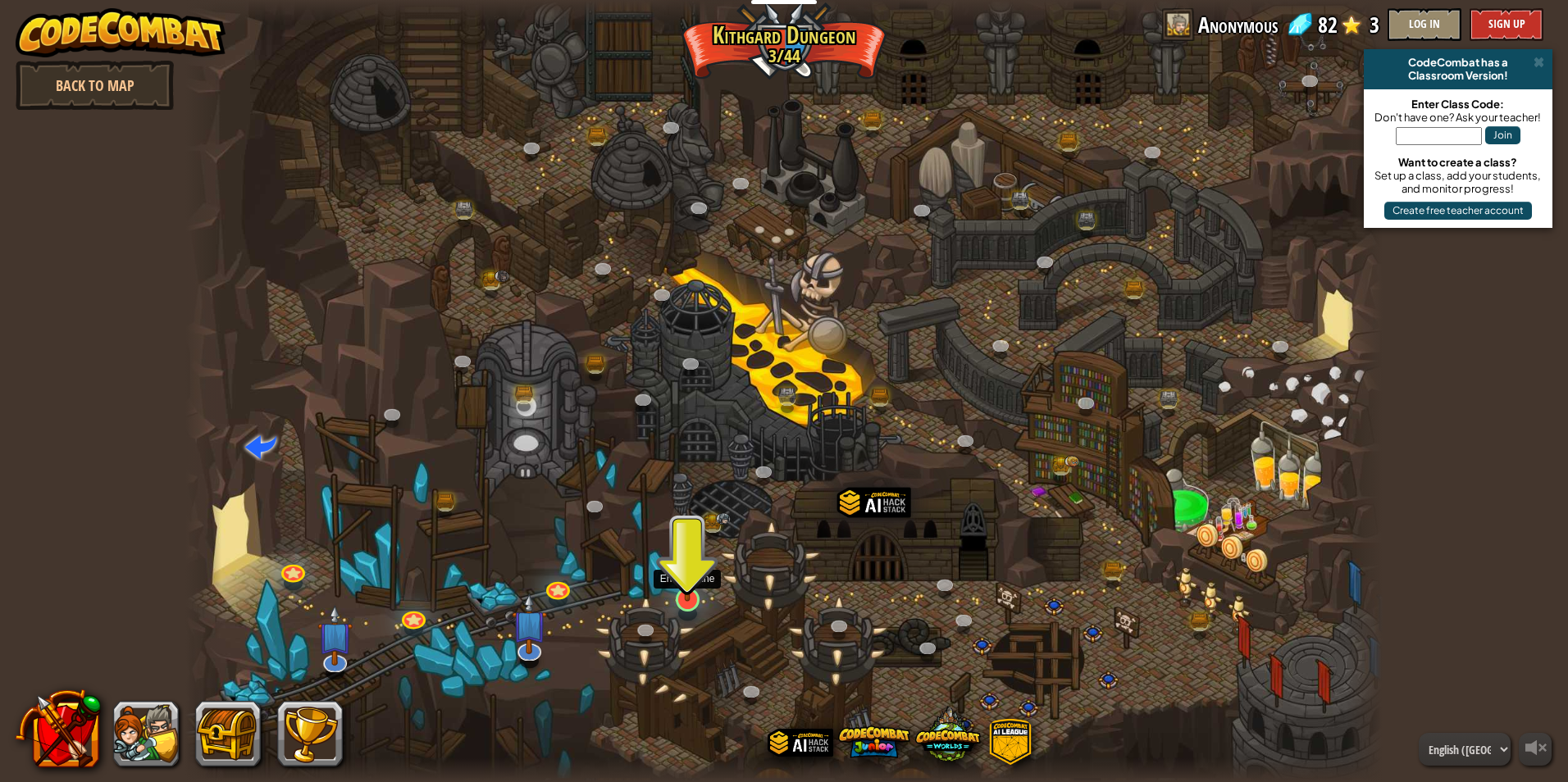
click at [680, 582] on img at bounding box center [687, 565] width 32 height 74
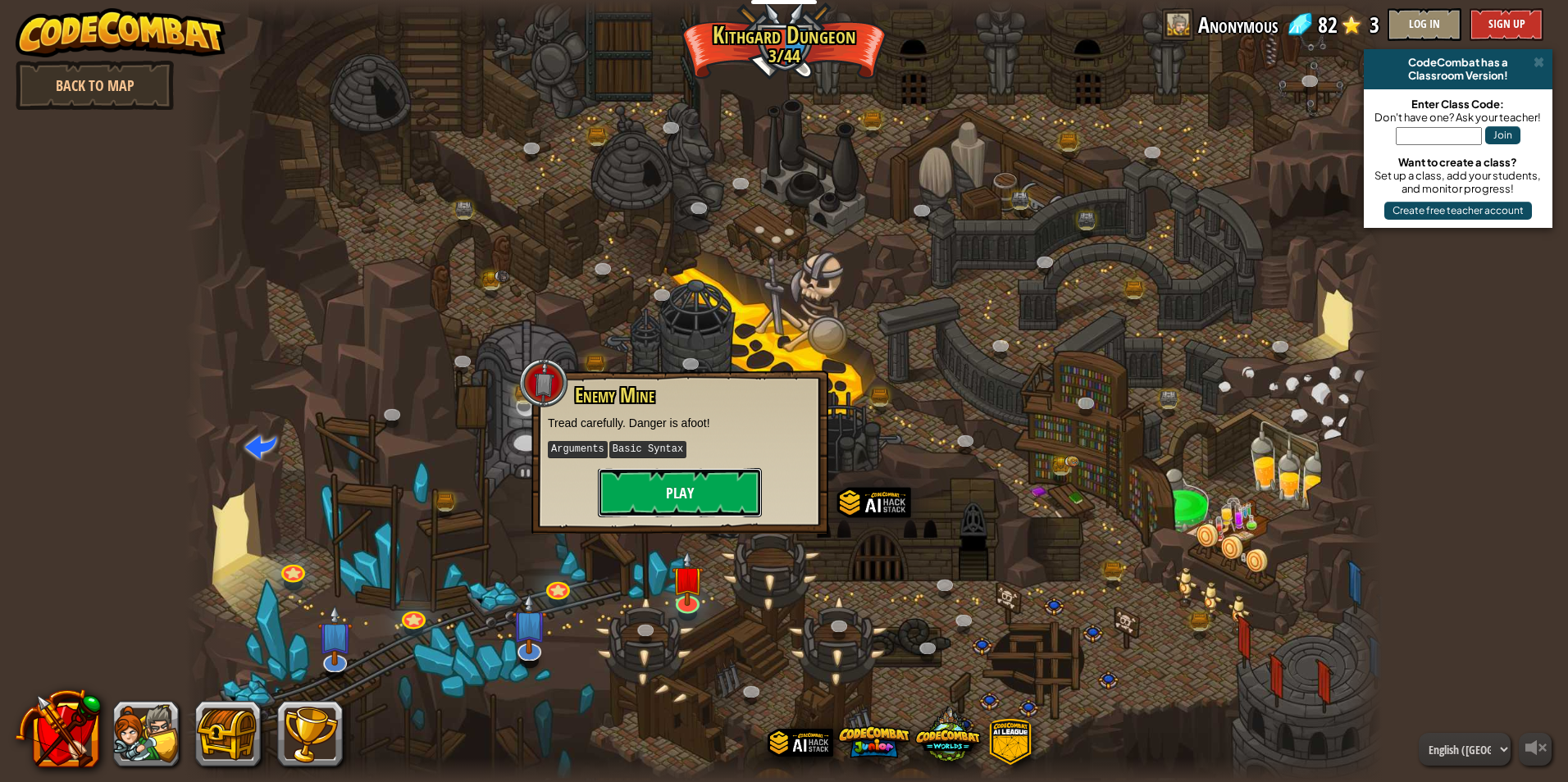
click at [755, 510] on button "Play" at bounding box center [680, 492] width 164 height 49
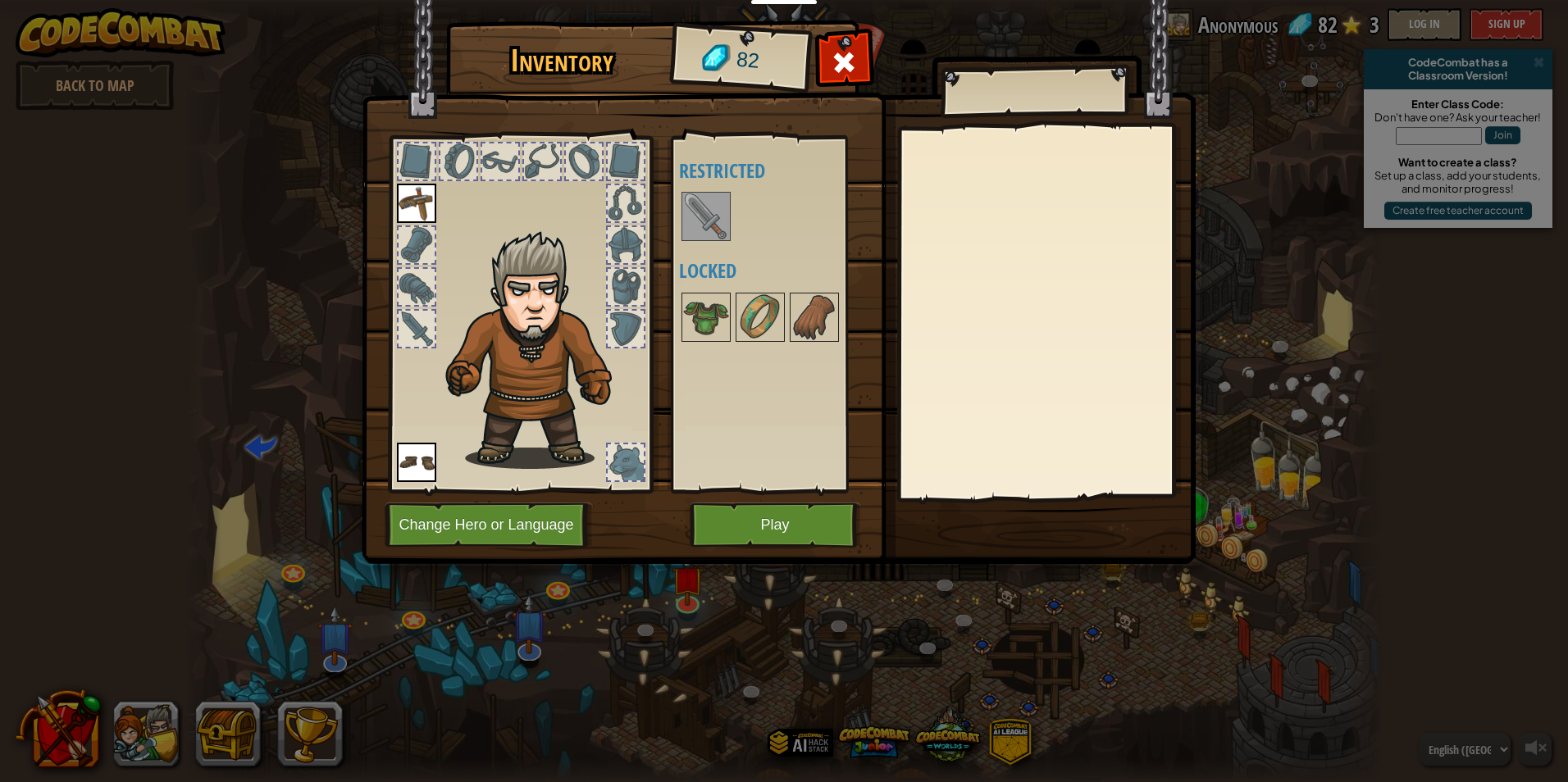
click at [710, 188] on div "Available Equip Equip (double-click to equip) Restricted Locked" at bounding box center [782, 315] width 206 height 342
click at [712, 217] on img at bounding box center [706, 216] width 46 height 46
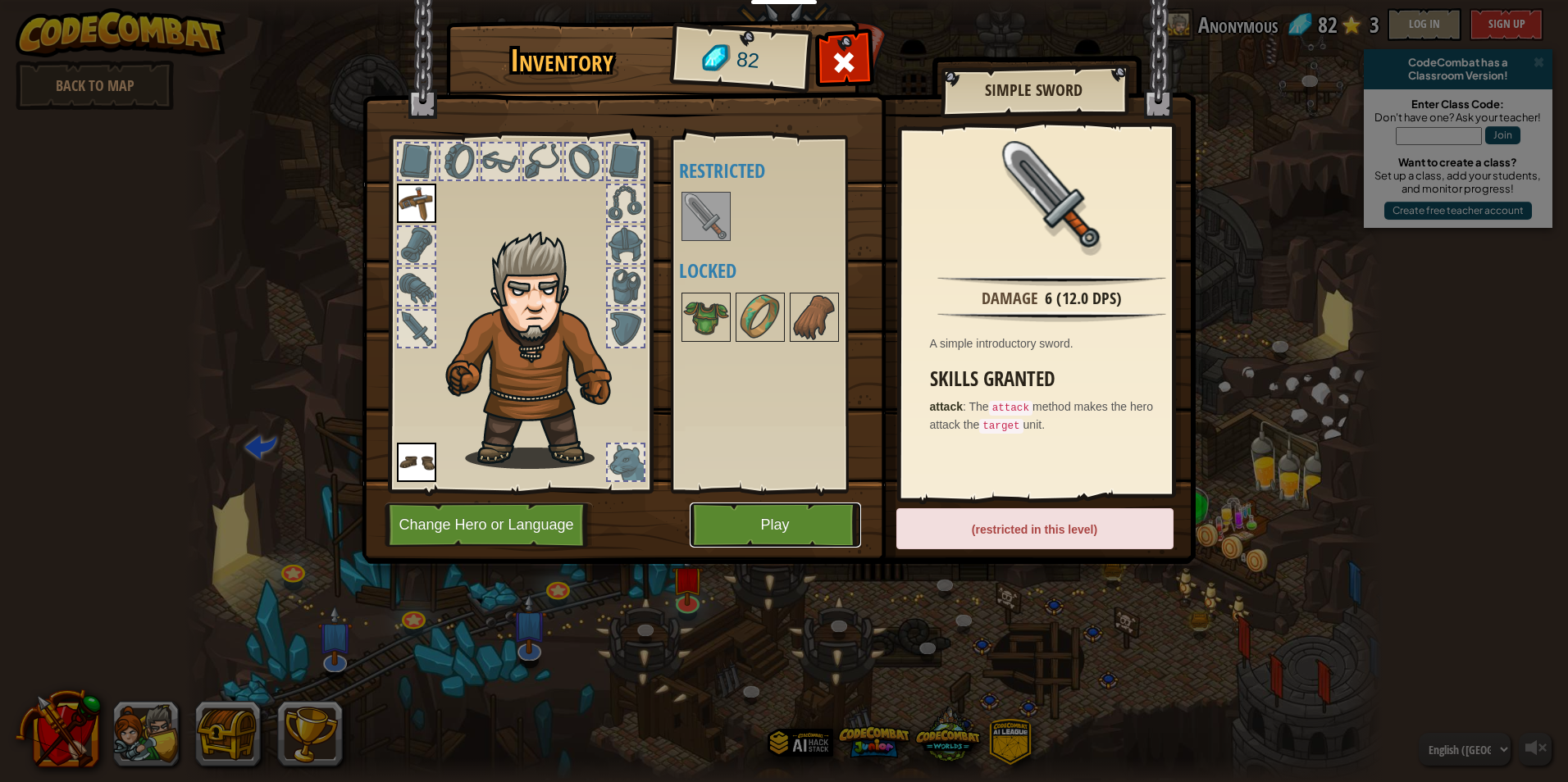
click at [800, 522] on button "Play" at bounding box center [776, 524] width 171 height 45
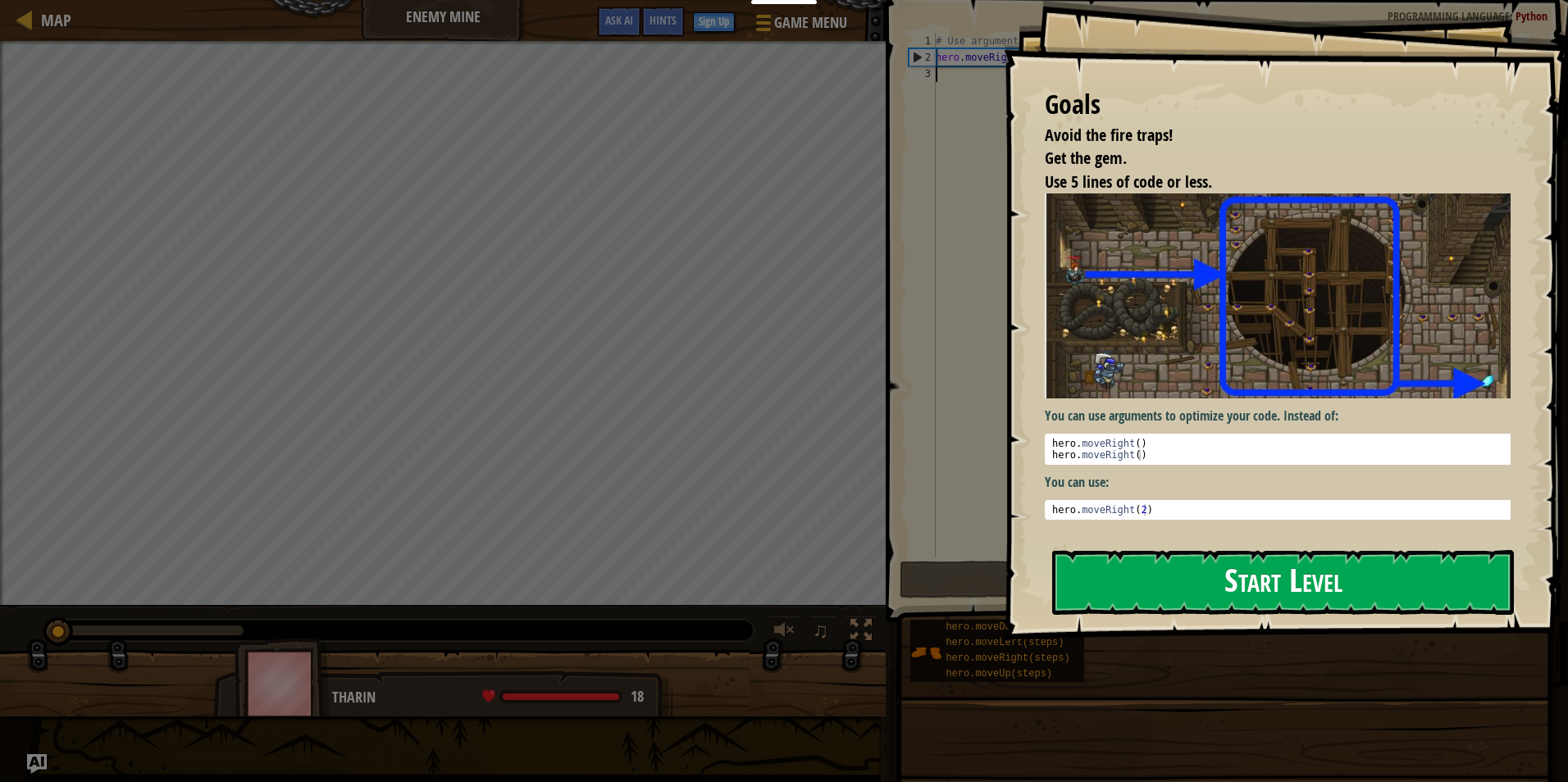
click at [1216, 328] on div "Goals Avoid the fire traps! Get the gem. Use 5 lines of code or less. You can u…" at bounding box center [1286, 320] width 564 height 640
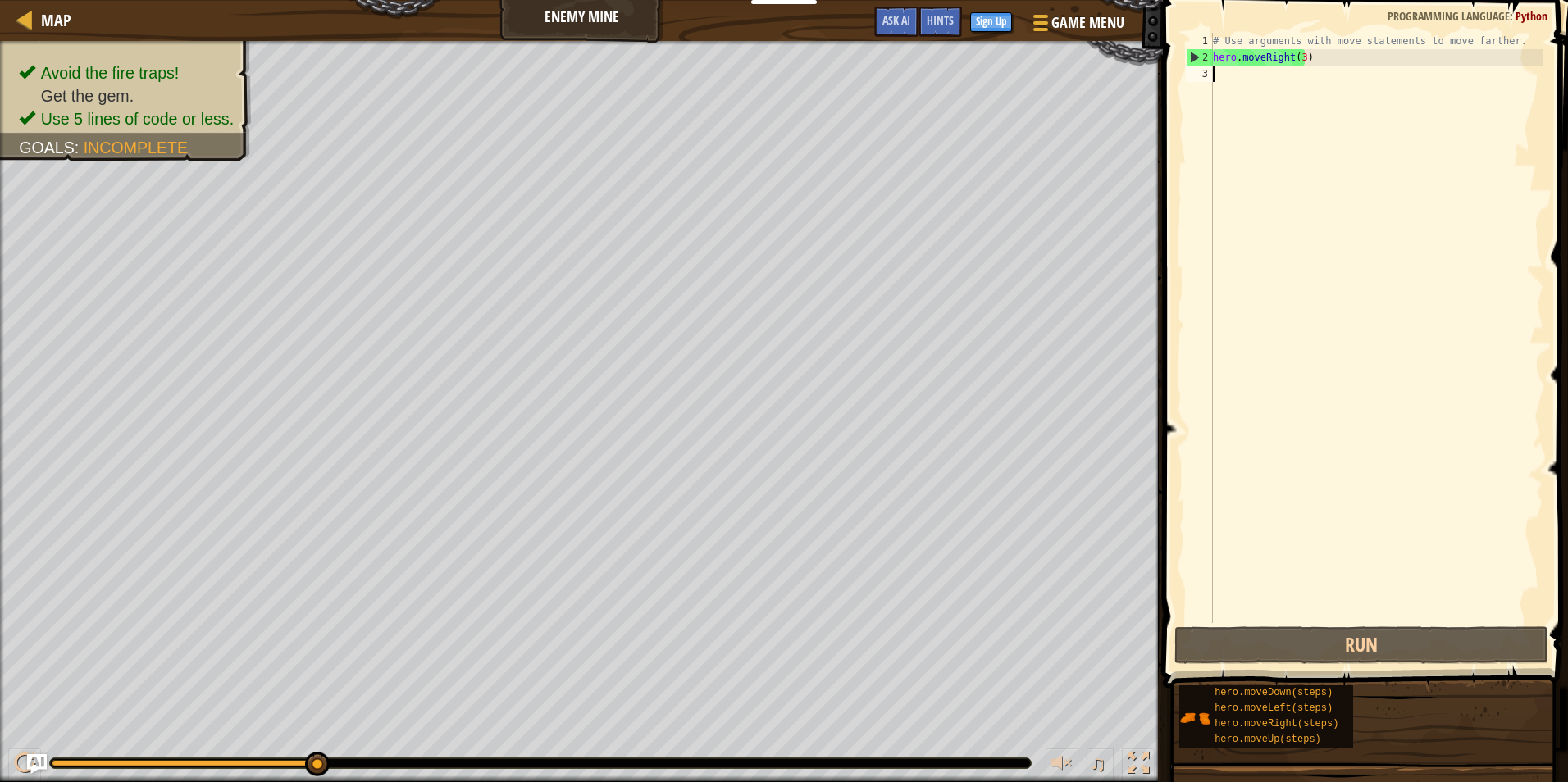
type textarea "h"
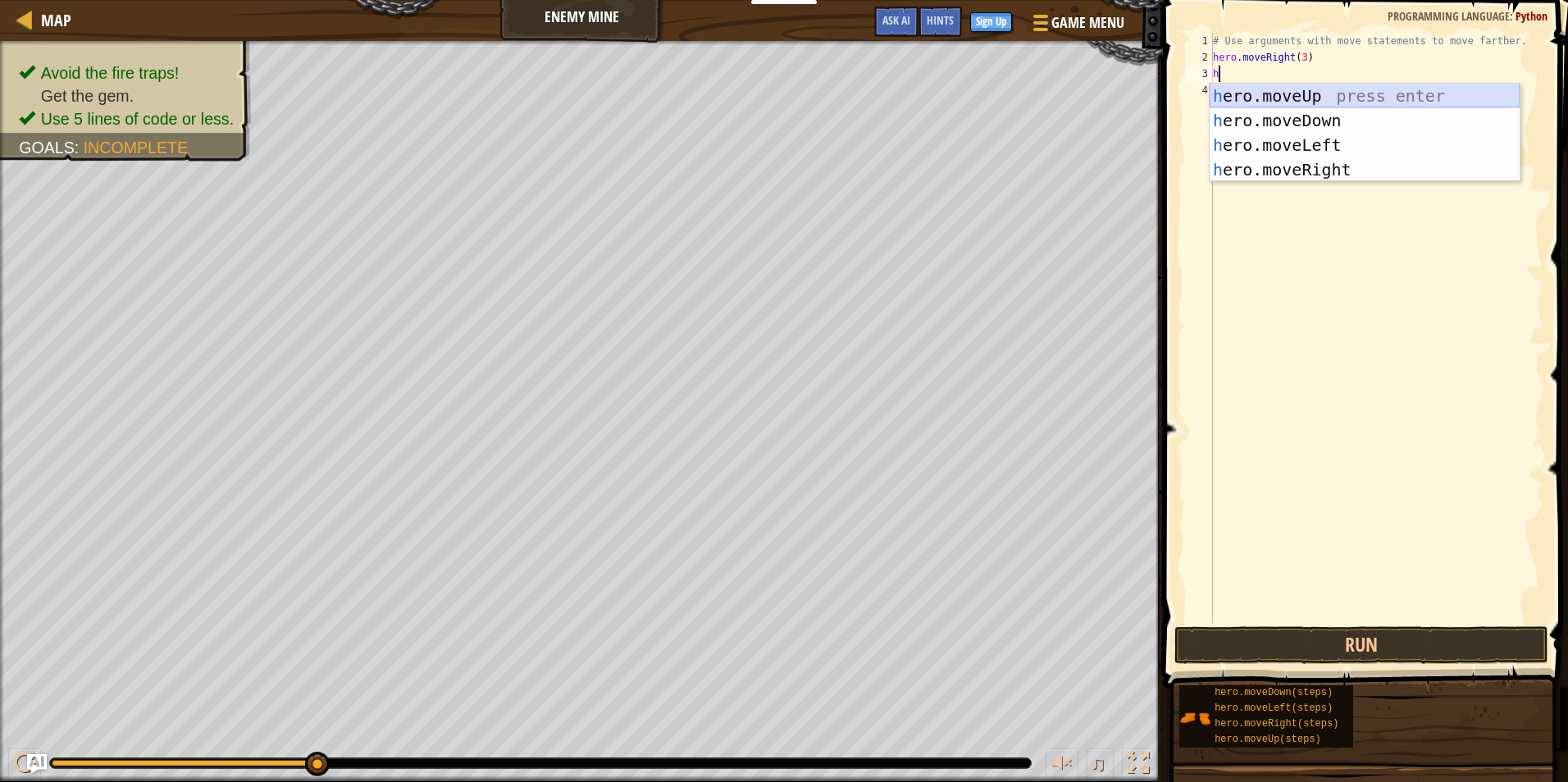
click at [1355, 95] on div "h ero.moveUp press enter h ero.moveDown press enter h ero.moveLeft press enter …" at bounding box center [1365, 157] width 310 height 147
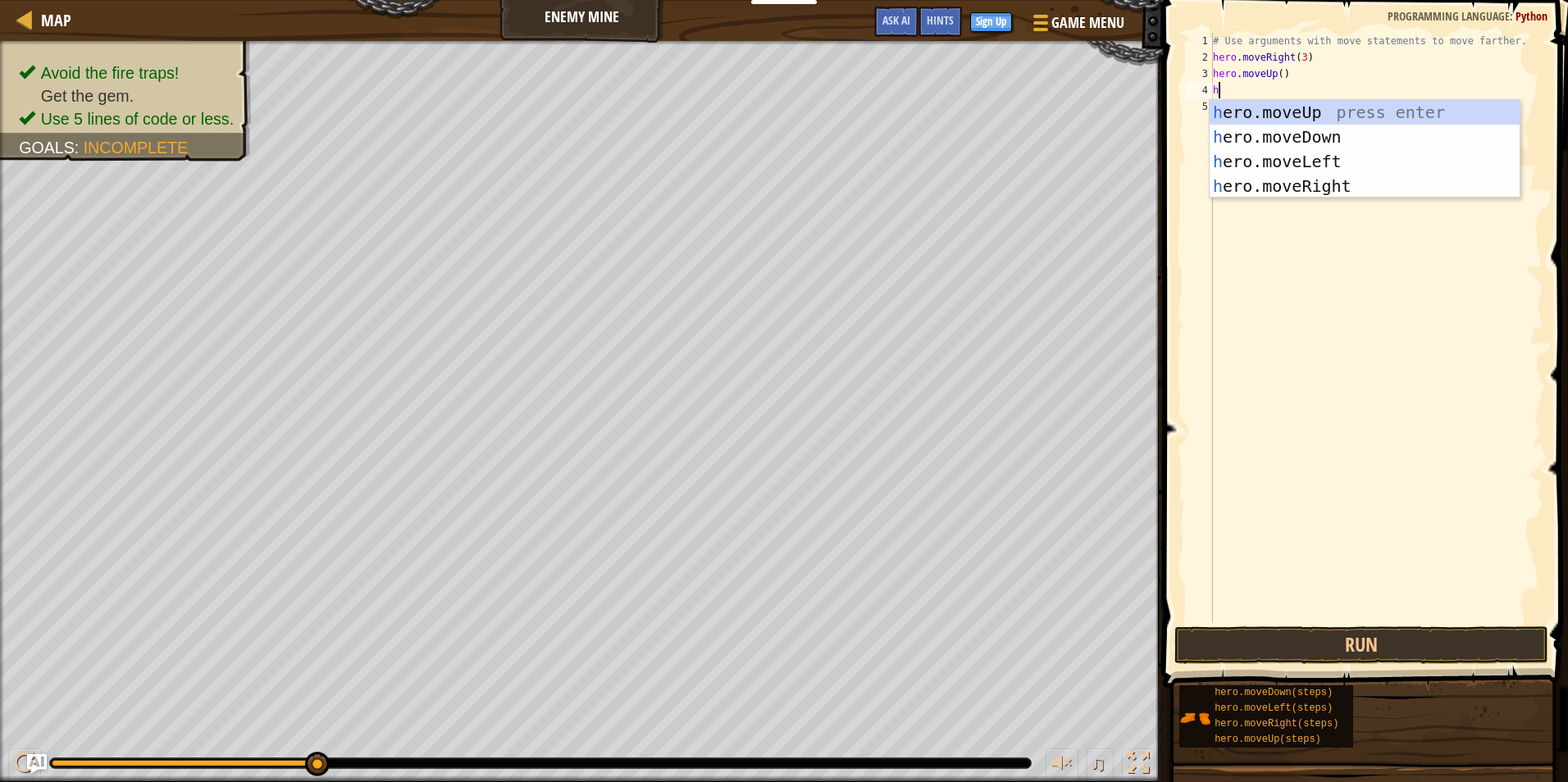
type textarea "h"
click at [1310, 188] on div "h ero.moveUp press enter h ero.moveDown press enter h ero.moveLeft press enter …" at bounding box center [1365, 174] width 310 height 147
type textarea "h"
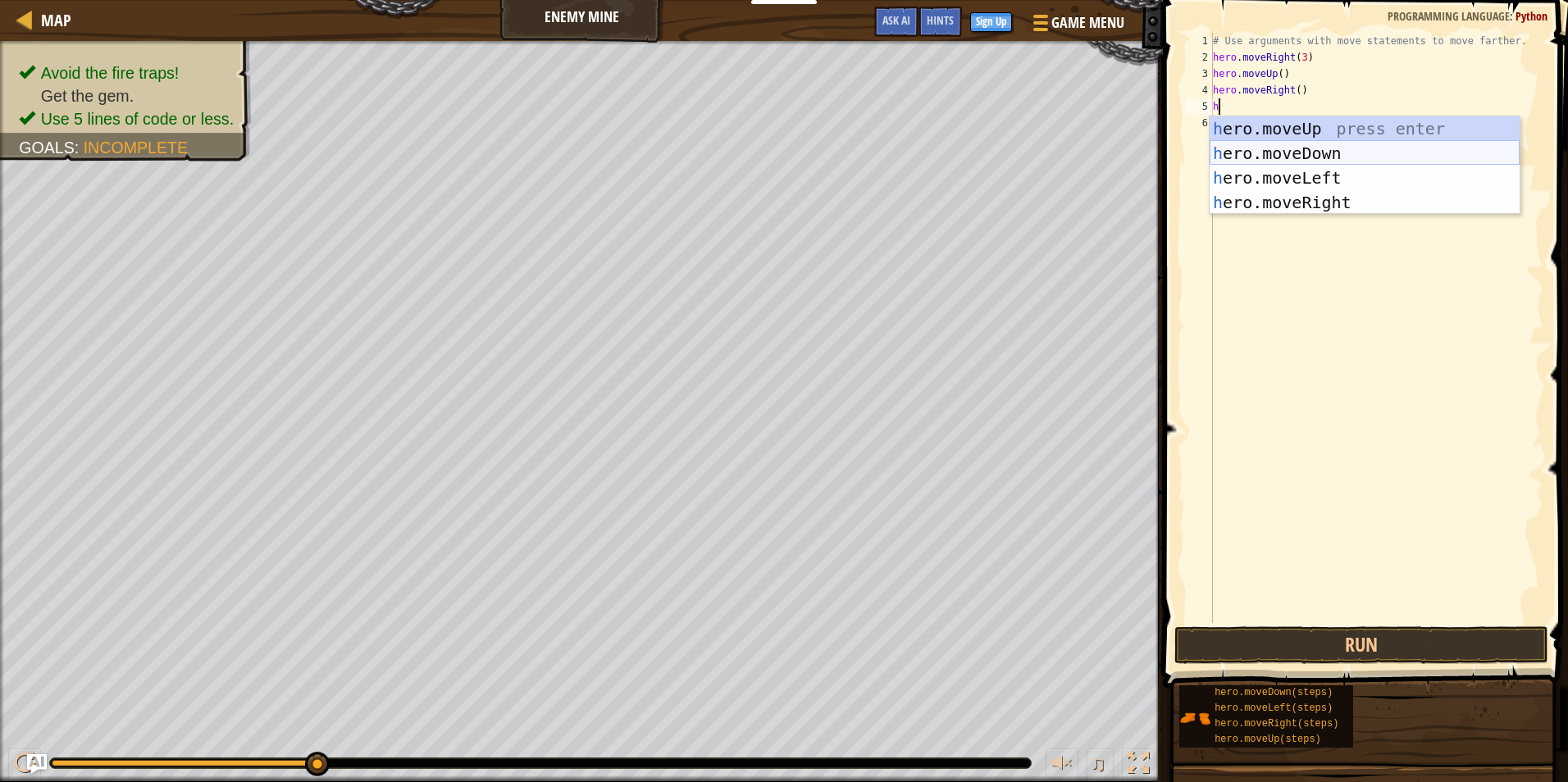
click at [1307, 155] on div "h ero.moveUp press enter h ero.moveDown press enter h ero.moveLeft press enter …" at bounding box center [1365, 190] width 310 height 147
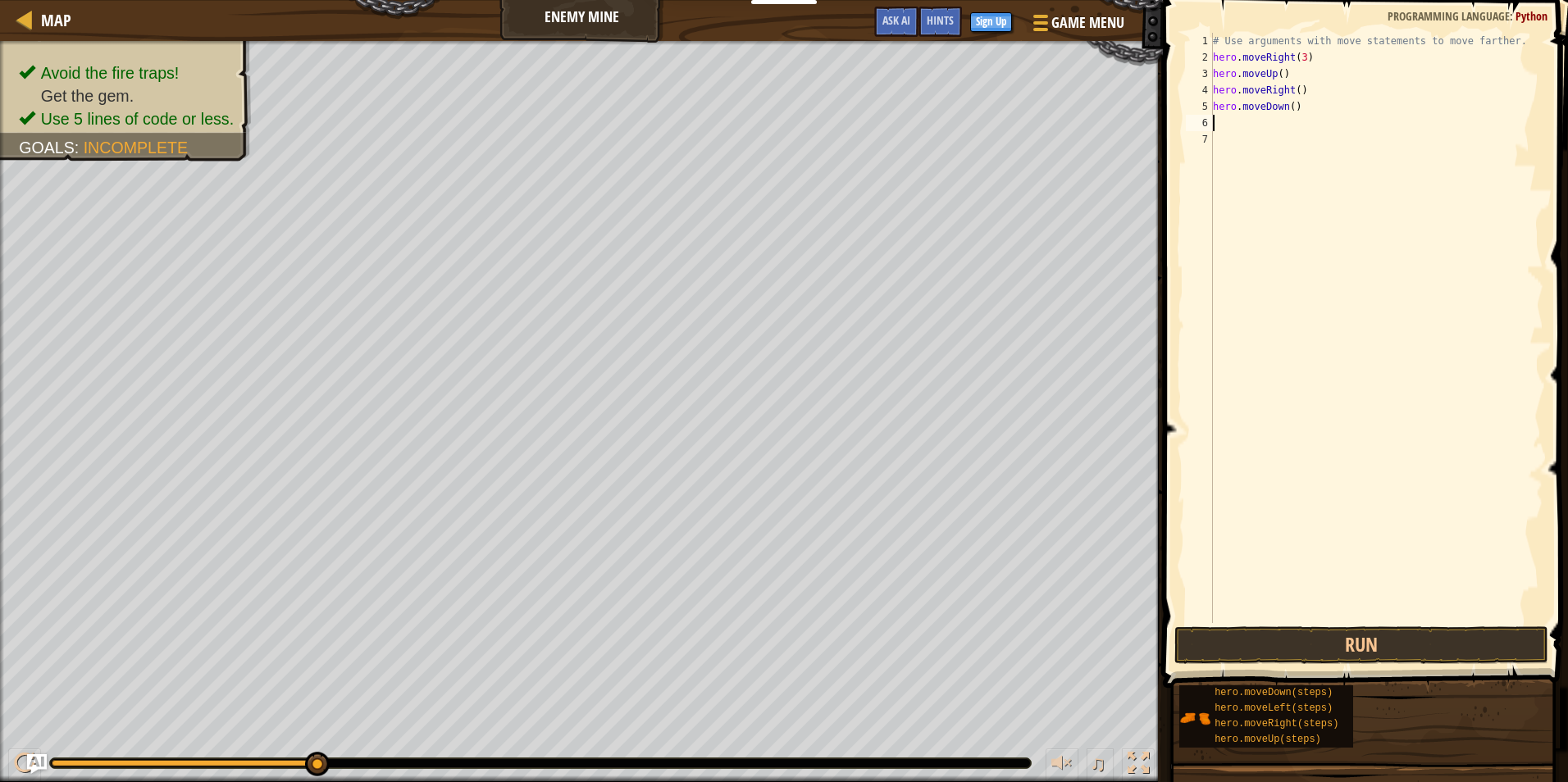
type textarea "h"
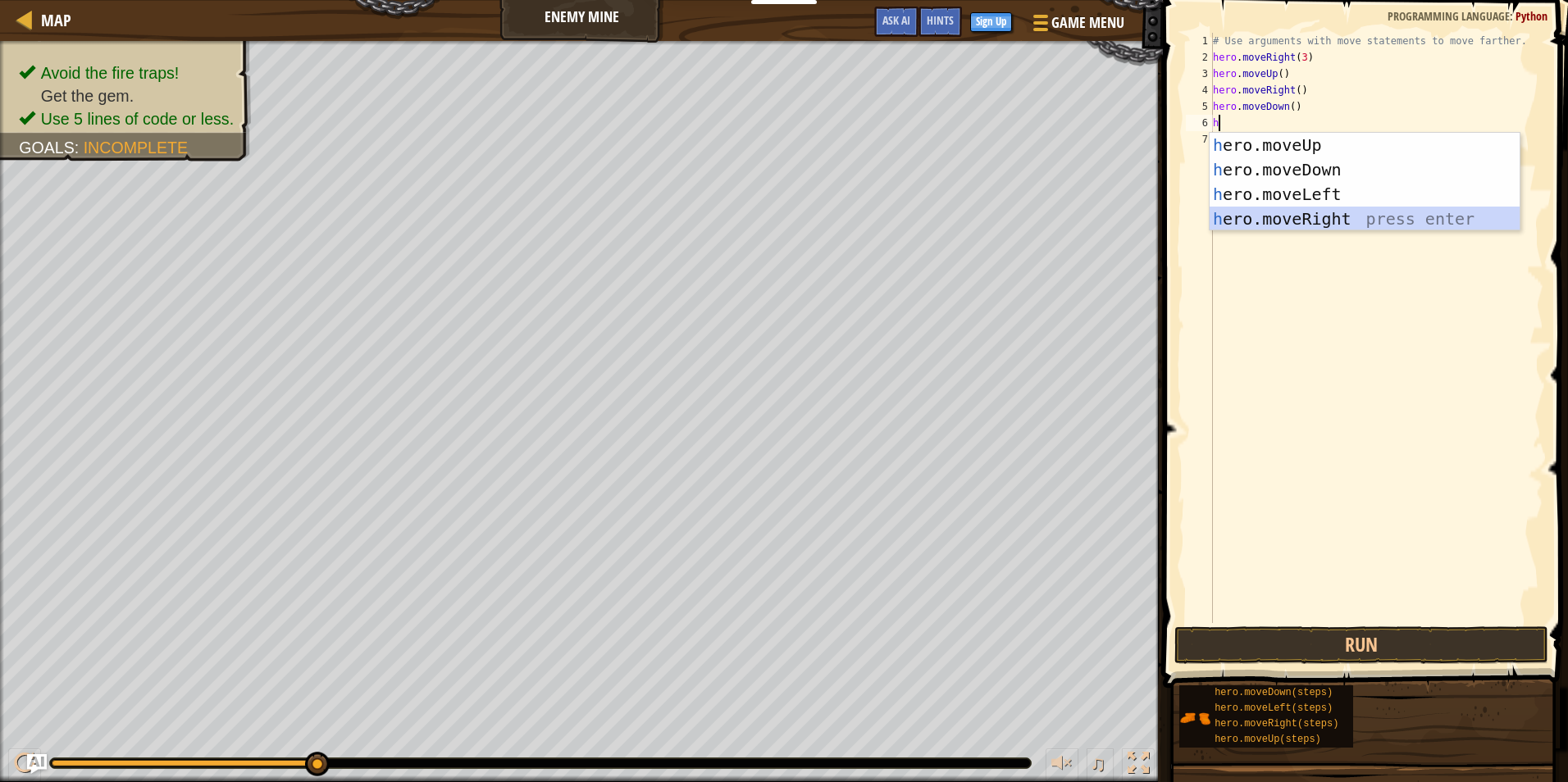
click at [1267, 213] on div "h ero.moveUp press enter h ero.moveDown press enter h ero.moveLeft press enter …" at bounding box center [1365, 206] width 310 height 147
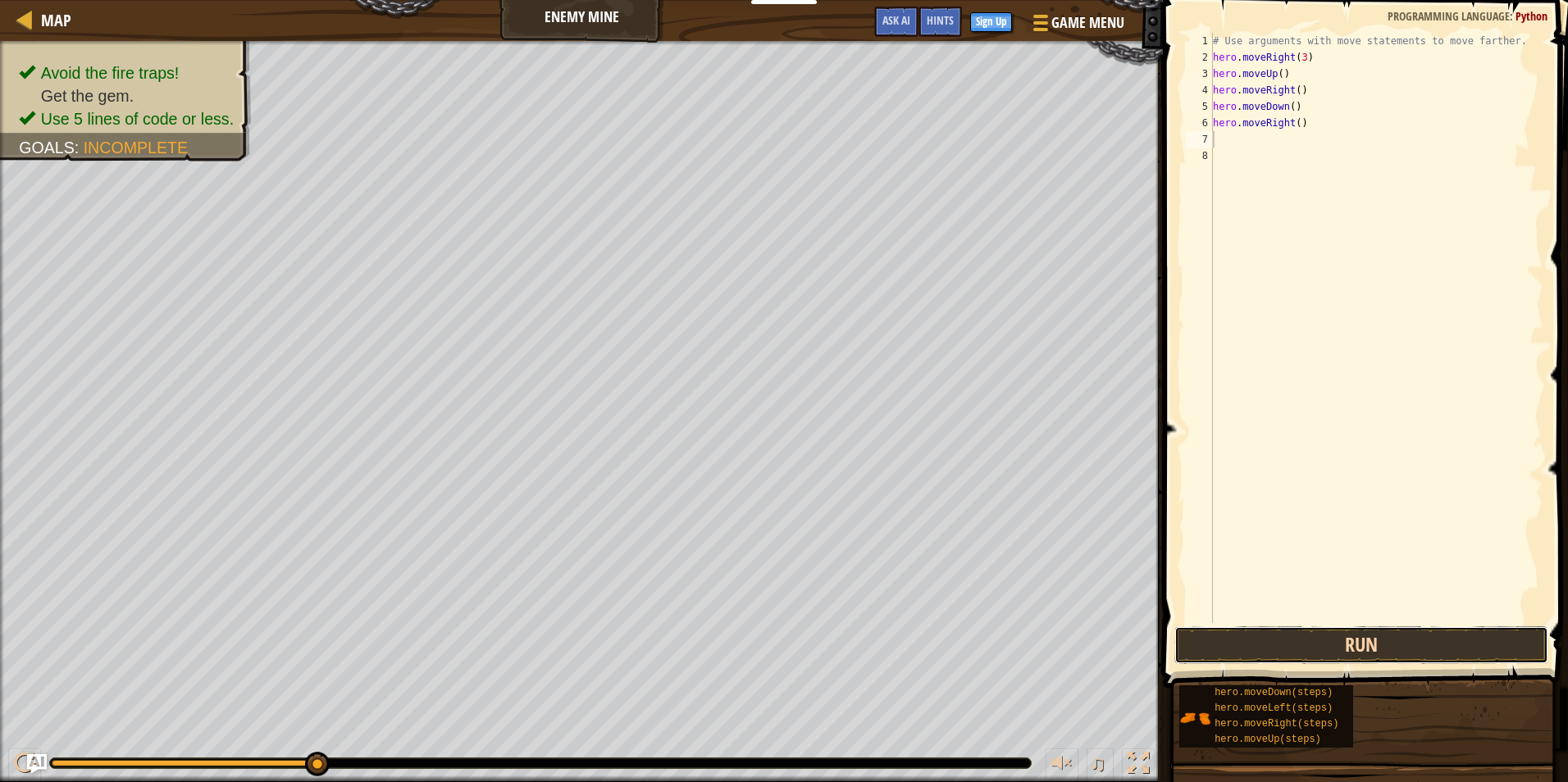
click at [1258, 627] on button "Run" at bounding box center [1361, 645] width 374 height 38
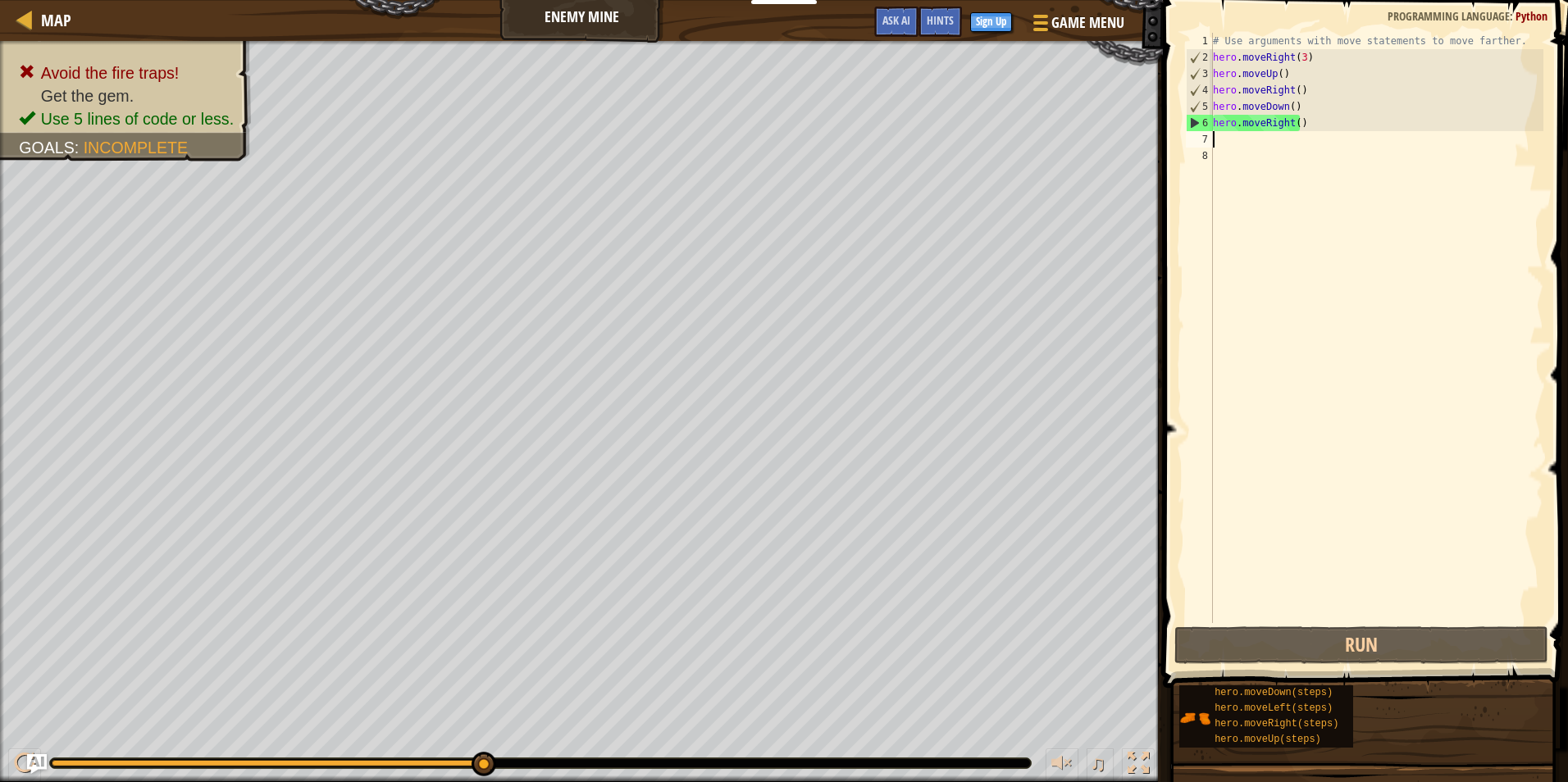
click at [1295, 122] on div "# Use arguments with move statements to move farther. hero . moveRight ( 3 ) he…" at bounding box center [1377, 344] width 334 height 623
click at [1286, 105] on div "# Use arguments with move statements to move farther. hero . moveRight ( 3 ) he…" at bounding box center [1377, 344] width 334 height 623
click at [1289, 109] on div "# Use arguments with move statements to move farther. hero . moveRight ( 3 ) he…" at bounding box center [1377, 344] width 334 height 623
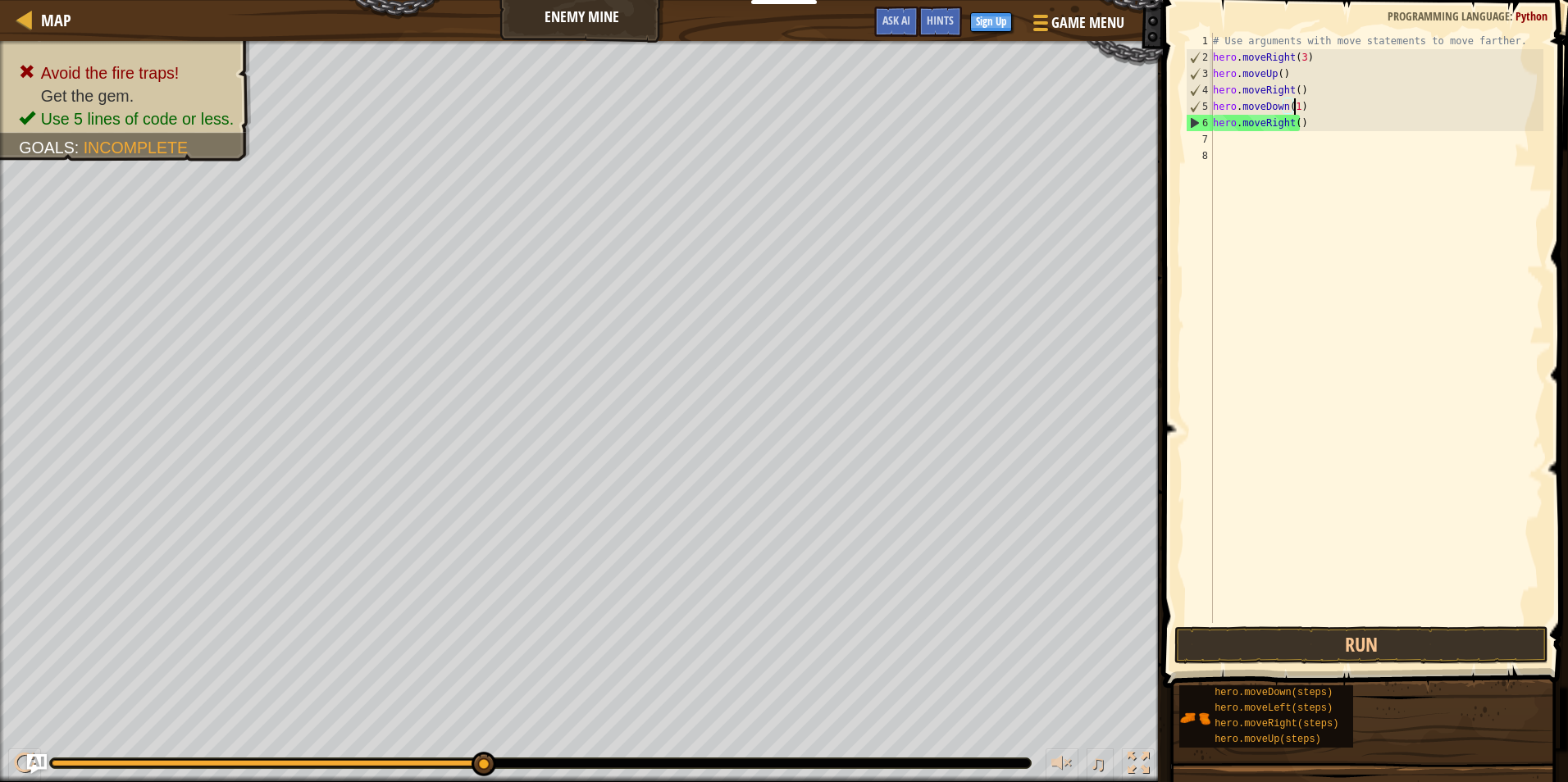
scroll to position [7, 6]
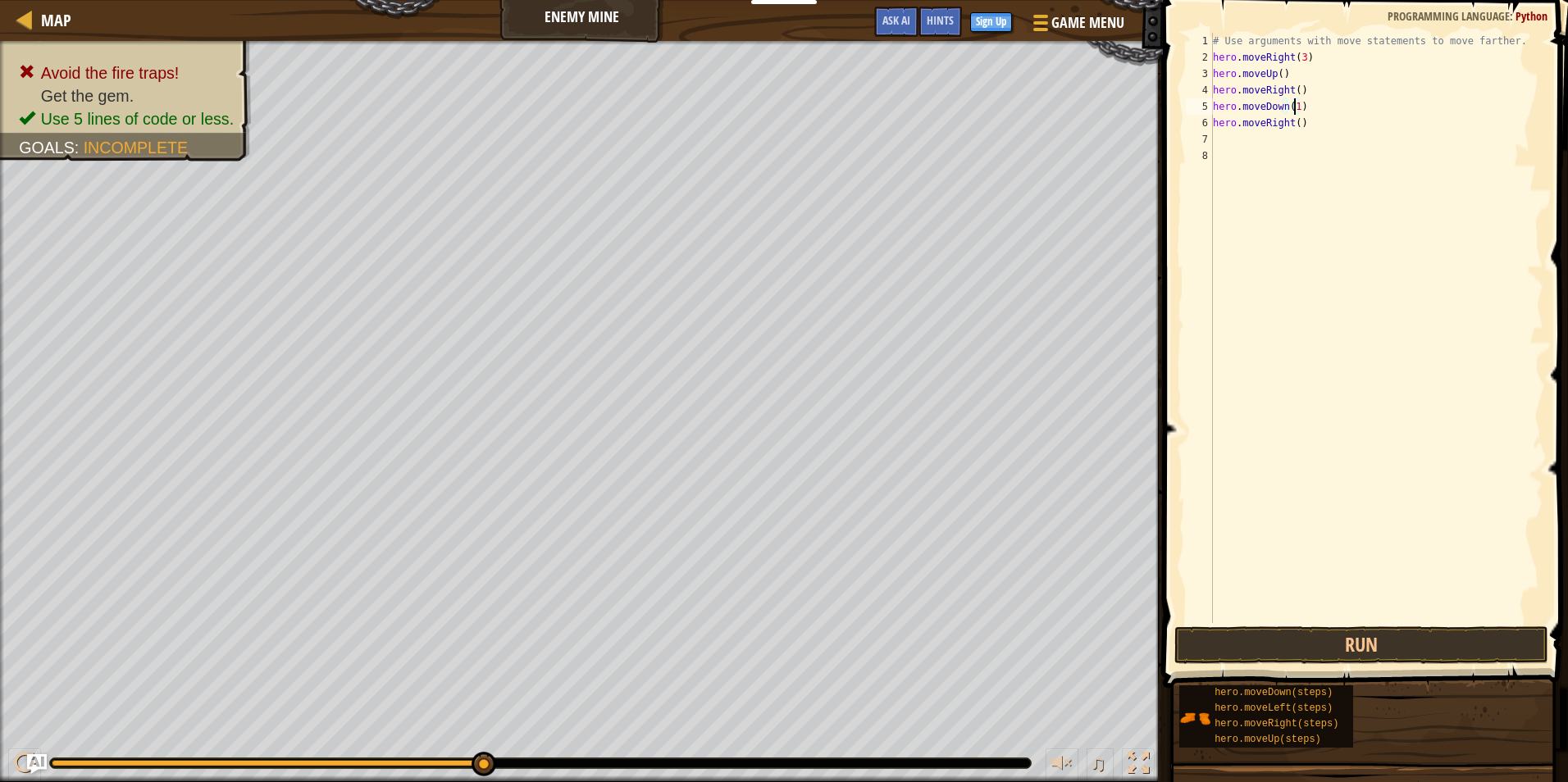
type textarea "hero.moveDown(10)"
click at [1418, 663] on button "Run" at bounding box center [1361, 645] width 374 height 38
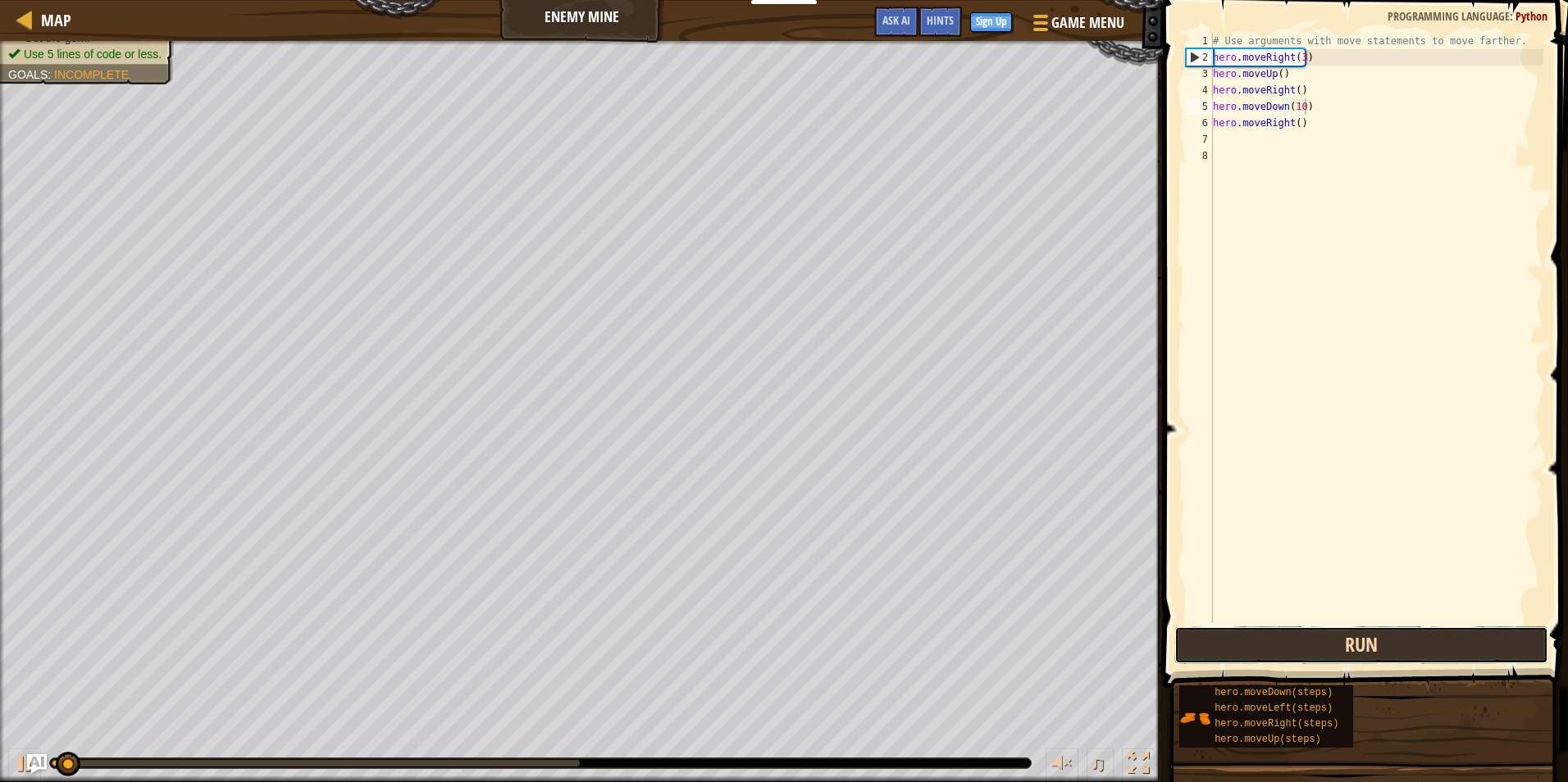
click at [1414, 654] on button "Run" at bounding box center [1361, 645] width 374 height 38
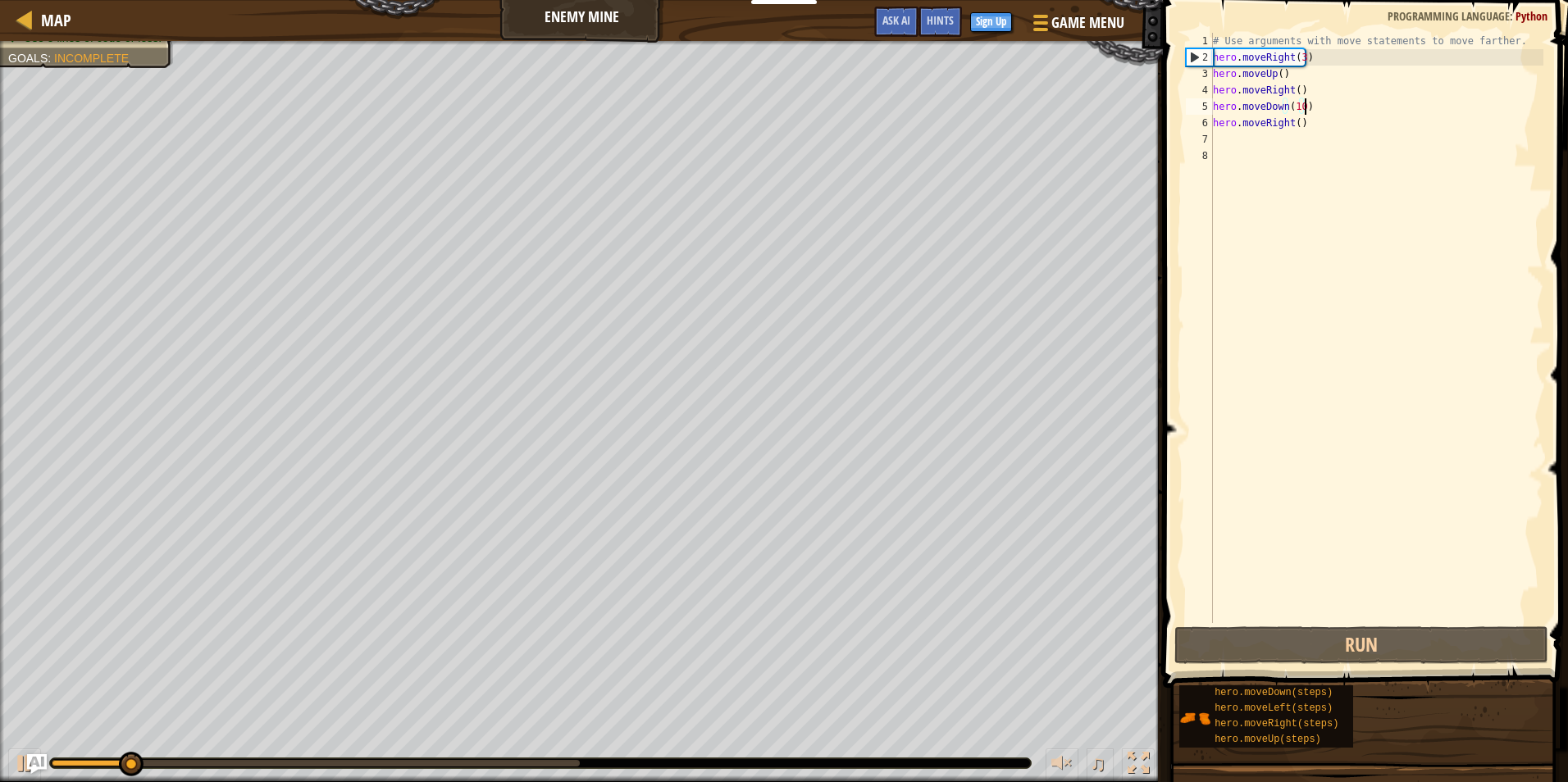
click at [1295, 115] on div "# Use arguments with move statements to move farther. hero . moveRight ( 3 ) he…" at bounding box center [1377, 344] width 334 height 623
click at [1295, 110] on div "# Use arguments with move statements to move farther. hero . moveRight ( 3 ) he…" at bounding box center [1377, 344] width 334 height 623
click at [1298, 107] on div "# Use arguments with move statements to move farther. hero . moveRight ( 3 ) he…" at bounding box center [1377, 344] width 334 height 623
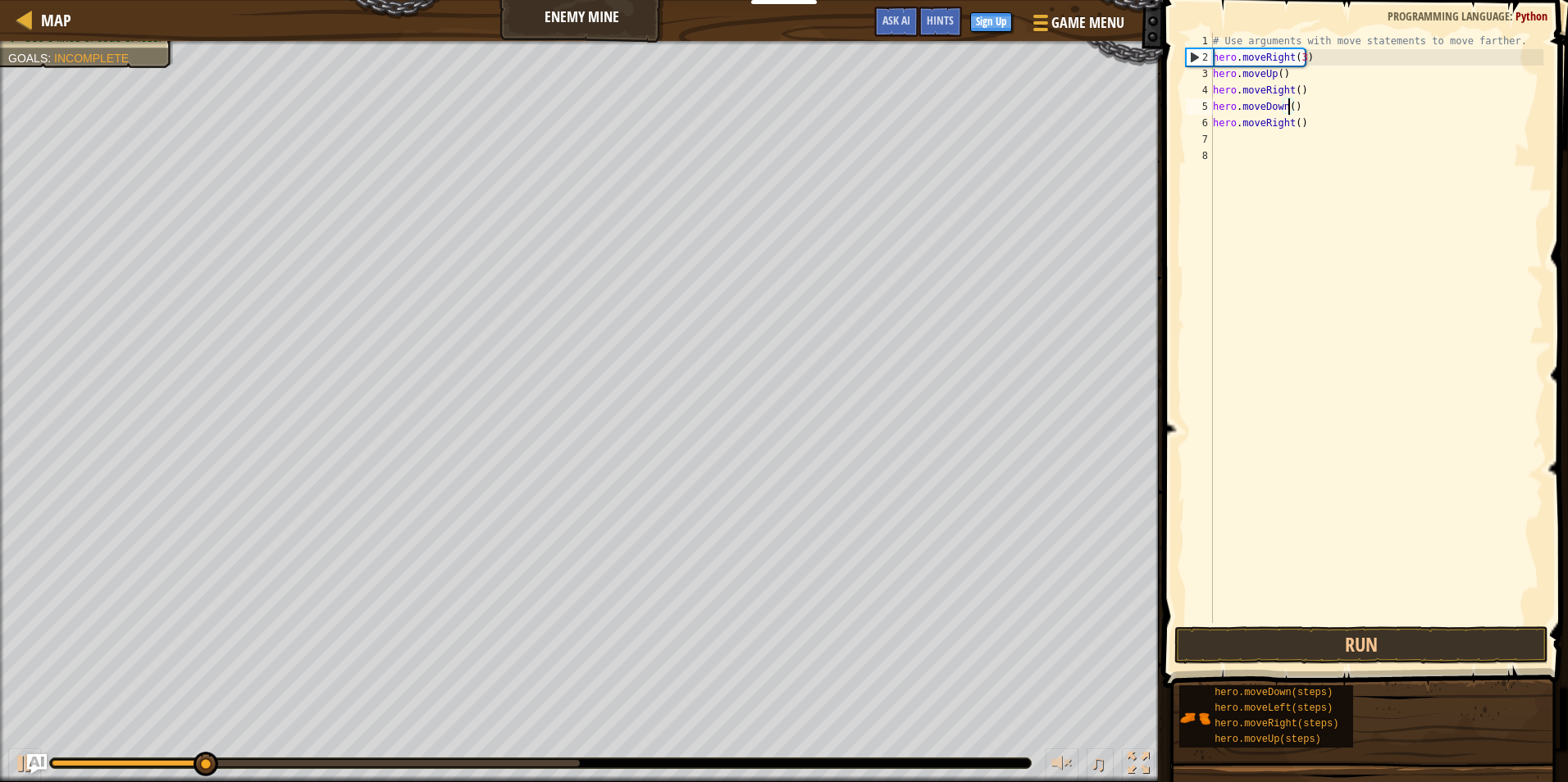
scroll to position [7, 6]
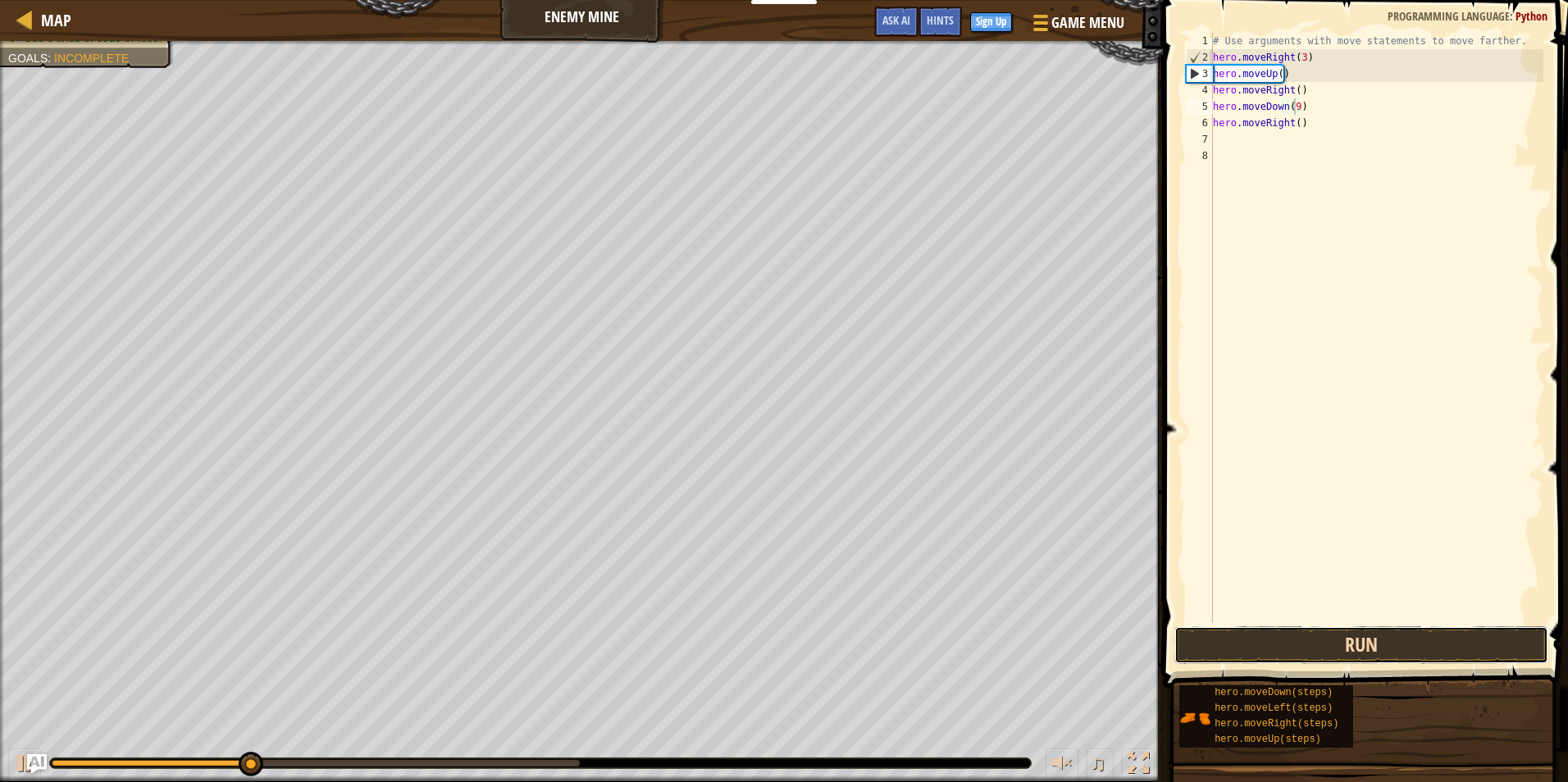
click at [1374, 641] on button "Run" at bounding box center [1361, 645] width 374 height 38
click at [1366, 641] on button "Run" at bounding box center [1361, 645] width 374 height 38
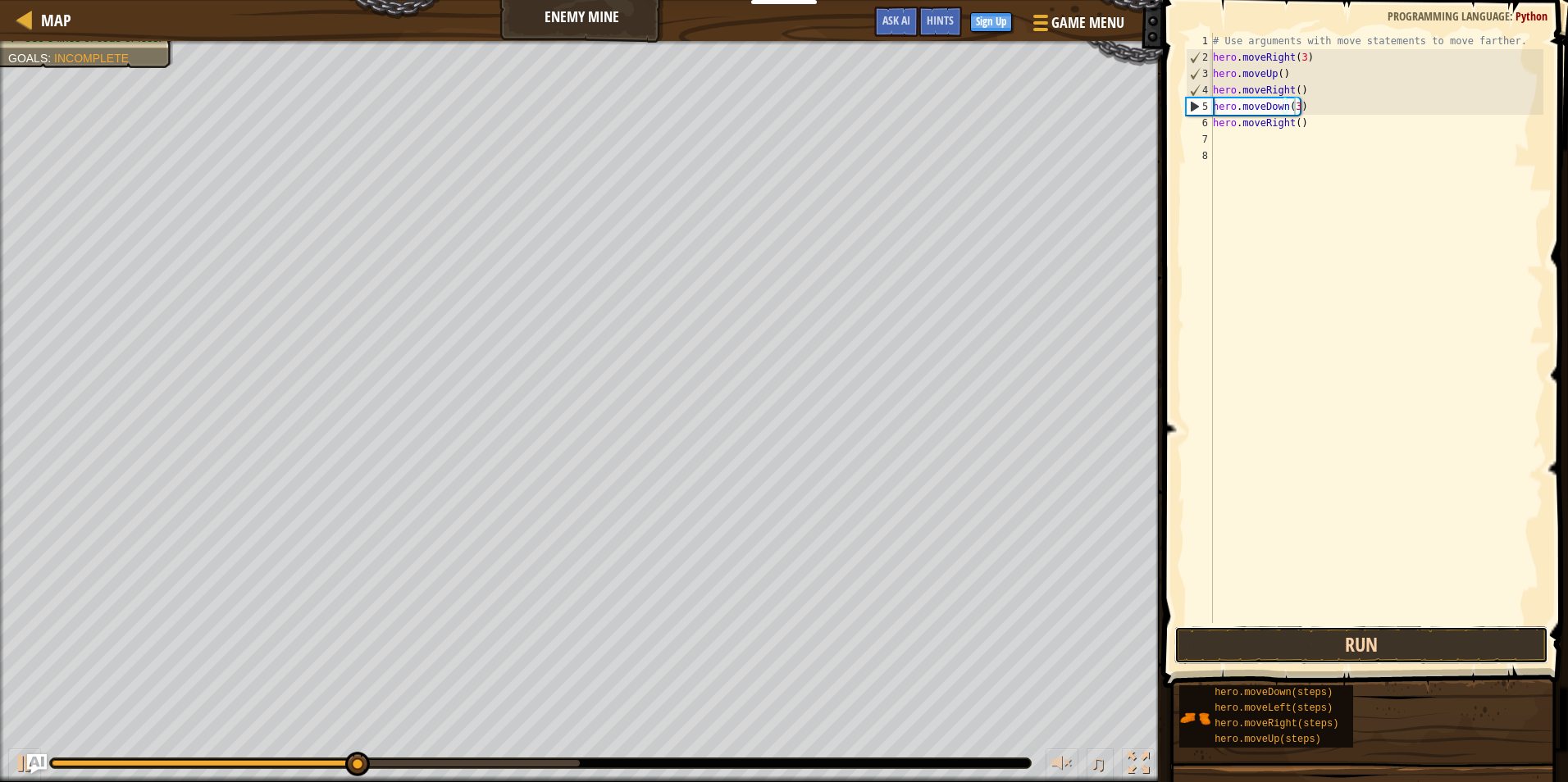
click at [1380, 641] on button "Run" at bounding box center [1361, 645] width 374 height 38
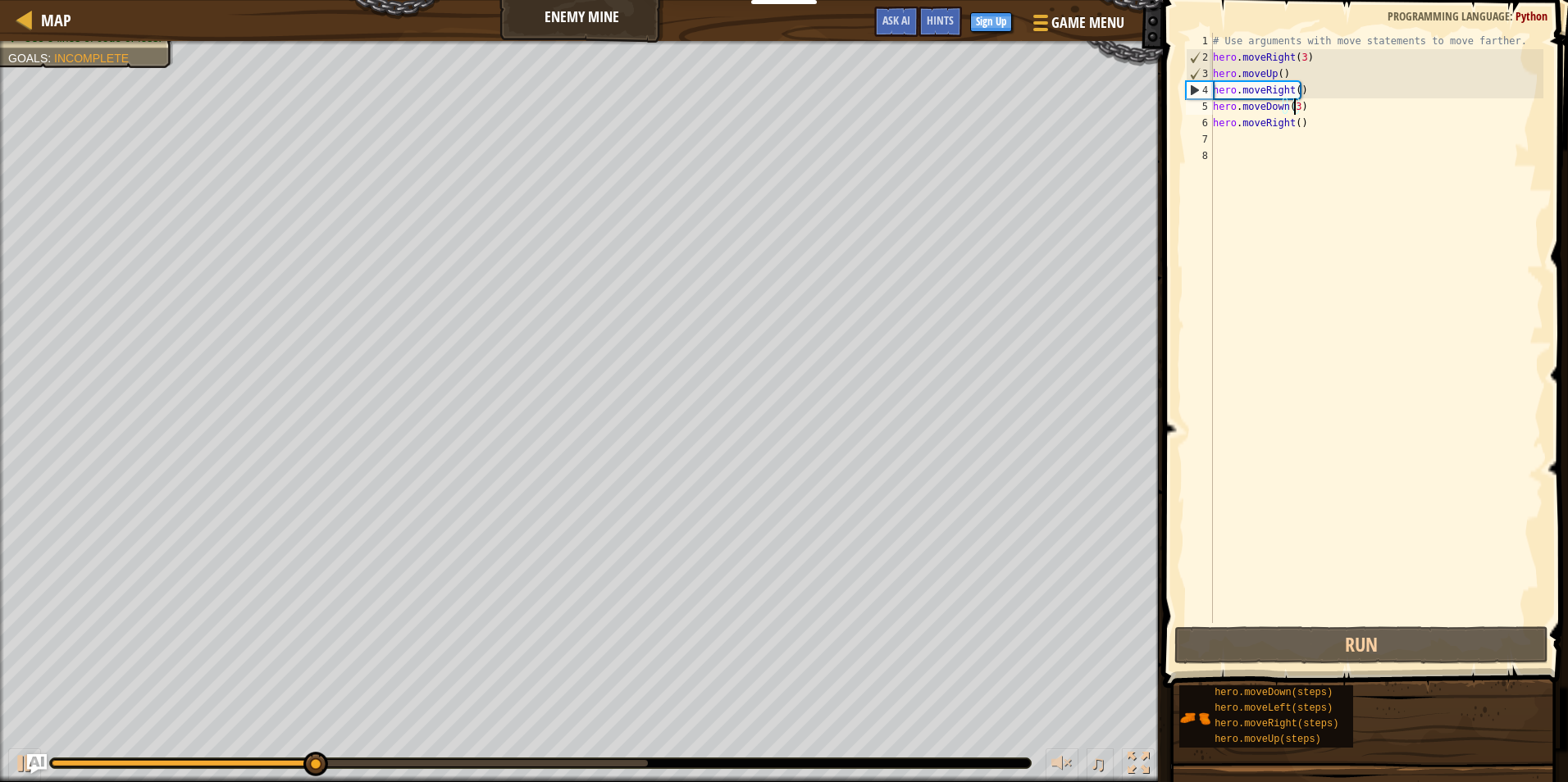
click at [1296, 127] on div "# Use arguments with move statements to move farther. hero . moveRight ( 3 ) he…" at bounding box center [1377, 344] width 334 height 623
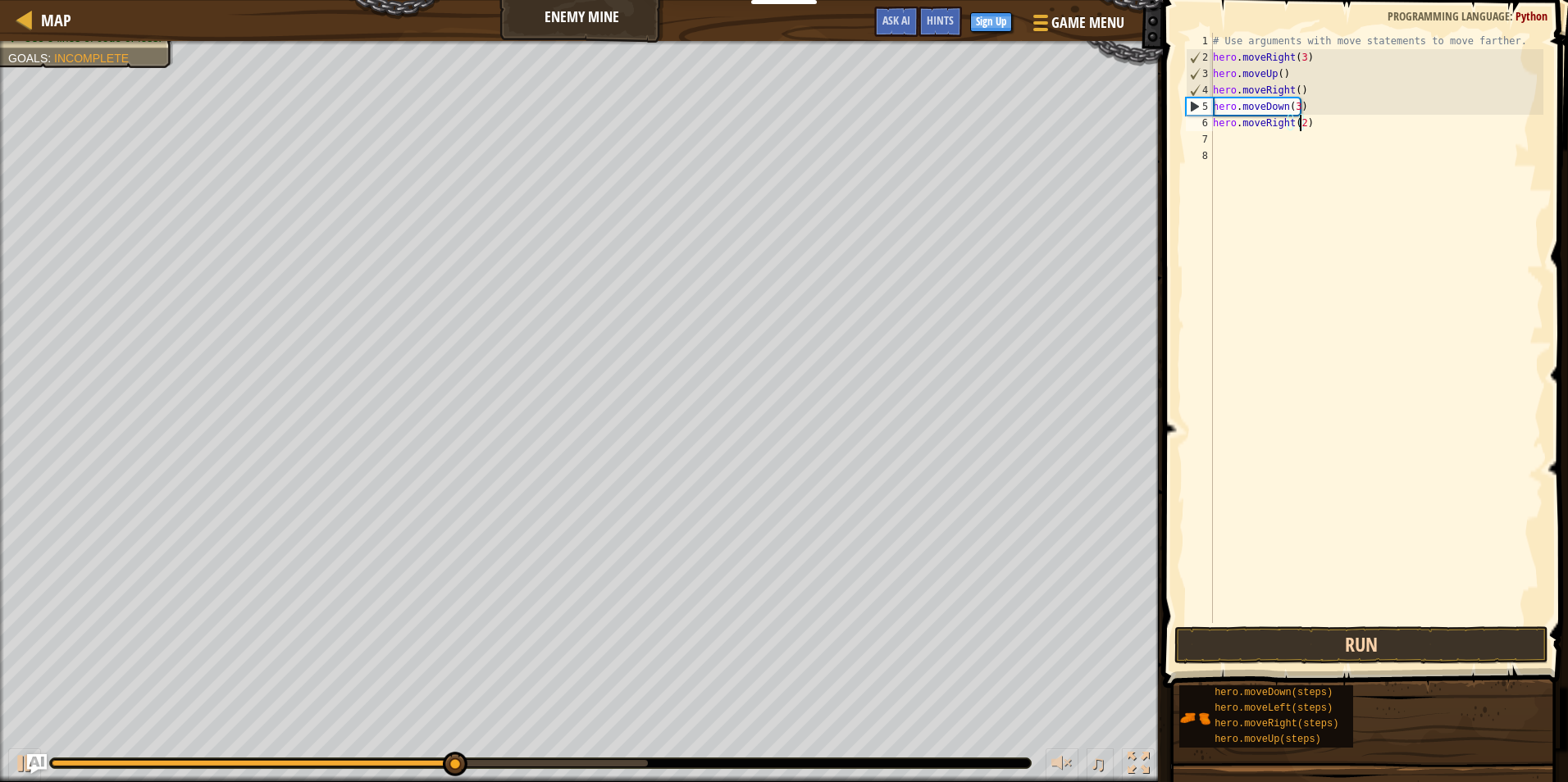
type textarea "hero.moveRight(2)"
click at [1331, 655] on button "Run" at bounding box center [1361, 645] width 374 height 38
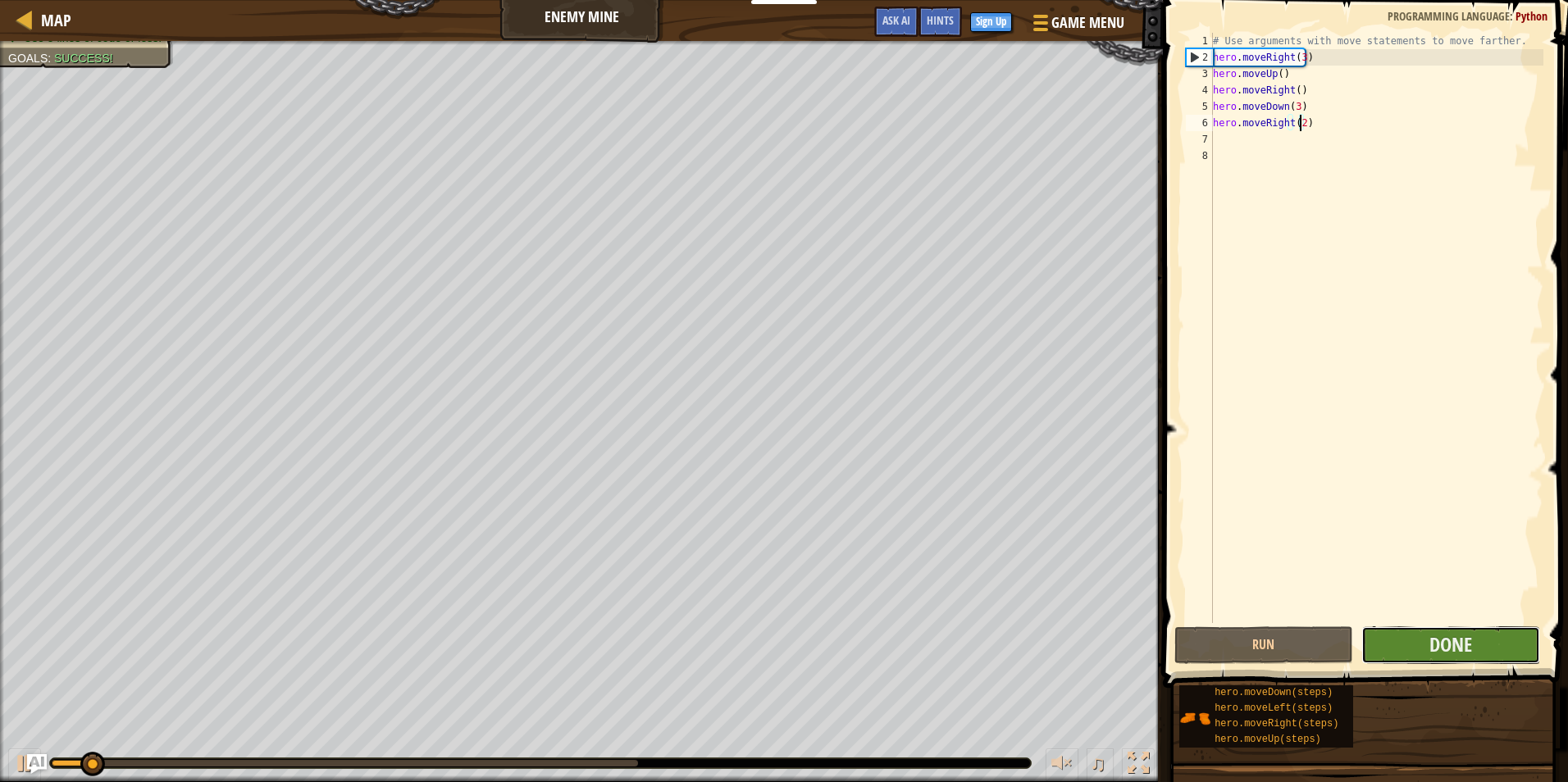
click at [1449, 662] on button "Done" at bounding box center [1450, 645] width 179 height 38
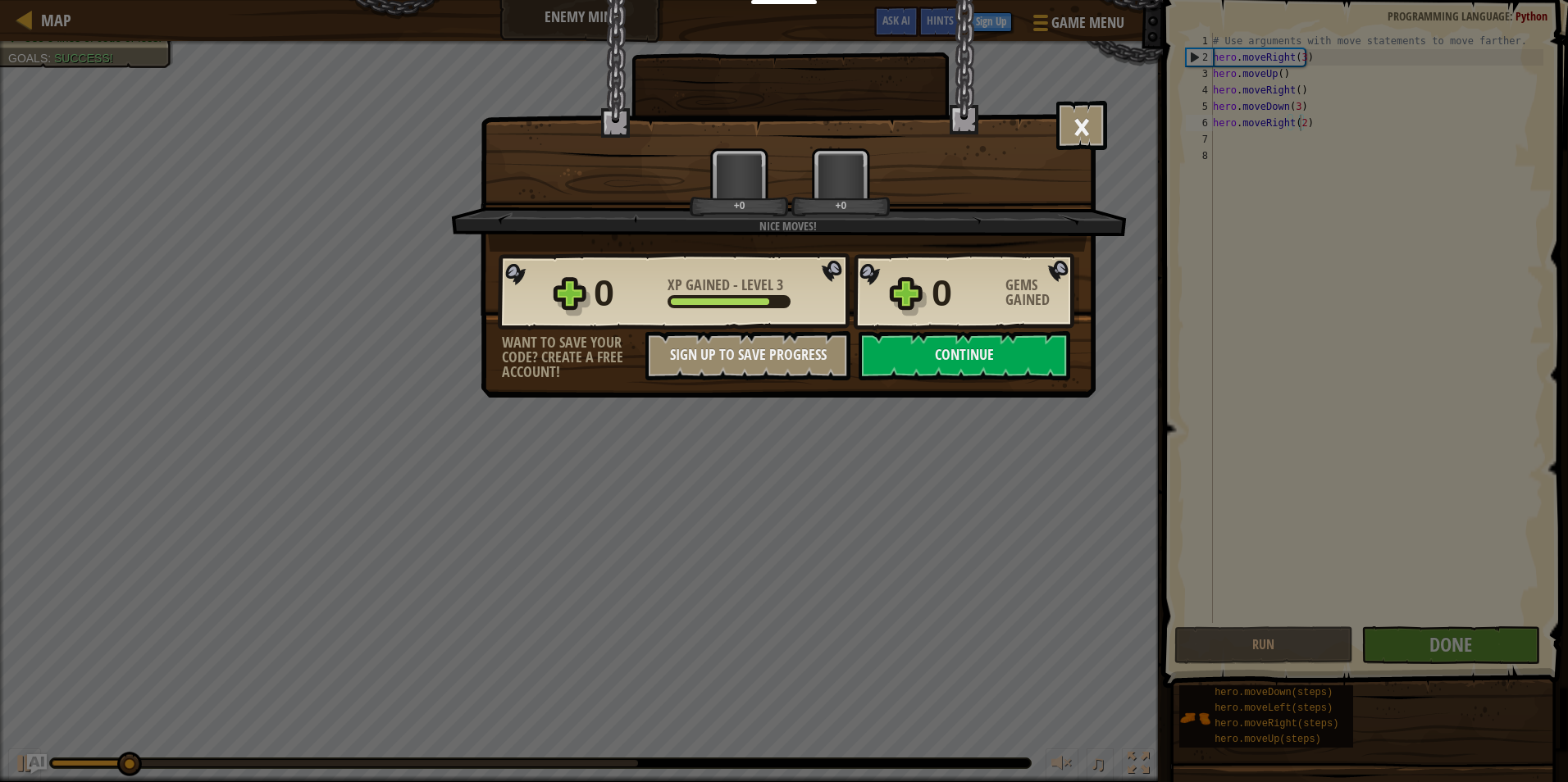
click at [1451, 656] on div "× Nice moves! How fun was this level? Nice moves! +0 +0 Reticulating Splines...…" at bounding box center [784, 391] width 1568 height 782
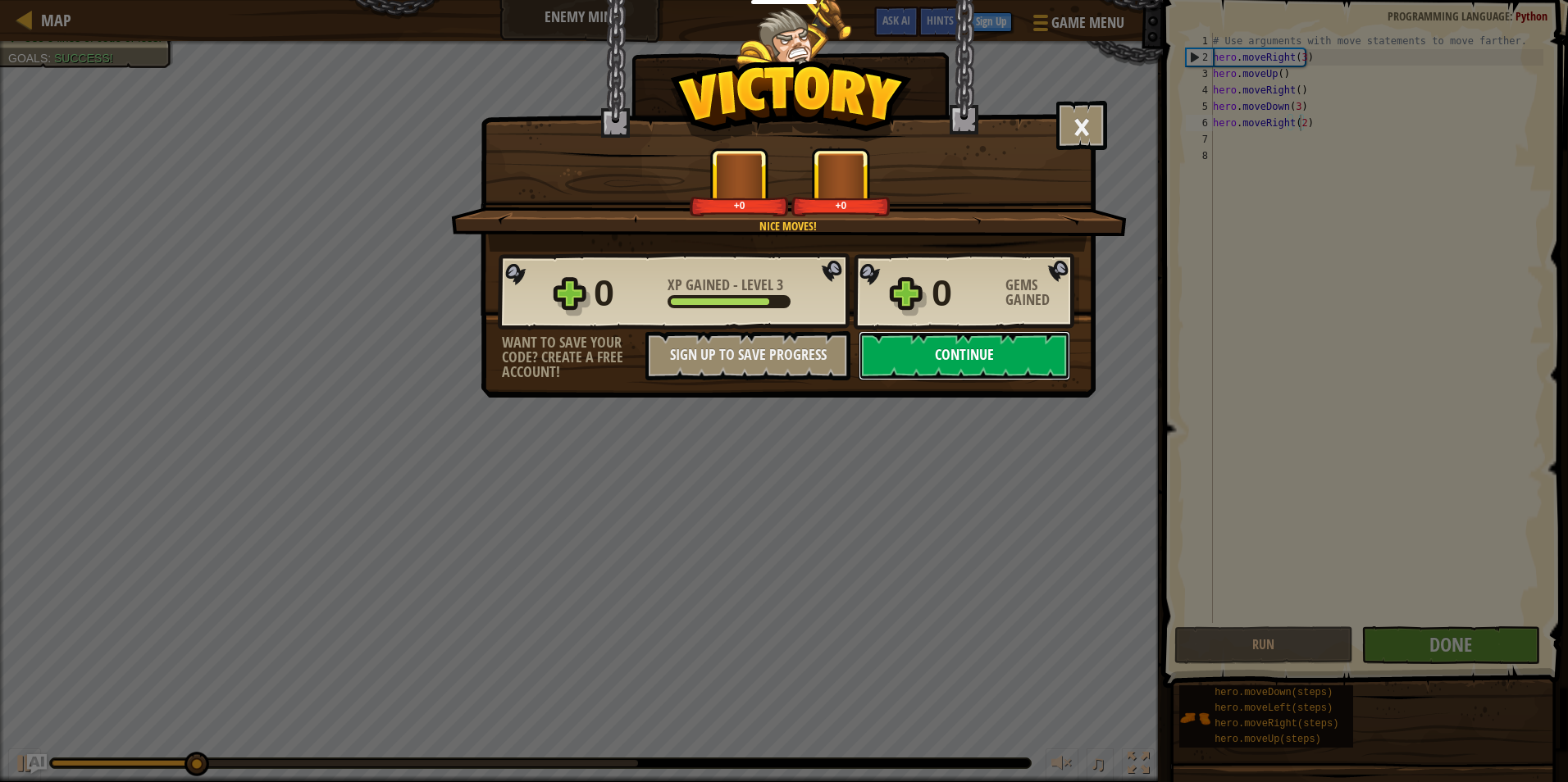
click at [1049, 368] on button "Continue" at bounding box center [964, 355] width 212 height 49
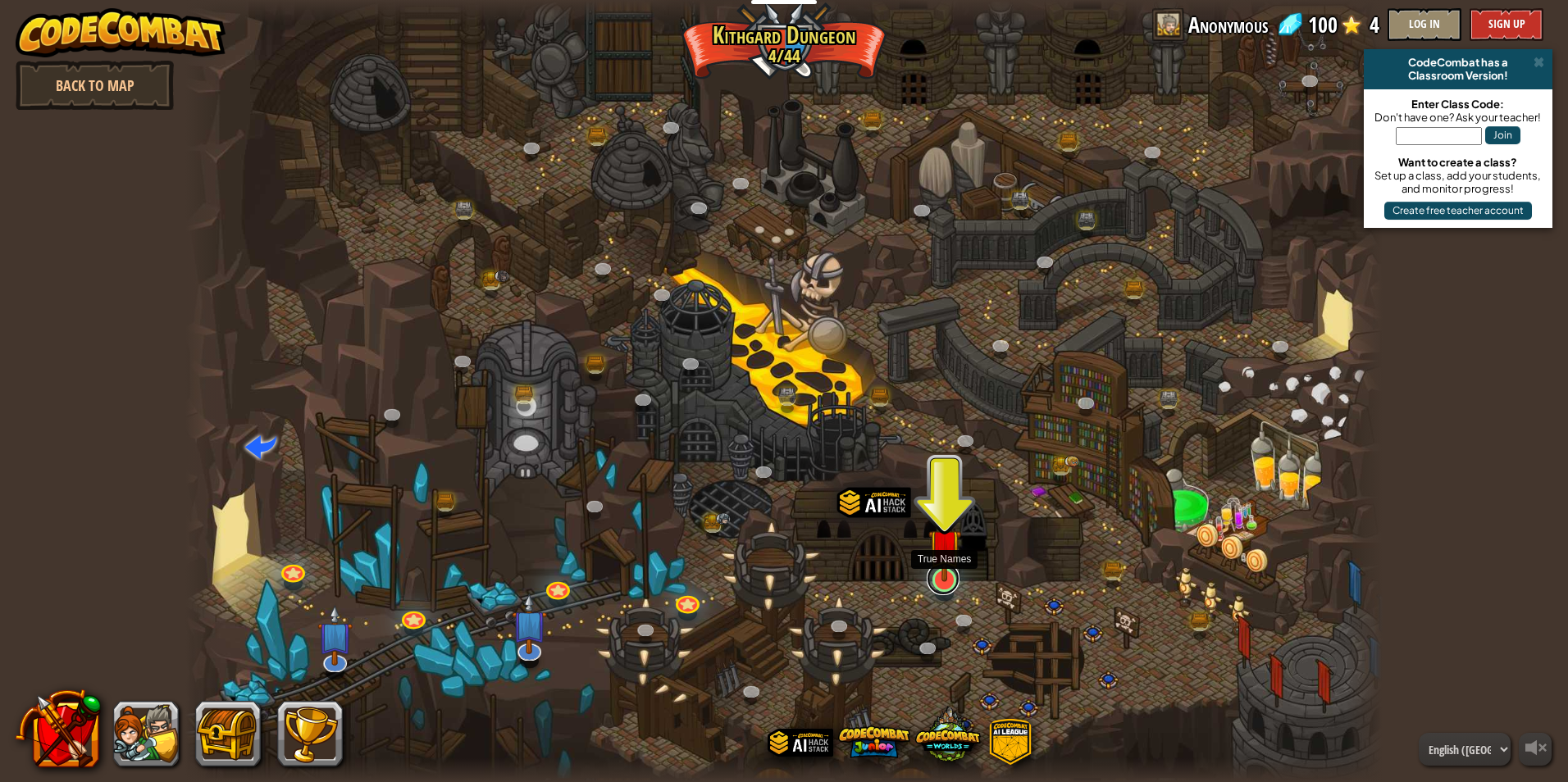
click at [953, 593] on link at bounding box center [943, 579] width 33 height 33
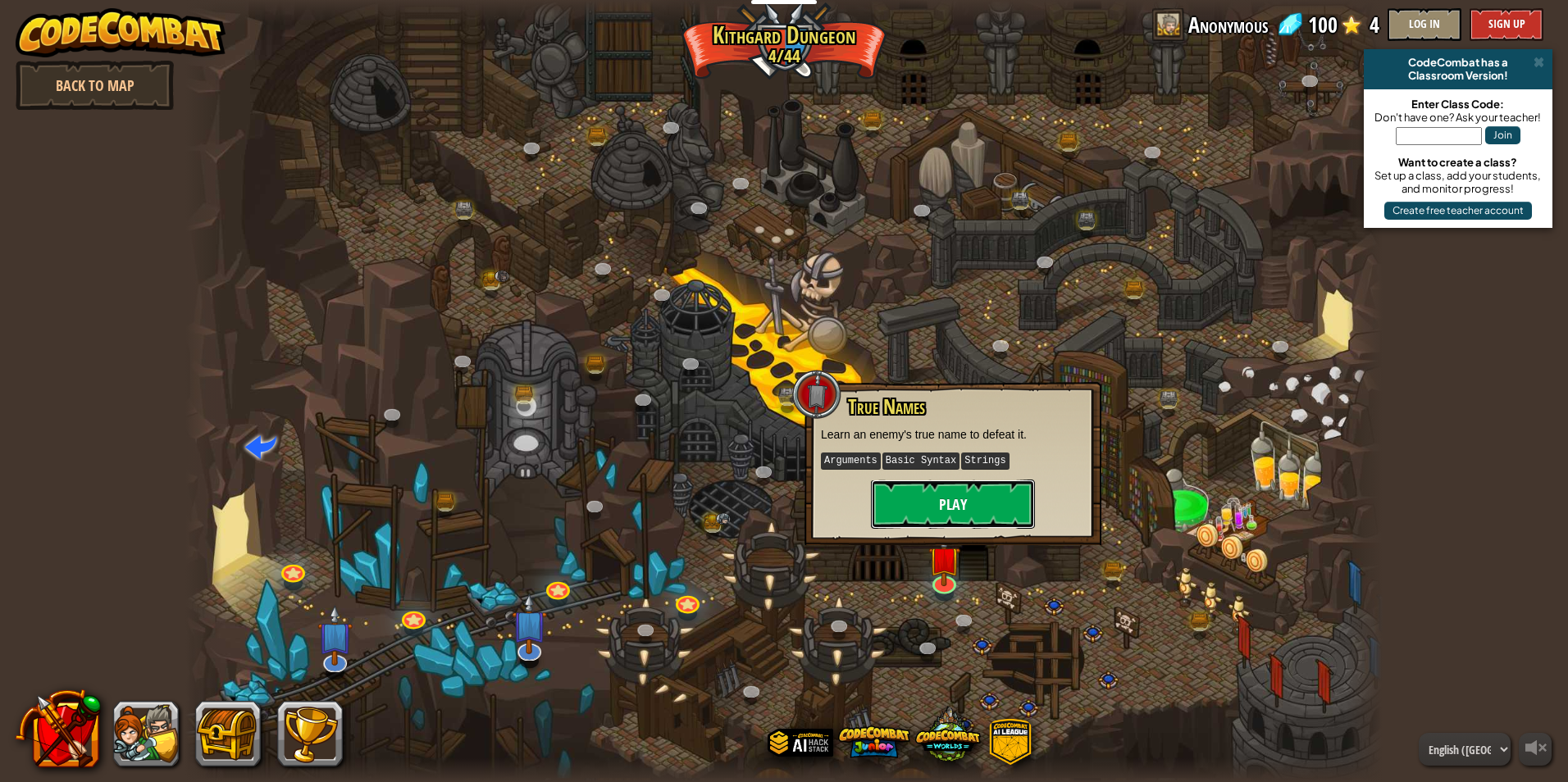
click at [960, 517] on button "Play" at bounding box center [953, 503] width 164 height 49
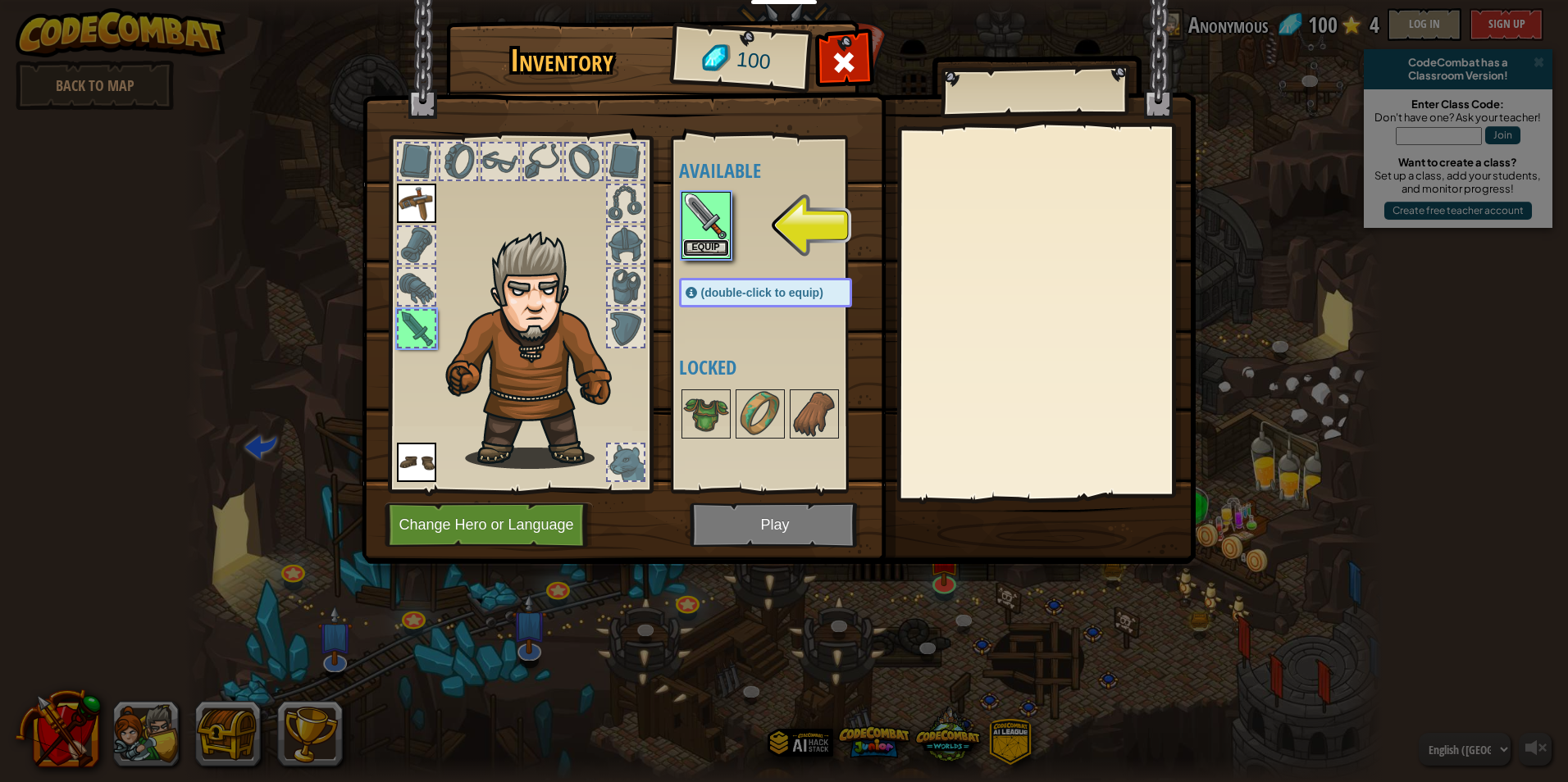
click at [713, 253] on button "Equip" at bounding box center [706, 247] width 46 height 17
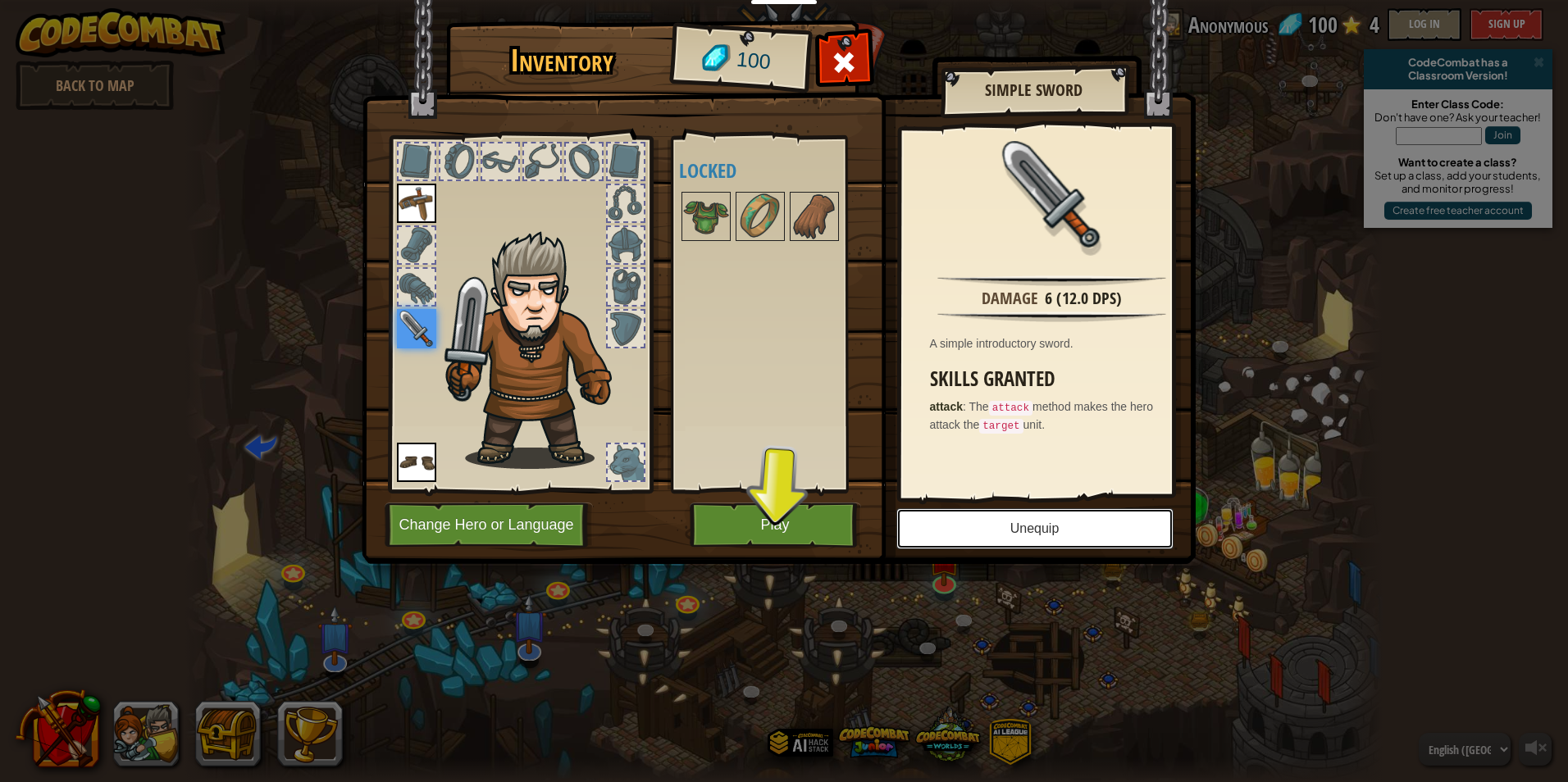
click at [1020, 526] on button "Unequip" at bounding box center [1034, 529] width 277 height 41
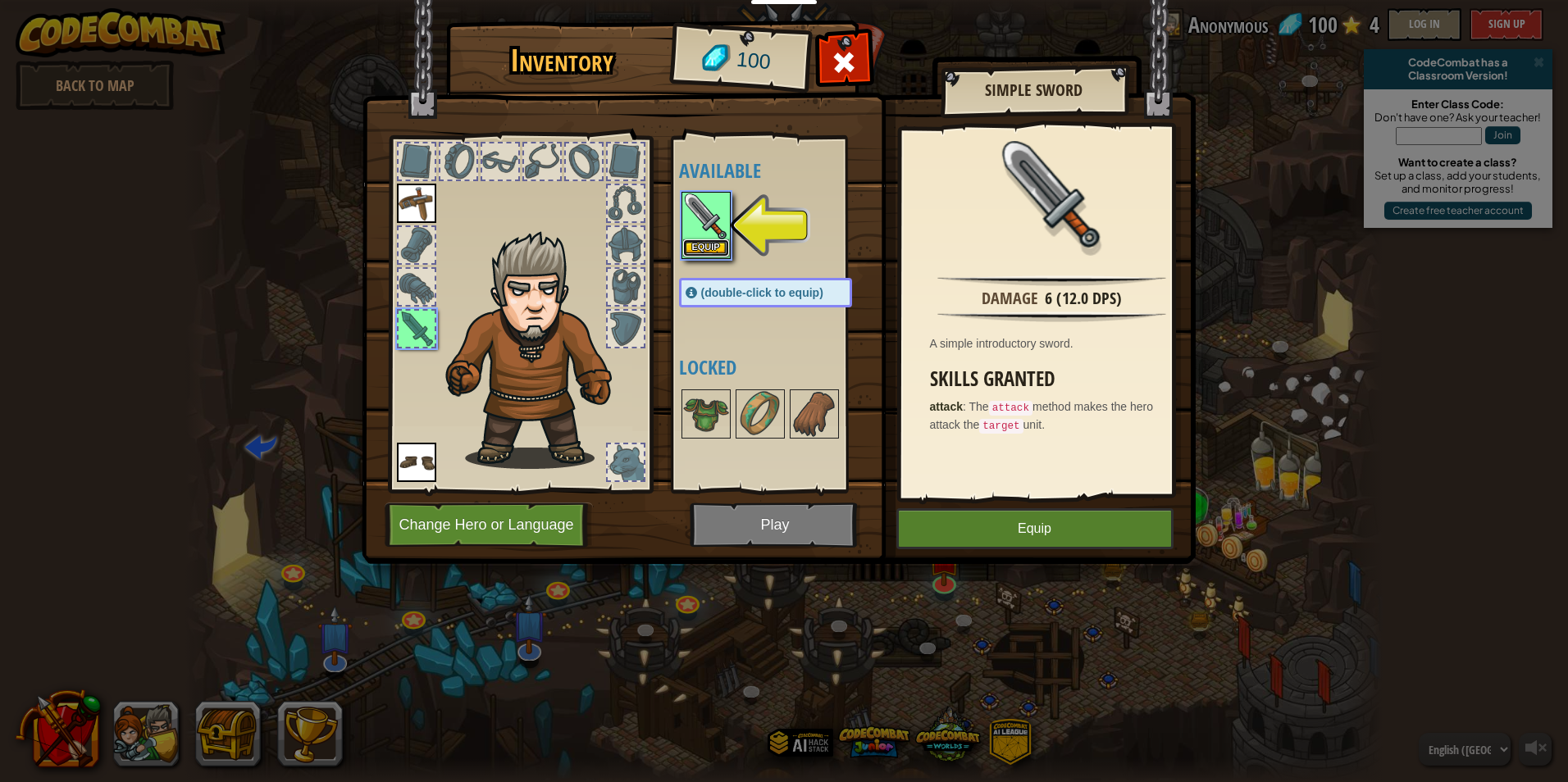
click at [707, 240] on button "Equip" at bounding box center [706, 247] width 46 height 17
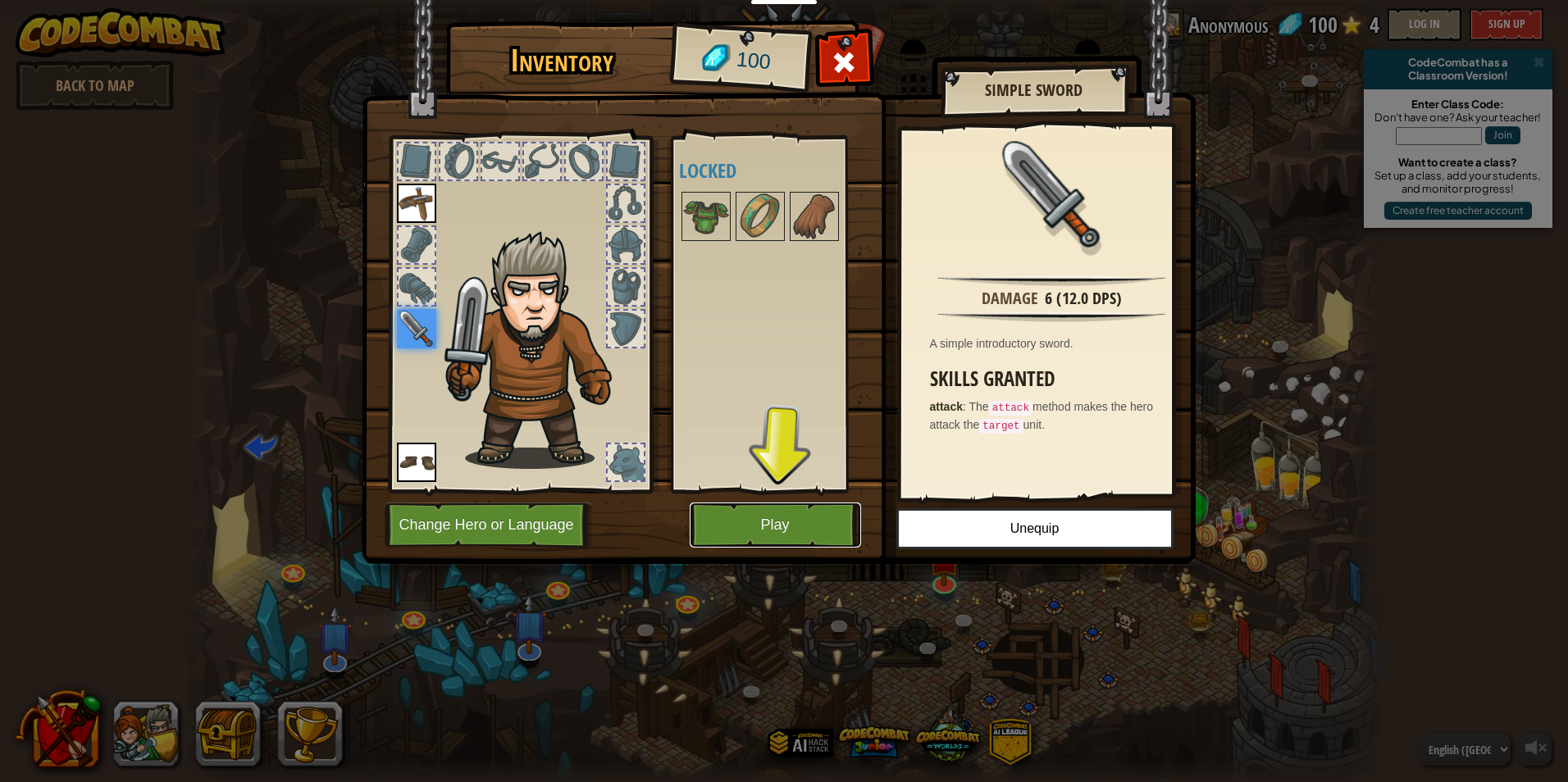
click at [817, 532] on button "Play" at bounding box center [776, 524] width 171 height 45
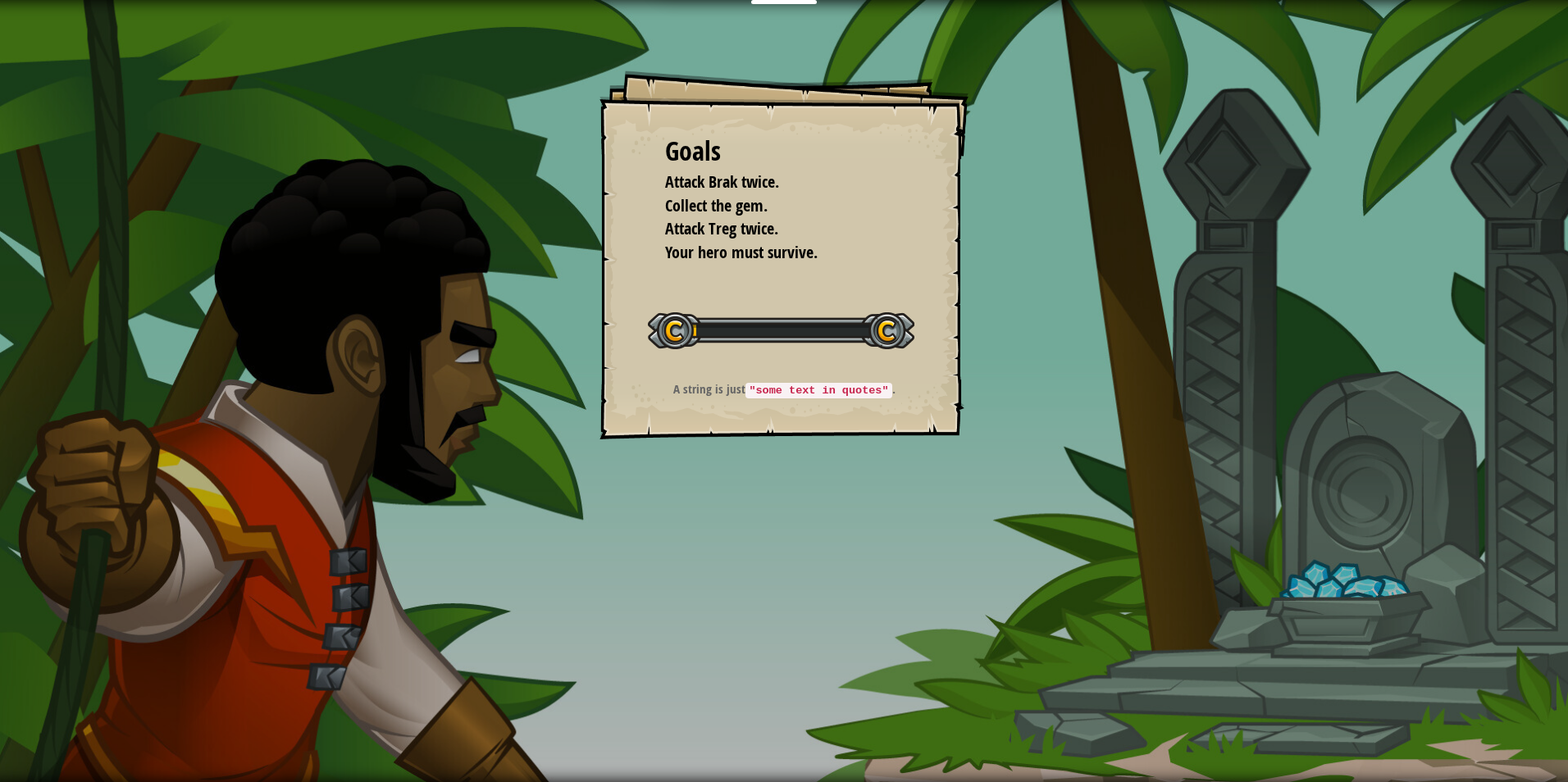
click at [987, 516] on div "Goals Attack Brak twice. Collect the gem. Attack Treg twice. Your hero must sur…" at bounding box center [784, 391] width 1568 height 782
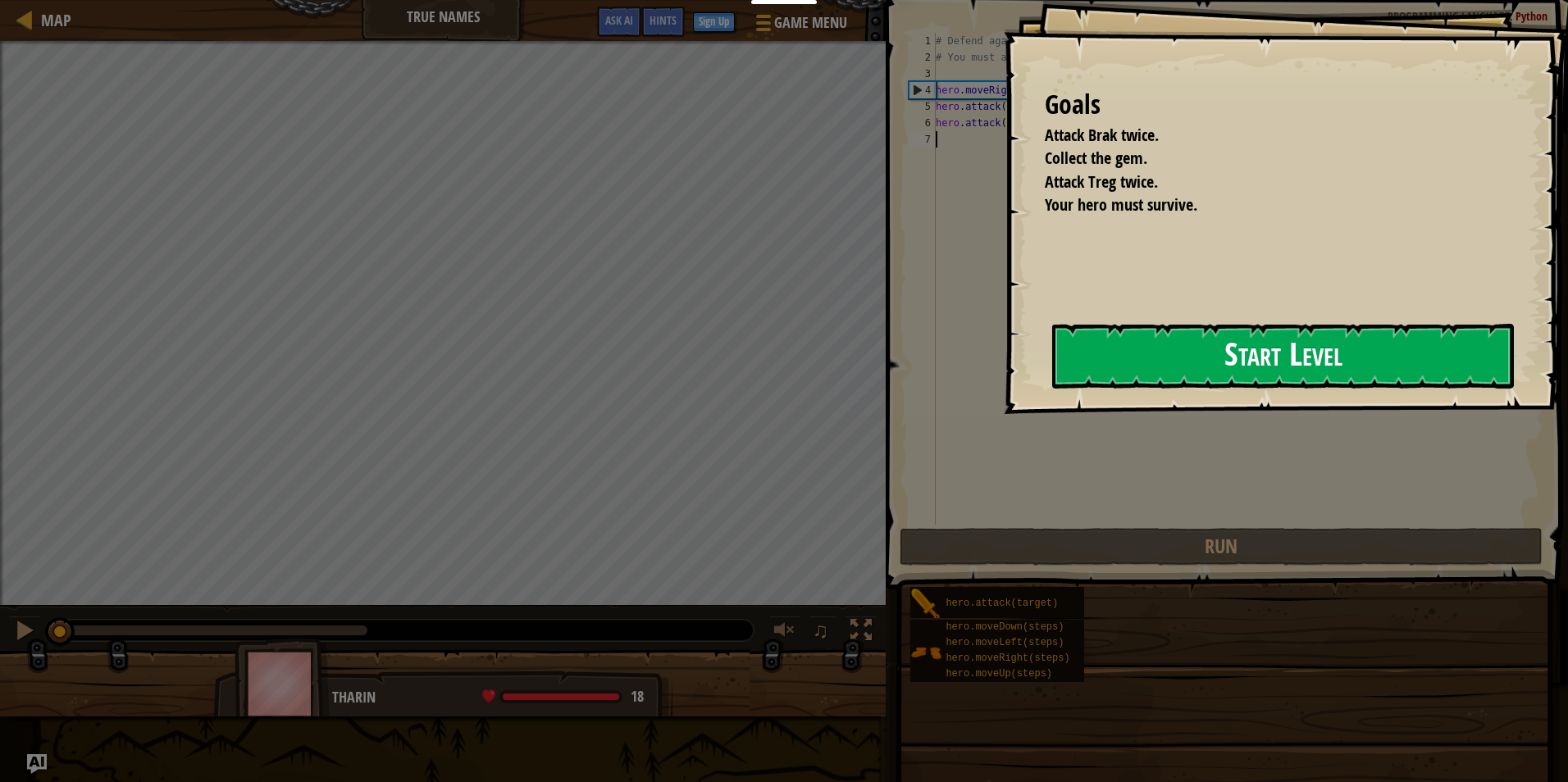
click at [1173, 360] on button "Start Level" at bounding box center [1283, 356] width 462 height 64
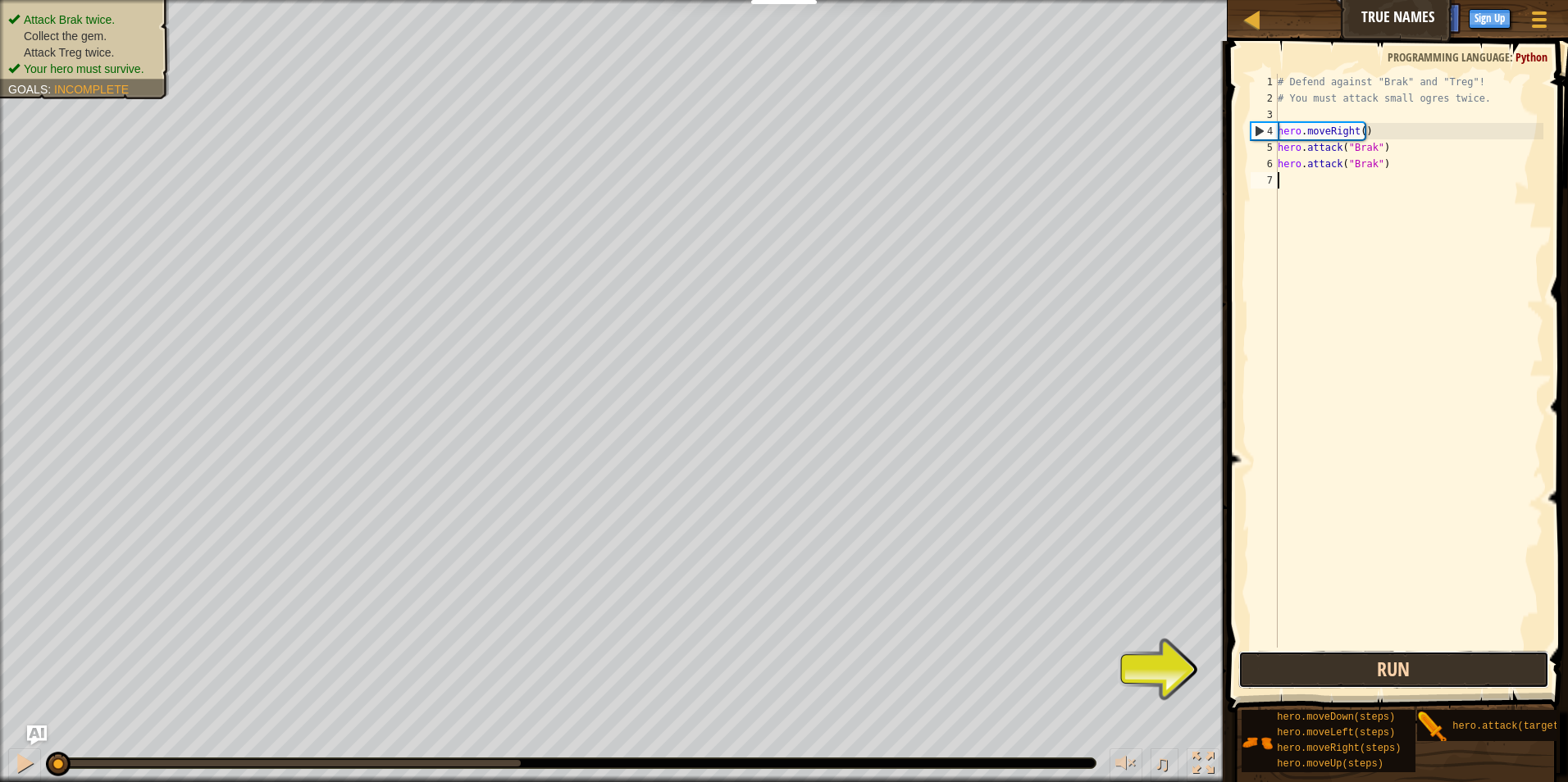
click at [1331, 677] on button "Run" at bounding box center [1394, 670] width 312 height 38
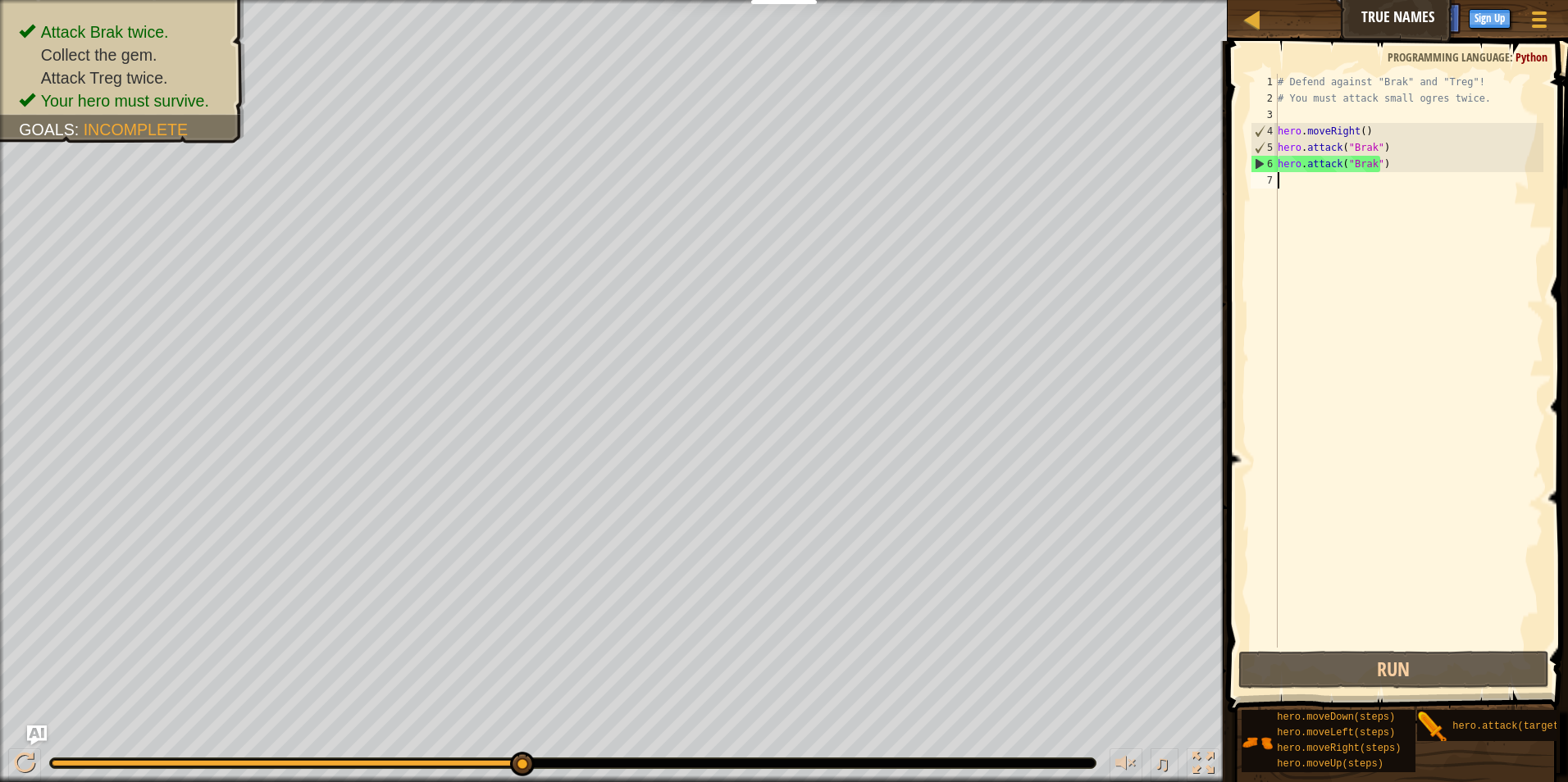
type textarea "m"
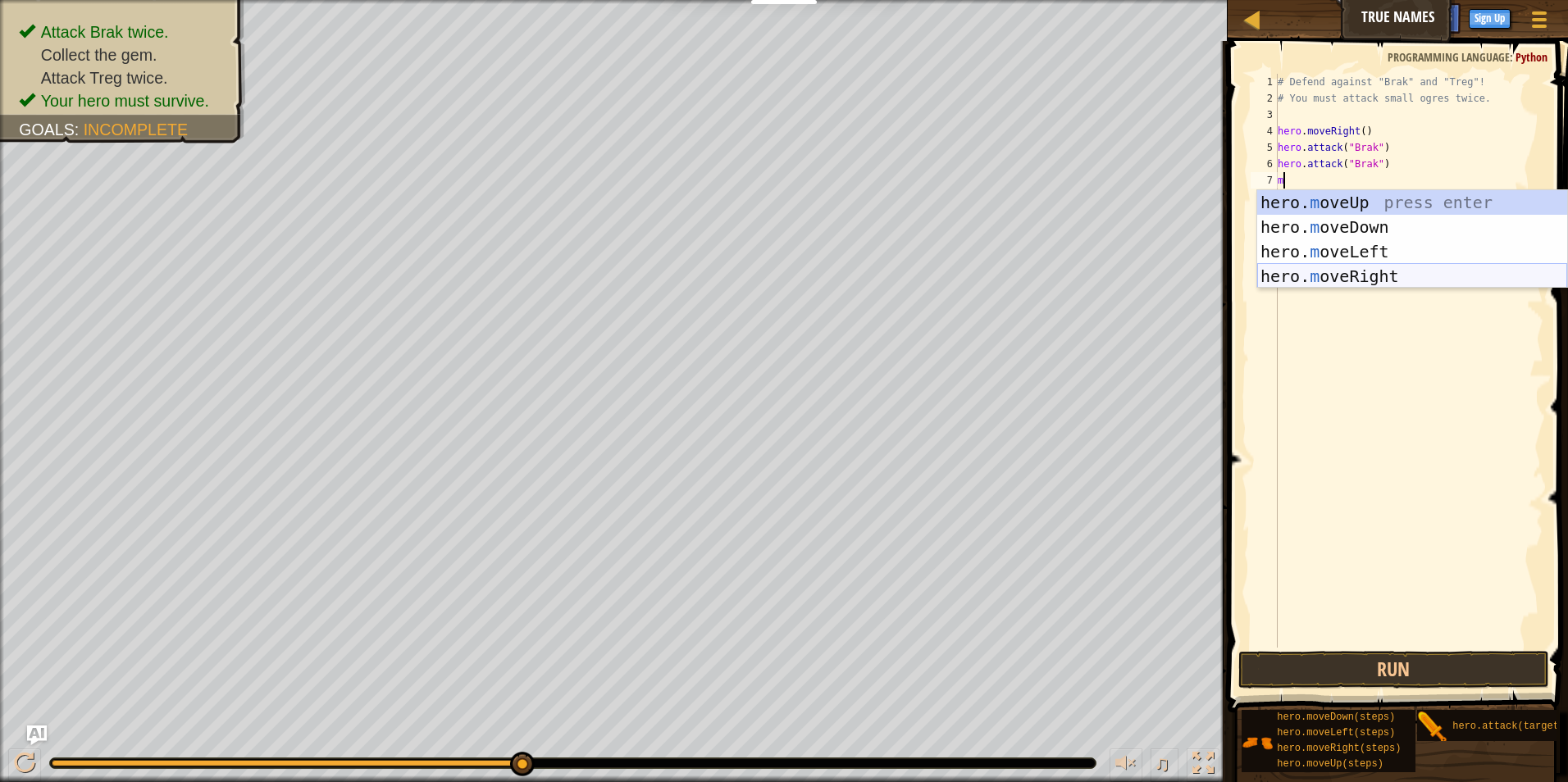
click at [1361, 270] on div "hero. m oveUp press enter hero. m oveDown press enter hero. m oveLeft press ent…" at bounding box center [1412, 264] width 310 height 147
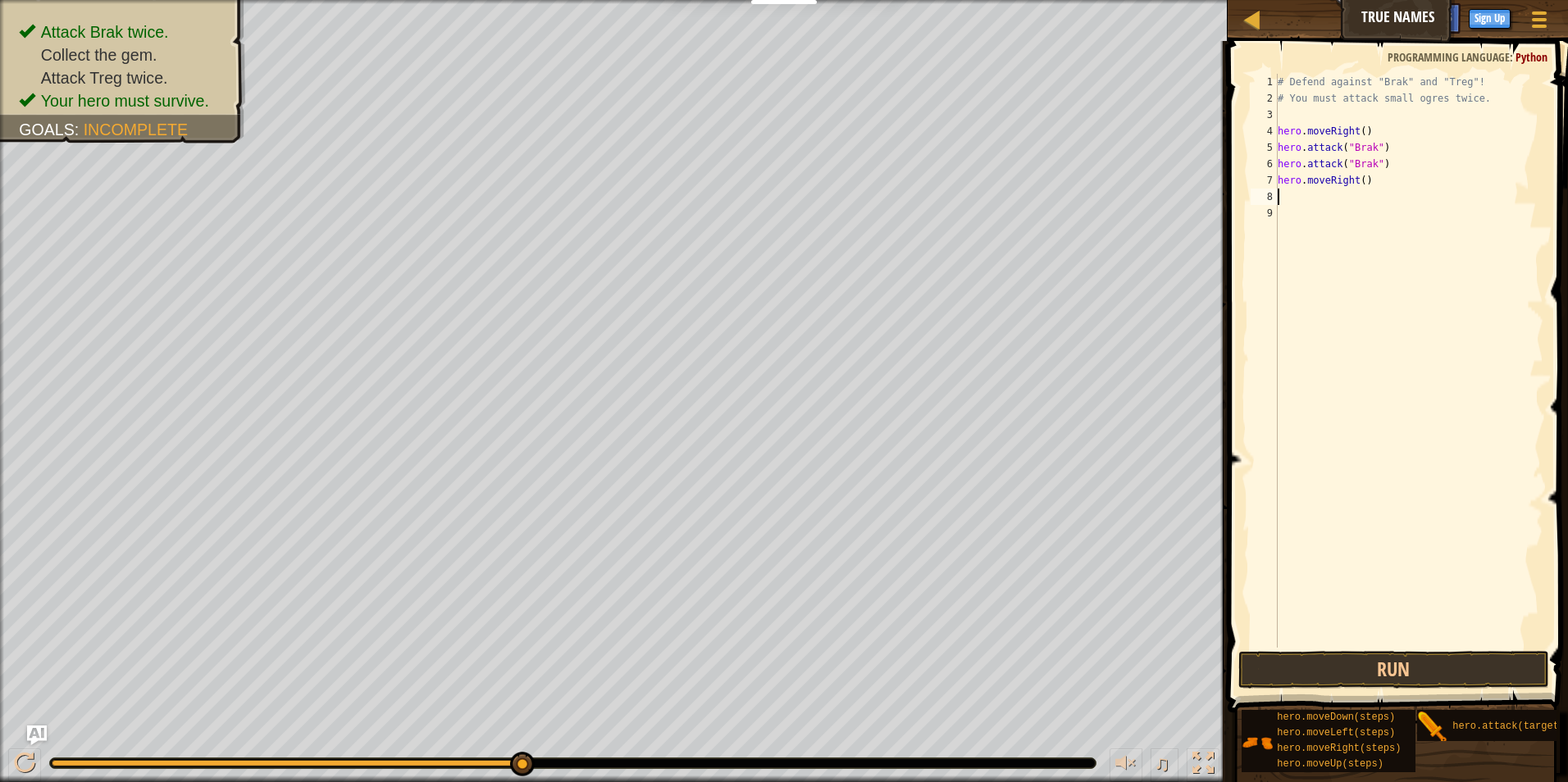
click at [1357, 183] on div "# Defend against "Brak" and "Treg"! # You must attack small ogres twice. hero .…" at bounding box center [1409, 377] width 269 height 607
type textarea "hero.moveRight(2)"
click at [1374, 673] on button "Run" at bounding box center [1394, 670] width 312 height 38
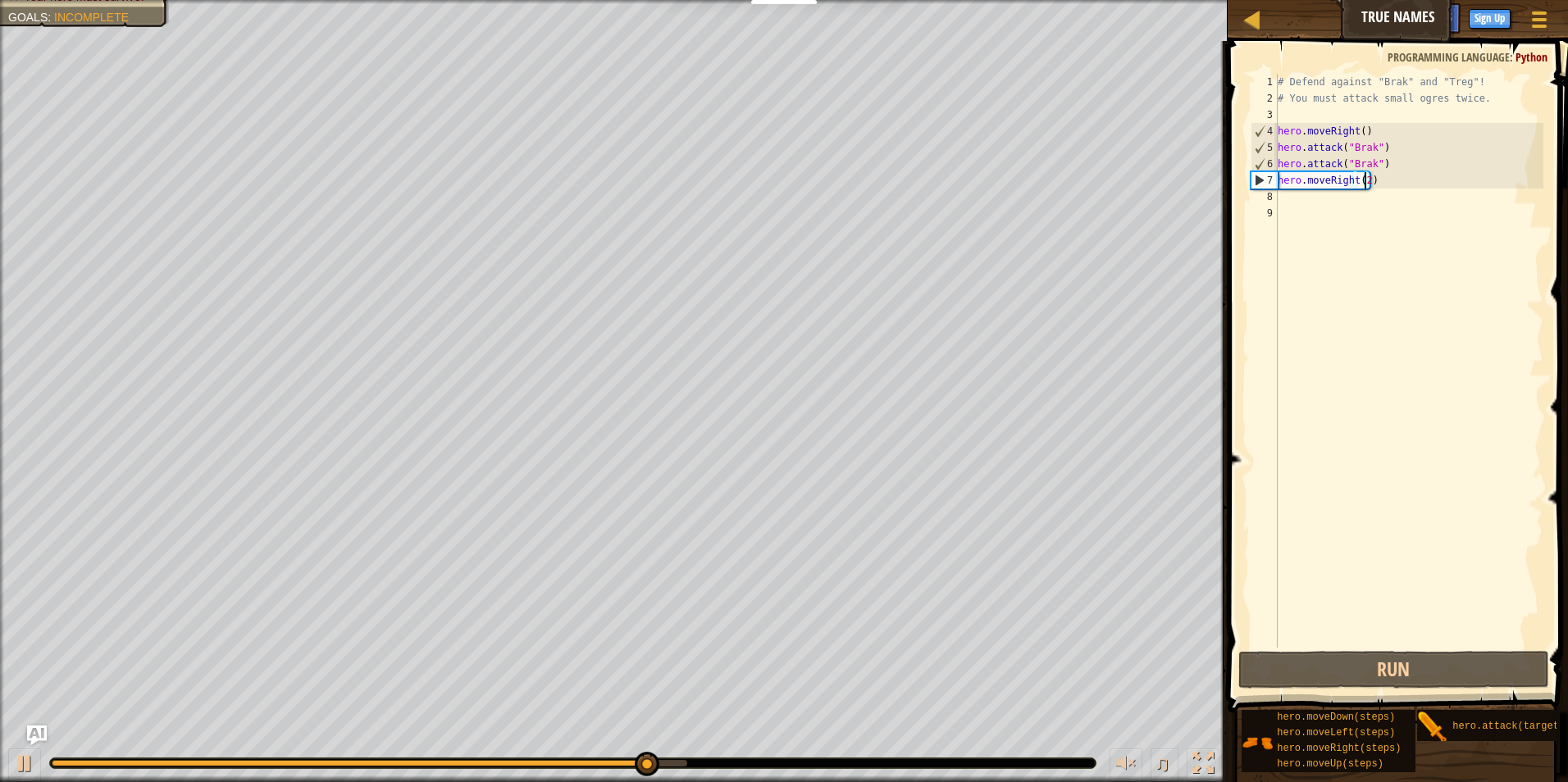
click at [1375, 180] on div "# Defend against "Brak" and "Treg"! # You must attack small ogres twice. hero .…" at bounding box center [1409, 377] width 269 height 607
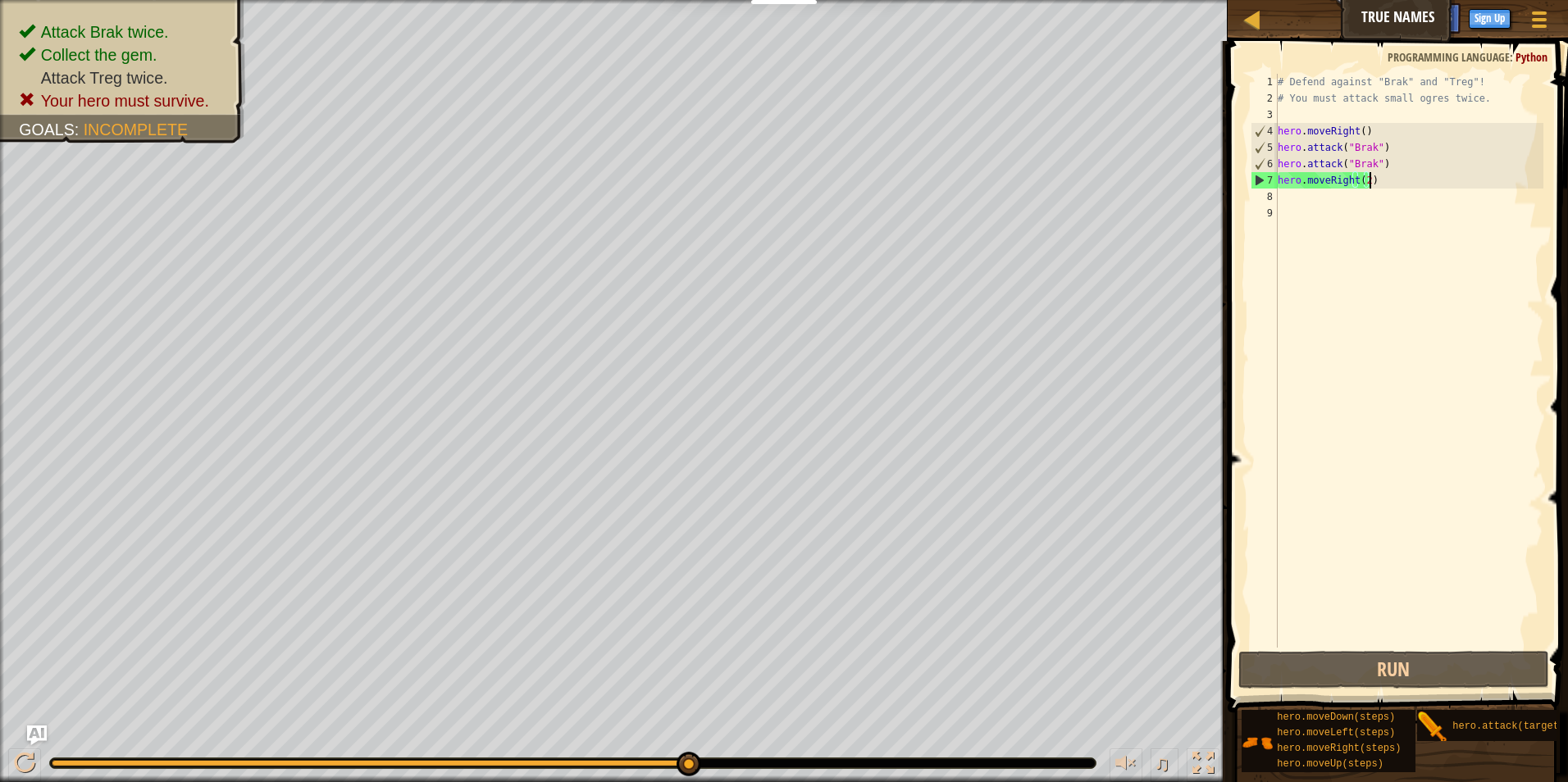
scroll to position [7, 0]
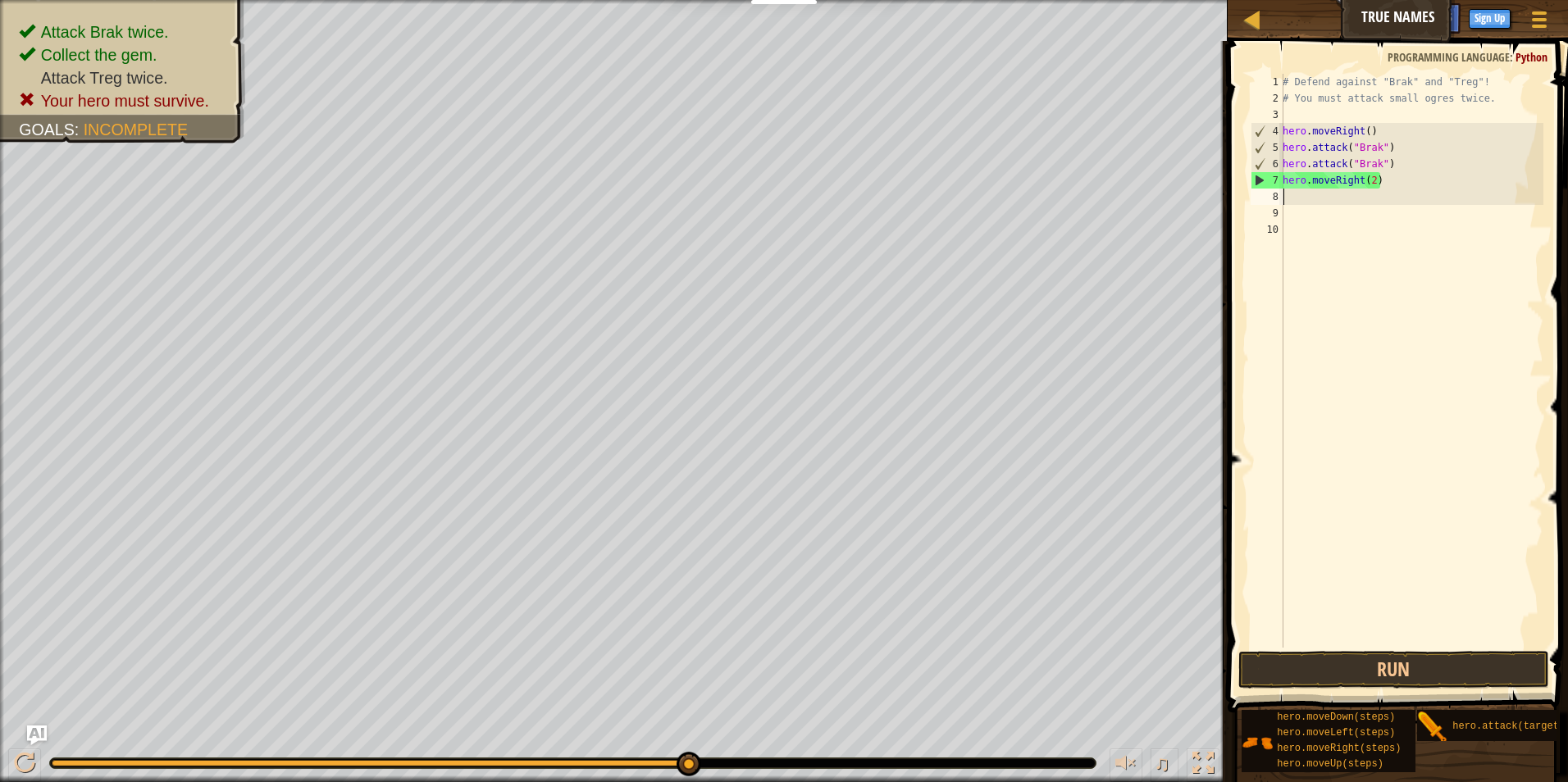
type textarea "j"
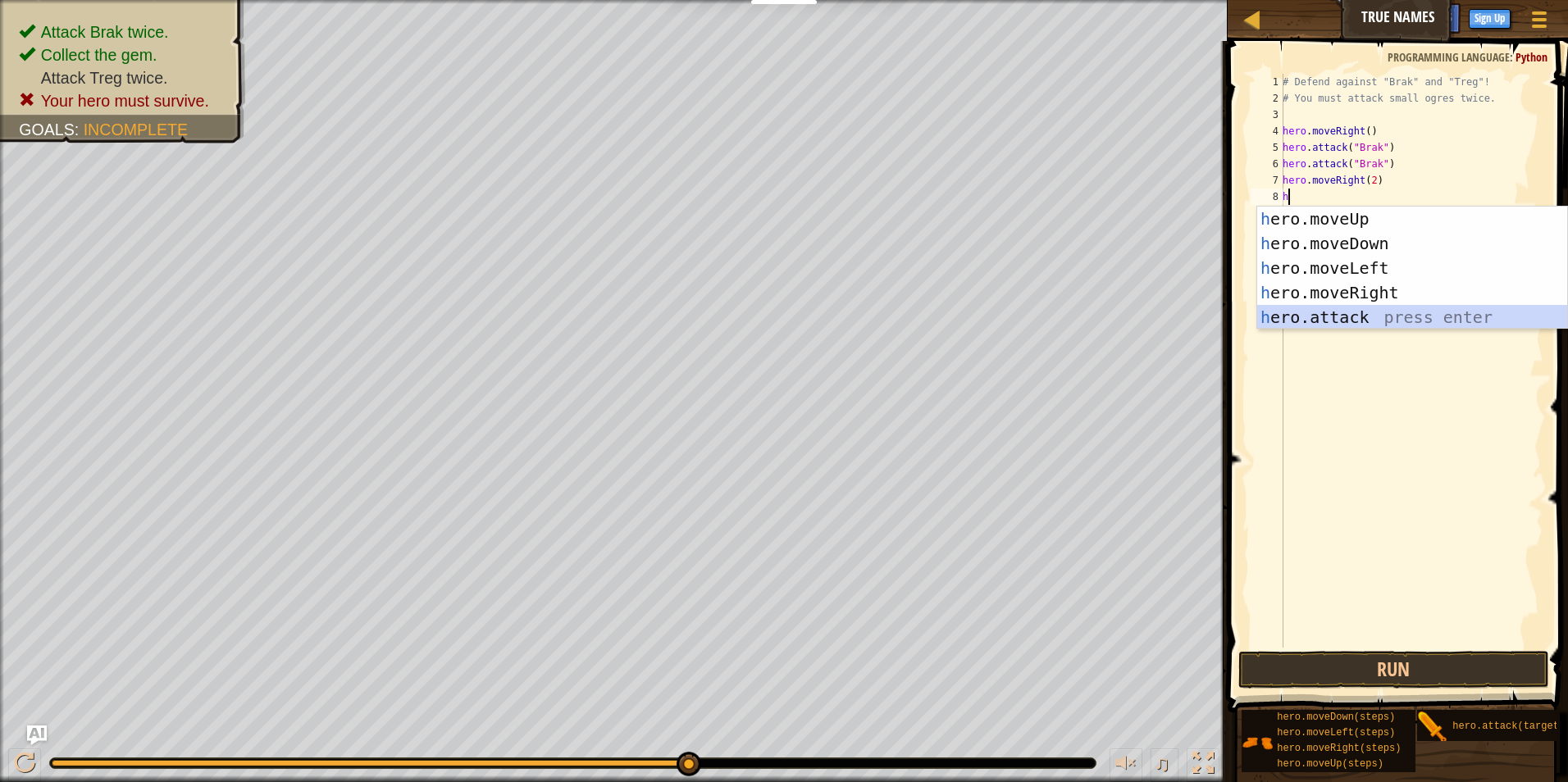
click at [1385, 320] on div "h ero.moveUp press enter h ero.moveDown press enter h ero.moveLeft press enter …" at bounding box center [1412, 293] width 310 height 172
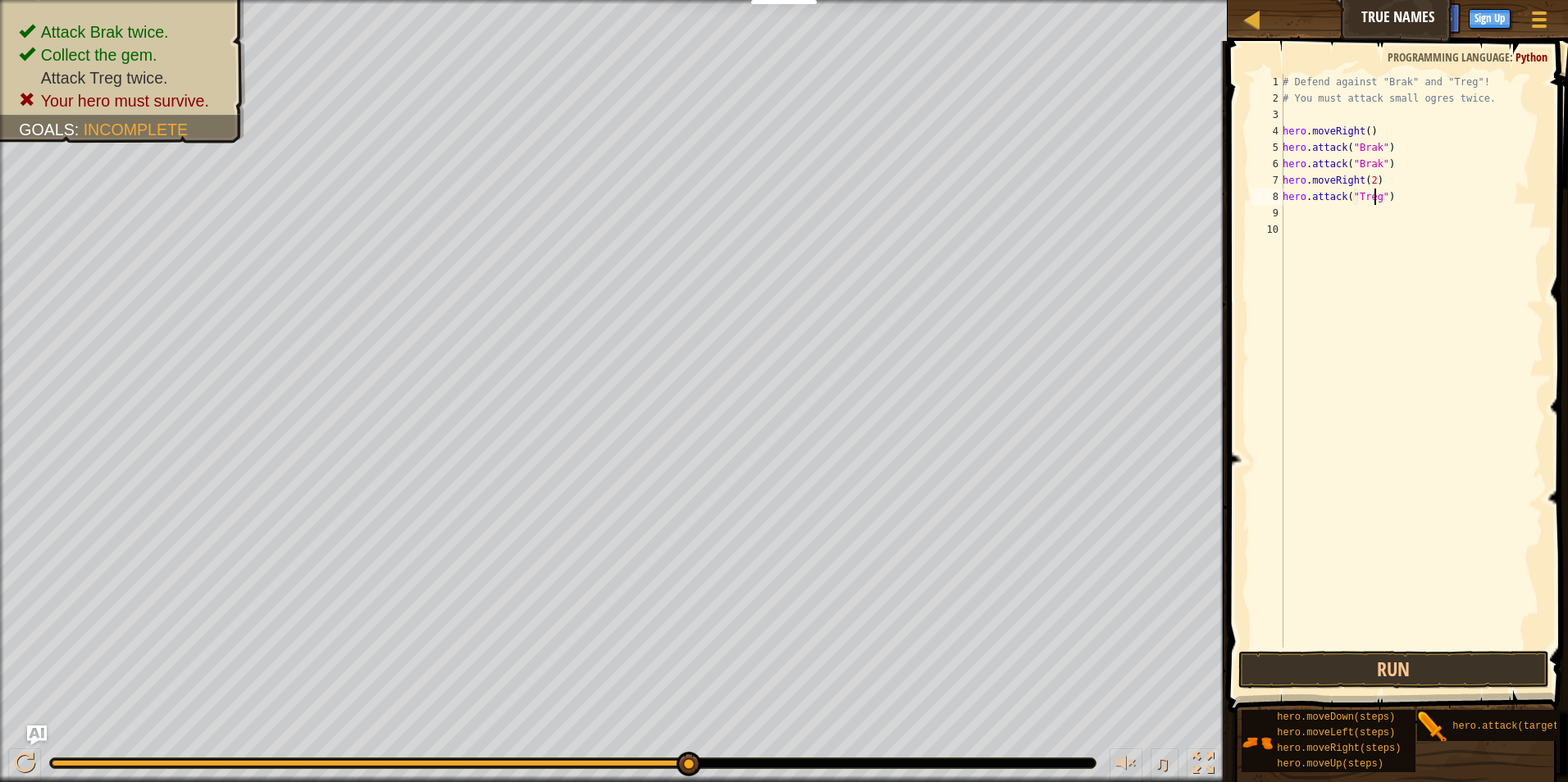
scroll to position [7, 7]
click at [1320, 668] on button "Run" at bounding box center [1394, 670] width 312 height 38
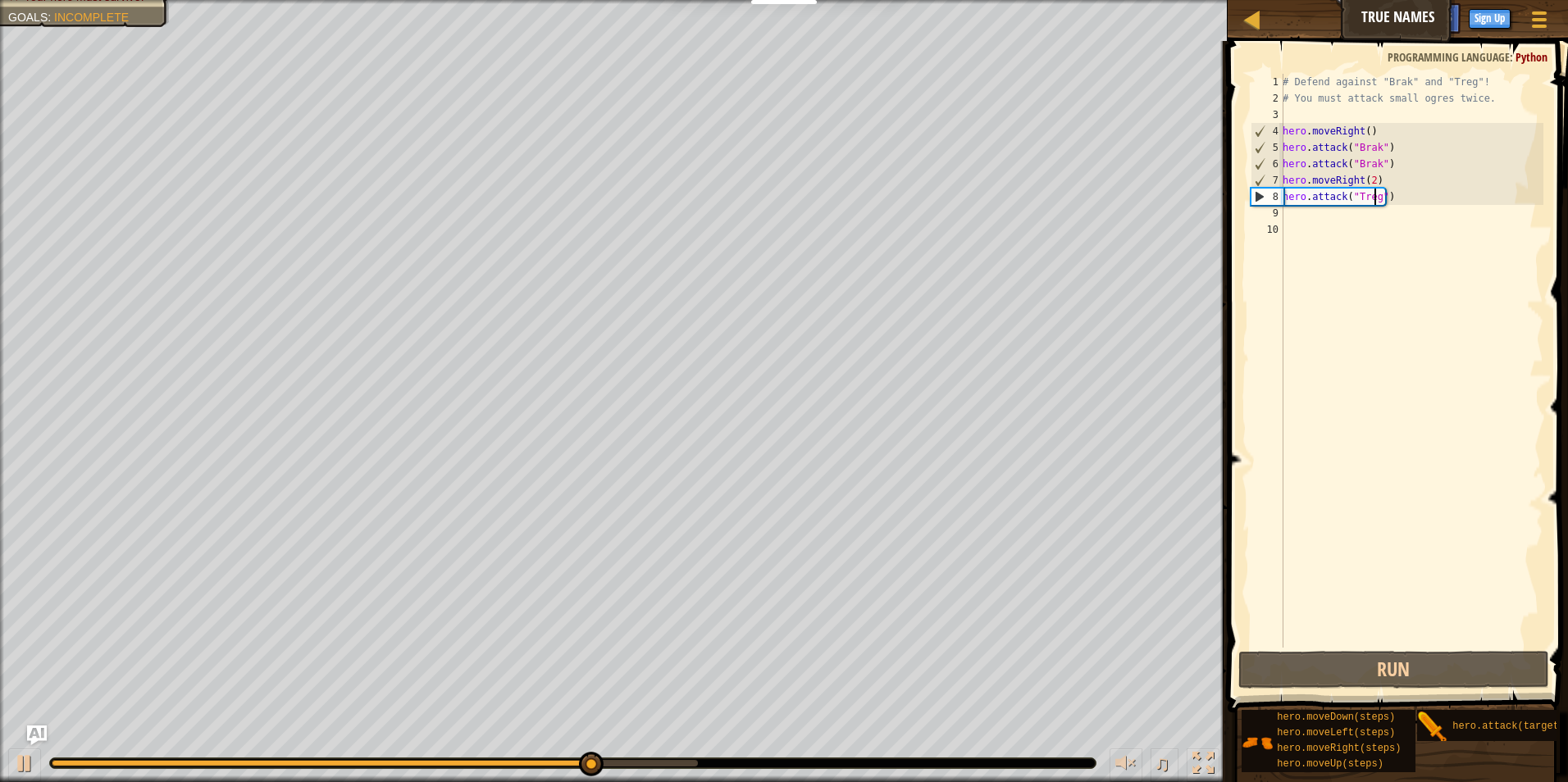
click at [1398, 200] on div "# Defend against "Brak" and "Treg"! # You must attack small ogres twice. hero .…" at bounding box center [1411, 377] width 264 height 607
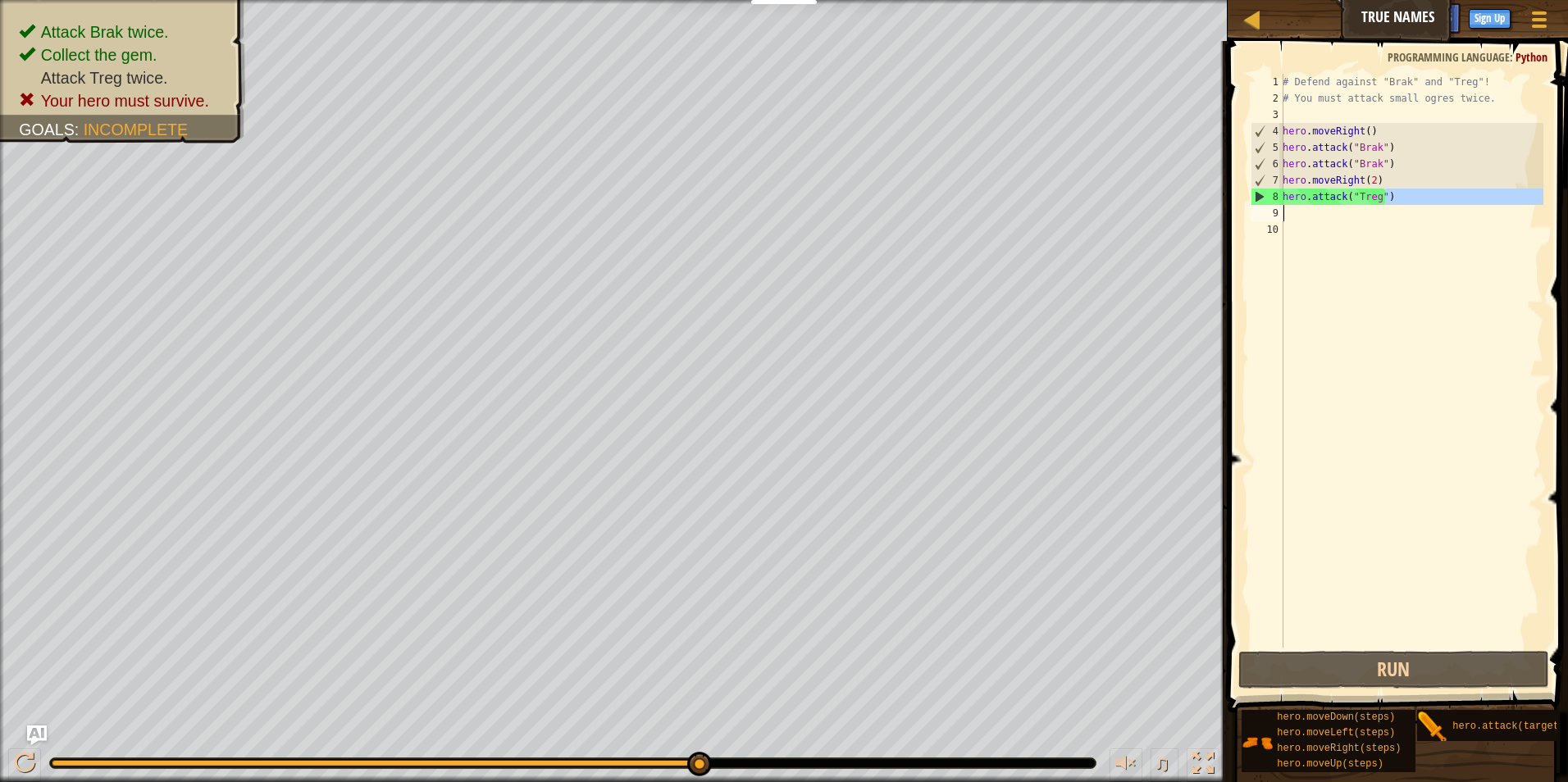
drag, startPoint x: 1399, startPoint y: 199, endPoint x: 1290, endPoint y: 205, distance: 109.2
click at [1290, 205] on div "# Defend against "Brak" and "Treg"! # You must attack small ogres twice. hero .…" at bounding box center [1411, 377] width 264 height 607
type textarea "hero.attack("Treg")"
click at [1354, 209] on div "# Defend against "Brak" and "Treg"! # You must attack small ogres twice. hero .…" at bounding box center [1411, 361] width 264 height 574
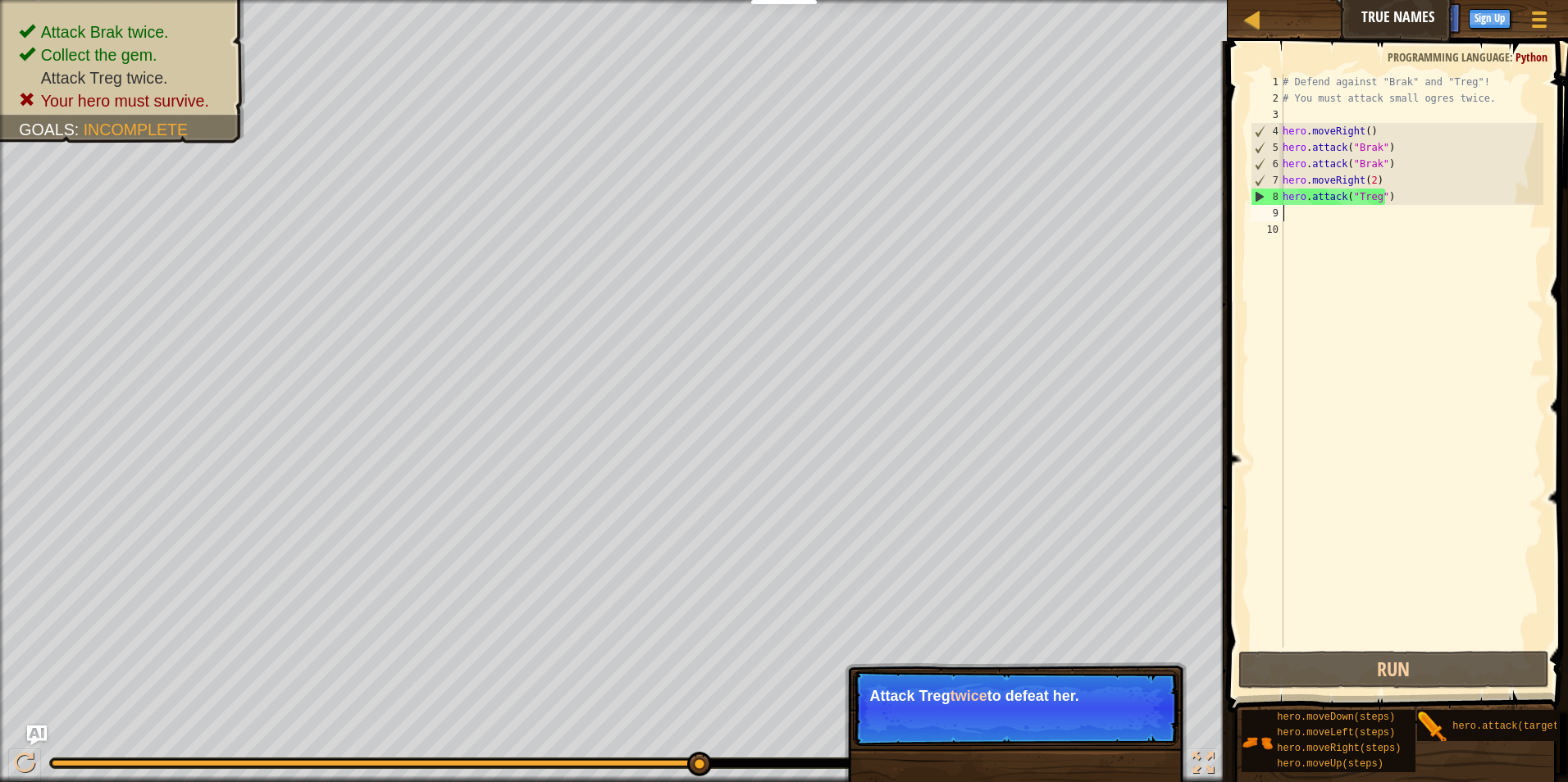
paste textarea "h"
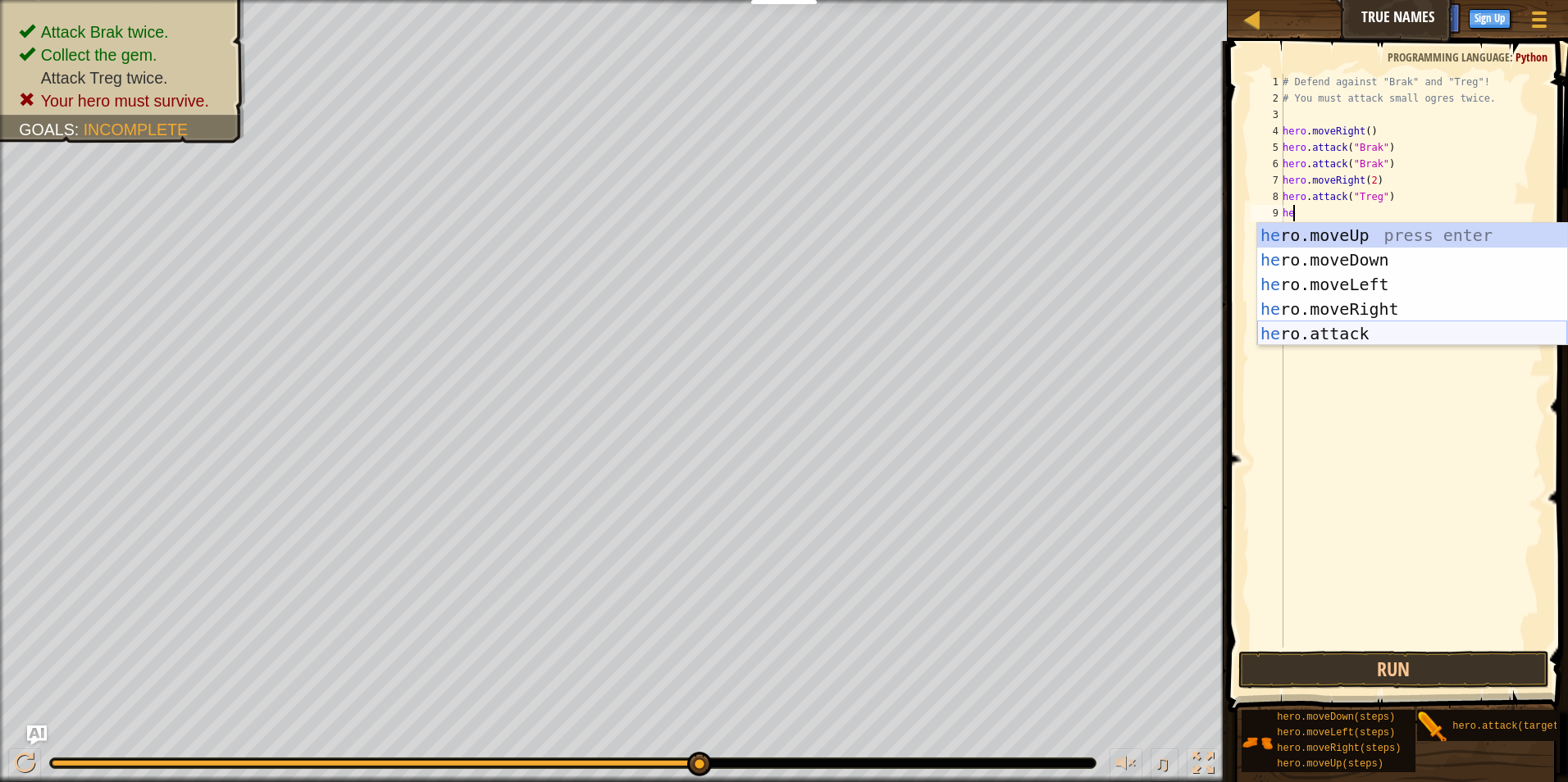
click at [1427, 338] on div "he ro.moveUp press enter he ro.moveDown press enter he ro.moveLeft press enter …" at bounding box center [1412, 308] width 310 height 172
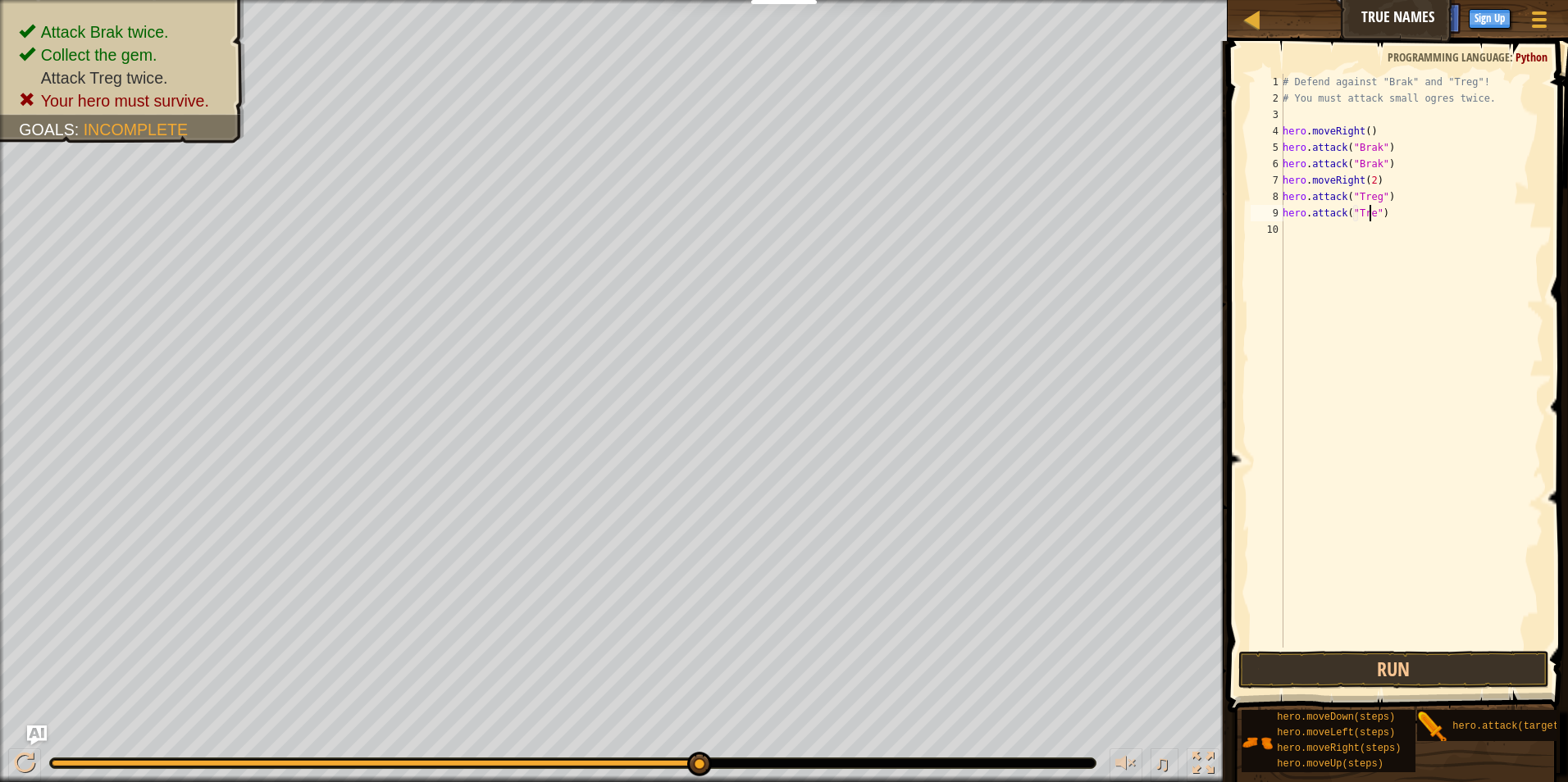
type textarea "hero.attack("Treg")"
click at [1463, 207] on div "# Defend against "Brak" and "Treg"! # You must attack small ogres twice. hero .…" at bounding box center [1411, 377] width 264 height 607
type textarea "h"
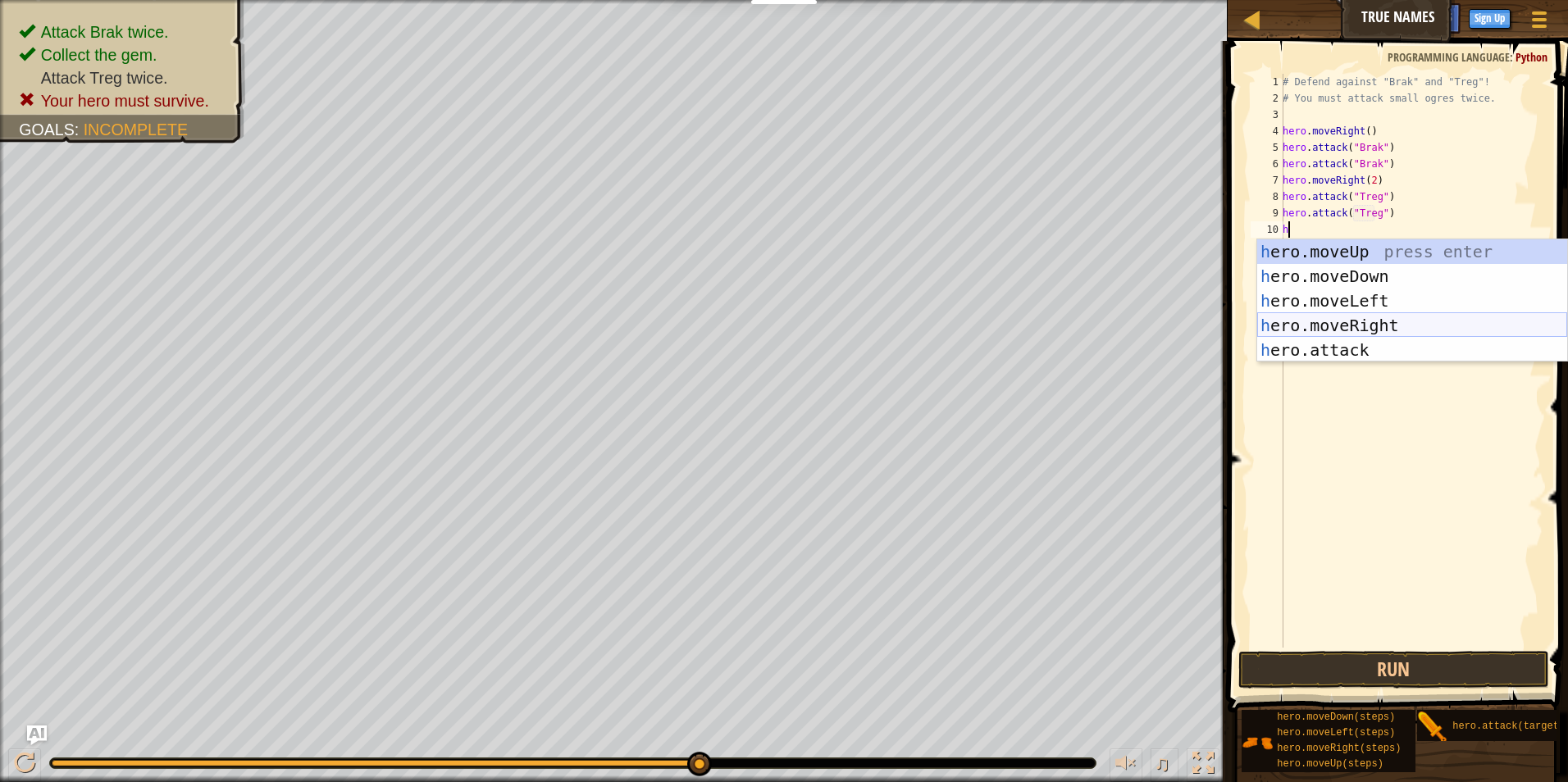
click at [1384, 319] on div "h ero.moveUp press enter h ero.moveDown press enter h ero.moveLeft press enter …" at bounding box center [1412, 325] width 310 height 172
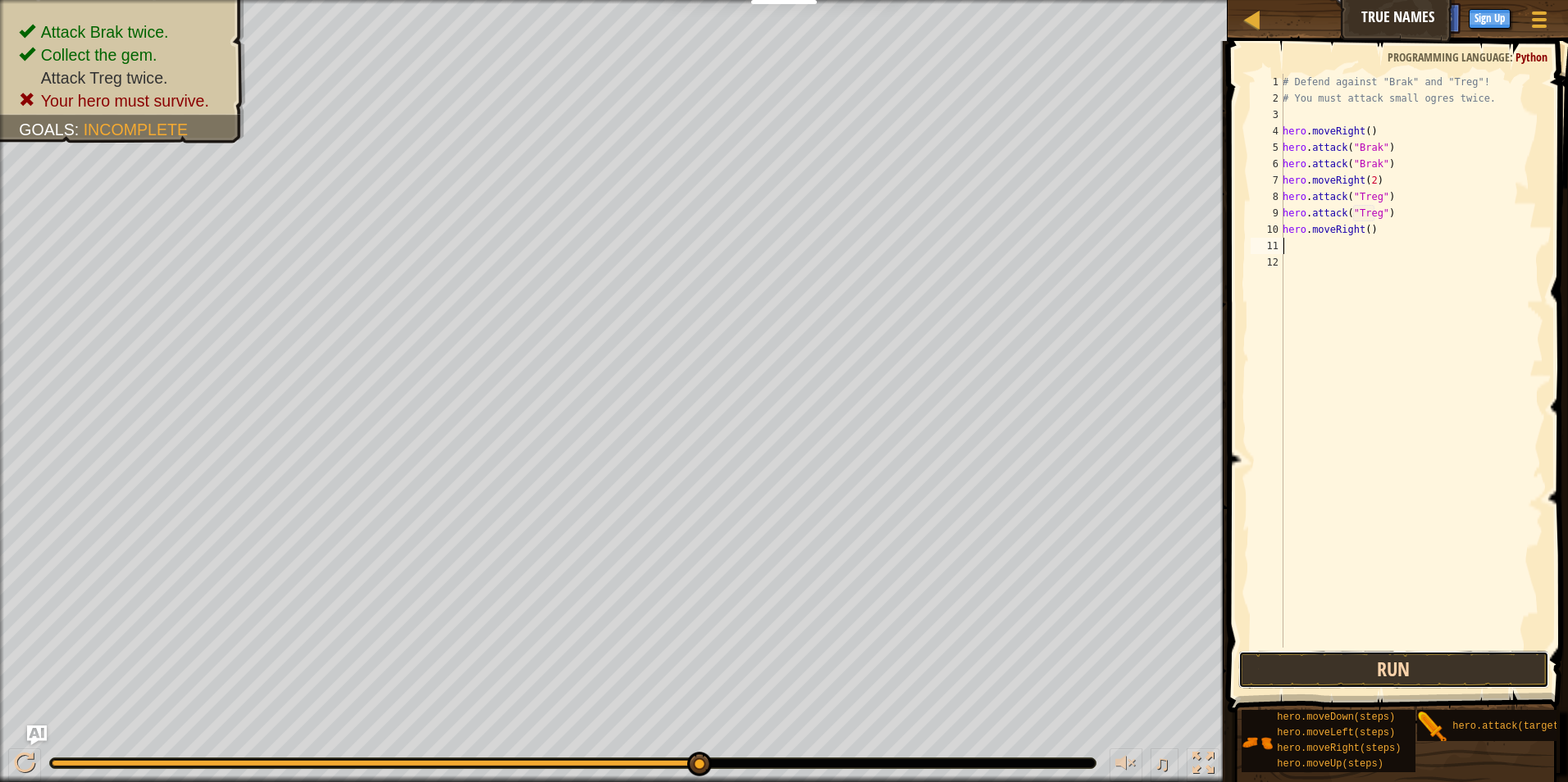
click at [1343, 657] on button "Run" at bounding box center [1394, 670] width 312 height 38
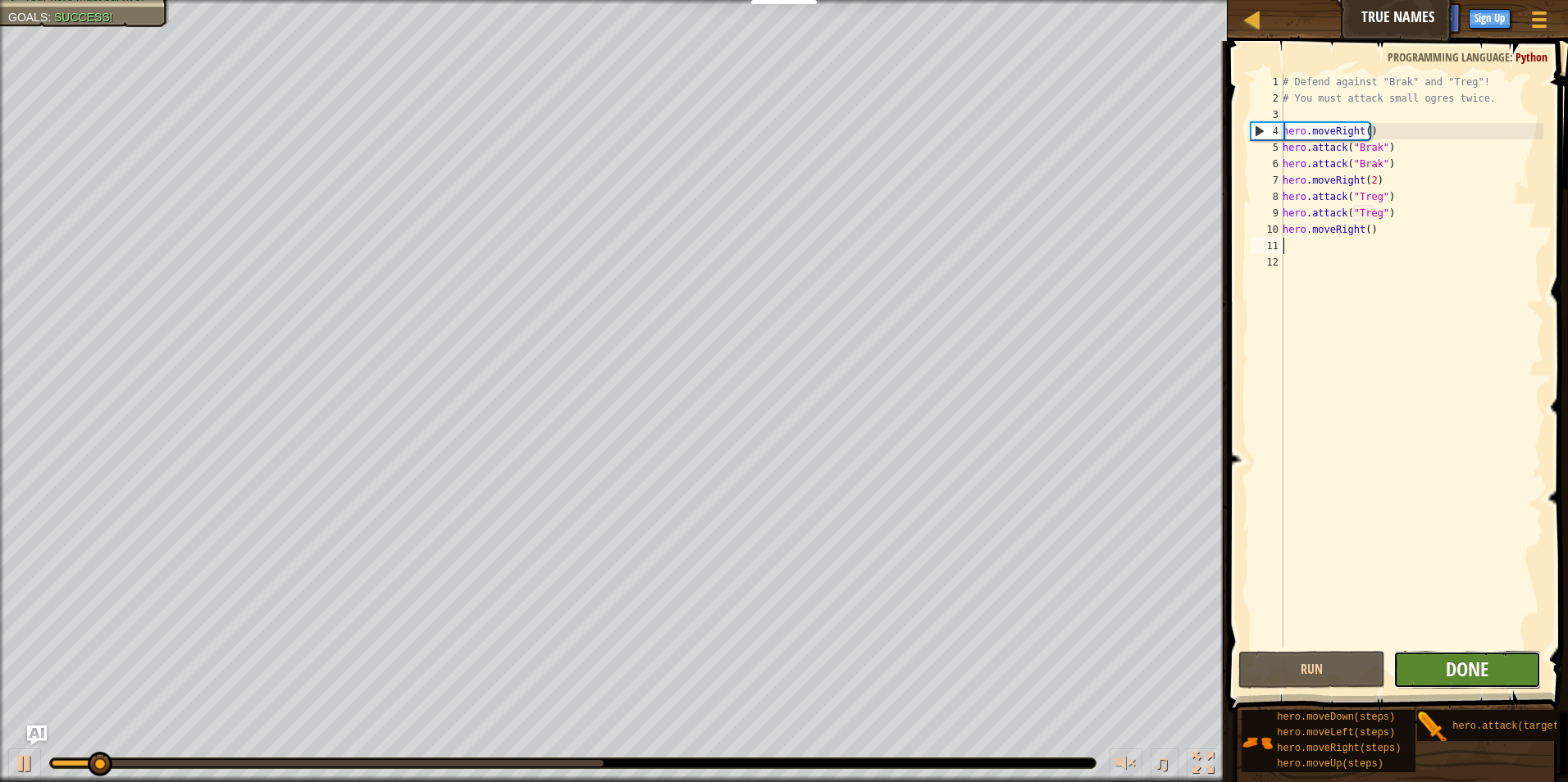
click at [1467, 666] on span "Done" at bounding box center [1467, 669] width 42 height 27
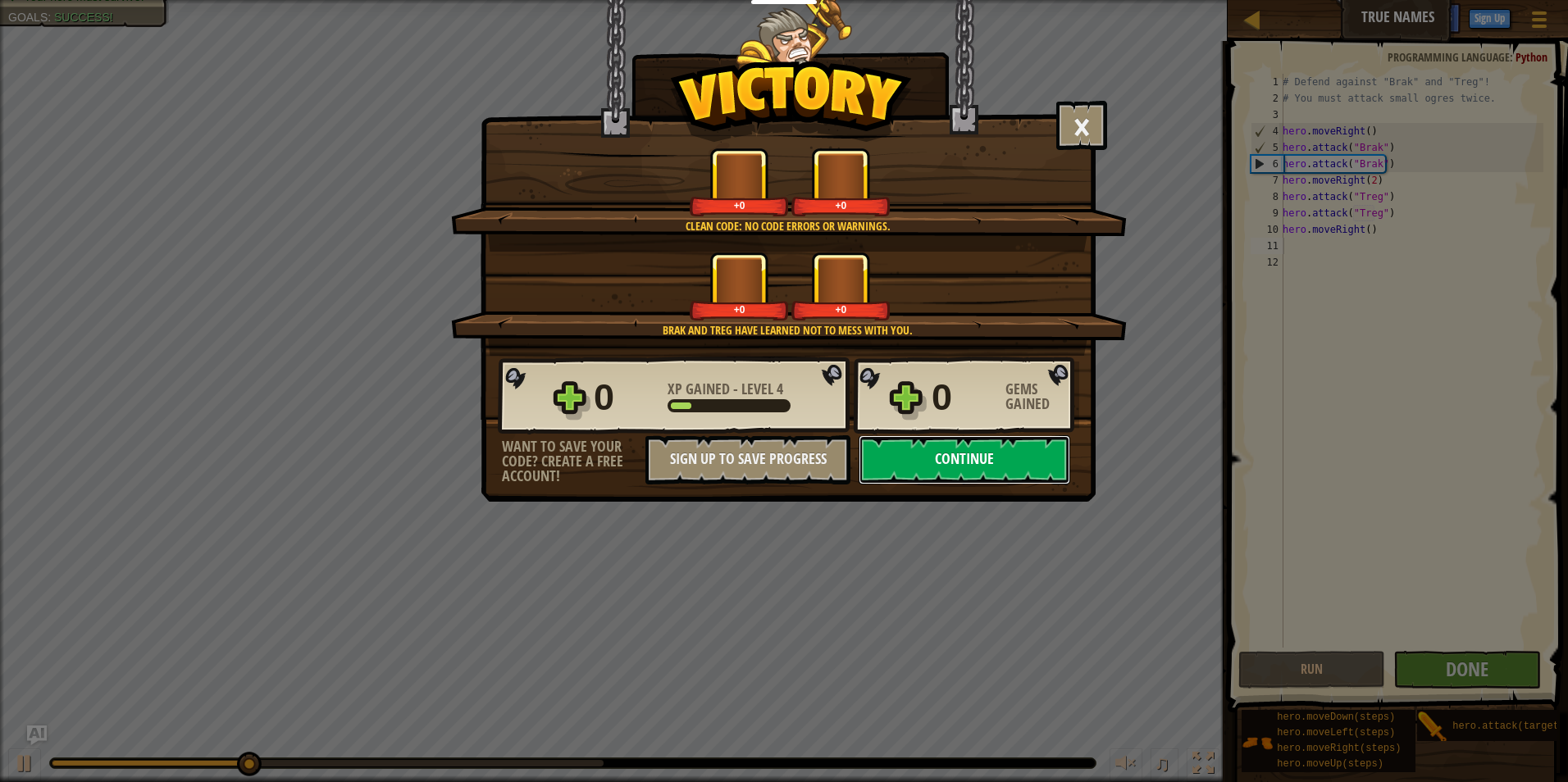
click at [931, 449] on button "Continue" at bounding box center [964, 459] width 212 height 49
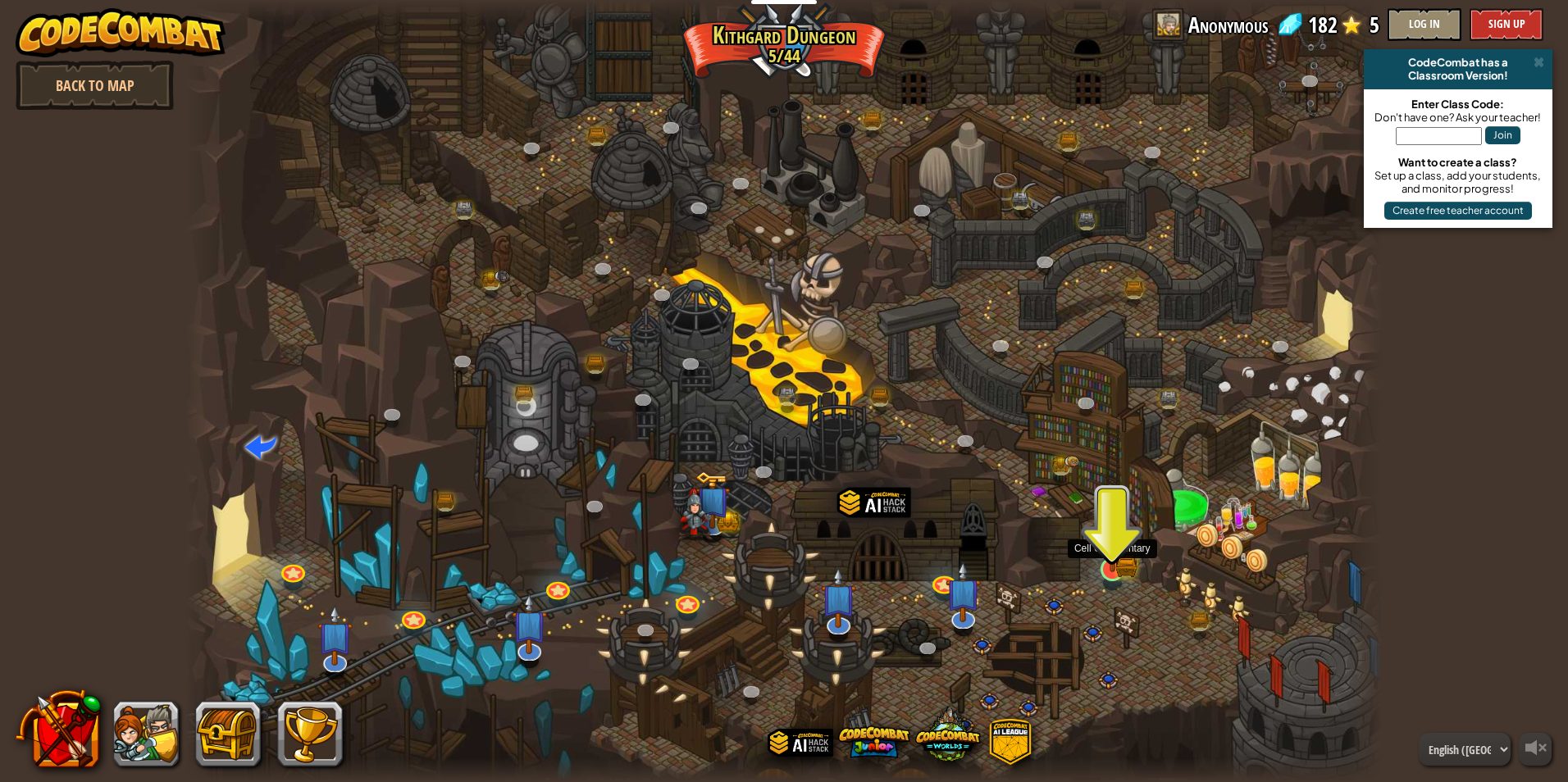
click at [1114, 569] on img at bounding box center [1113, 537] width 32 height 72
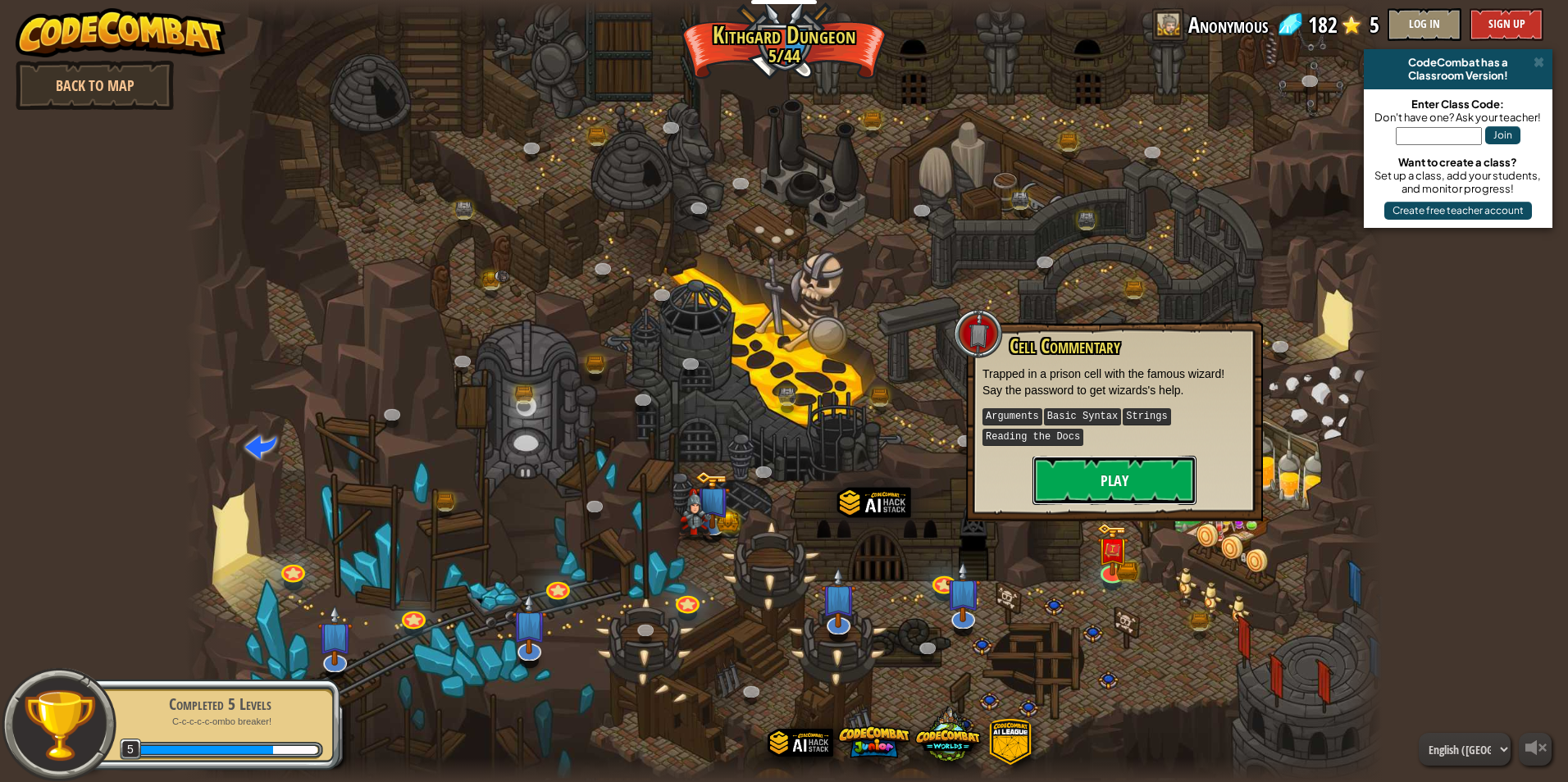
click at [1180, 494] on button "Play" at bounding box center [1114, 480] width 164 height 49
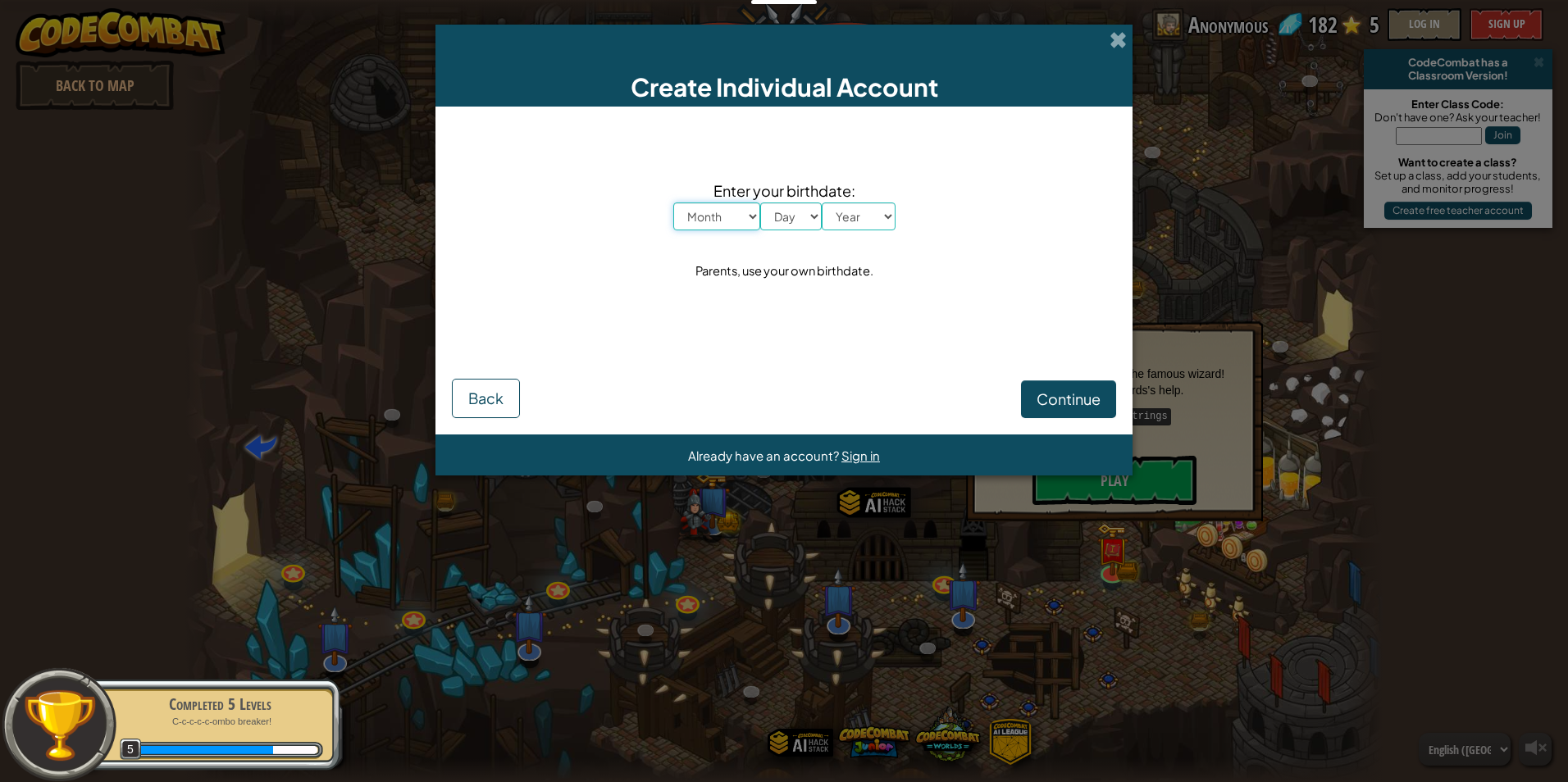
click at [713, 222] on select "Month January February March April May June July August September October Novem…" at bounding box center [717, 216] width 86 height 28
select select "11"
click at [674, 202] on select "Month January February March April May June July August September October Novem…" at bounding box center [717, 216] width 86 height 28
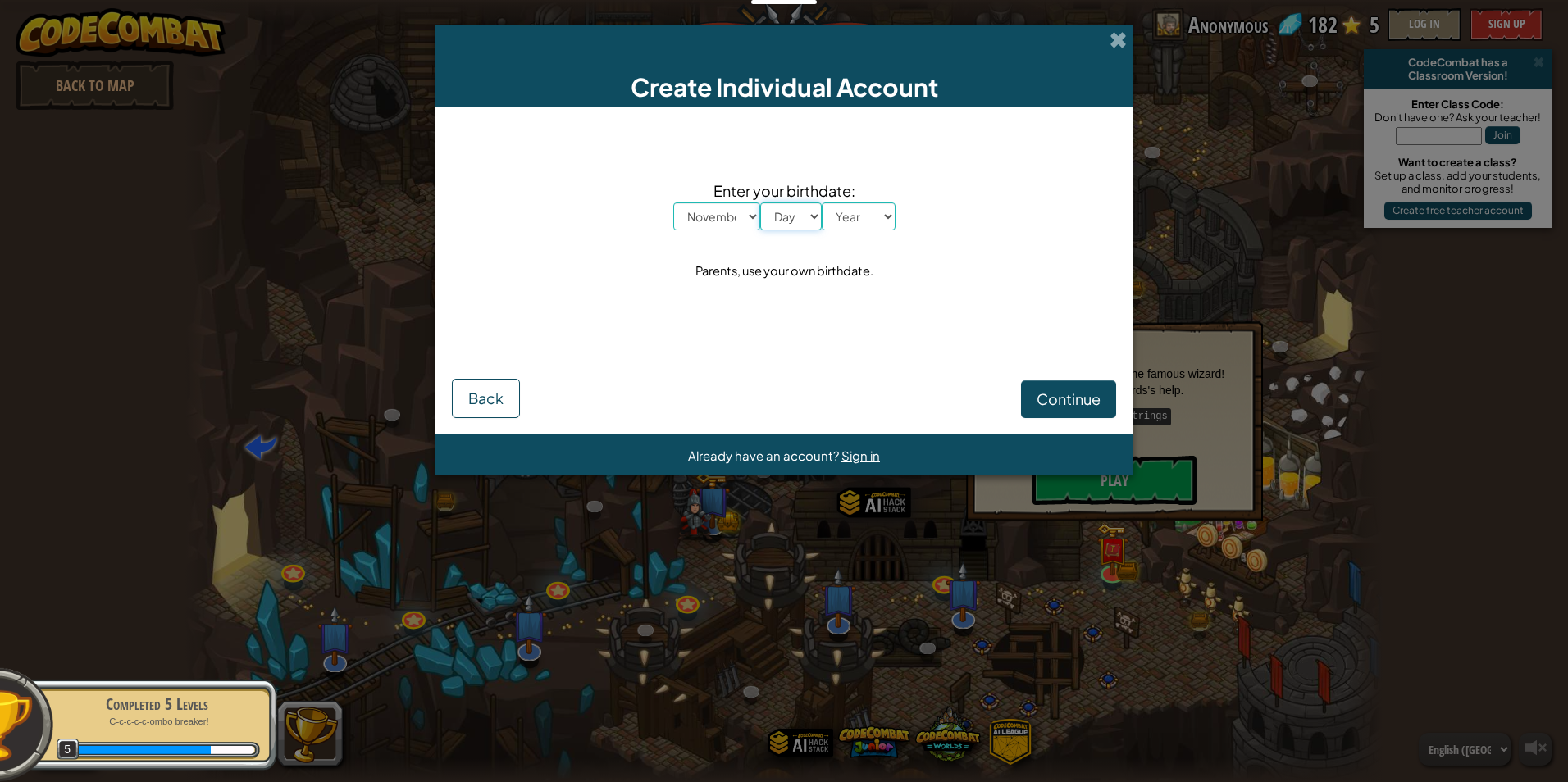
click at [784, 215] on select "Day 1 2 3 4 5 6 7 8 9 10 11 12 13 14 15 16 17 18 19 20 21 22 23 24 25 26 27 28 …" at bounding box center [790, 216] width 62 height 28
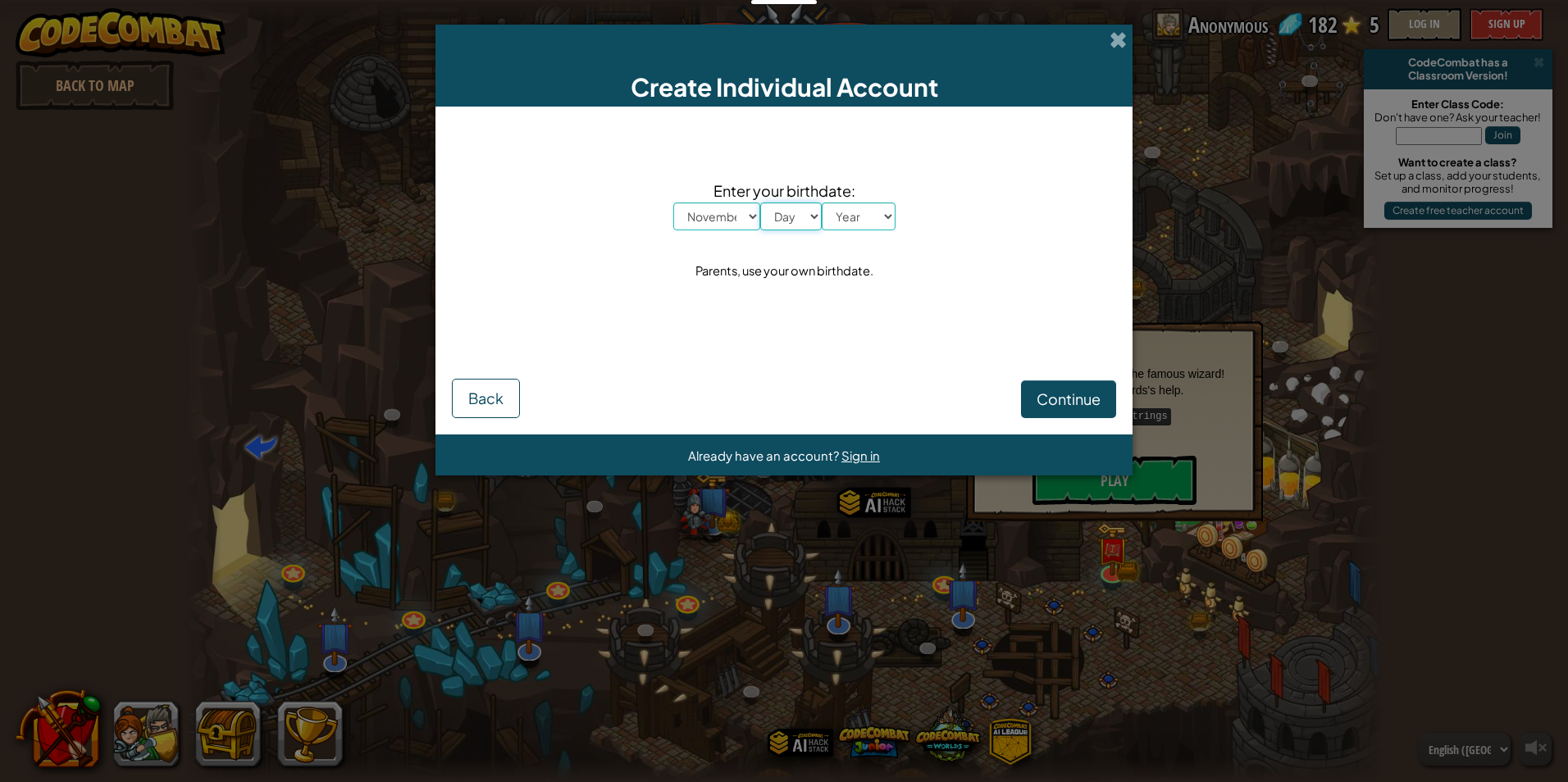
select select "6"
click at [760, 202] on select "Day 1 2 3 4 5 6 7 8 9 10 11 12 13 14 15 16 17 18 19 20 21 22 23 24 25 26 27 28 …" at bounding box center [790, 216] width 62 height 28
click at [859, 205] on select "Year 2025 2024 2023 2022 2021 2020 2019 2018 2017 2016 2015 2014 2013 2012 2011…" at bounding box center [859, 216] width 74 height 28
select select "2000"
click at [822, 202] on select "Year 2025 2024 2023 2022 2021 2020 2019 2018 2017 2016 2015 2014 2013 2012 2011…" at bounding box center [859, 216] width 74 height 28
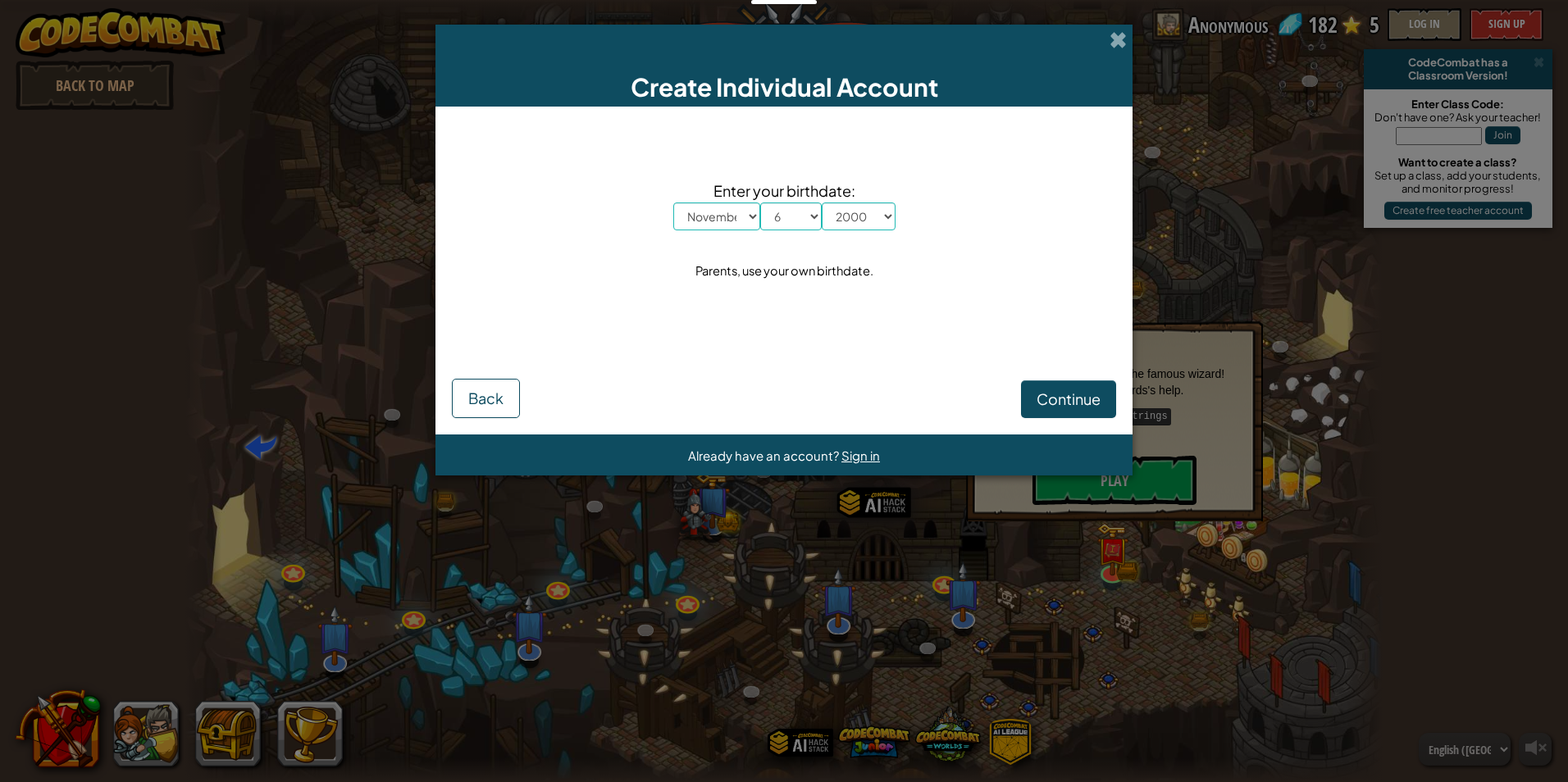
click at [1045, 377] on div "Continue Back" at bounding box center [784, 379] width 664 height 79
click at [1048, 393] on span "Continue" at bounding box center [1069, 398] width 64 height 18
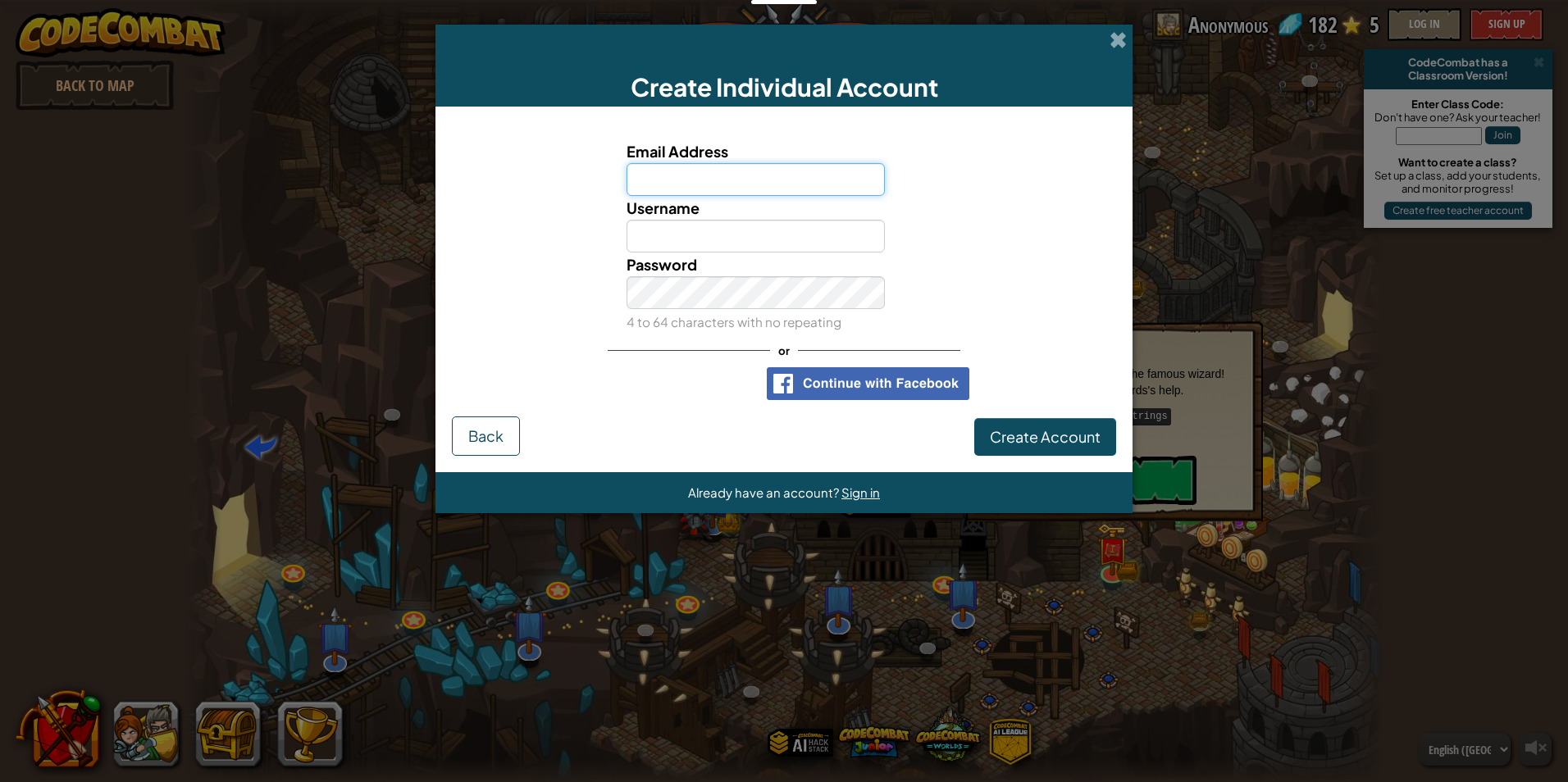
click at [717, 171] on input "Email Address" at bounding box center [756, 179] width 259 height 33
type input "villena.vryant@gmail.com"
type input "Vryant Villena"
drag, startPoint x: 753, startPoint y: 263, endPoint x: 750, endPoint y: 243, distance: 20.2
click at [752, 261] on div "Password 4 to 64 characters with no repeating" at bounding box center [756, 293] width 283 height 81
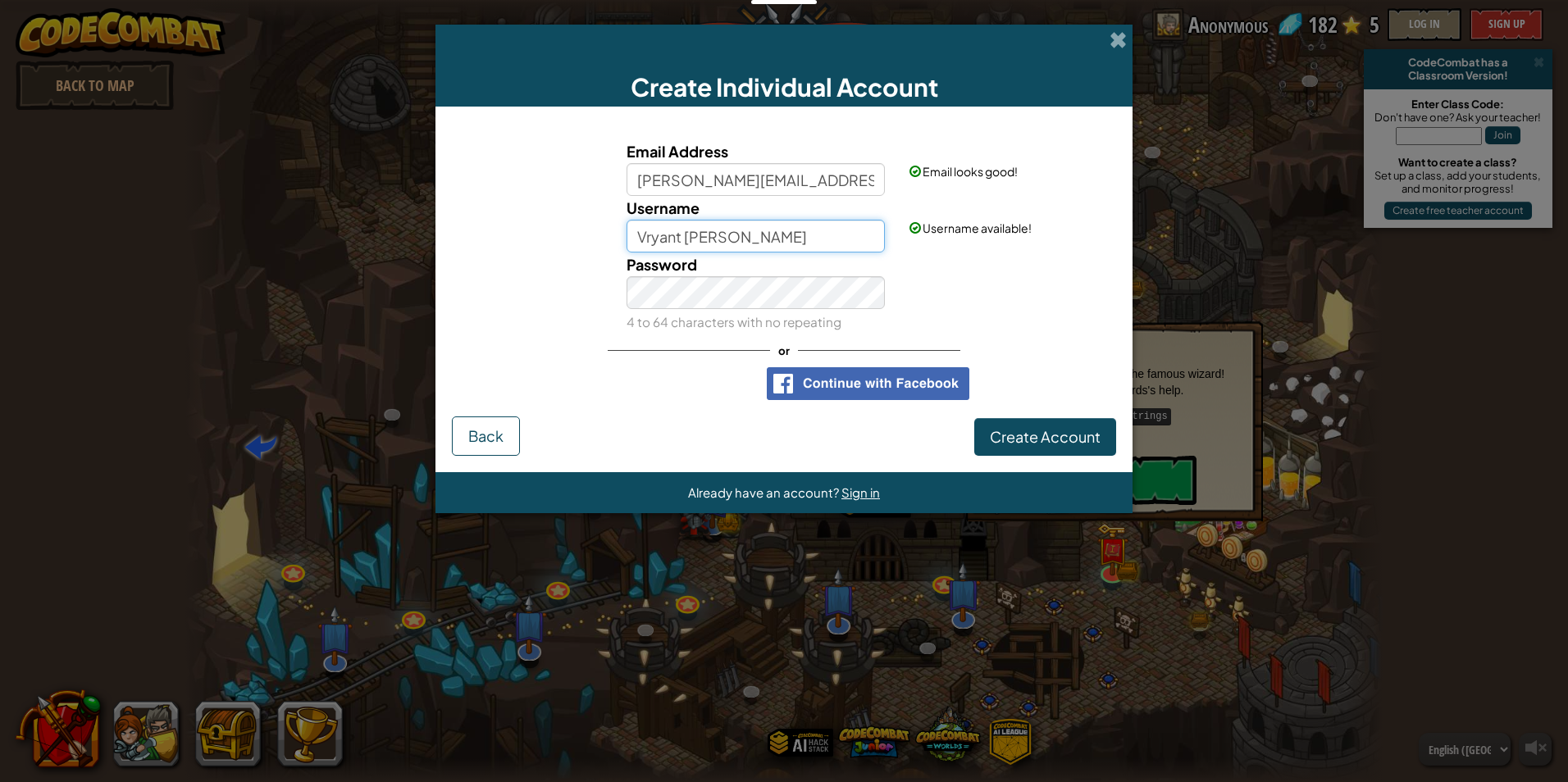
drag, startPoint x: 750, startPoint y: 243, endPoint x: 562, endPoint y: 245, distance: 188.0
click at [566, 245] on div "Username Vryant Villena Username available!" at bounding box center [784, 224] width 681 height 56
type input "Ricce"
click at [1082, 446] on button "Create Account" at bounding box center [1045, 437] width 142 height 38
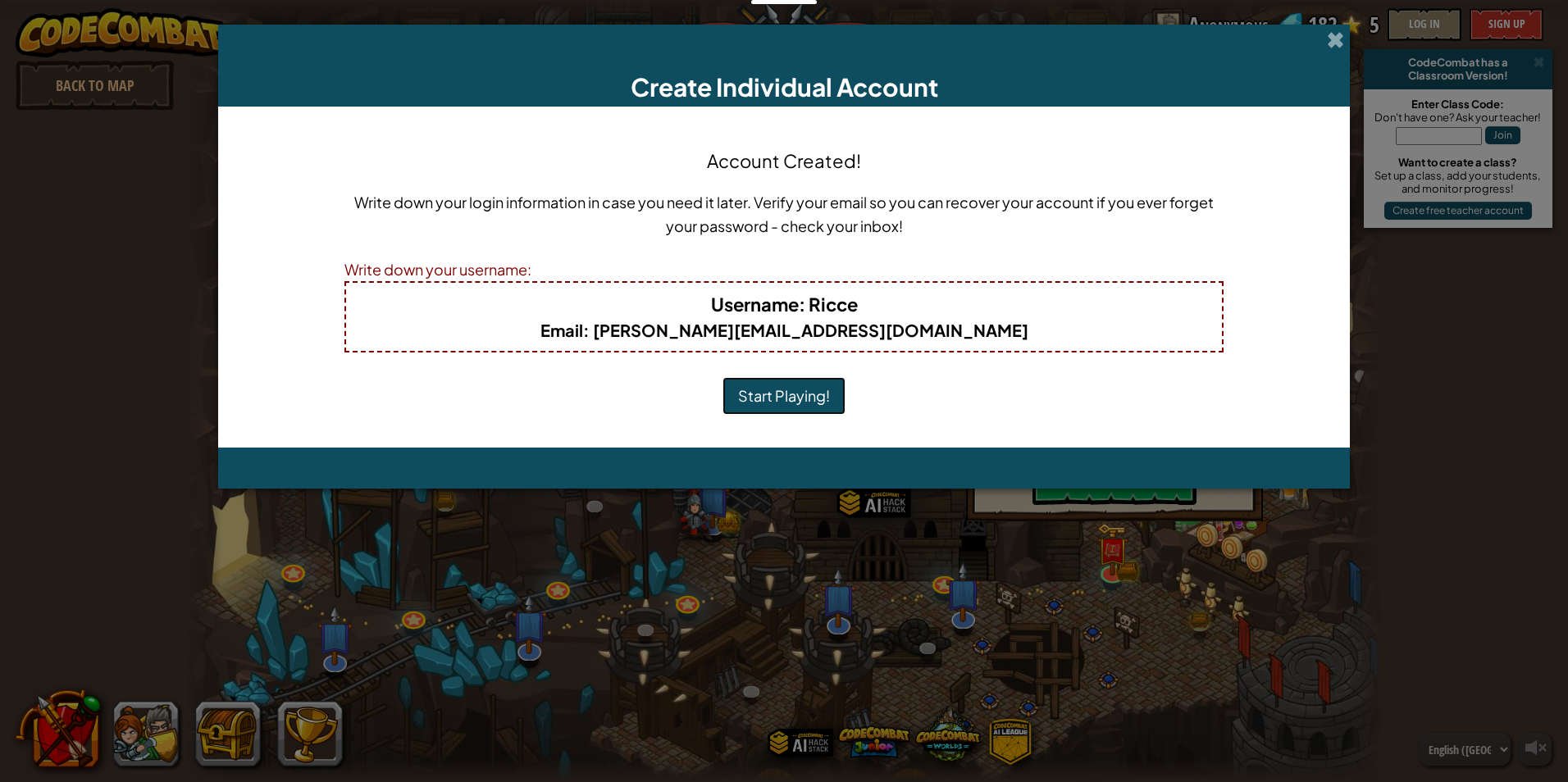
click at [782, 387] on button "Start Playing!" at bounding box center [784, 396] width 123 height 38
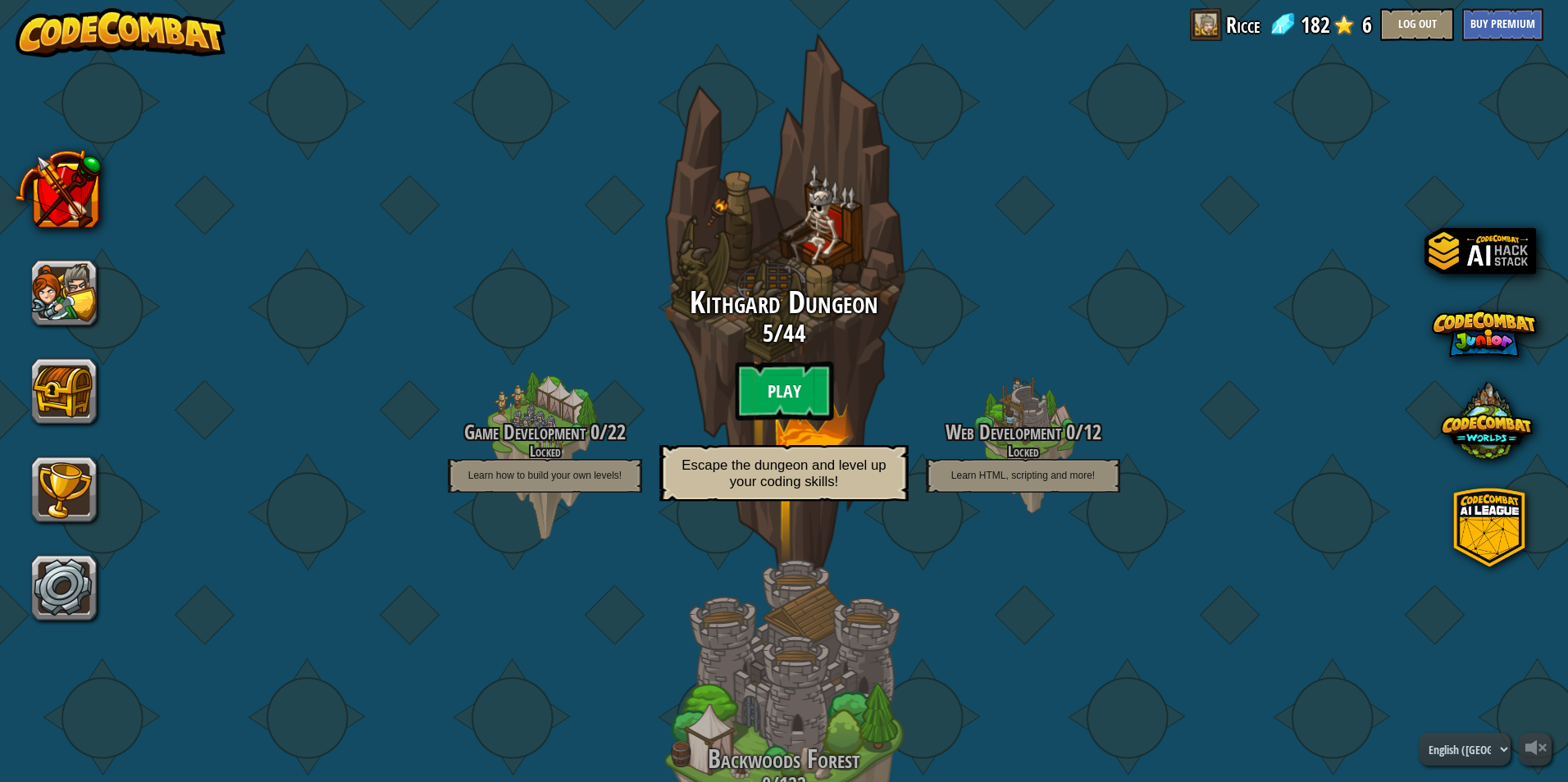
click at [777, 378] on btn "Play" at bounding box center [784, 391] width 98 height 59
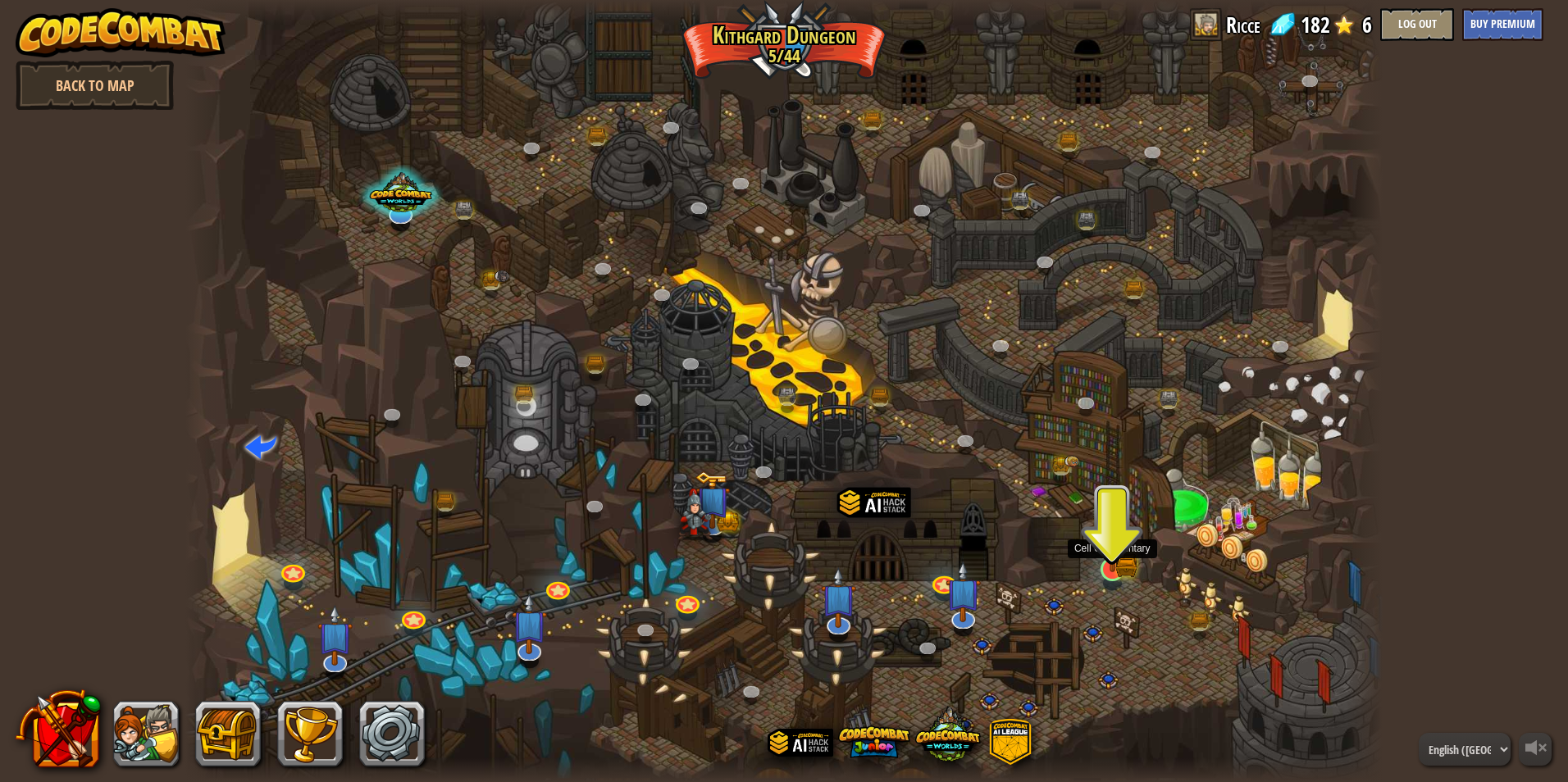
click at [1116, 556] on img at bounding box center [1113, 537] width 32 height 72
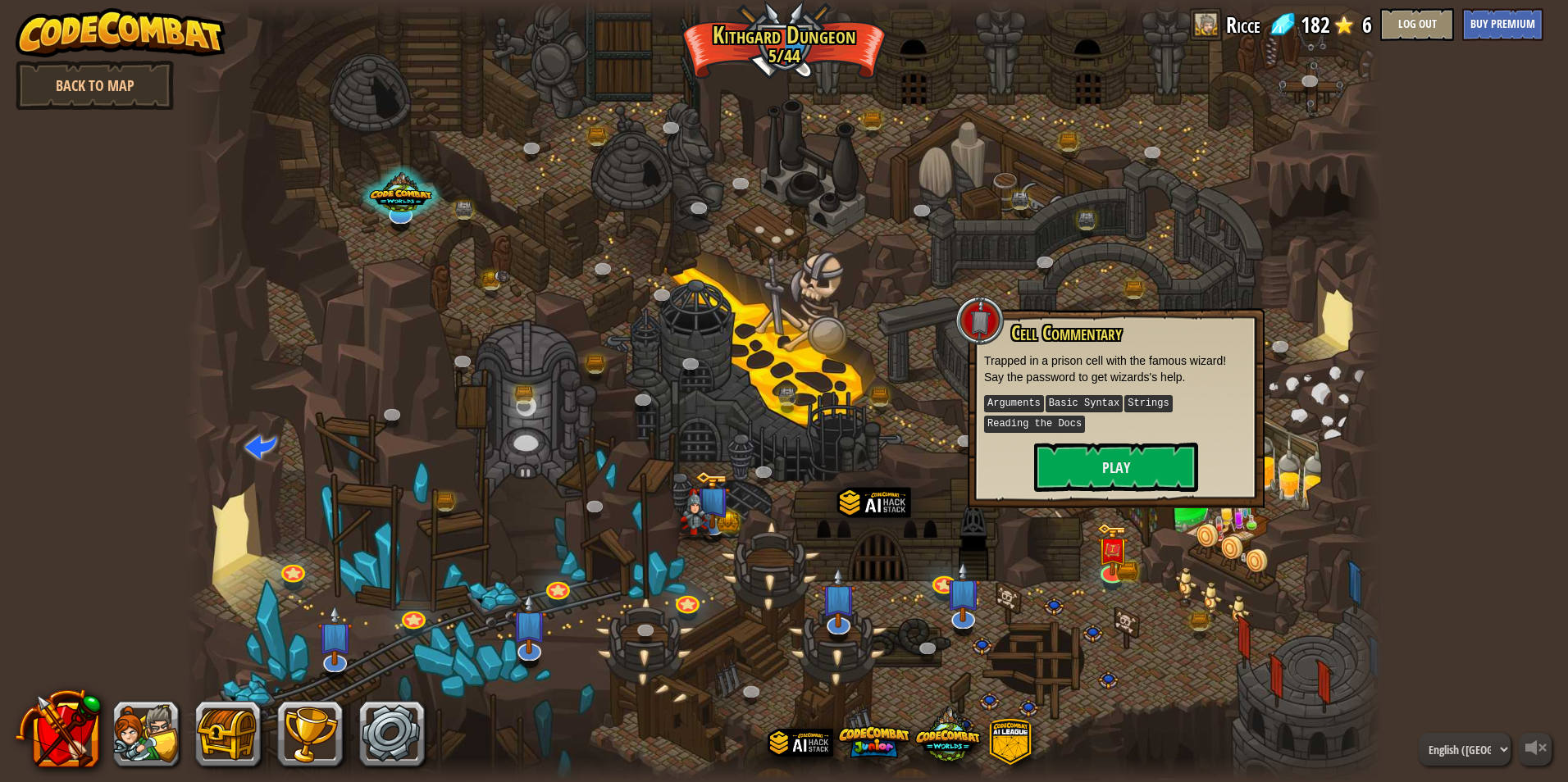
click at [1476, 467] on div "powered by Back to Map Twisted Canyon (Locked) Challenge: collect the most gold…" at bounding box center [784, 391] width 1568 height 782
click at [1147, 453] on button "Play" at bounding box center [1116, 466] width 164 height 49
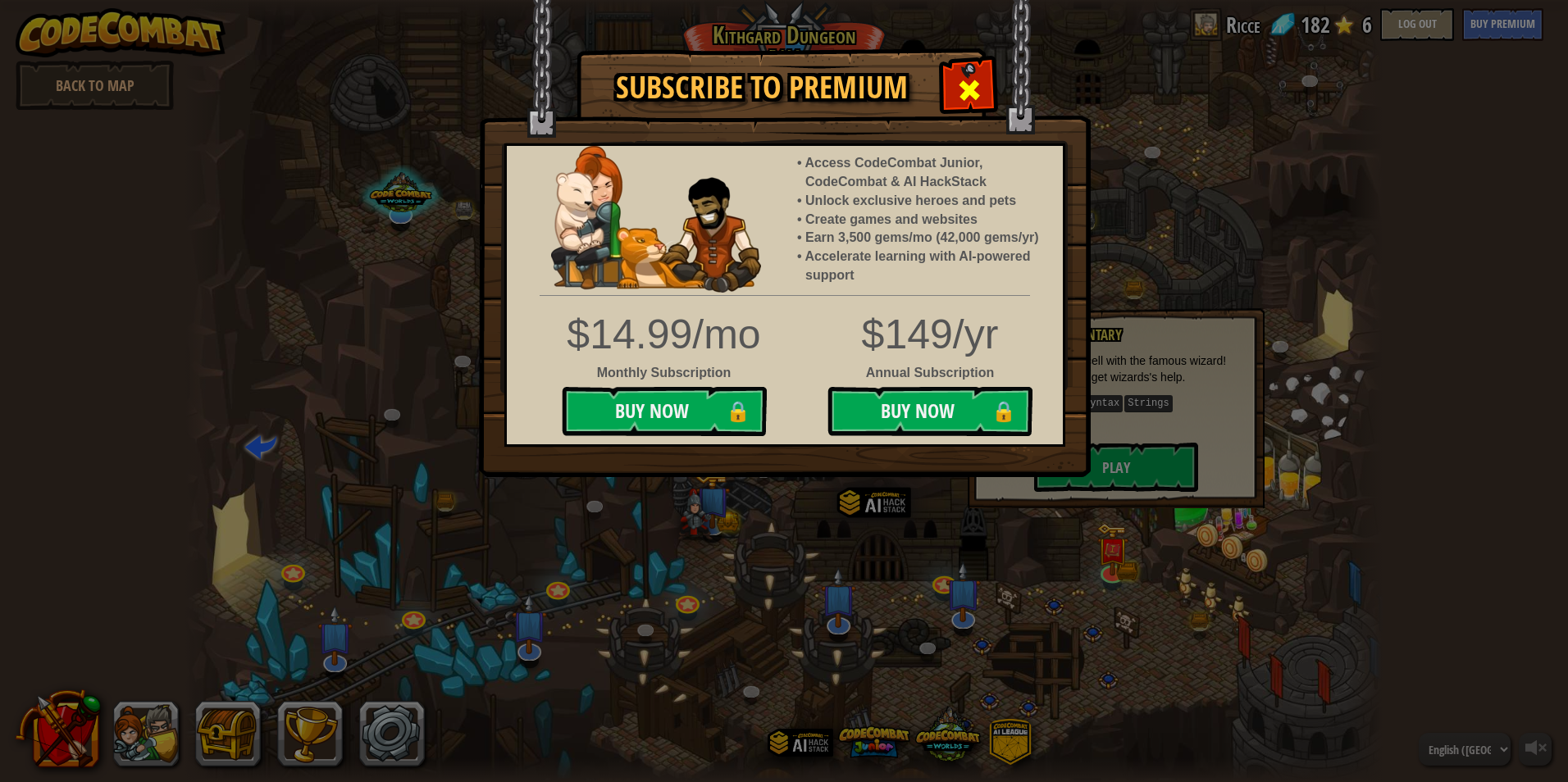
click at [992, 87] on div at bounding box center [969, 88] width 52 height 52
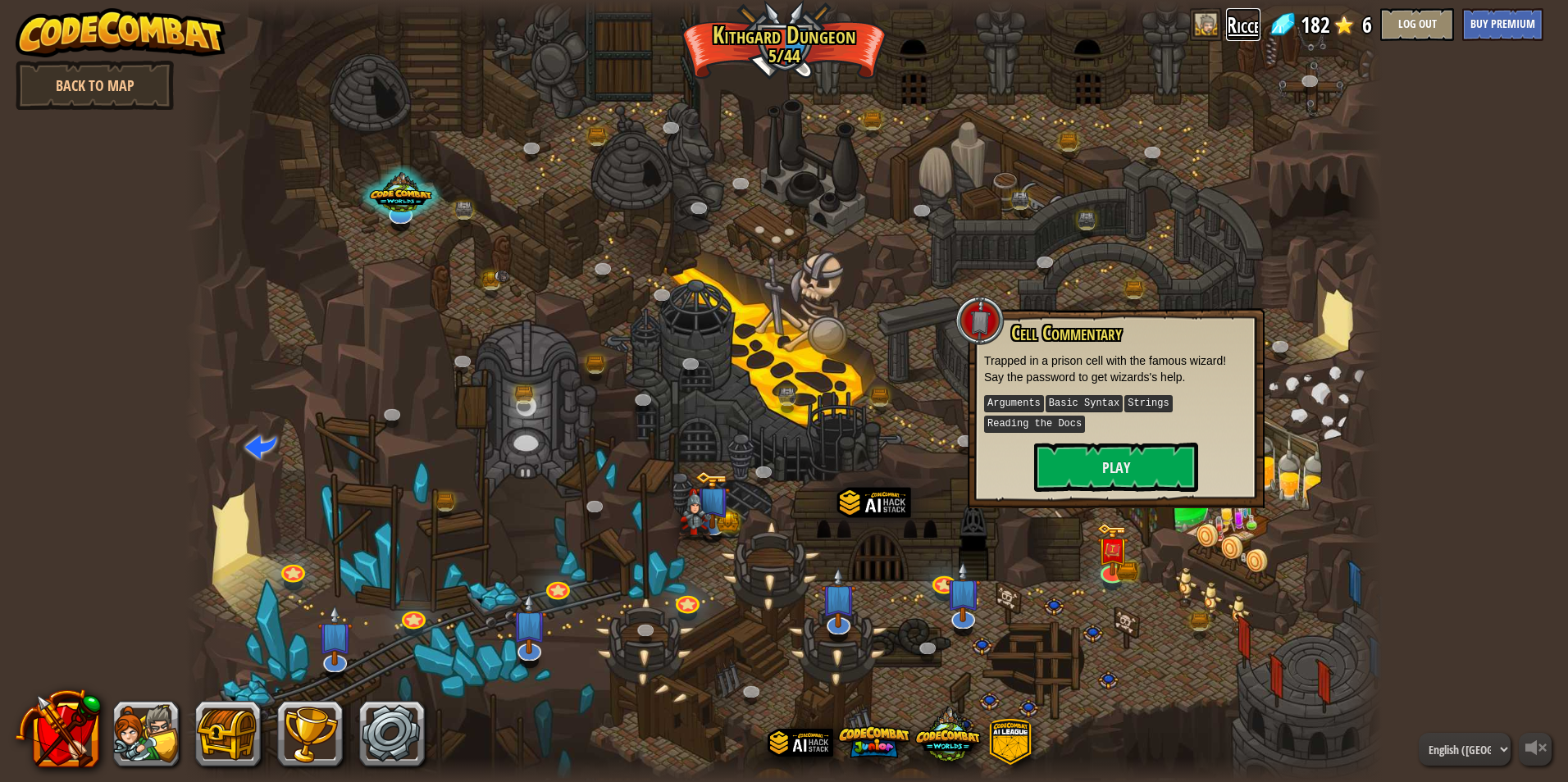
click at [1228, 24] on link "Ricce" at bounding box center [1242, 25] width 34 height 33
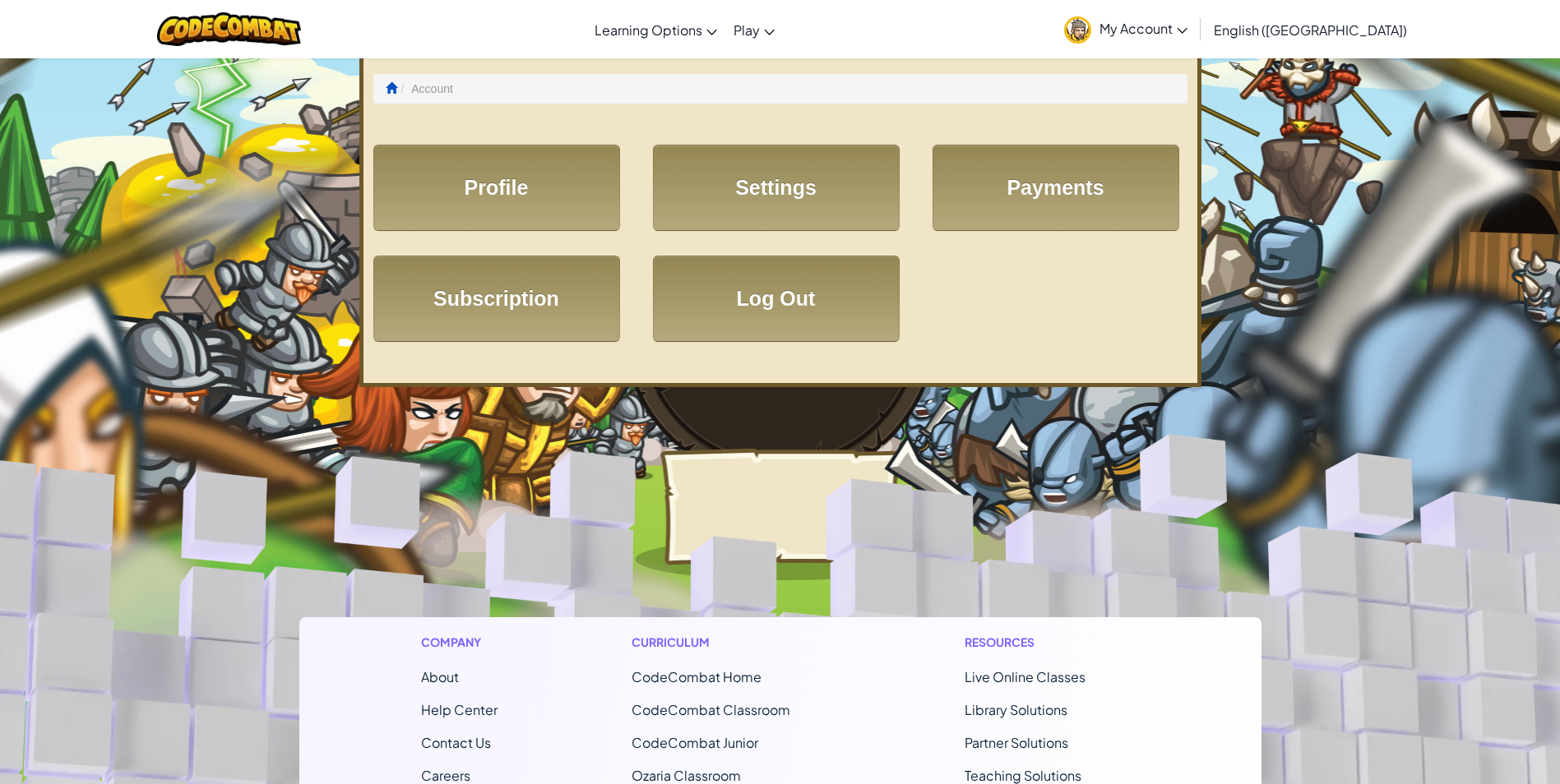
click at [1091, 28] on img at bounding box center [1077, 30] width 27 height 27
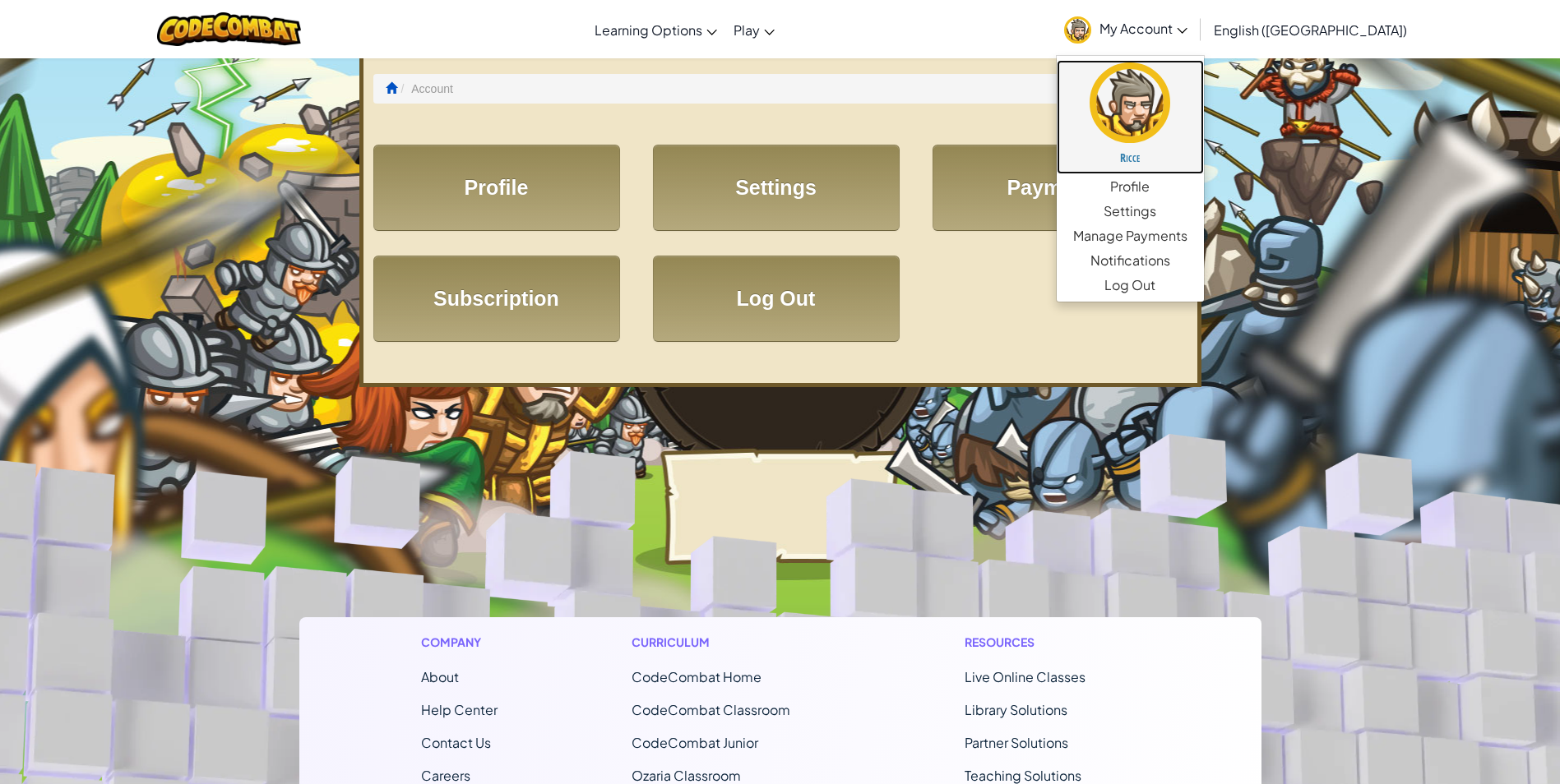
click at [1170, 99] on img at bounding box center [1129, 102] width 80 height 80
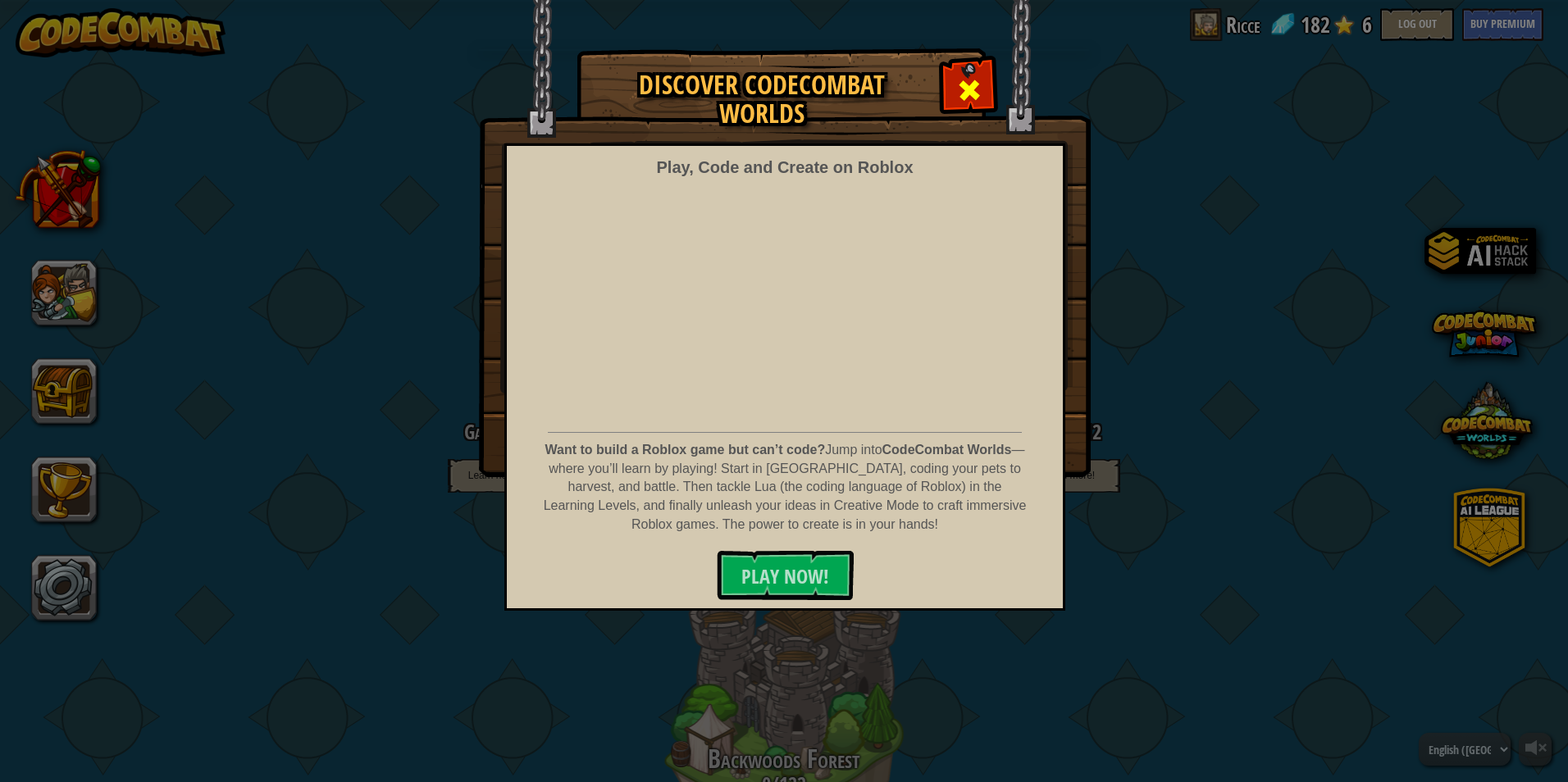
click at [969, 96] on span at bounding box center [969, 90] width 27 height 27
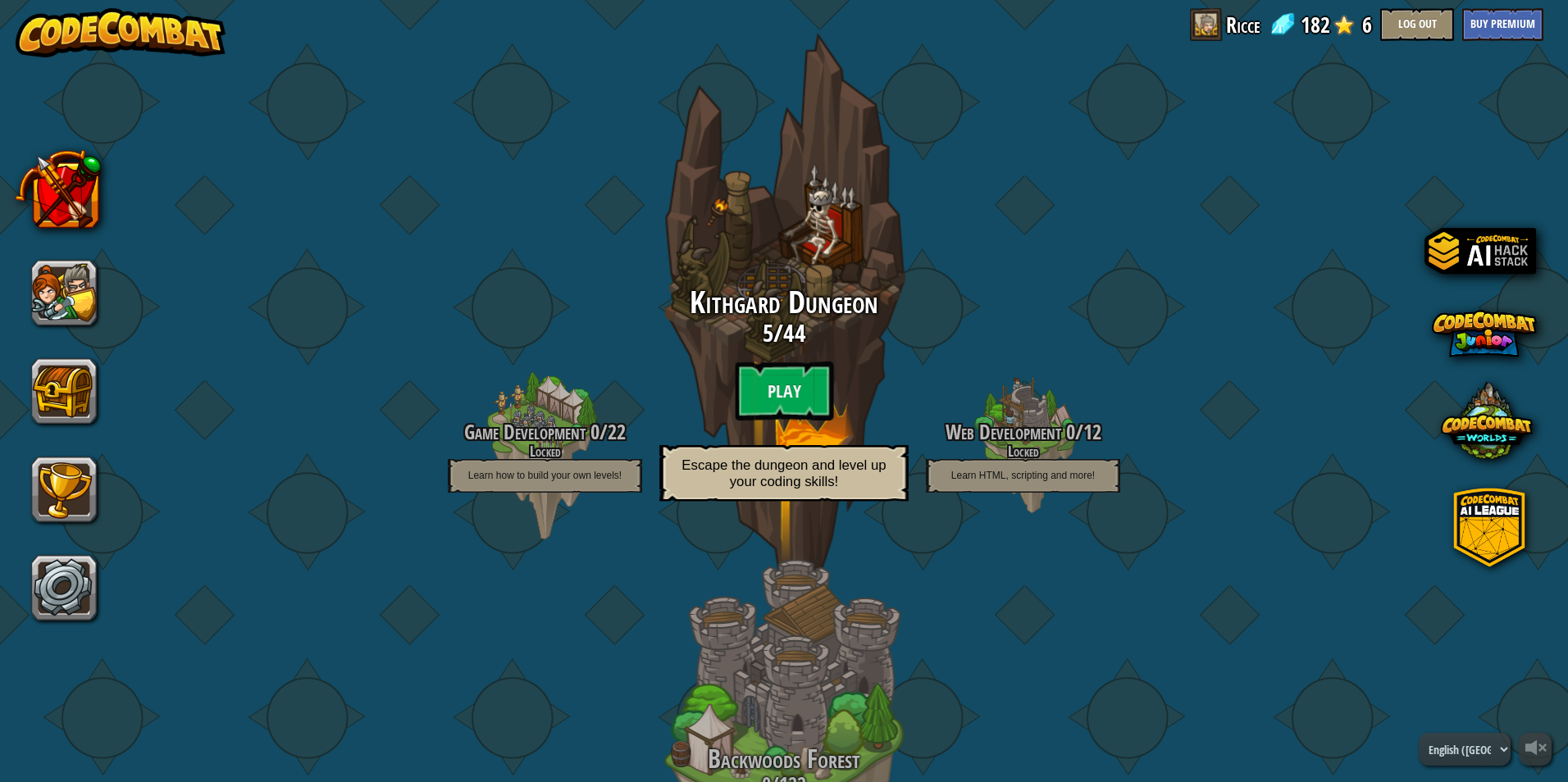
click at [763, 359] on div "Kithgard Dungeon 5 / 44 Play Escape the dungeon and level up your coding skills!" at bounding box center [784, 398] width 312 height 225
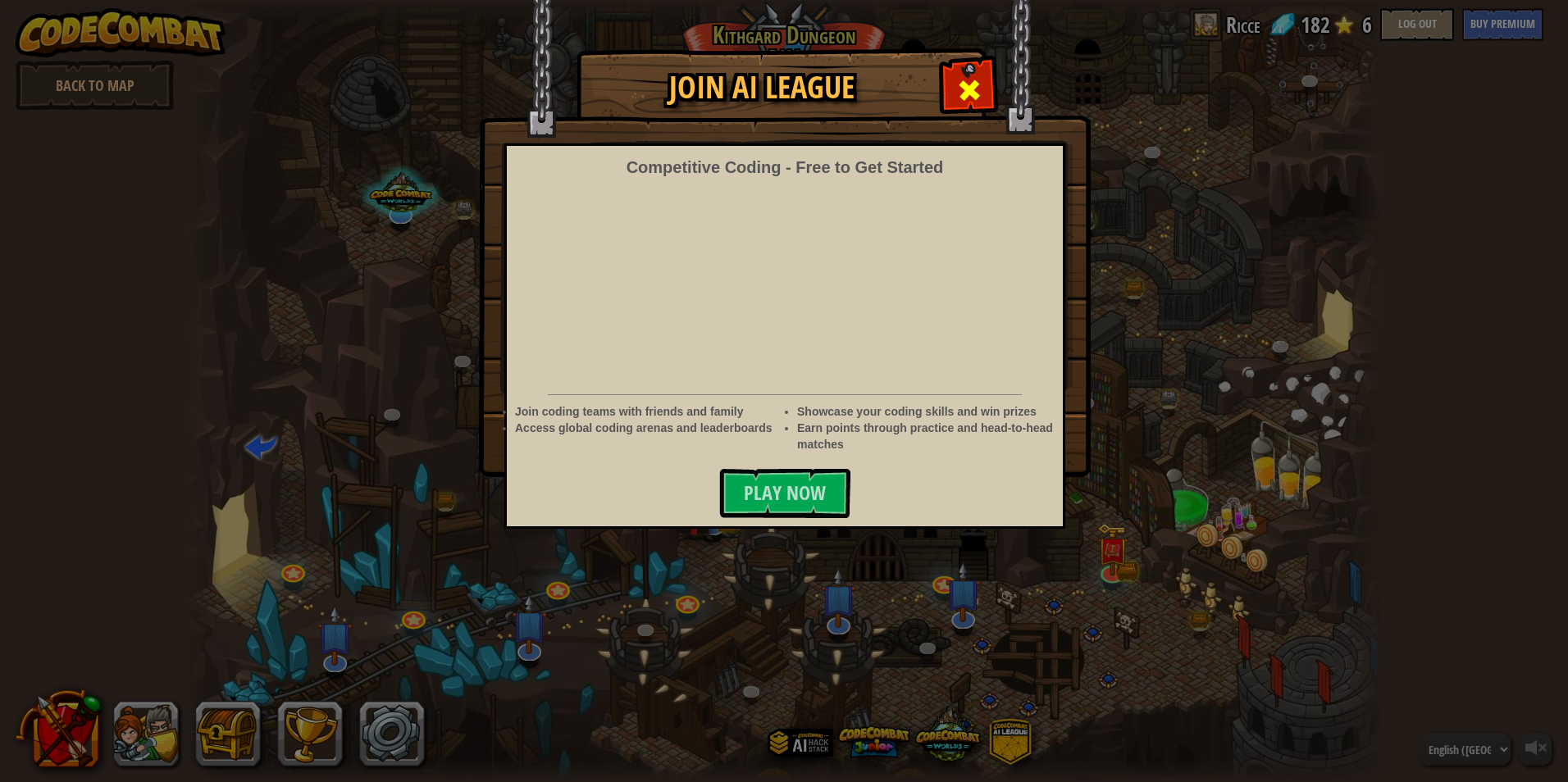
click at [966, 79] on span at bounding box center [969, 90] width 27 height 27
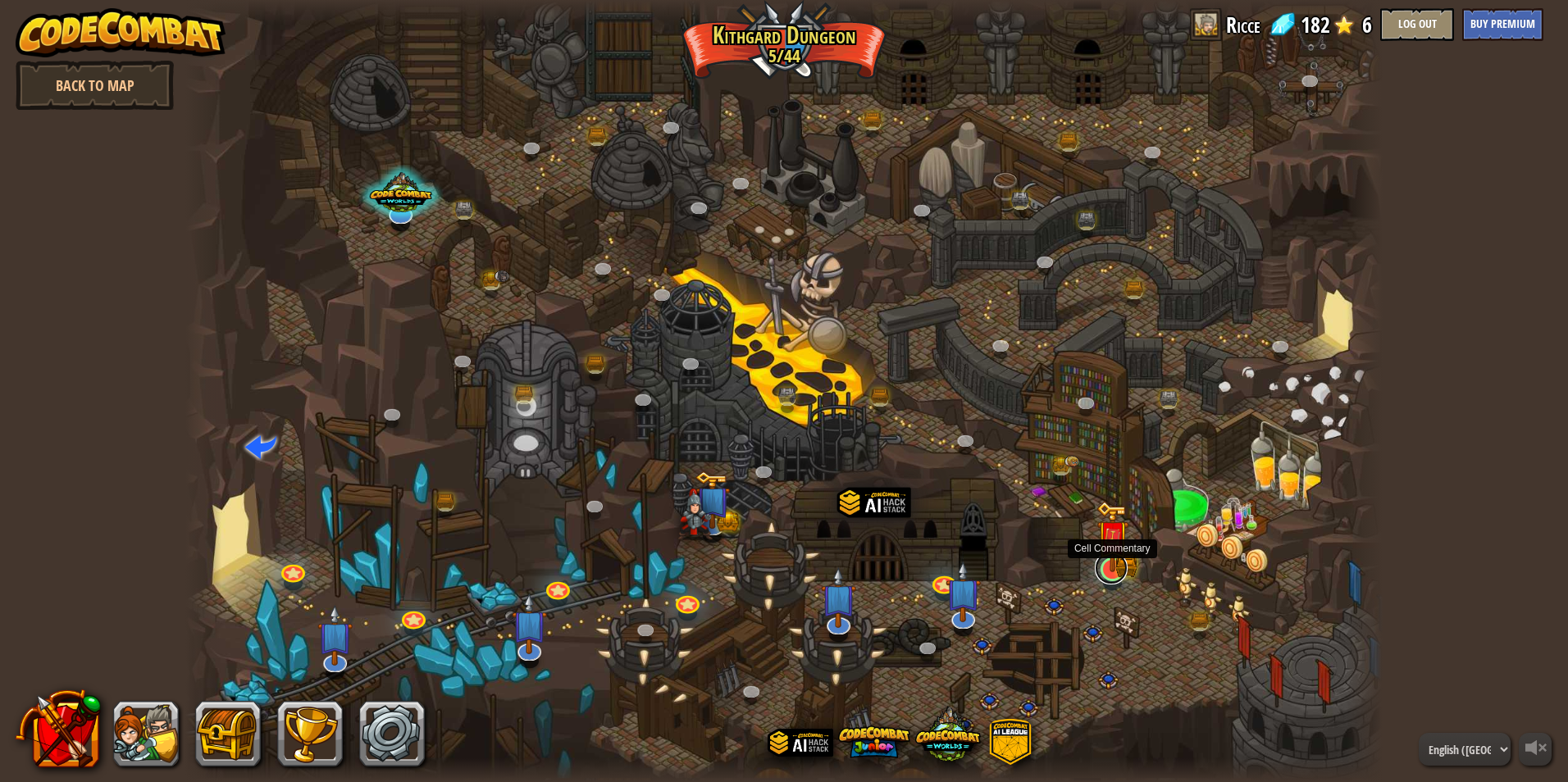
click at [1120, 577] on link at bounding box center [1112, 569] width 33 height 33
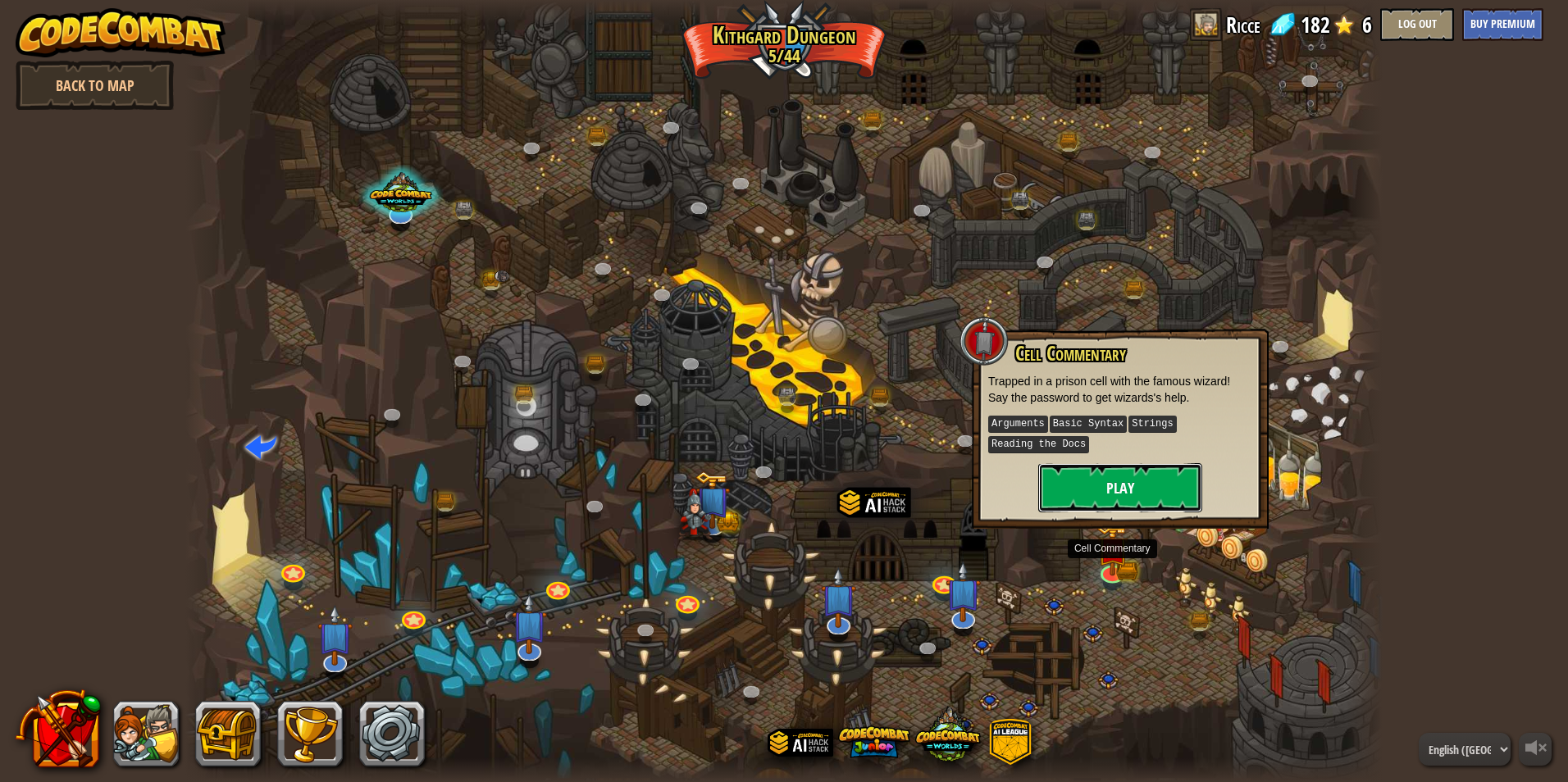
click at [1116, 488] on button "Play" at bounding box center [1120, 488] width 164 height 49
